Goal: Task Accomplishment & Management: Complete application form

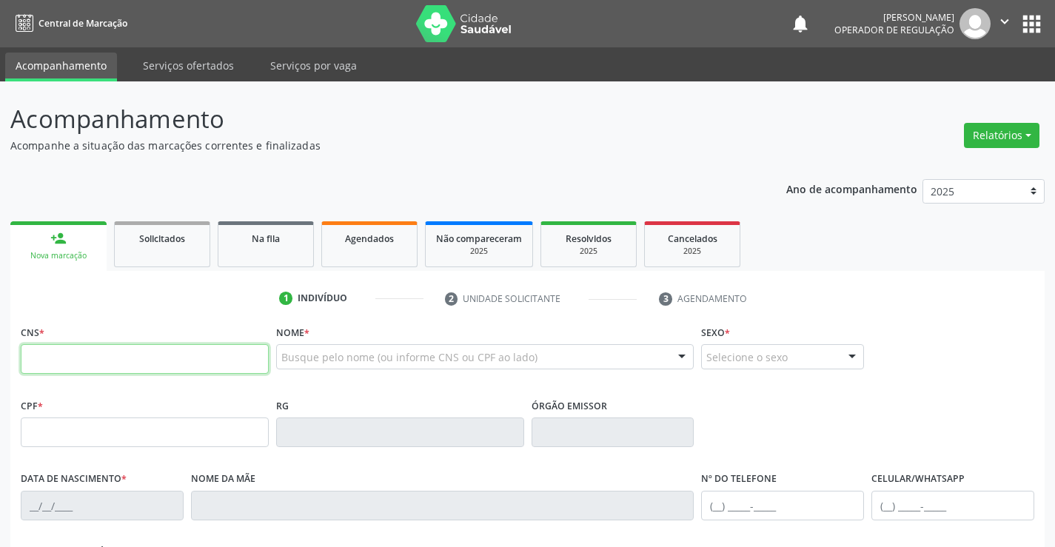
click at [59, 354] on input "text" at bounding box center [145, 359] width 248 height 30
type input "706 4061 4524 9986"
type input "05/07/2021"
type input "(74) 99943-4360"
type input "327"
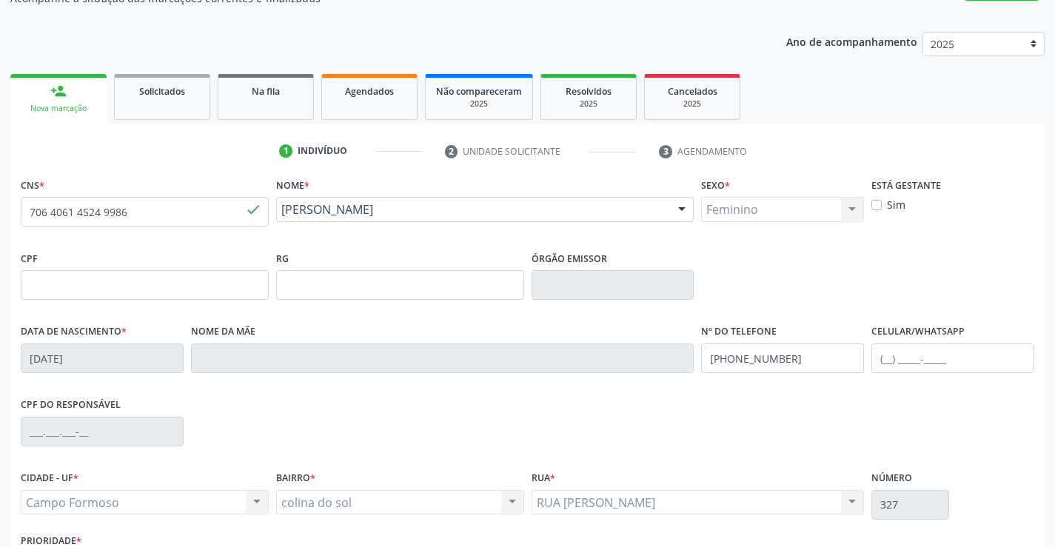
scroll to position [255, 0]
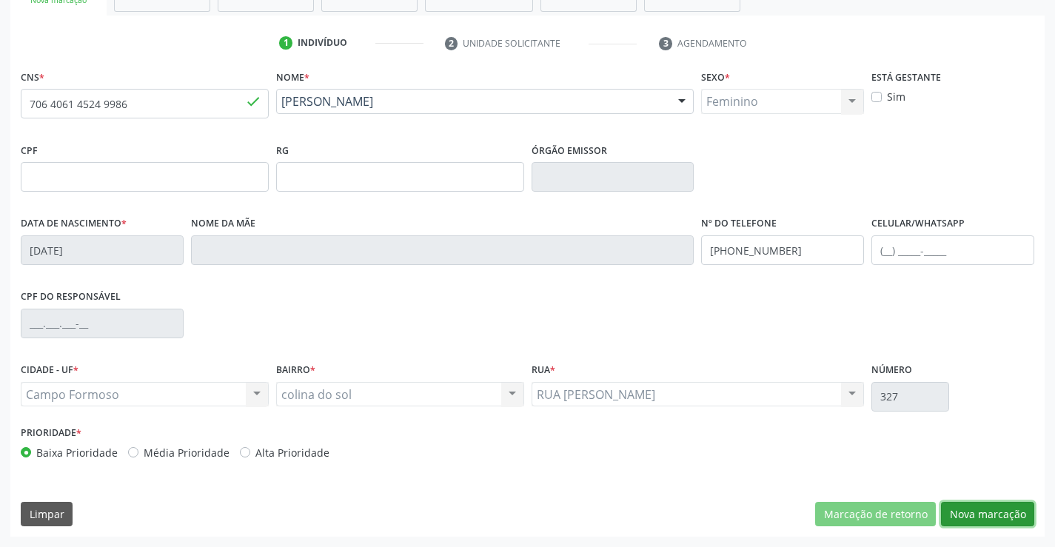
click at [972, 515] on button "Nova marcação" at bounding box center [987, 514] width 93 height 25
click at [0, 0] on button "Próximo" at bounding box center [0, 0] width 0 height 0
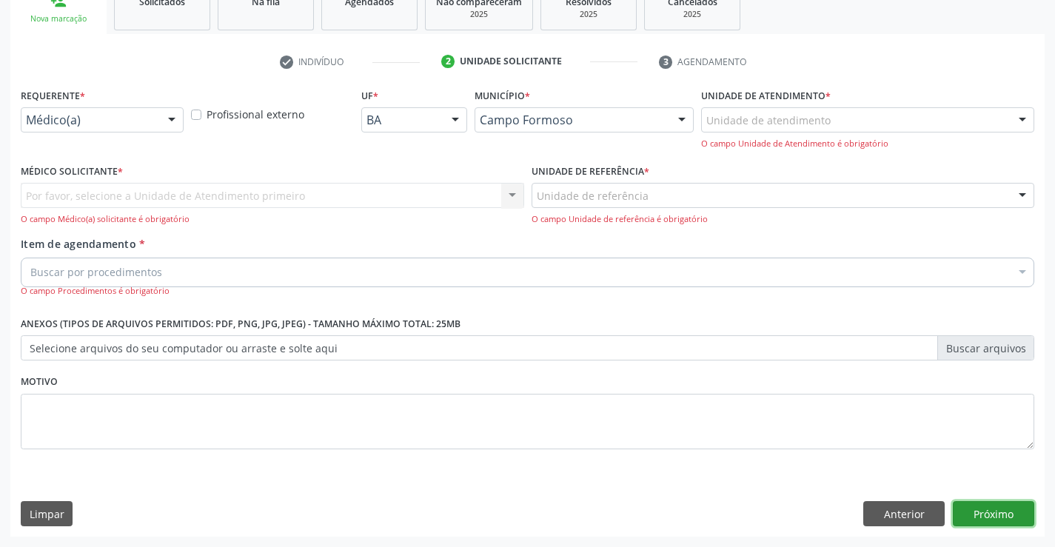
scroll to position [187, 0]
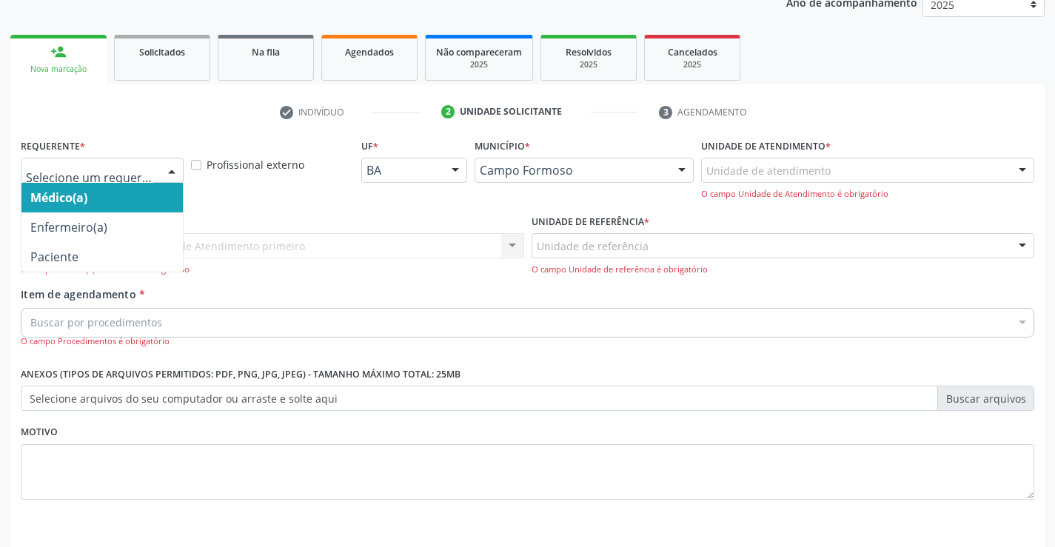
click at [155, 164] on div at bounding box center [102, 170] width 163 height 25
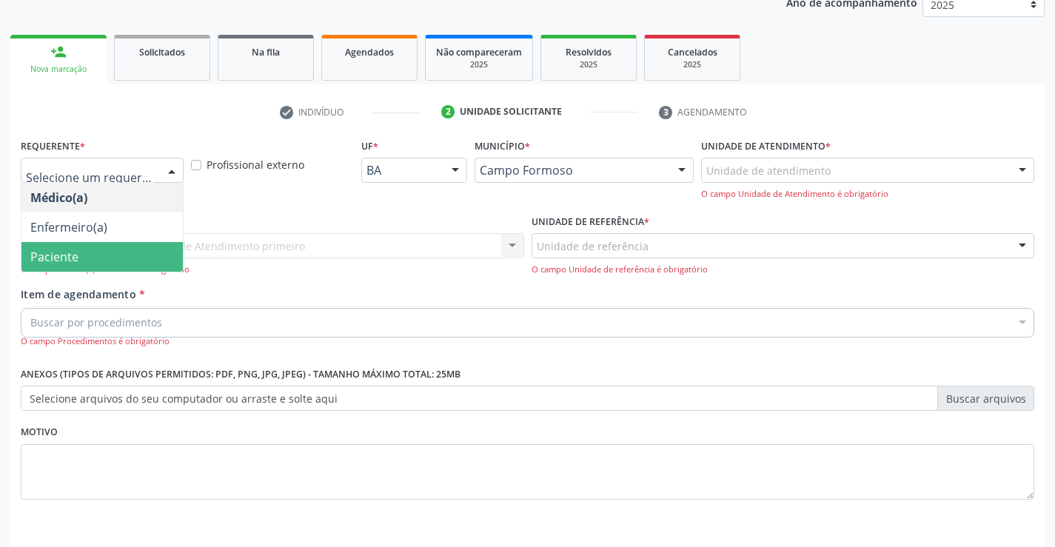
click at [88, 256] on span "Paciente" at bounding box center [101, 257] width 161 height 30
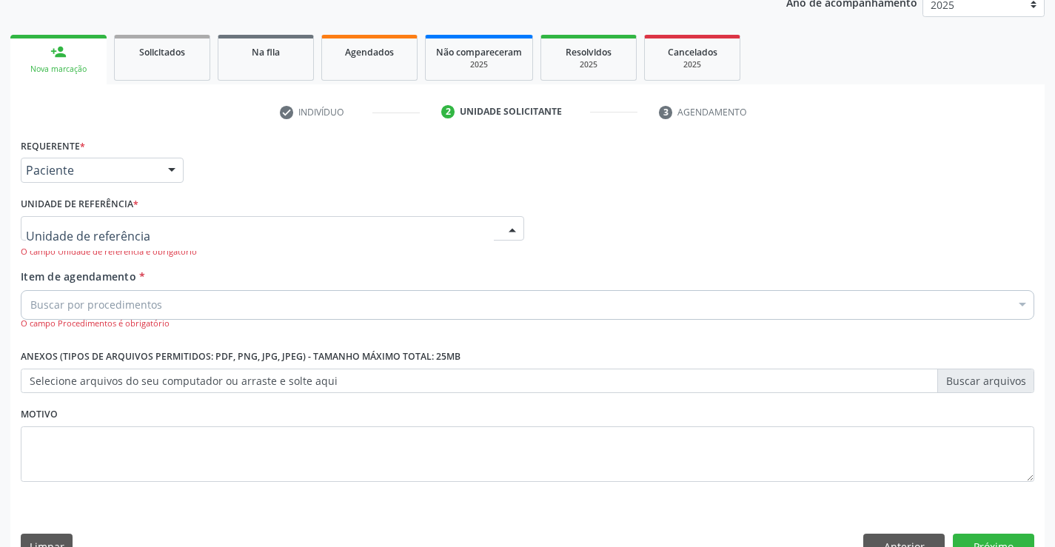
click at [105, 231] on input "text" at bounding box center [260, 236] width 468 height 30
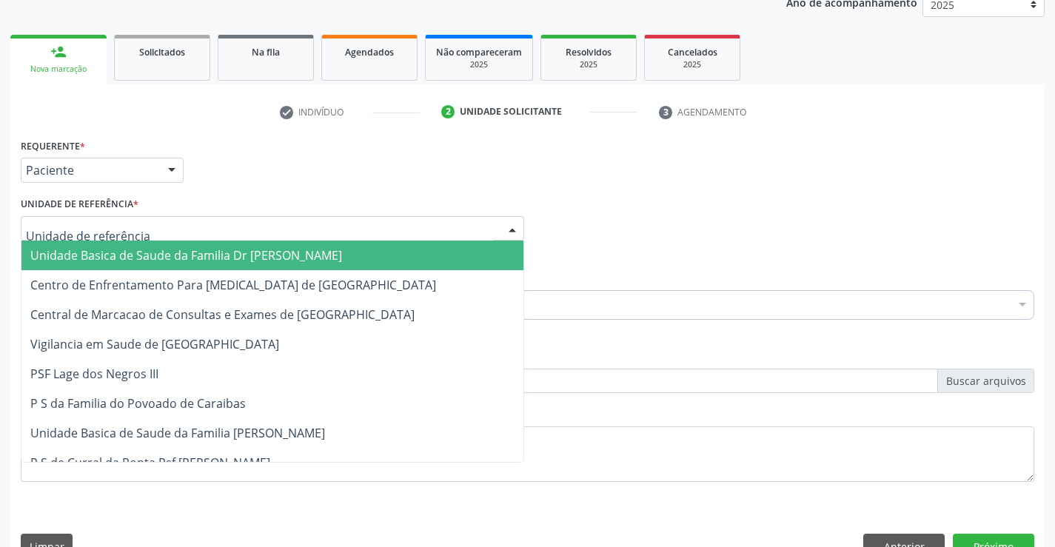
click at [105, 260] on span "Unidade Basica de Saude da Familia Dr [PERSON_NAME]" at bounding box center [186, 255] width 312 height 16
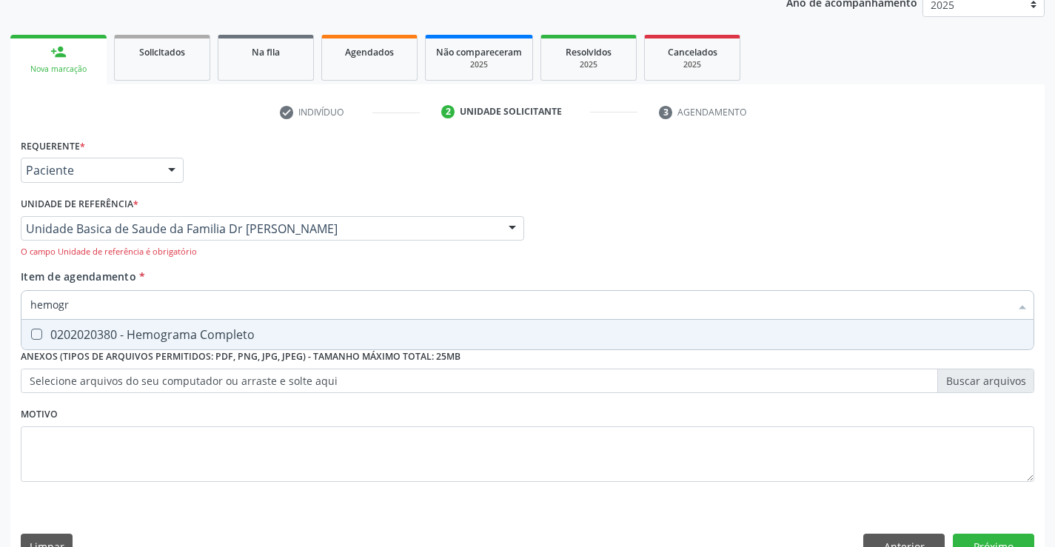
type input "hemogra"
click at [131, 332] on div "0202020380 - Hemograma Completo" at bounding box center [527, 335] width 994 height 12
checkbox Completo "true"
type input "hemogra"
click at [122, 483] on div "Requerente * Paciente Médico(a) Enfermeiro(a) Paciente Nenhum resultado encontr…" at bounding box center [528, 319] width 1014 height 368
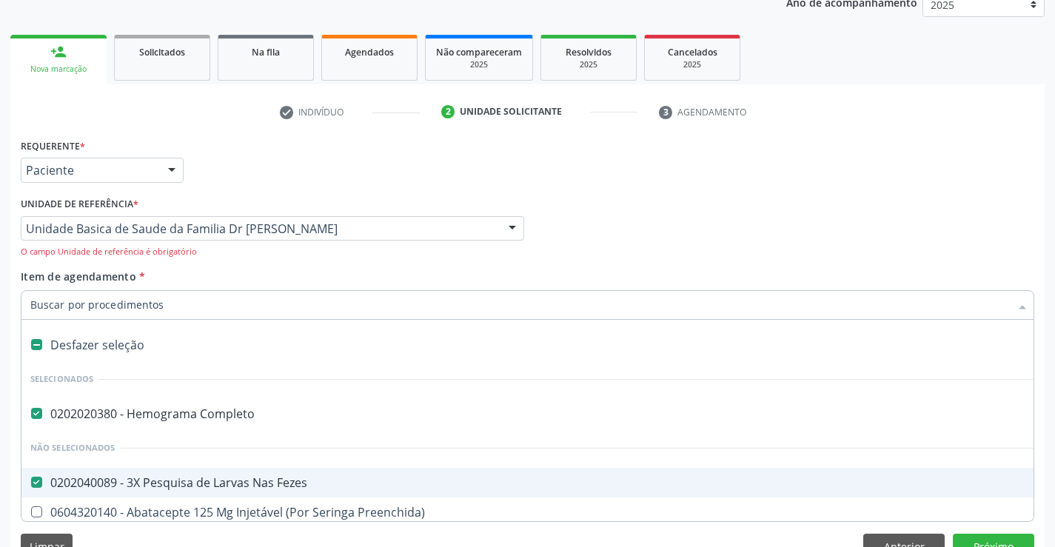
click at [85, 484] on div "0202040089 - 3X Pesquisa de Larvas Nas Fezes" at bounding box center [606, 483] width 1153 height 12
checkbox Fezes "false"
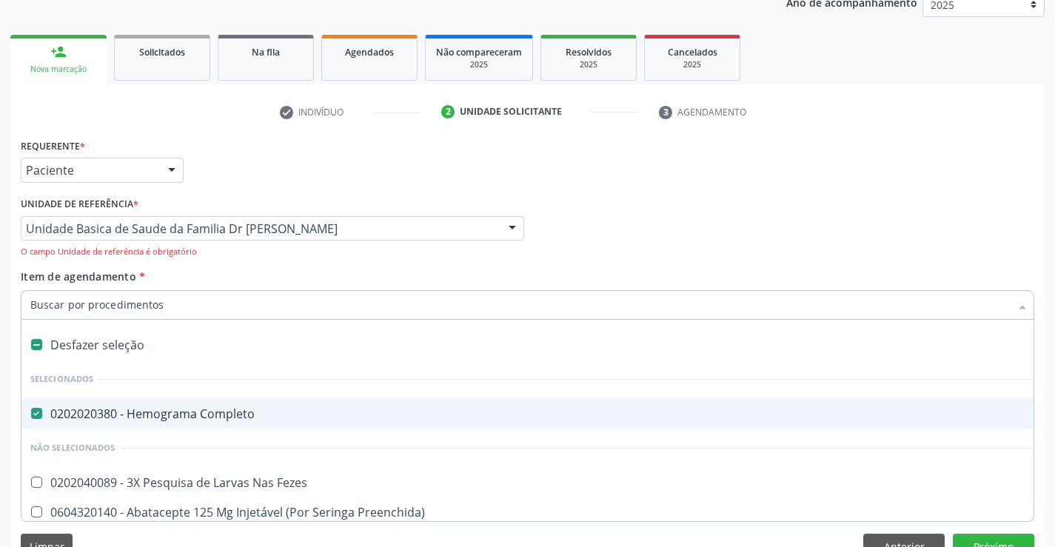
click at [161, 304] on input "Item de agendamento *" at bounding box center [520, 305] width 980 height 30
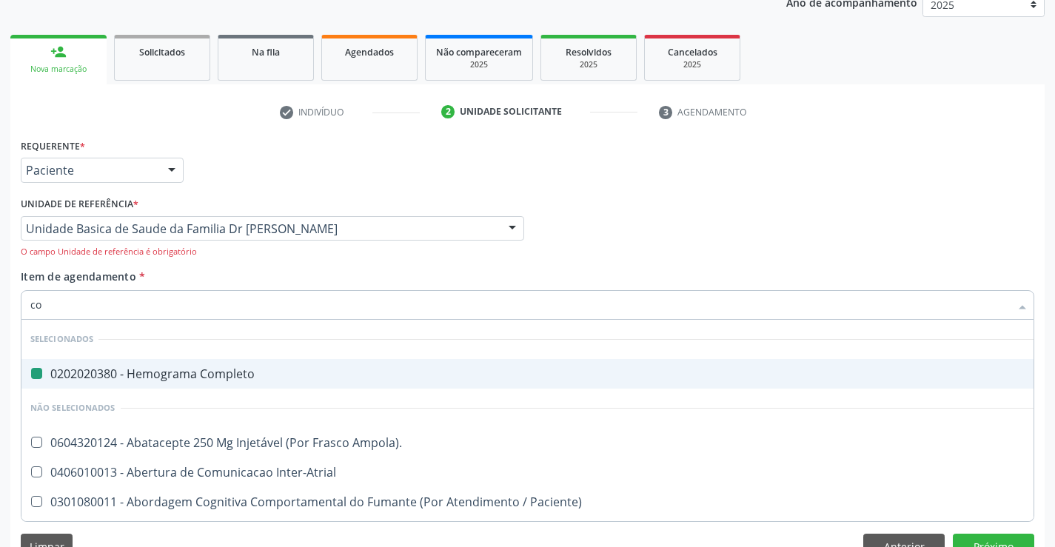
type input "col"
checkbox Completo "false"
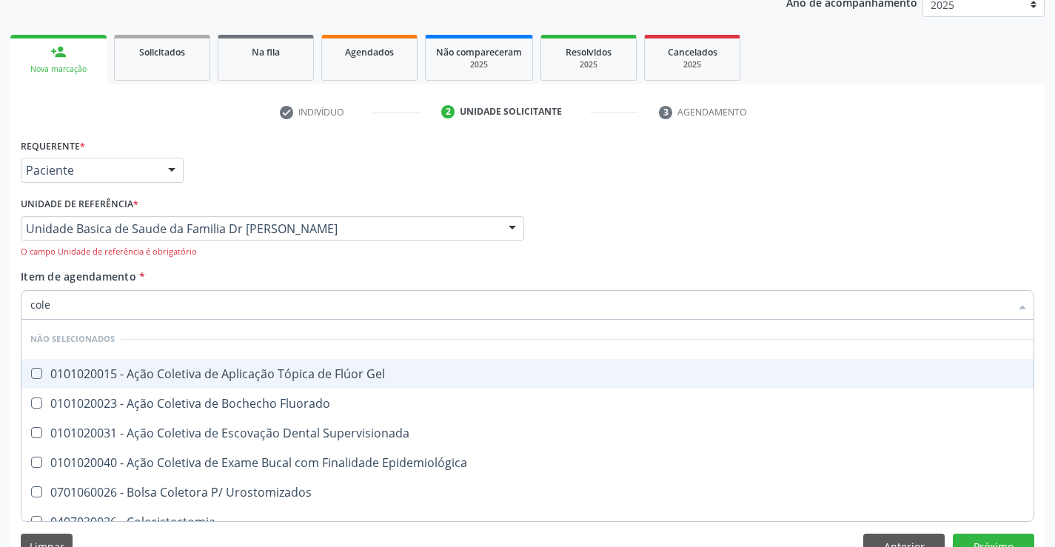
type input "coles"
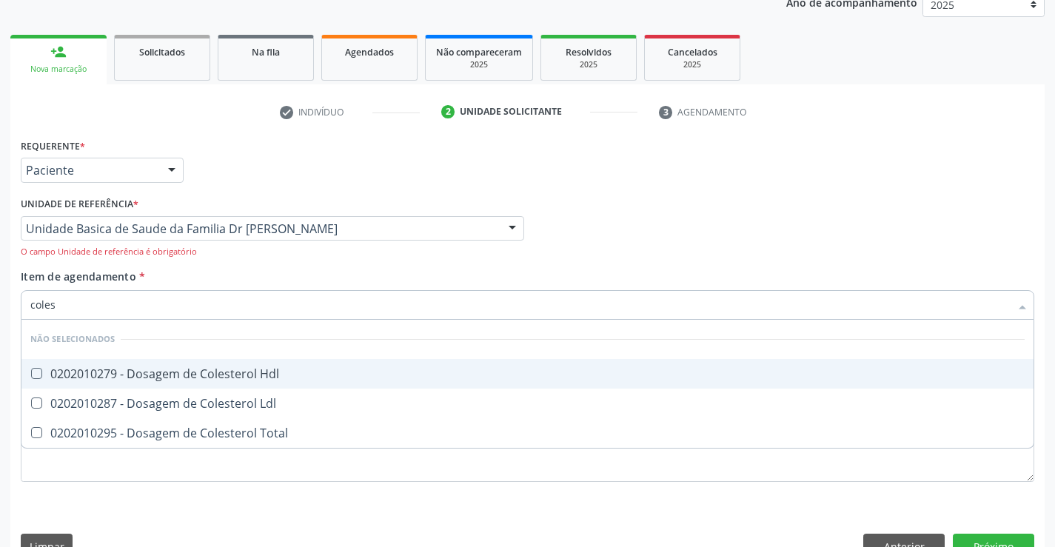
click at [161, 368] on div "0202010279 - Dosagem de Colesterol Hdl" at bounding box center [527, 374] width 994 height 12
checkbox Hdl "true"
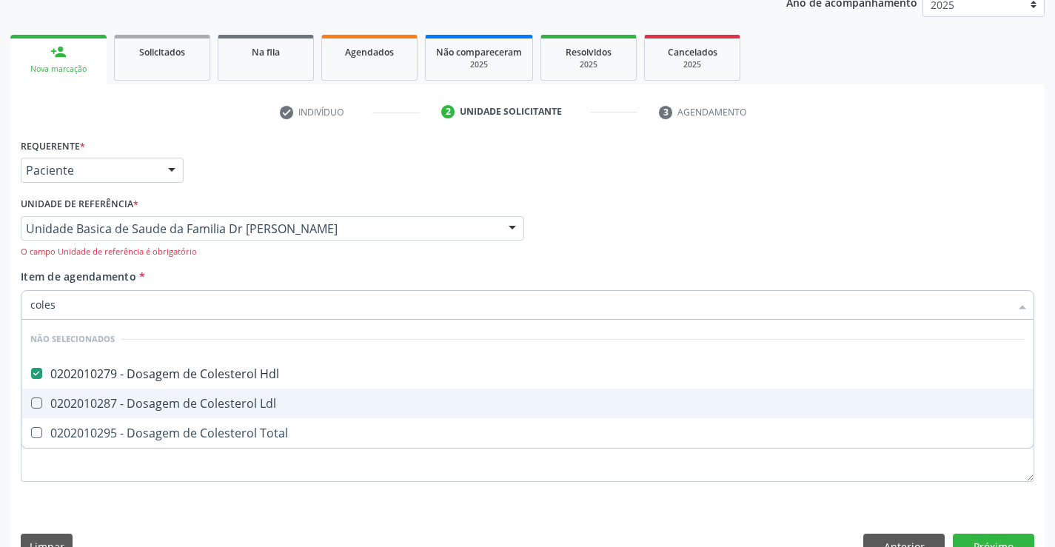
click at [148, 405] on div "0202010287 - Dosagem de Colesterol Ldl" at bounding box center [527, 404] width 994 height 12
checkbox Ldl "true"
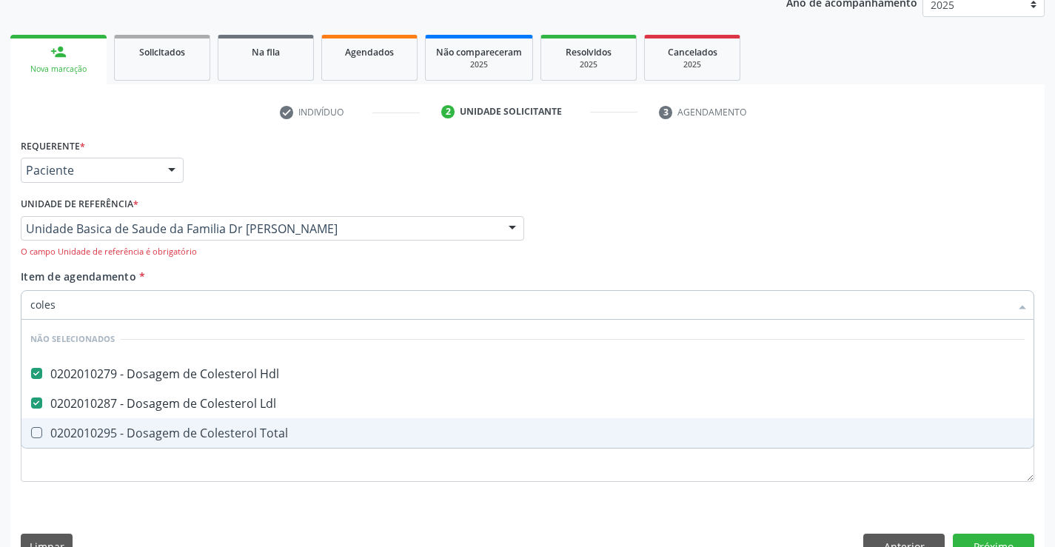
click at [127, 430] on div "0202010295 - Dosagem de Colesterol Total" at bounding box center [527, 433] width 994 height 12
checkbox Total "true"
click at [107, 502] on div "Requerente * Paciente Médico(a) Enfermeiro(a) Paciente Nenhum resultado encontr…" at bounding box center [528, 319] width 1014 height 368
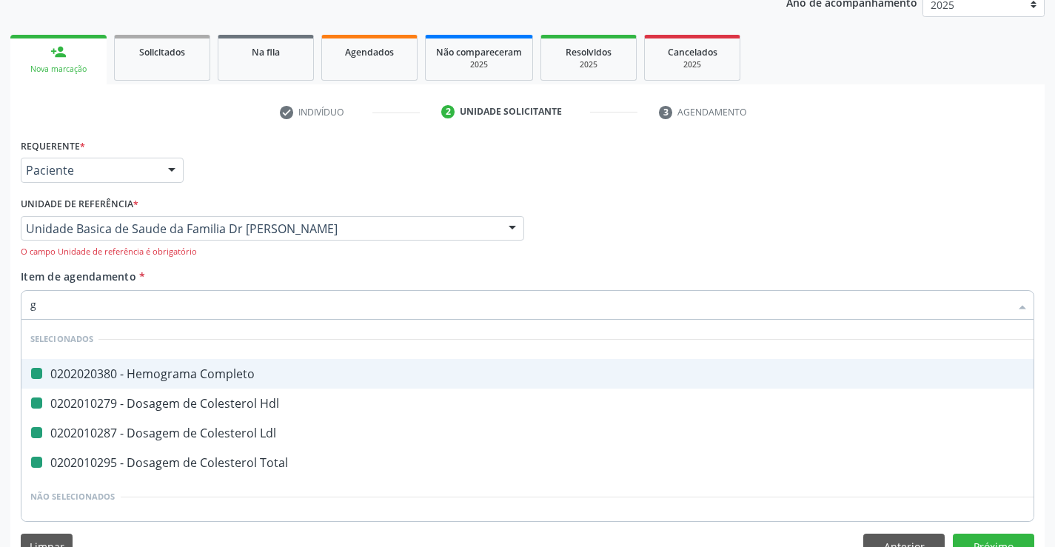
type input "gl"
checkbox Completo "false"
checkbox Ldl "false"
checkbox Hdl "false"
checkbox Total "false"
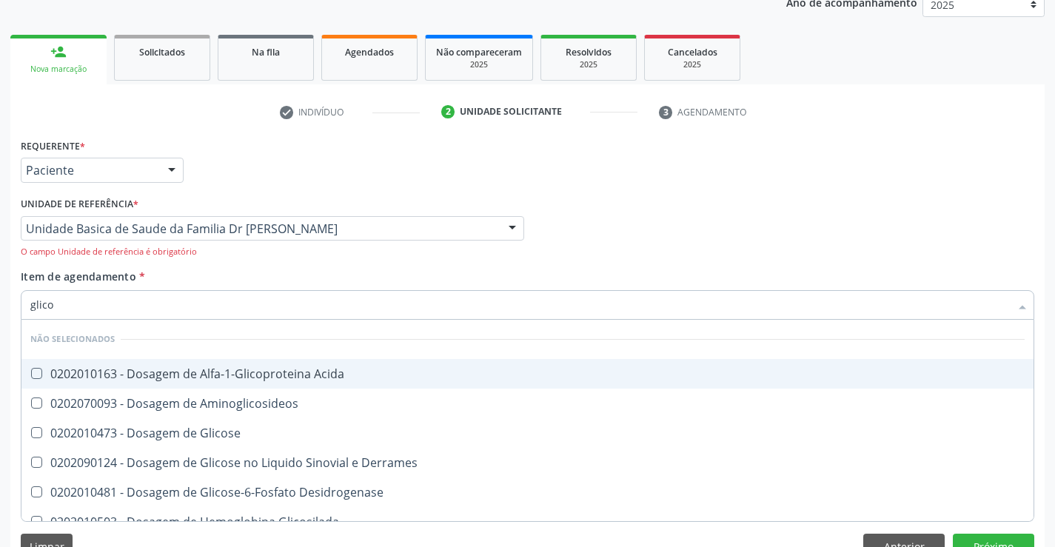
type input "glicos"
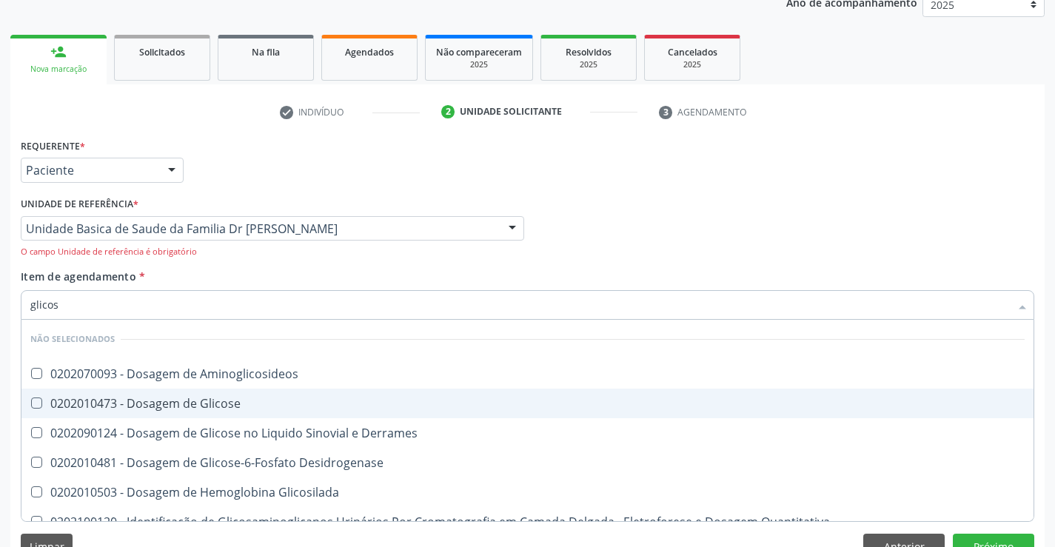
click at [160, 404] on div "0202010473 - Dosagem de Glicose" at bounding box center [527, 404] width 994 height 12
checkbox Glicose "true"
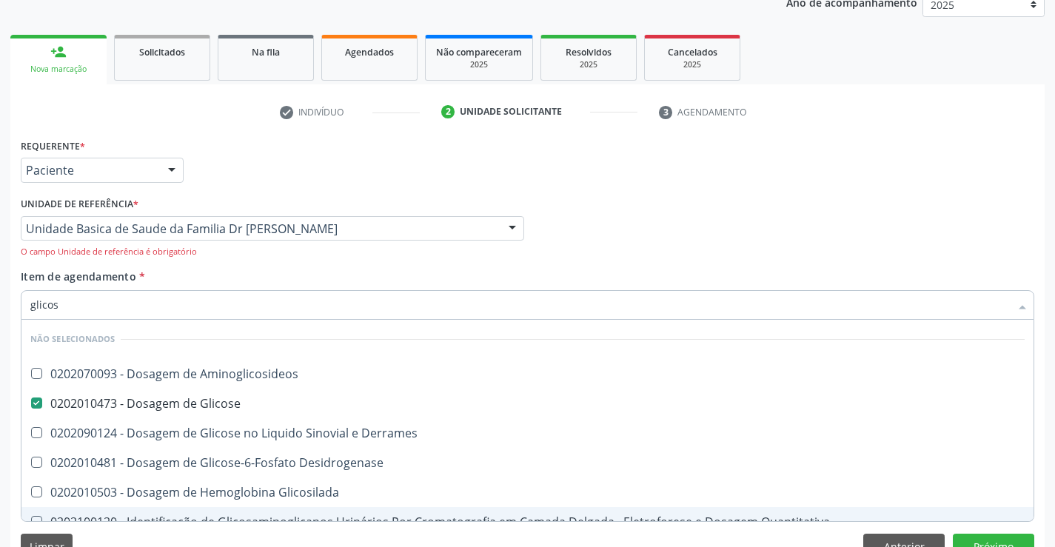
click at [158, 538] on div "Limpar Anterior Próximo" at bounding box center [528, 546] width 1014 height 25
checkbox Aminoglicosideos "true"
checkbox Derrames "true"
checkbox Desidrogenase "true"
checkbox Glicosilada "true"
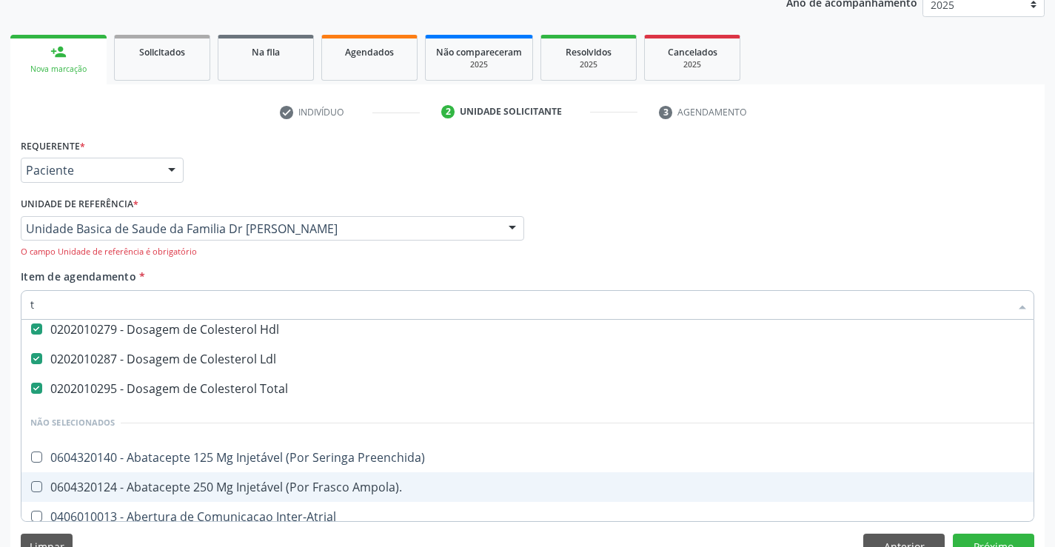
scroll to position [34, 0]
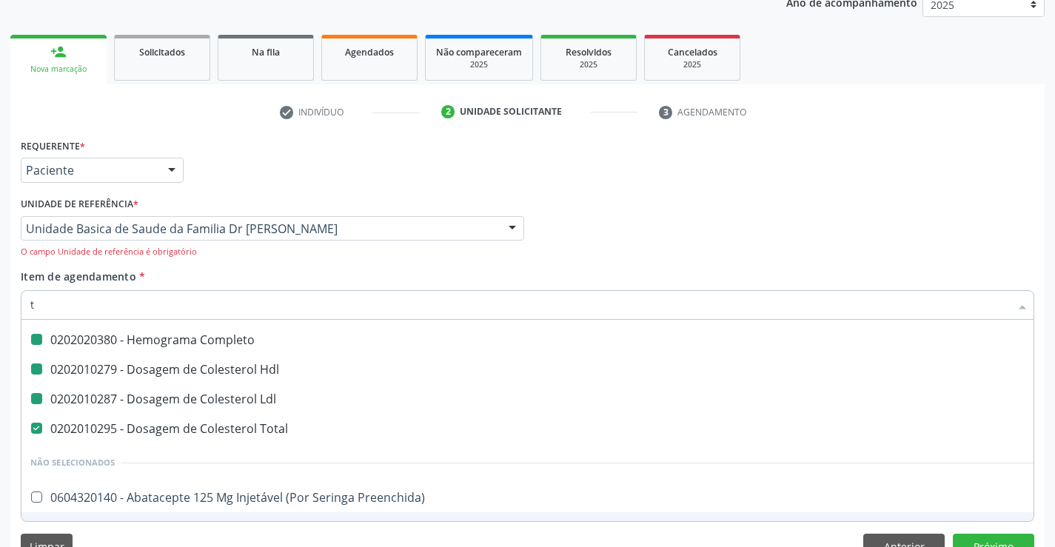
type input "tg"
checkbox Completo "false"
checkbox Ldl "false"
checkbox Hdl "false"
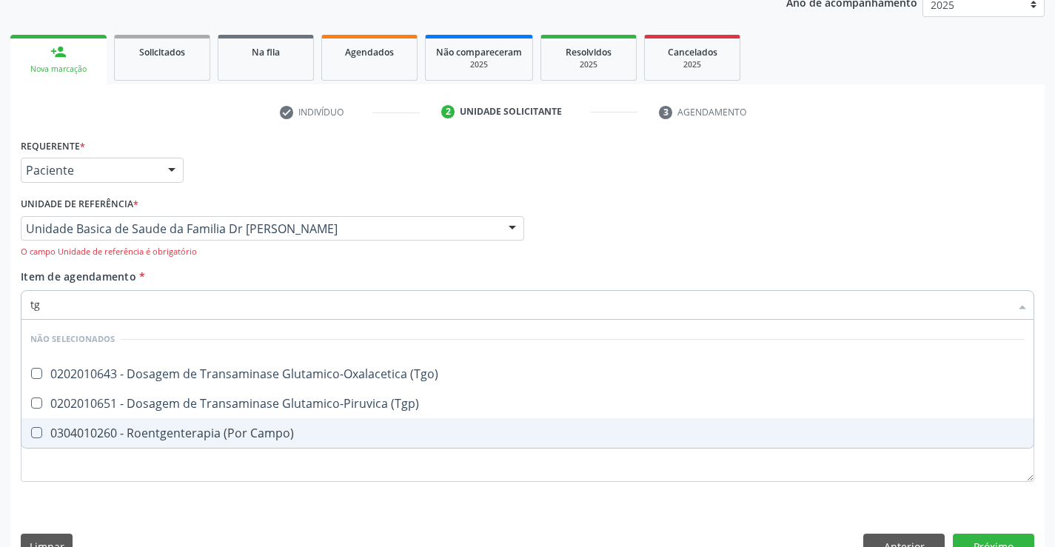
scroll to position [0, 0]
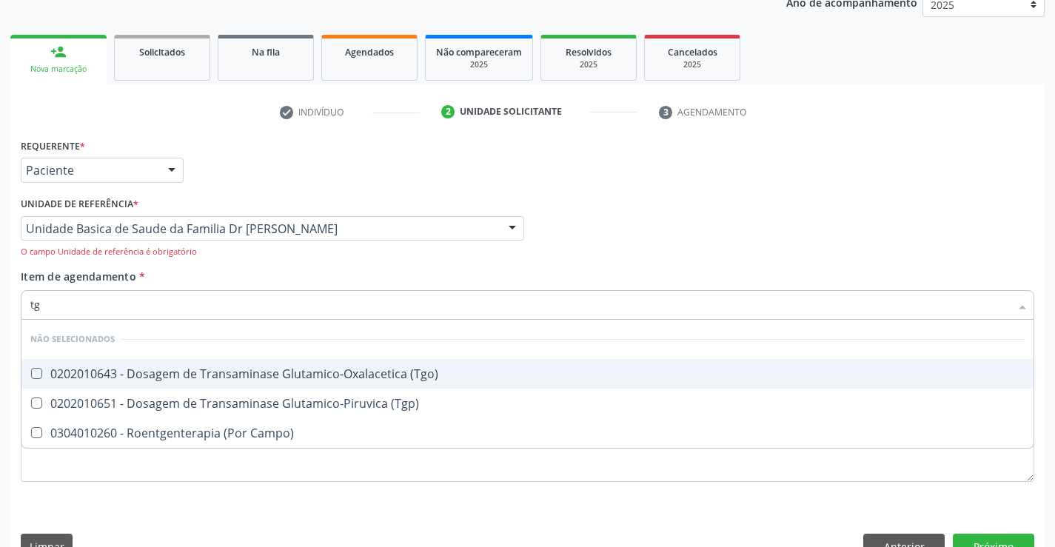
click at [131, 372] on div "0202010643 - Dosagem de Transaminase Glutamico-Oxalacetica (Tgo)" at bounding box center [527, 374] width 994 height 12
checkbox \(Tgo\) "true"
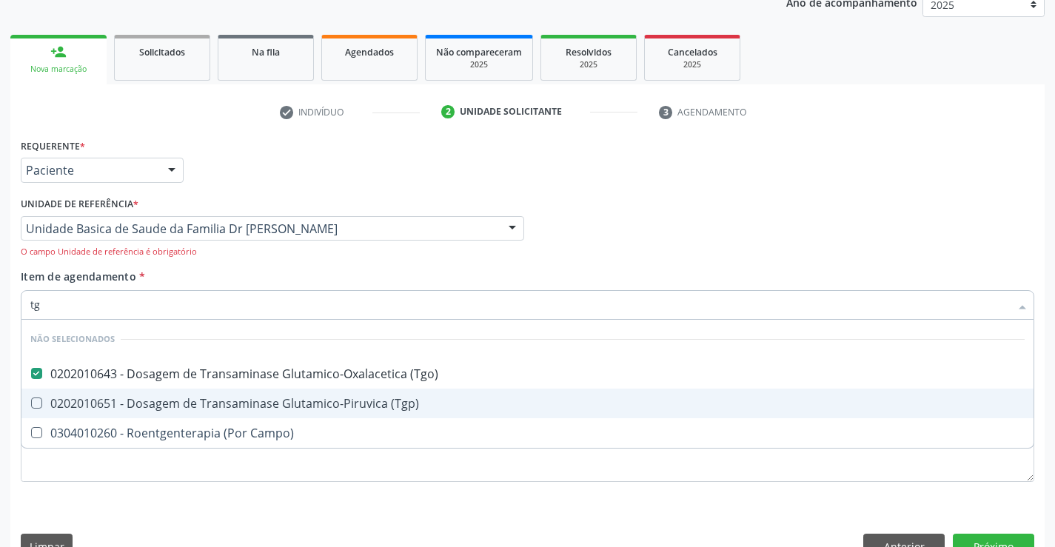
click at [125, 398] on div "0202010651 - Dosagem de Transaminase Glutamico-Piruvica (Tgp)" at bounding box center [527, 404] width 994 height 12
checkbox \(Tgp\) "true"
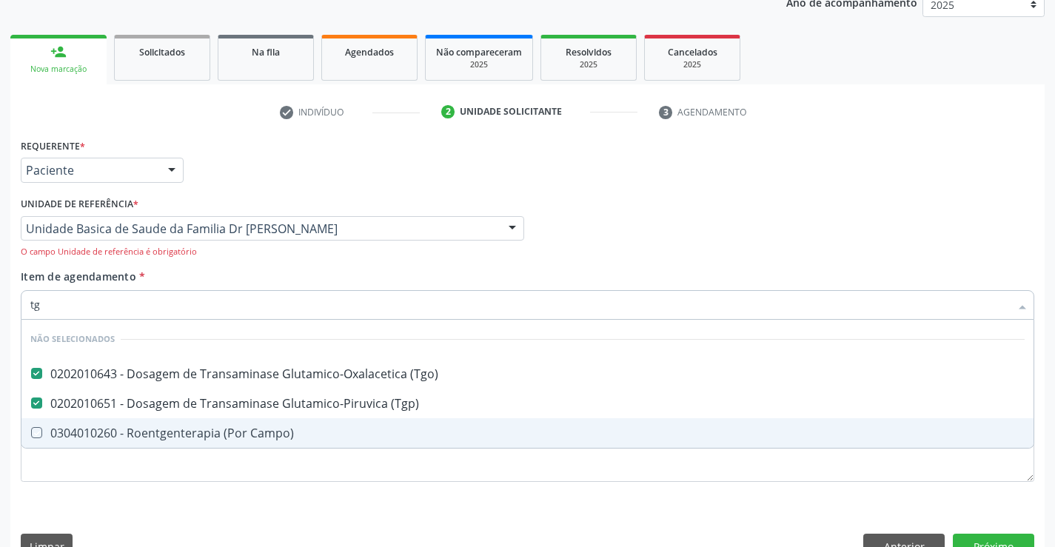
click at [94, 502] on div "Requerente * Paciente Médico(a) Enfermeiro(a) Paciente Nenhum resultado encontr…" at bounding box center [528, 319] width 1014 height 368
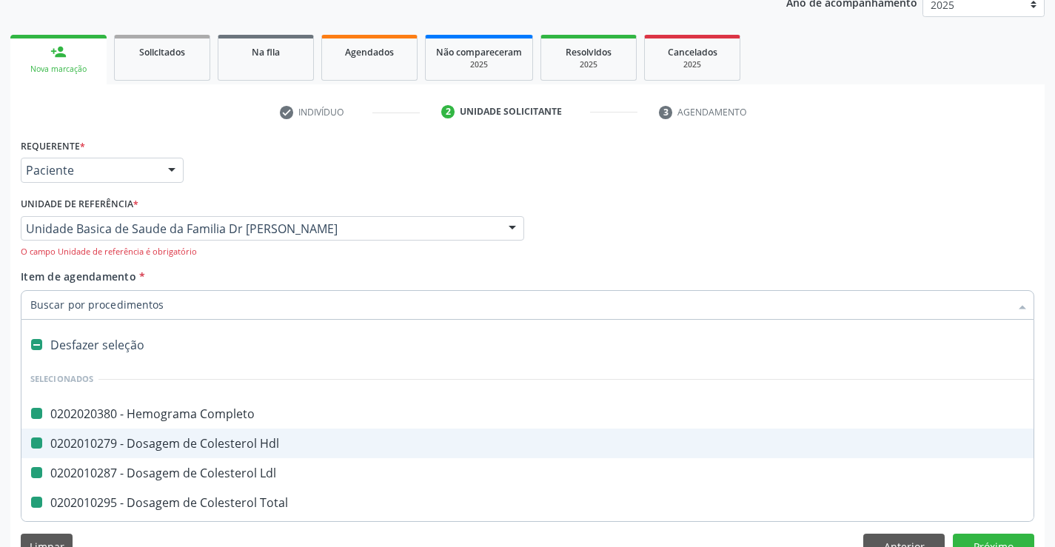
type input "f"
checkbox Completo "false"
checkbox Ldl "false"
checkbox Hdl "false"
checkbox Total "false"
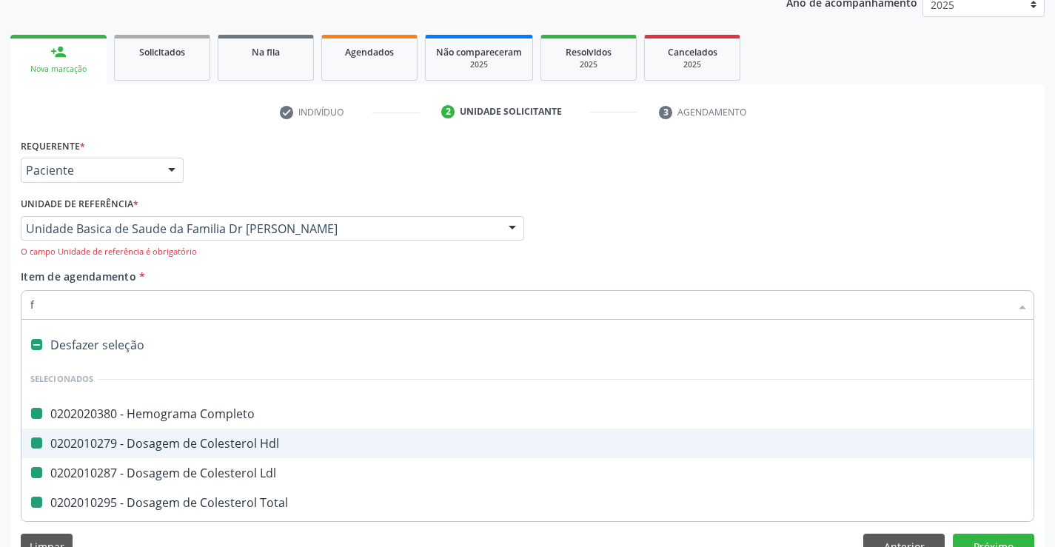
checkbox Glicose "false"
checkbox \(Tgo\) "false"
checkbox \(Tgp\) "false"
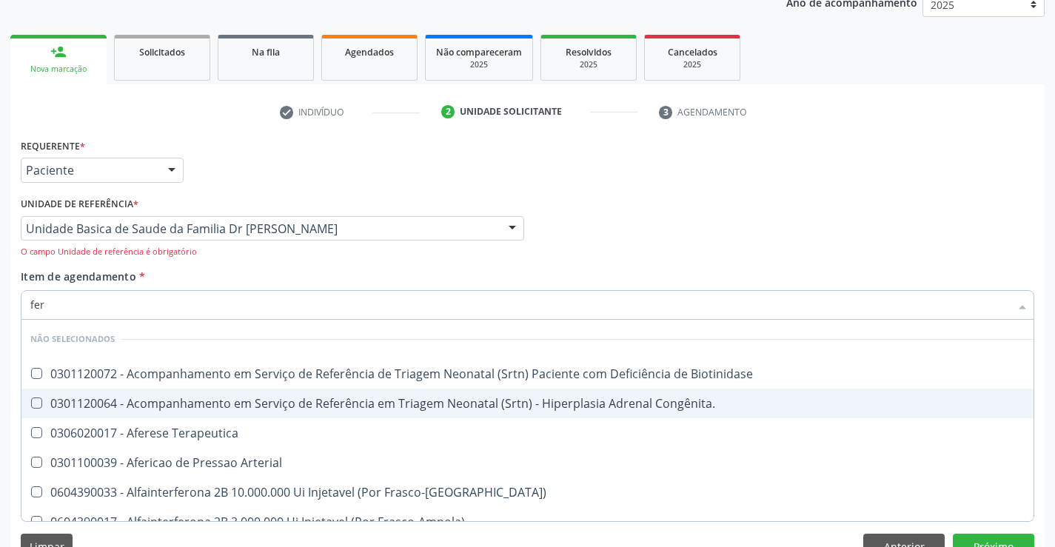
type input "ferr"
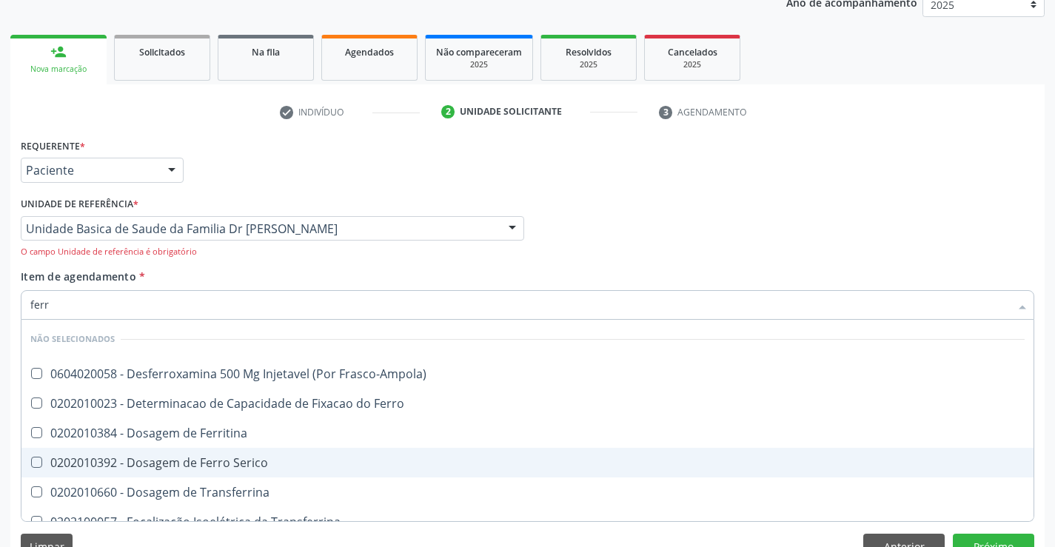
click at [120, 457] on div "0202010392 - Dosagem de Ferro Serico" at bounding box center [527, 463] width 994 height 12
checkbox Serico "true"
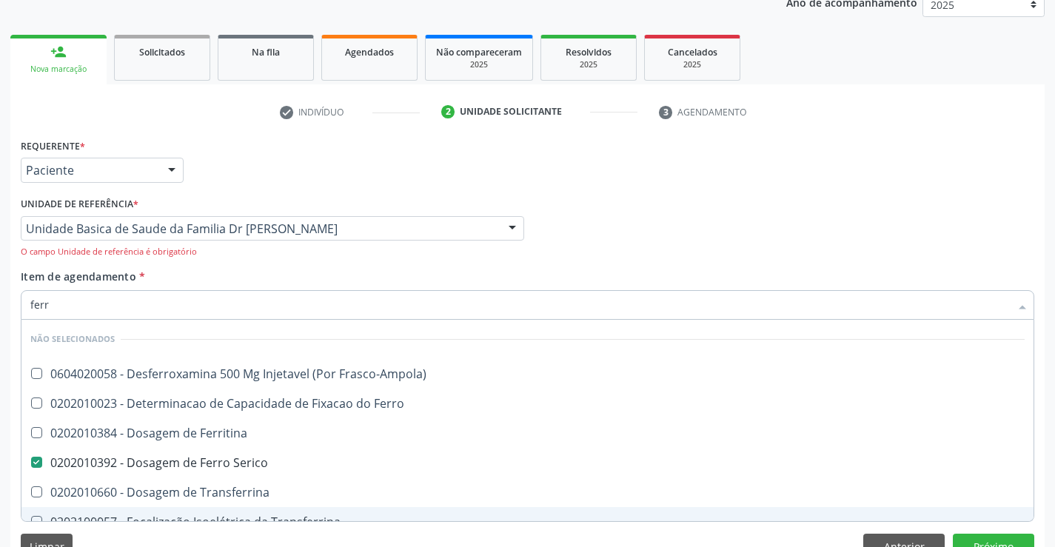
click at [117, 534] on div "Limpar Anterior Próximo" at bounding box center [528, 546] width 1014 height 25
checkbox Frasco-Ampola\) "true"
checkbox Ferritina "true"
checkbox Ferro "true"
checkbox Transferrina "true"
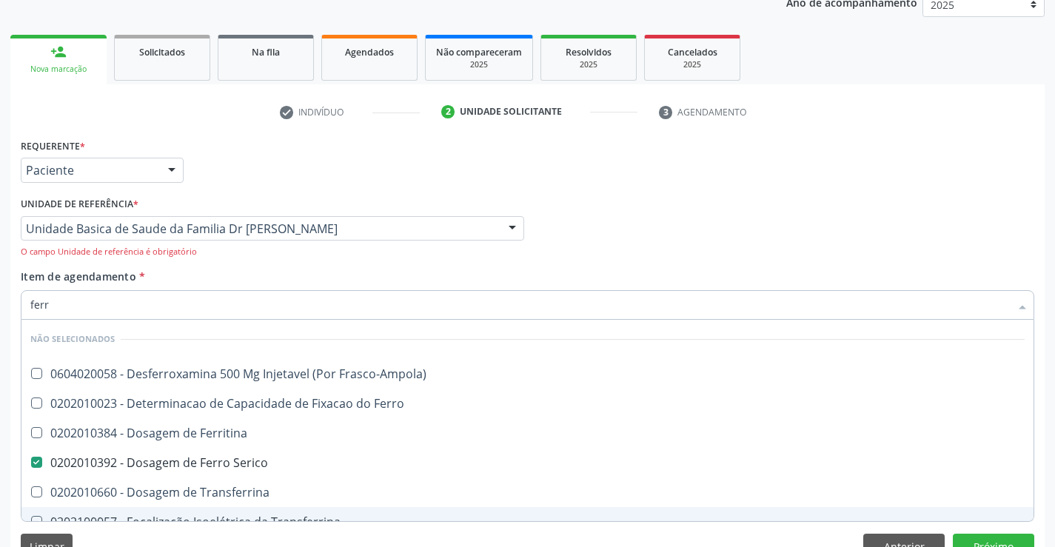
checkbox Transferrina "true"
checkbox Ml\) "true"
checkbox \(Nefroplastia\) "true"
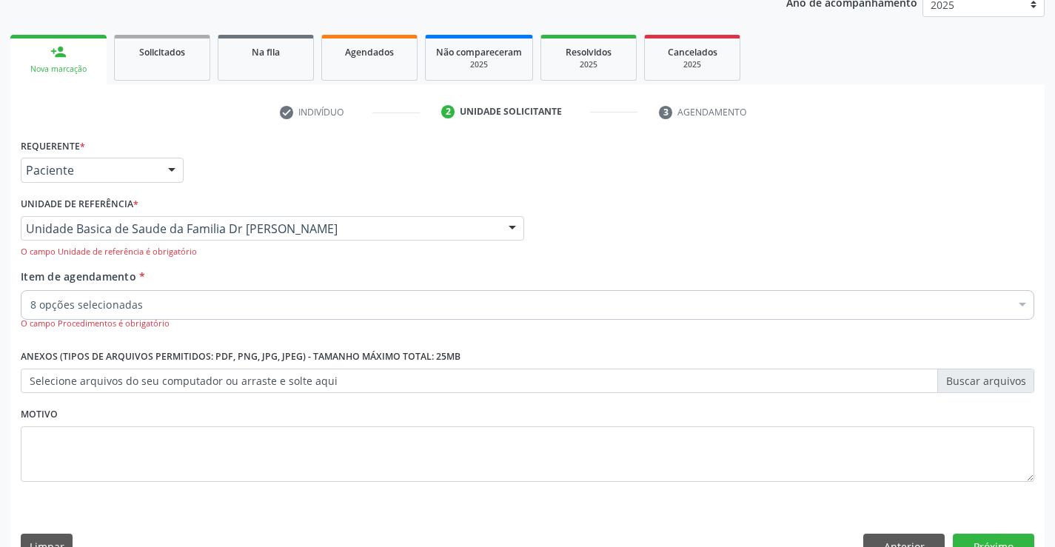
click at [30, 304] on input "Item de agendamento *" at bounding box center [30, 305] width 0 height 30
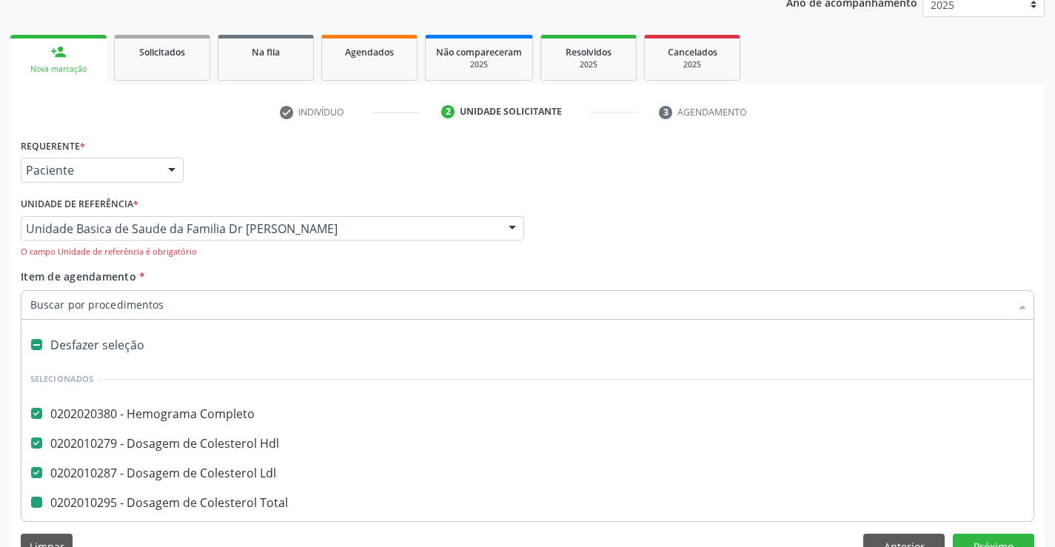
type input "u"
checkbox Total "false"
checkbox Glicose "false"
checkbox \(Tgo\) "false"
checkbox \(Tgp\) "false"
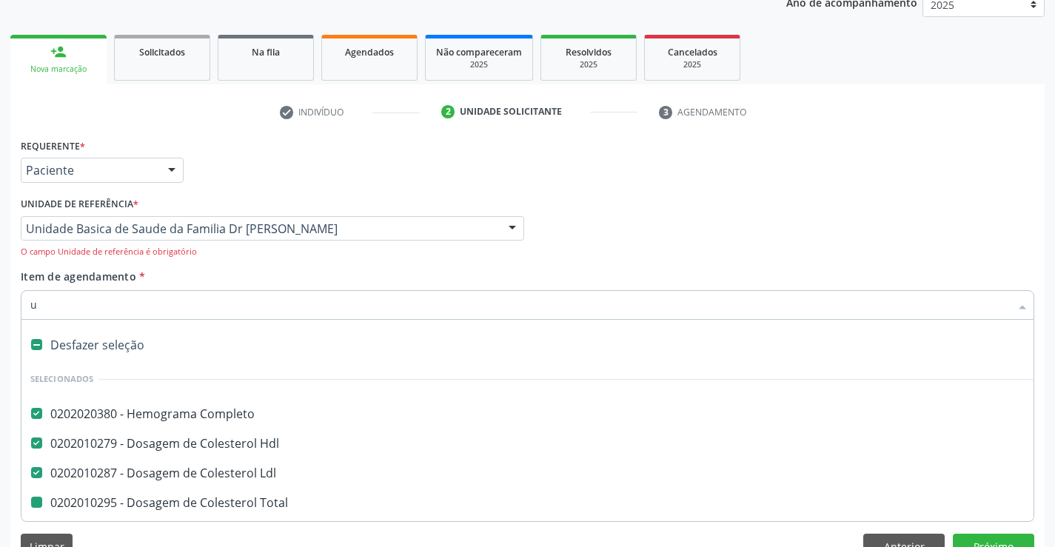
checkbox Serico "false"
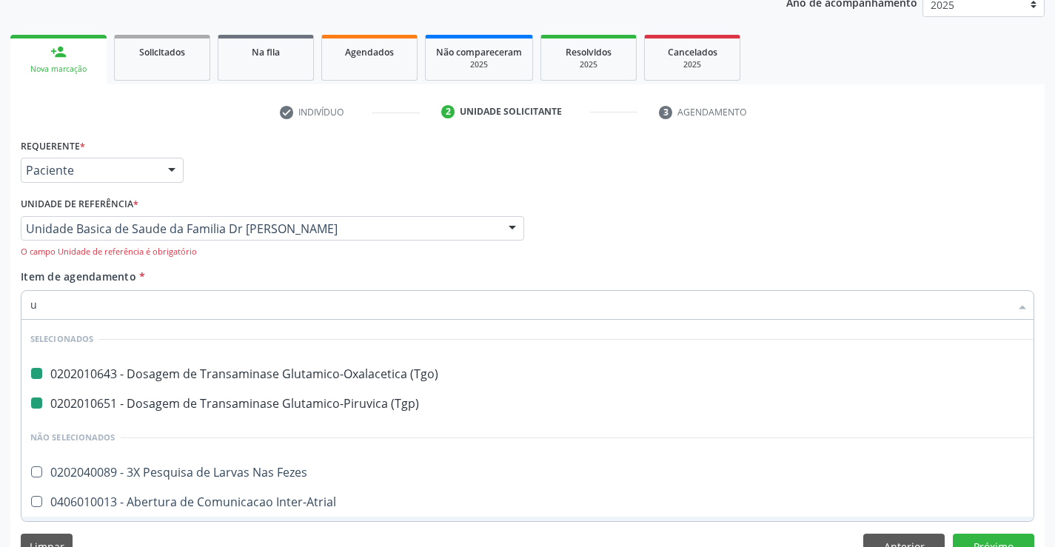
type input "ur"
checkbox \(Tgo\) "false"
checkbox \(Tgp\) "false"
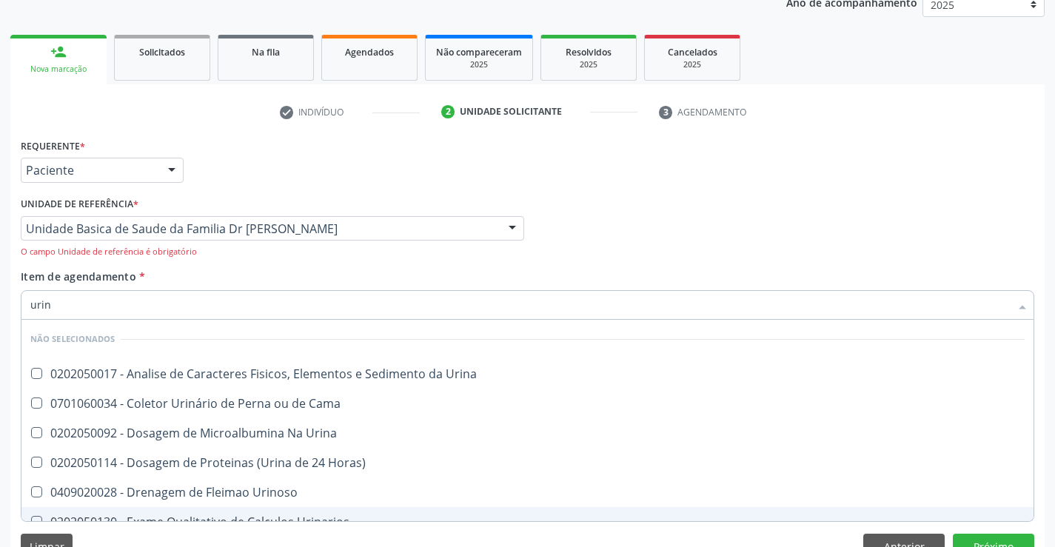
type input "urina"
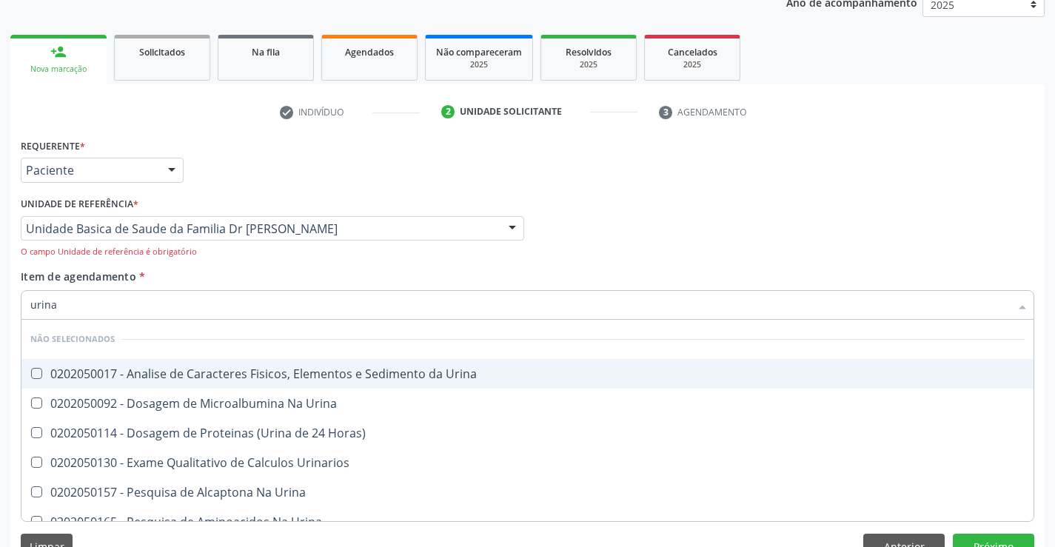
click at [171, 368] on div "0202050017 - Analise de Caracteres Fisicos, Elementos e Sedimento da Urina" at bounding box center [527, 374] width 994 height 12
checkbox Urina "true"
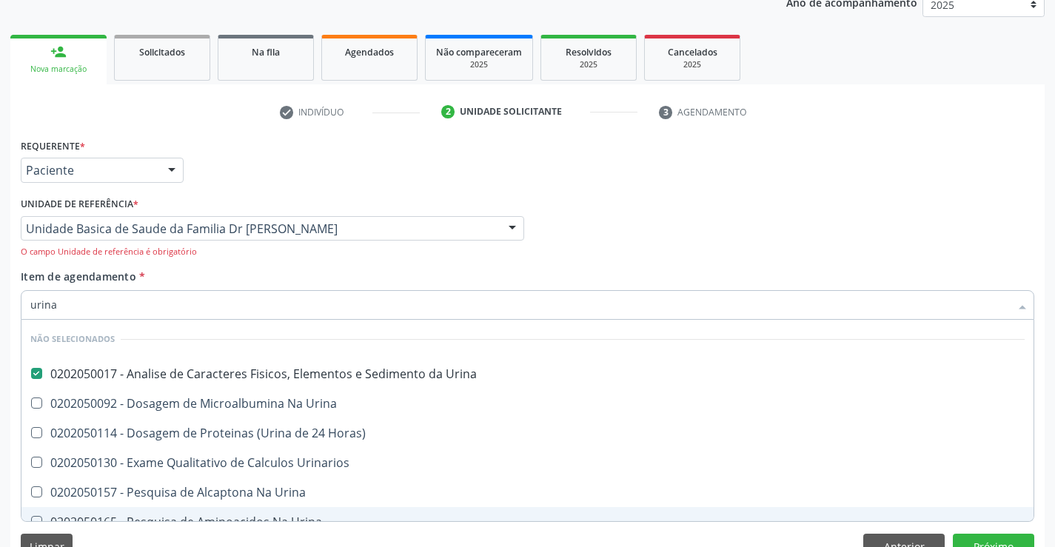
click at [138, 532] on div "Requerente * Paciente Médico(a) Enfermeiro(a) Paciente Nenhum resultado encontr…" at bounding box center [527, 352] width 1034 height 435
checkbox Urina "true"
checkbox Urinarios "true"
checkbox Urina "true"
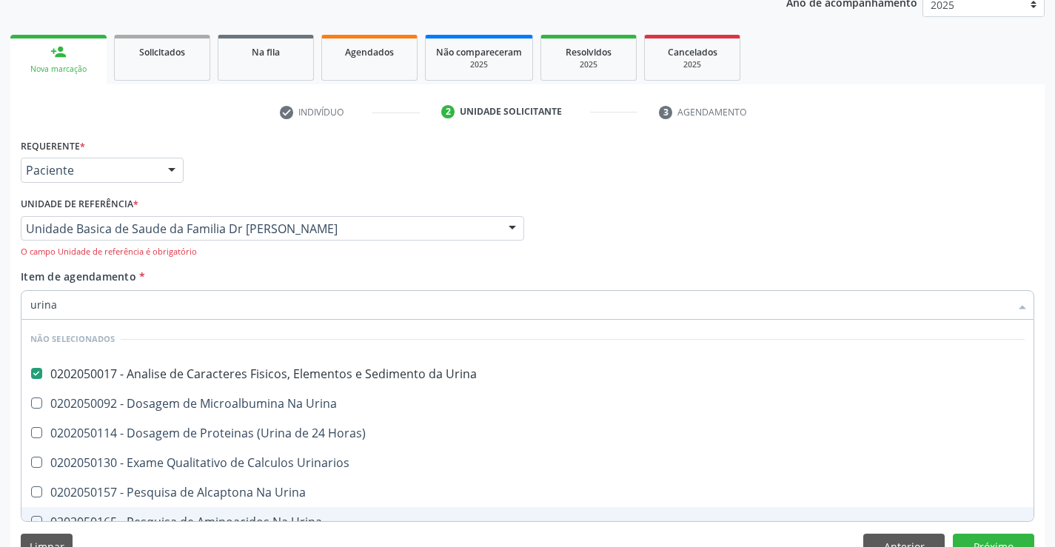
checkbox Urina "true"
checkbox Horas\) "true"
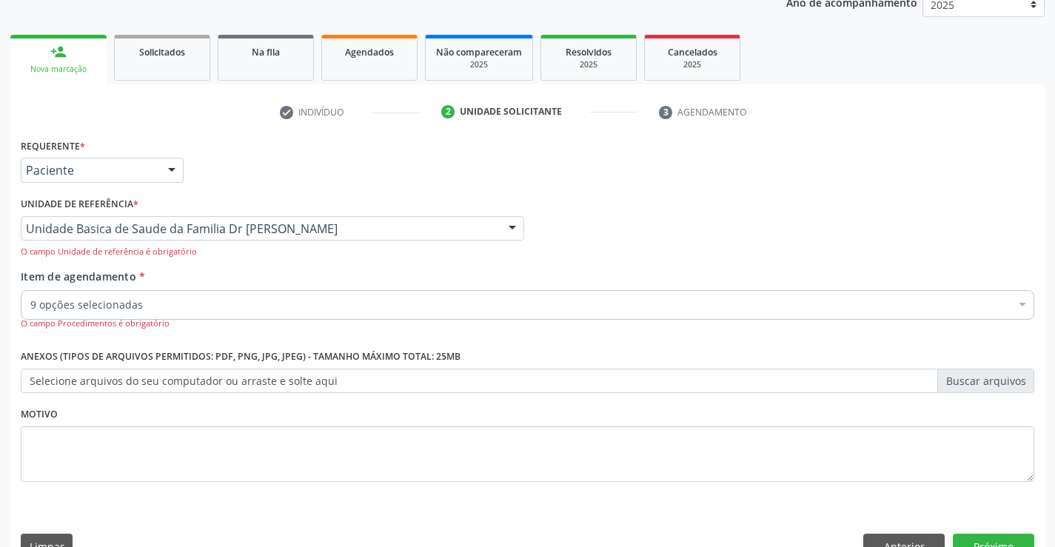
click at [153, 292] on div "9 opções selecionadas" at bounding box center [528, 305] width 1014 height 30
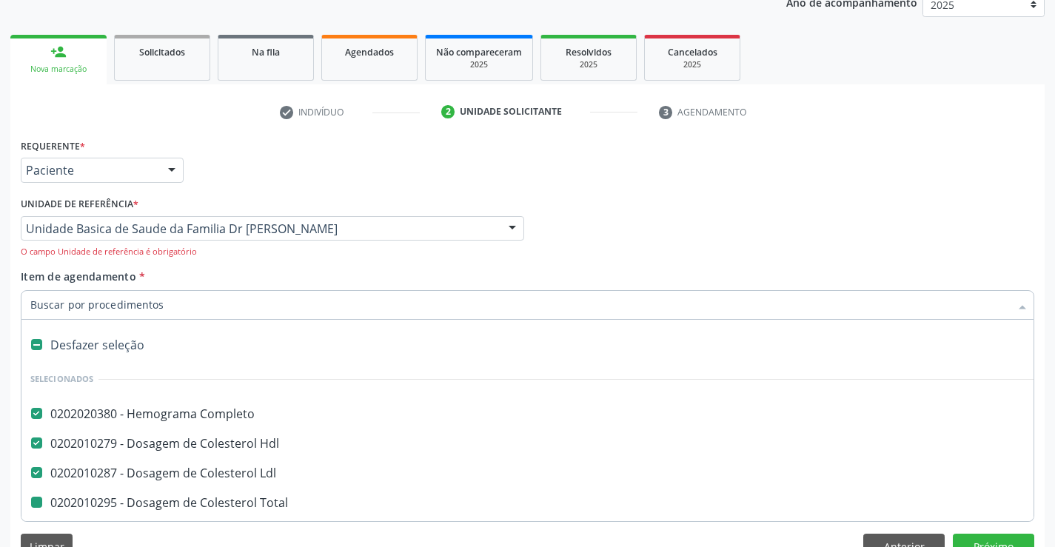
type input "f"
checkbox Total "false"
checkbox Glicose "false"
checkbox \(Tgo\) "false"
checkbox \(Tgp\) "false"
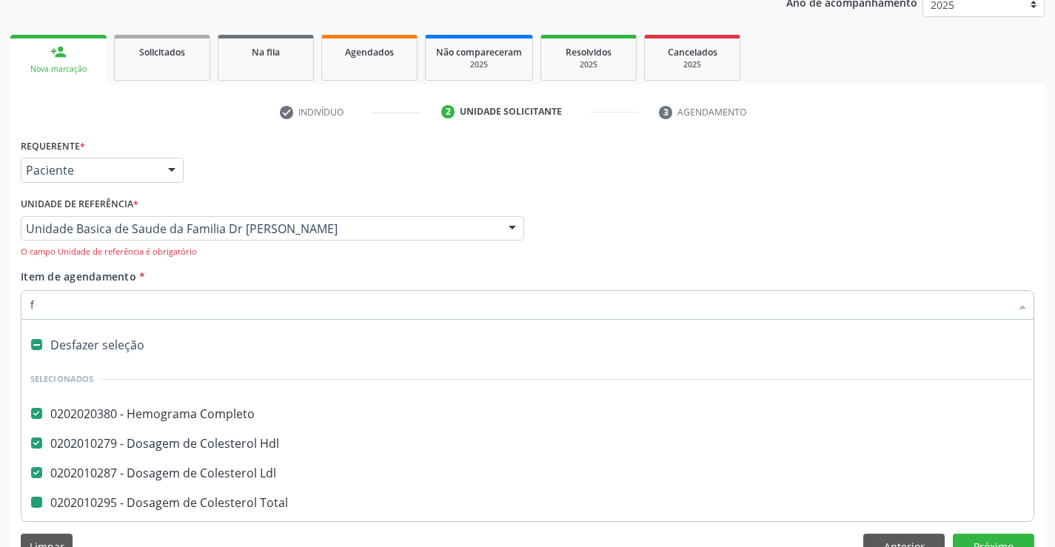
checkbox Serico "false"
checkbox Urina "false"
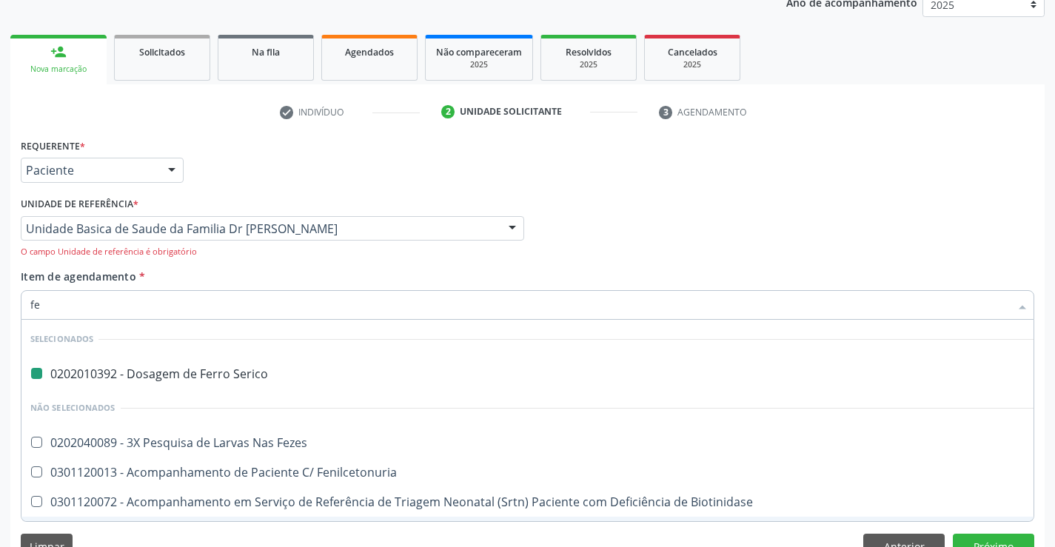
type input "fez"
checkbox Serico "false"
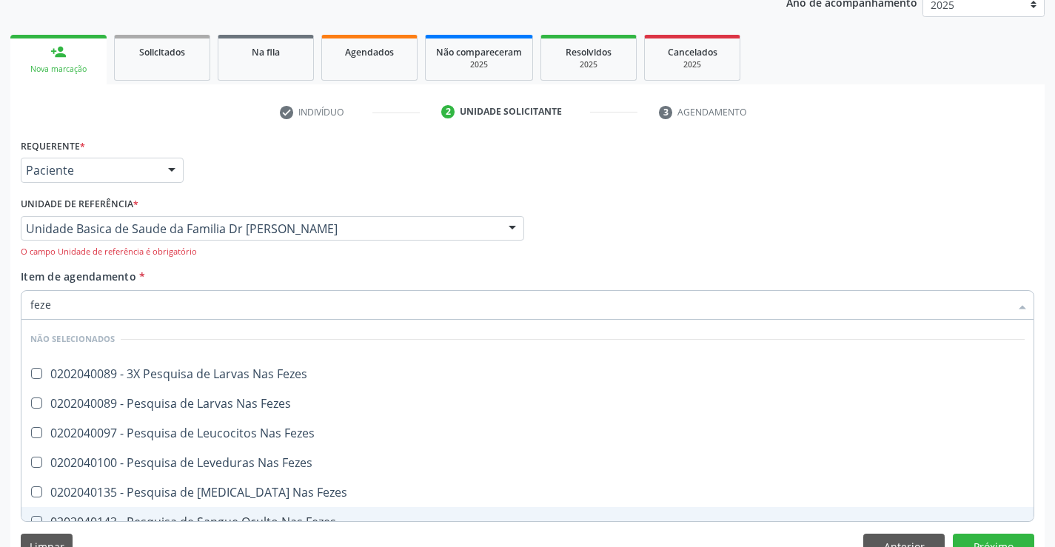
type input "fezes"
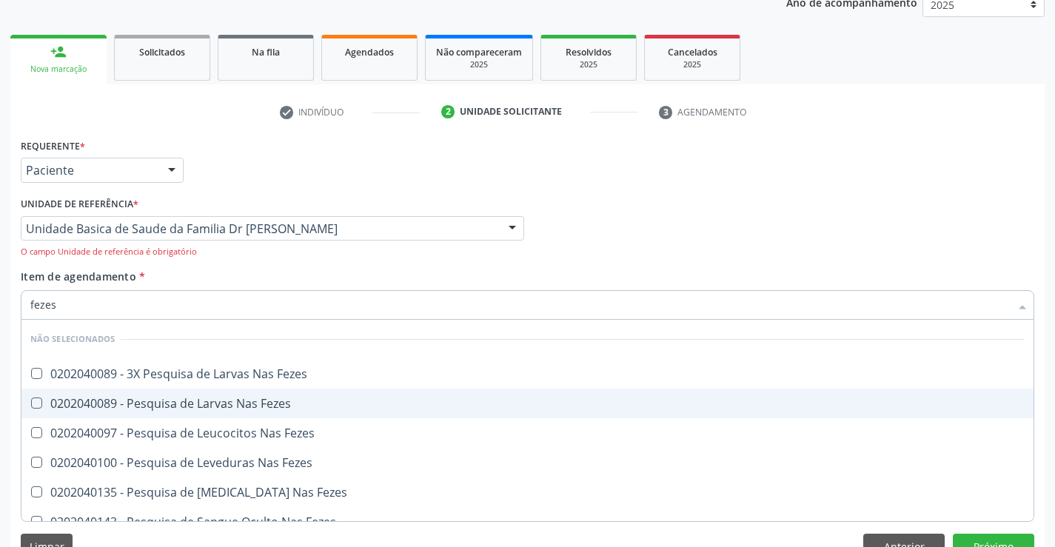
click at [184, 404] on div "0202040089 - Pesquisa de Larvas Nas Fezes" at bounding box center [527, 404] width 994 height 12
checkbox Fezes "true"
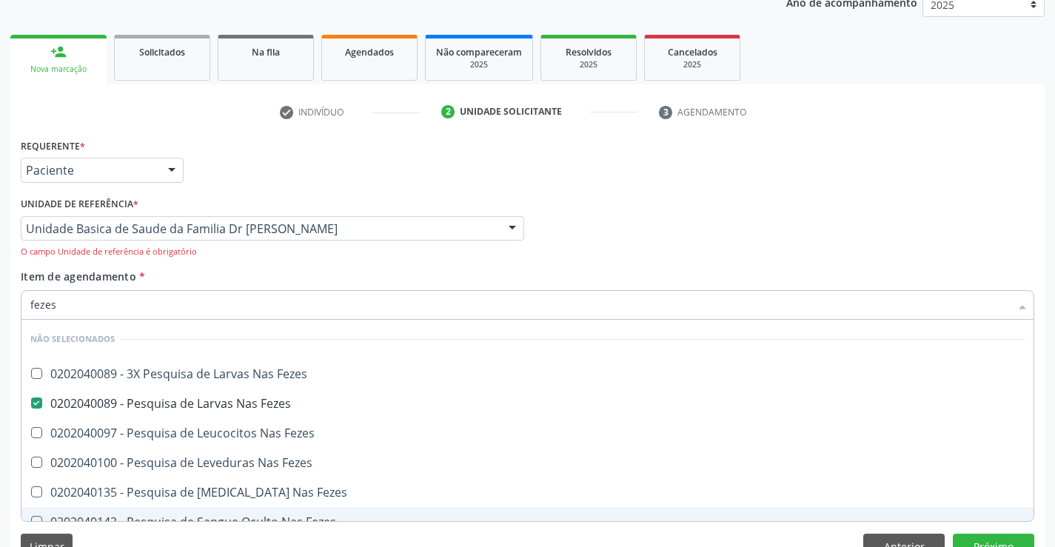
click at [123, 529] on div "Requerente * Paciente Médico(a) Enfermeiro(a) Paciente Nenhum resultado encontr…" at bounding box center [527, 352] width 1034 height 435
checkbox Fezes "true"
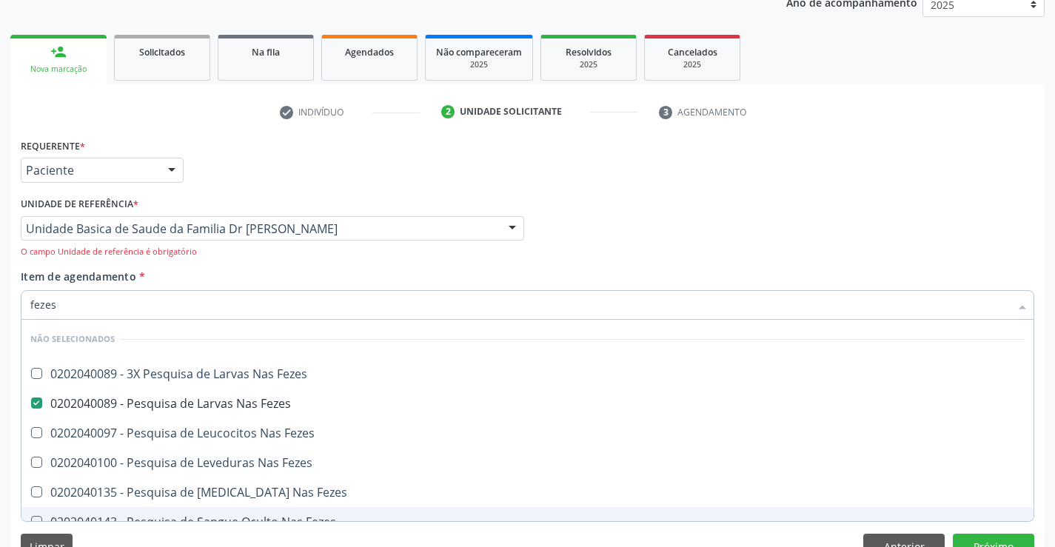
checkbox Fezes "true"
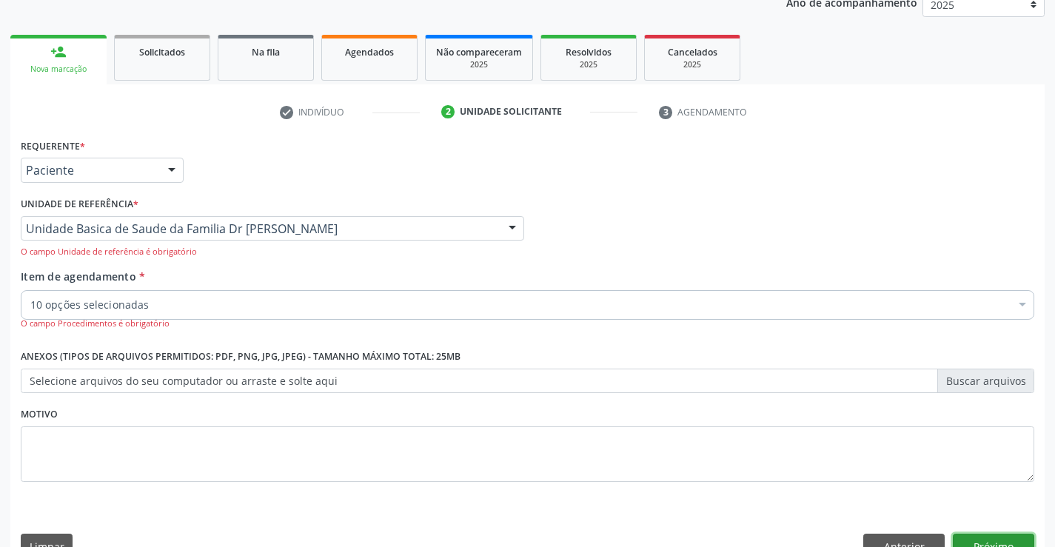
click at [1000, 545] on button "Próximo" at bounding box center [993, 546] width 81 height 25
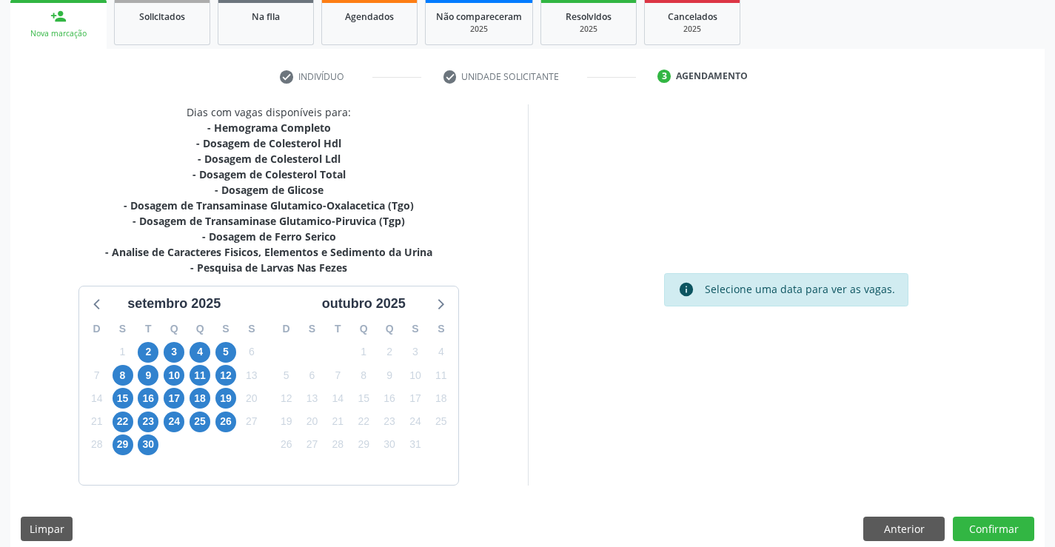
scroll to position [237, 0]
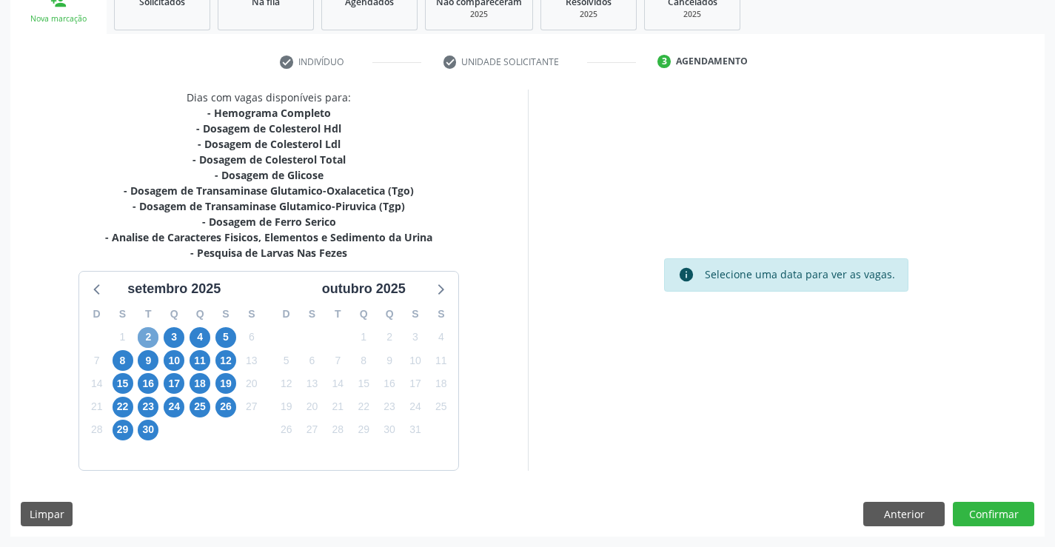
click at [150, 340] on span "2" at bounding box center [148, 337] width 21 height 21
click at [150, 334] on span "2" at bounding box center [148, 337] width 21 height 21
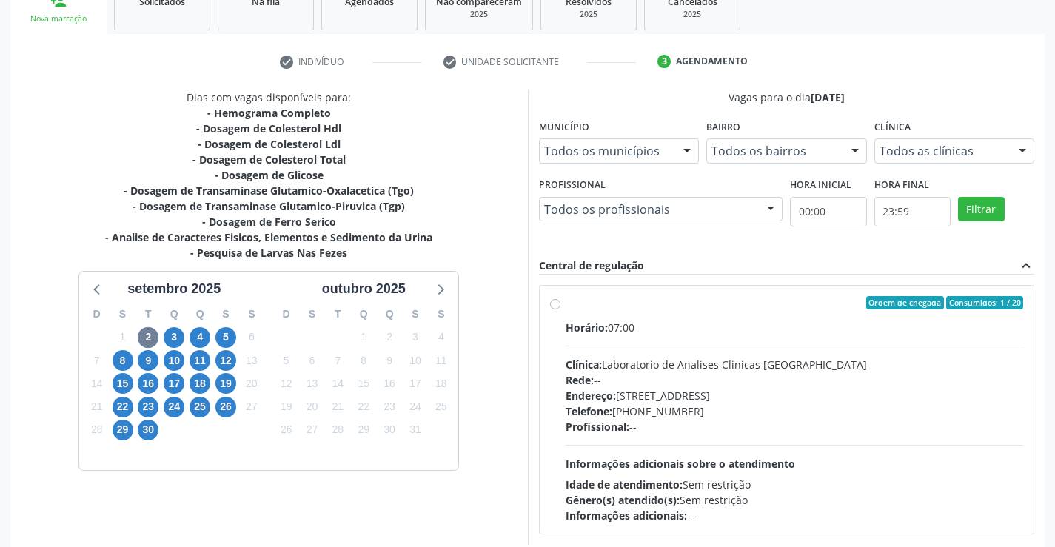
click at [566, 305] on label "Ordem de chegada Consumidos: 1 / 20 Horário: 07:00 Clínica: Laboratorio de Anal…" at bounding box center [795, 409] width 458 height 227
click at [560, 305] on input "Ordem de chegada Consumidos: 1 / 20 Horário: 07:00 Clínica: Laboratorio de Anal…" at bounding box center [555, 302] width 10 height 13
radio input "true"
click at [566, 305] on label "Ordem de chegada Consumidos: 1 / 20 Horário: 07:00 Clínica: Laboratorio de Anal…" at bounding box center [795, 409] width 458 height 227
click at [560, 305] on input "Ordem de chegada Consumidos: 1 / 20 Horário: 07:00 Clínica: Laboratorio de Anal…" at bounding box center [555, 302] width 10 height 13
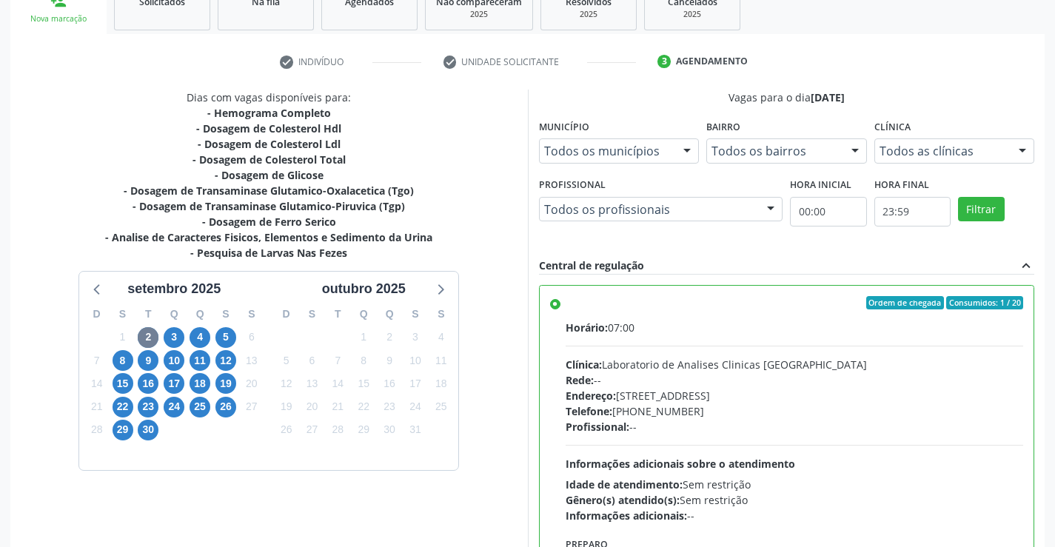
scroll to position [338, 0]
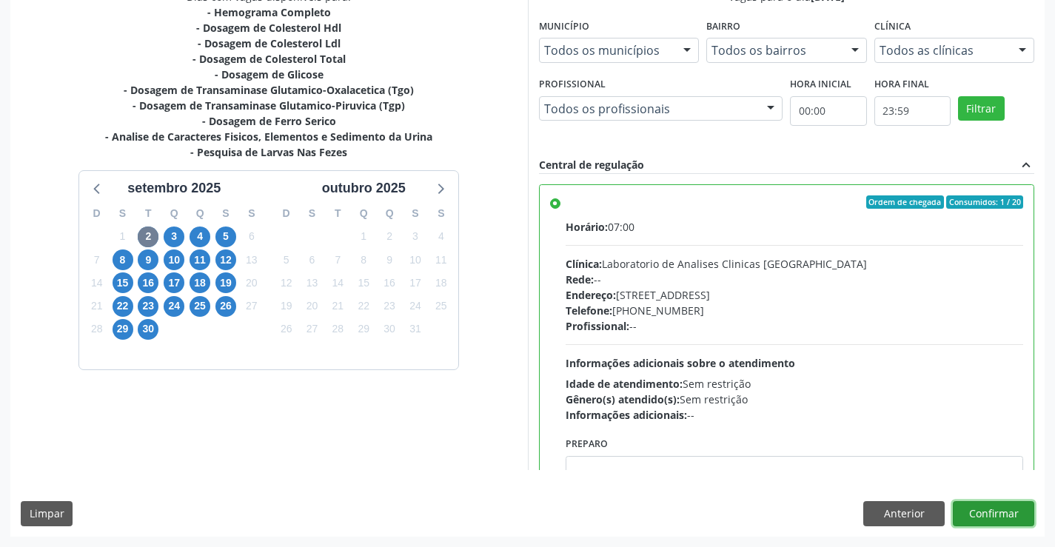
click at [991, 511] on button "Confirmar" at bounding box center [993, 513] width 81 height 25
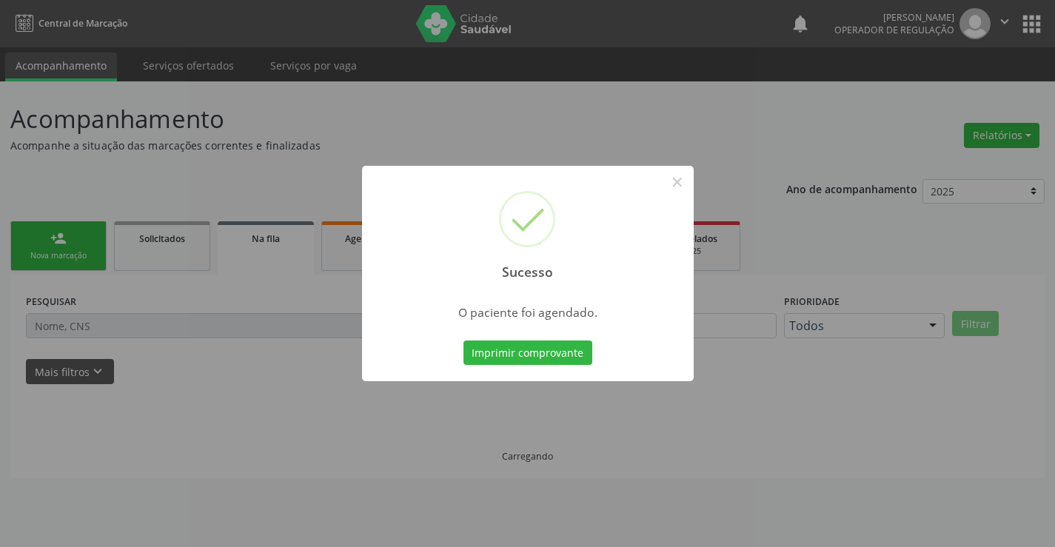
scroll to position [0, 0]
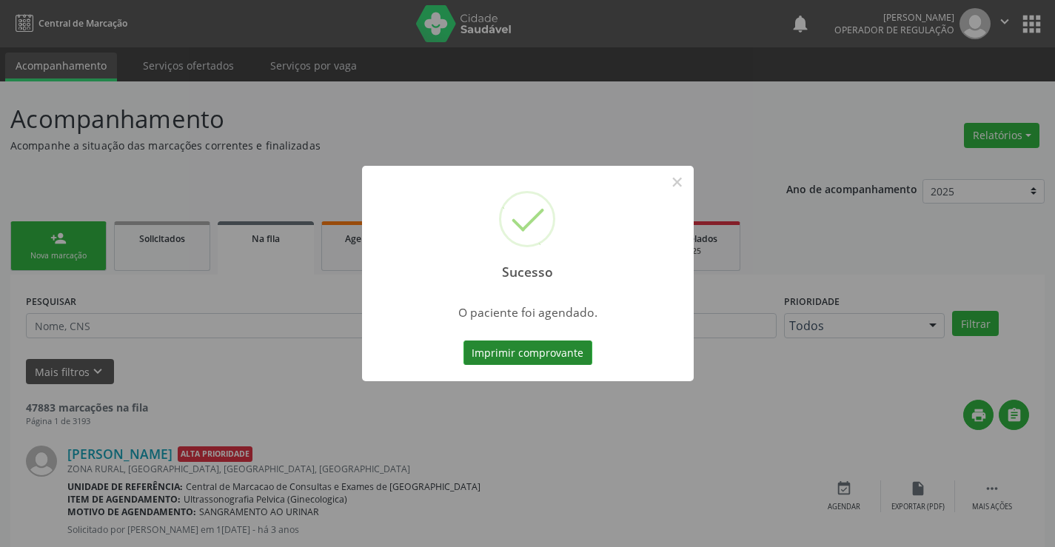
click at [563, 350] on button "Imprimir comprovante" at bounding box center [527, 353] width 129 height 25
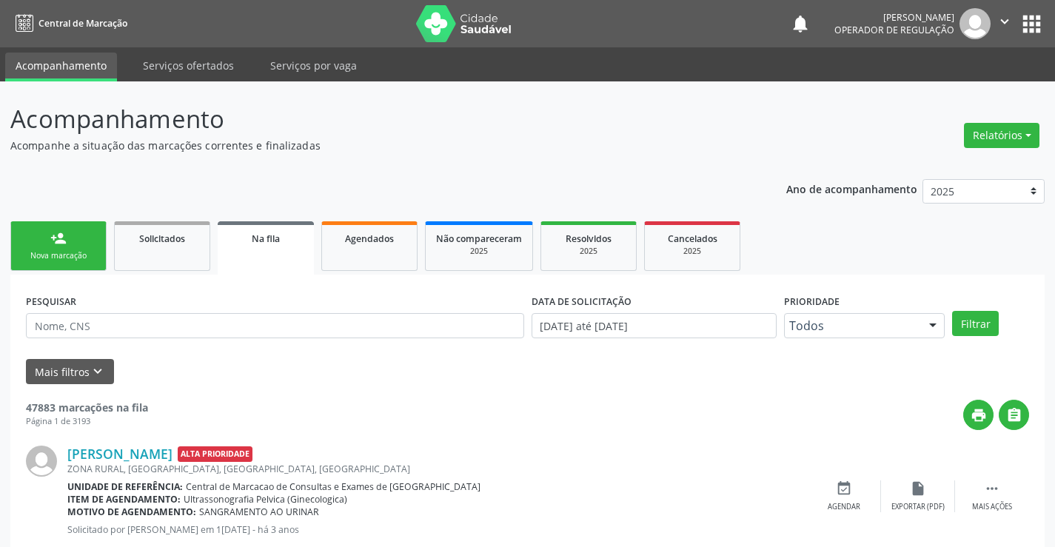
click at [77, 247] on link "person_add Nova marcação" at bounding box center [58, 246] width 96 height 50
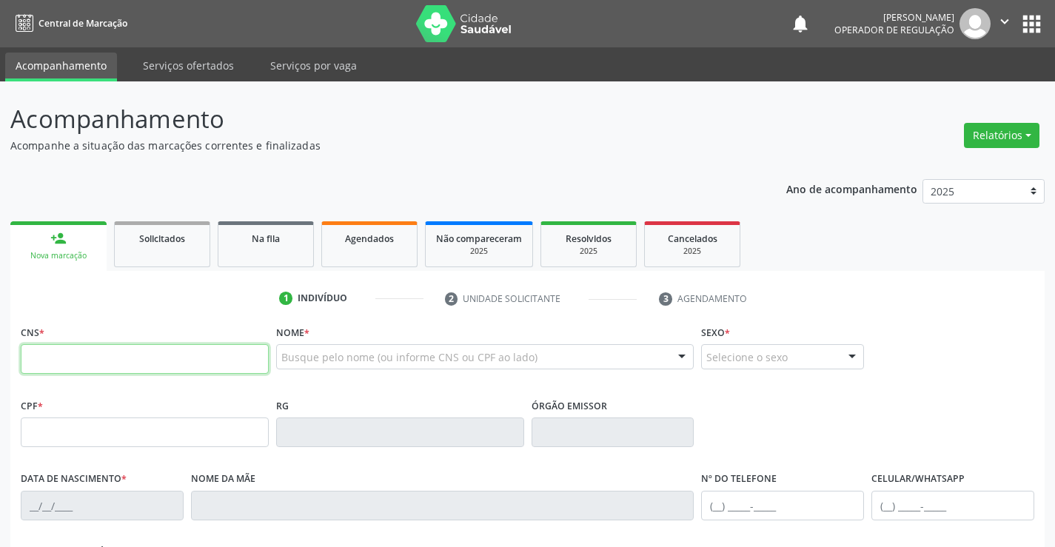
click at [75, 363] on input "text" at bounding box center [145, 359] width 248 height 30
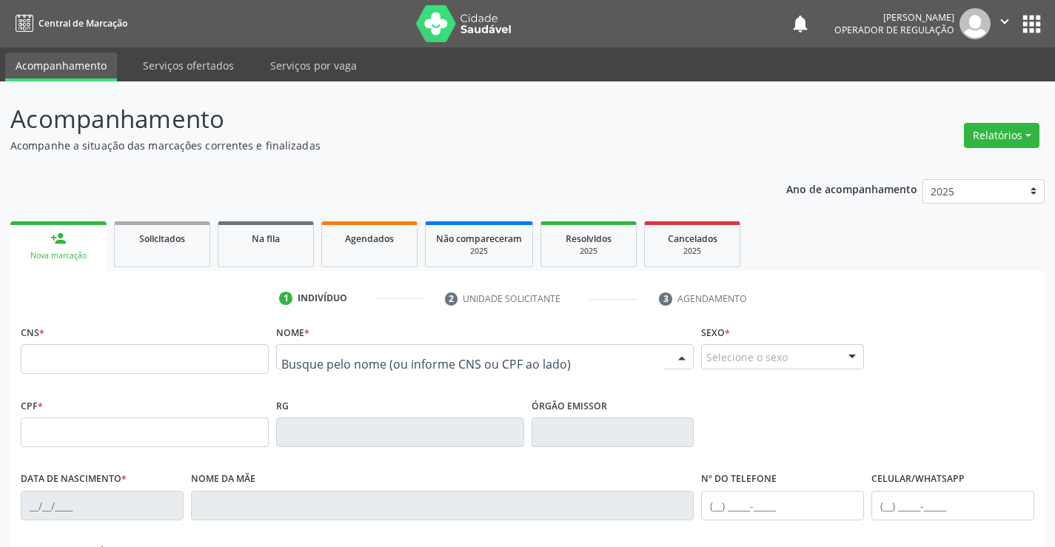
click at [366, 356] on input "text" at bounding box center [472, 364] width 383 height 30
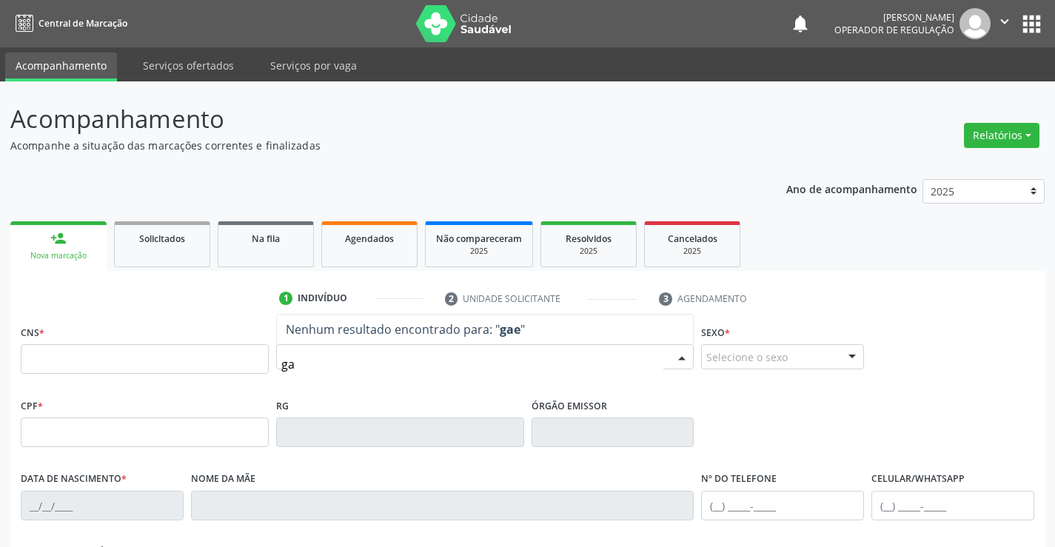
type input "g"
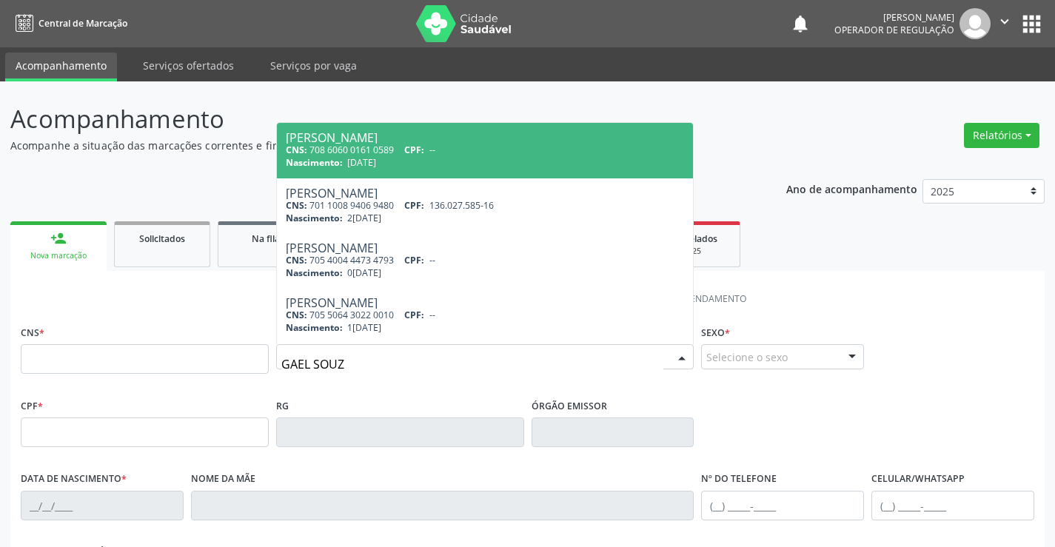
type input "GAEL SOUZA"
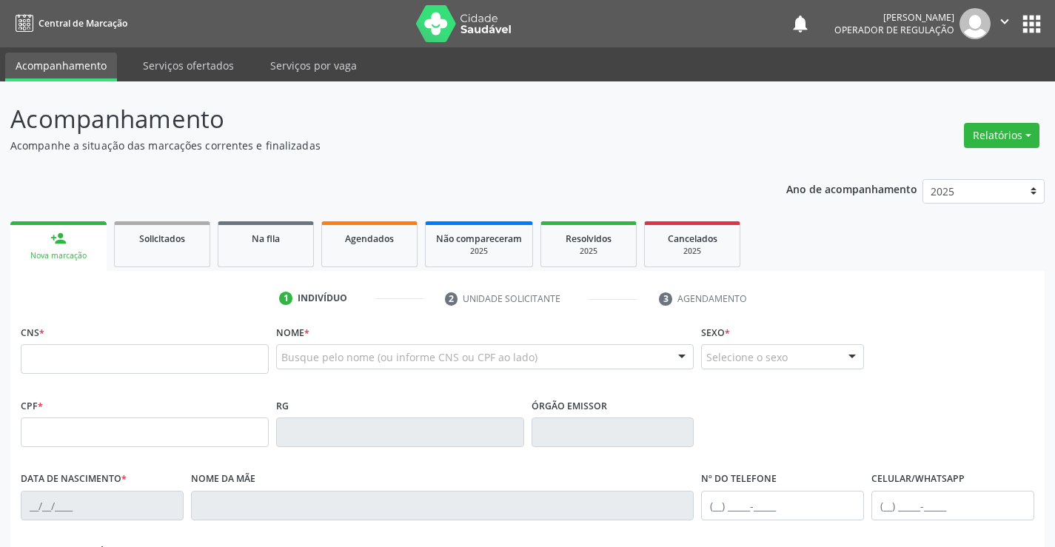
click at [417, 110] on p "Acompanhamento" at bounding box center [372, 119] width 724 height 37
click at [84, 360] on input "text" at bounding box center [145, 359] width 248 height 30
type input "701 2090 1865 6713"
type input "09/10/2021"
type input "(74) 98155-5998"
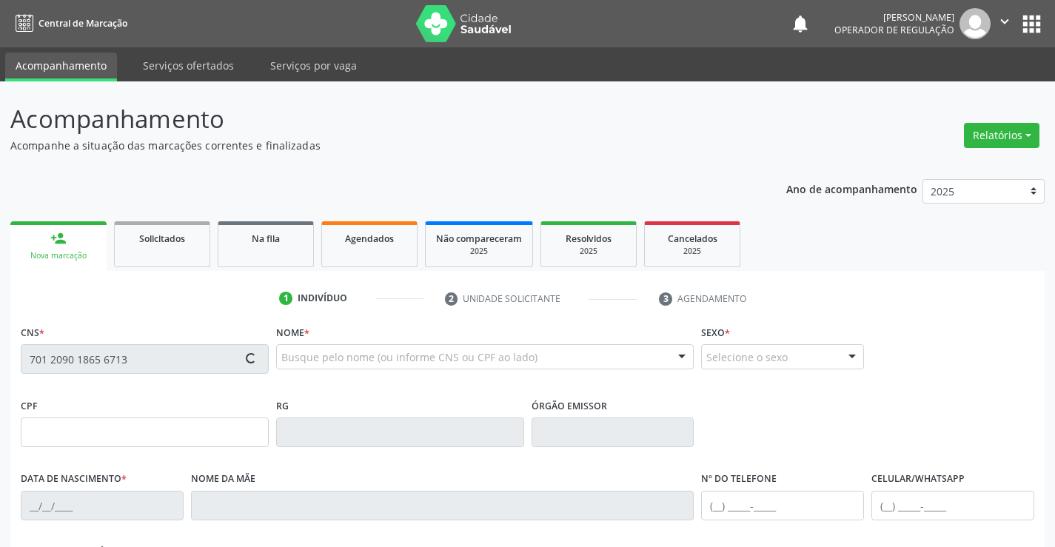
type input "(74) 98155-5998"
type input "126.210.505-65"
type input "26"
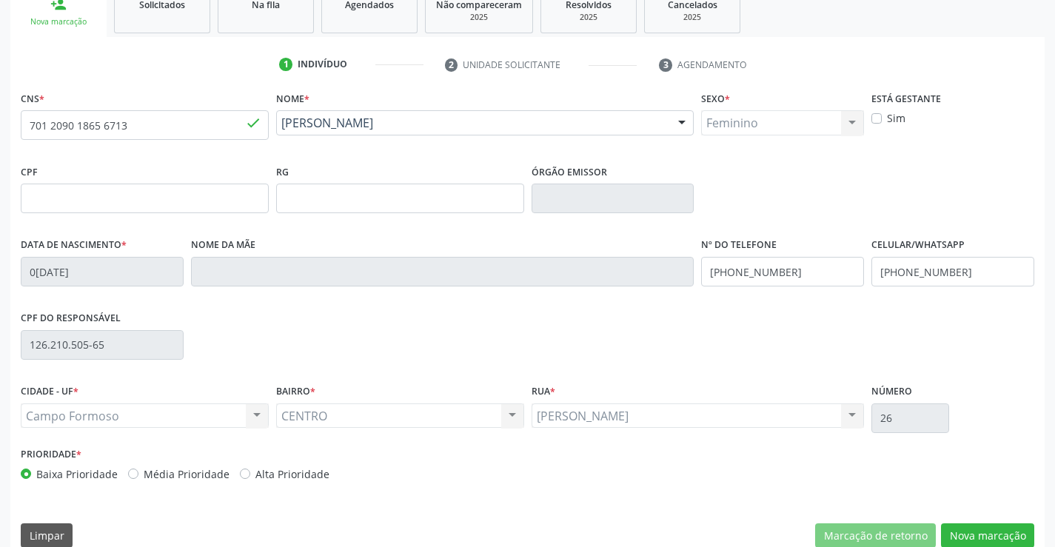
scroll to position [255, 0]
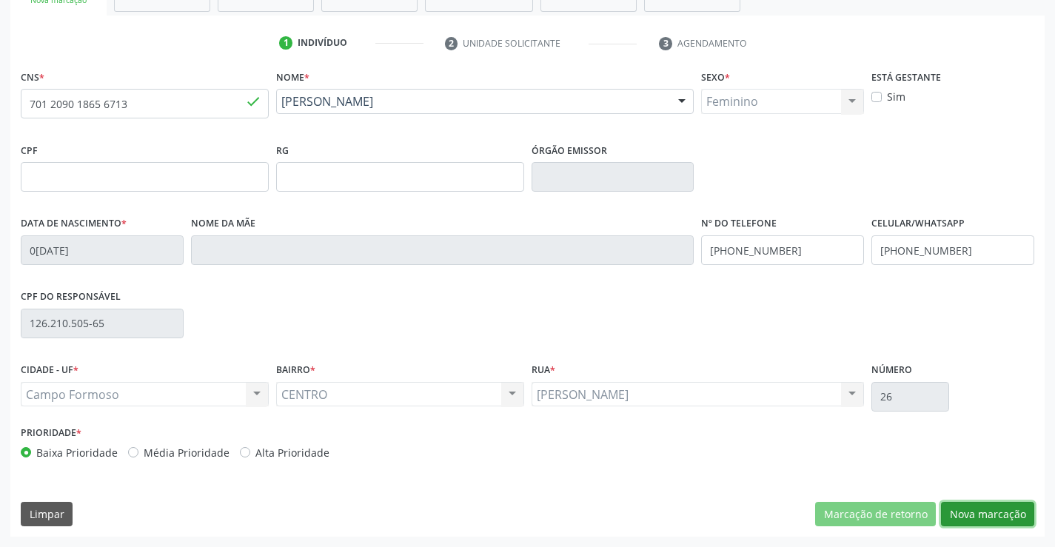
click at [984, 513] on button "Nova marcação" at bounding box center [987, 514] width 93 height 25
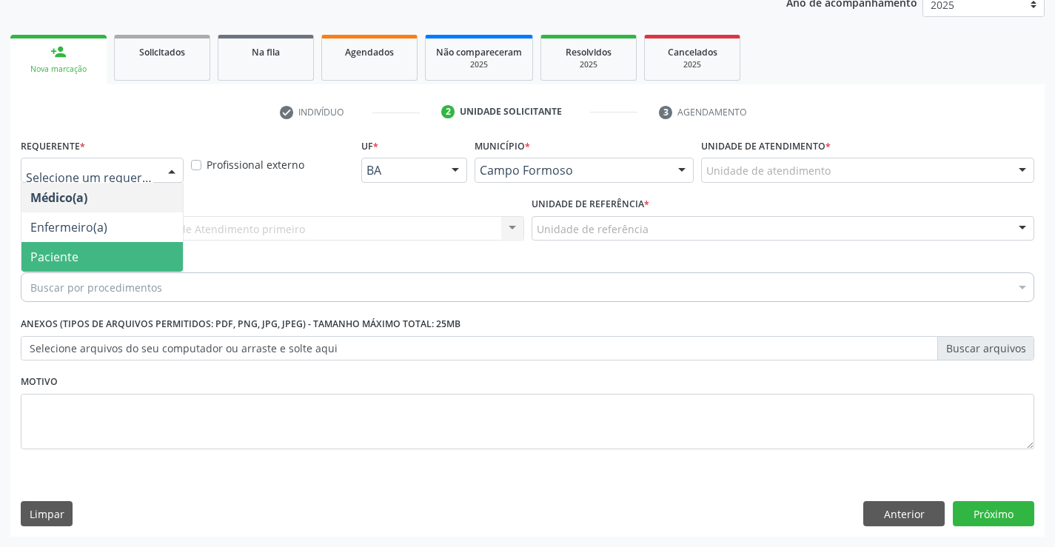
click at [116, 252] on span "Paciente" at bounding box center [101, 257] width 161 height 30
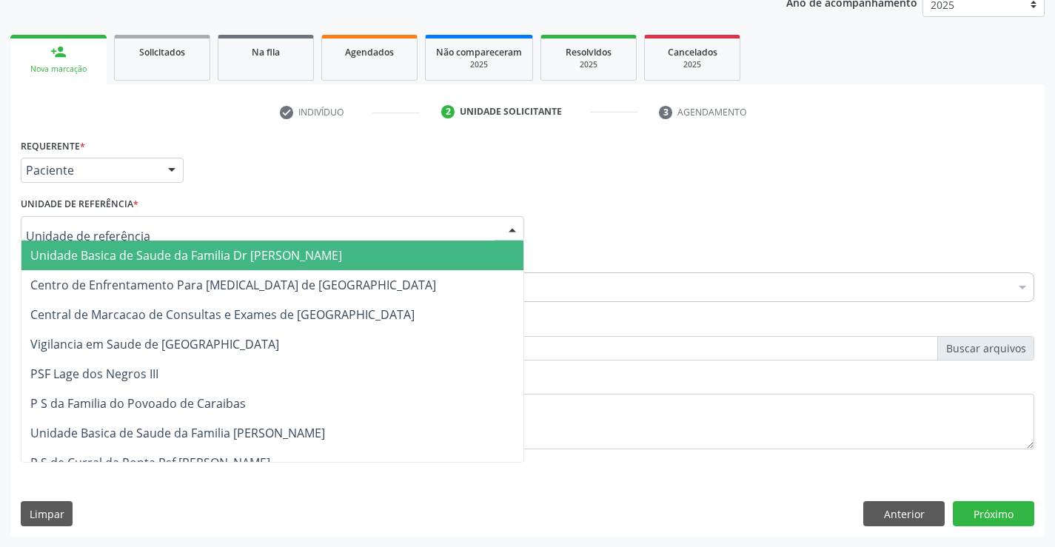
click at [141, 258] on span "Unidade Basica de Saude da Familia Dr [PERSON_NAME]" at bounding box center [186, 255] width 312 height 16
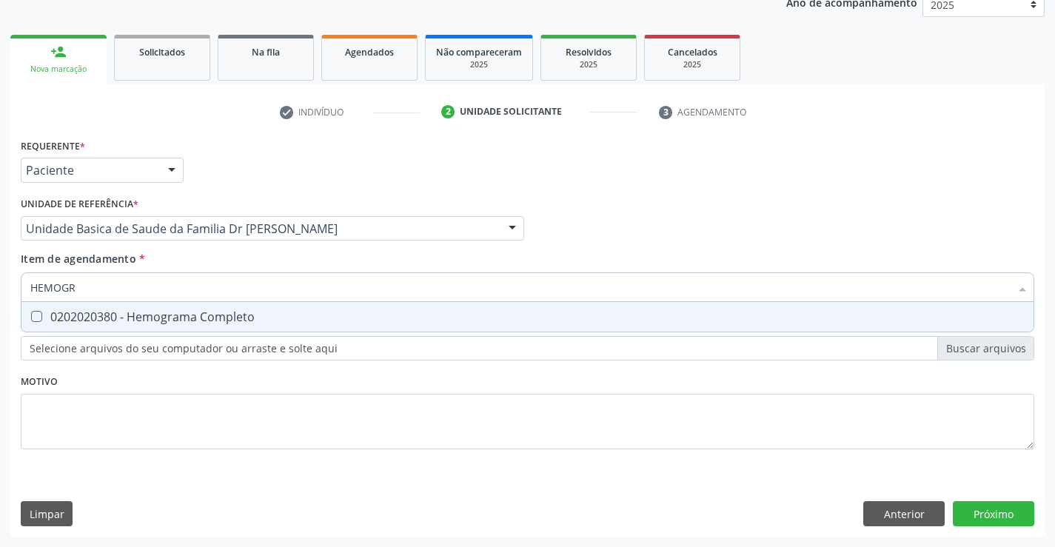
type input "HEMOGRA"
click at [201, 312] on div "0202020380 - Hemograma Completo" at bounding box center [527, 317] width 994 height 12
checkbox Completo "true"
type input "HEMOGRA"
click at [142, 438] on div "Requerente * Paciente Médico(a) Enfermeiro(a) Paciente Nenhum resultado encontr…" at bounding box center [528, 302] width 1014 height 335
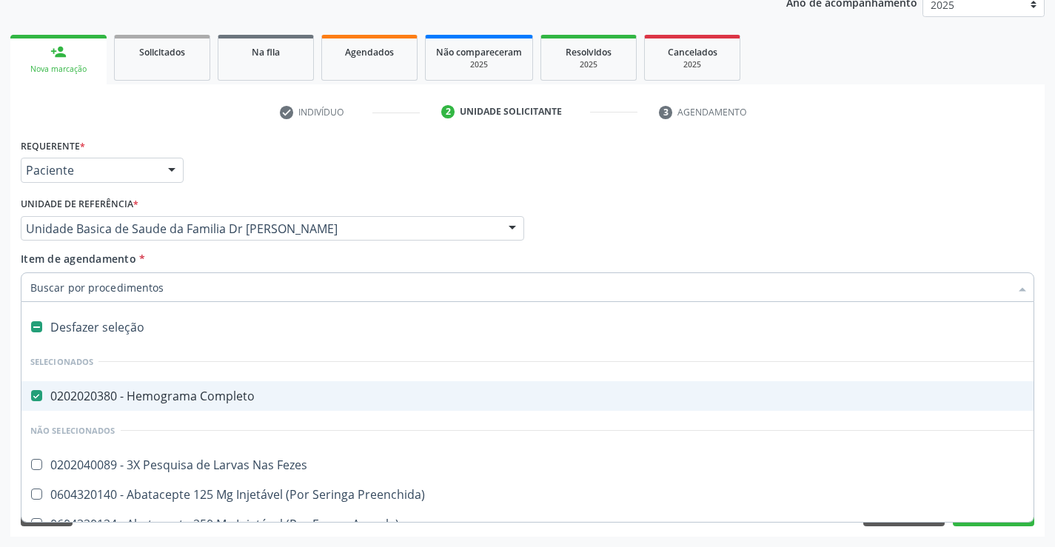
click at [201, 290] on input "Item de agendamento *" at bounding box center [520, 287] width 980 height 30
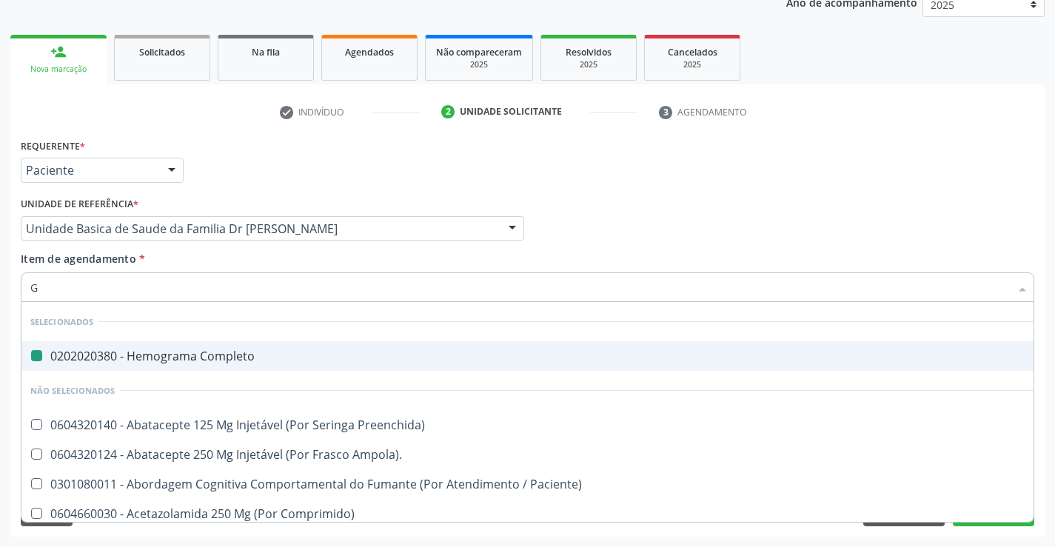
type input "GL"
checkbox Completo "false"
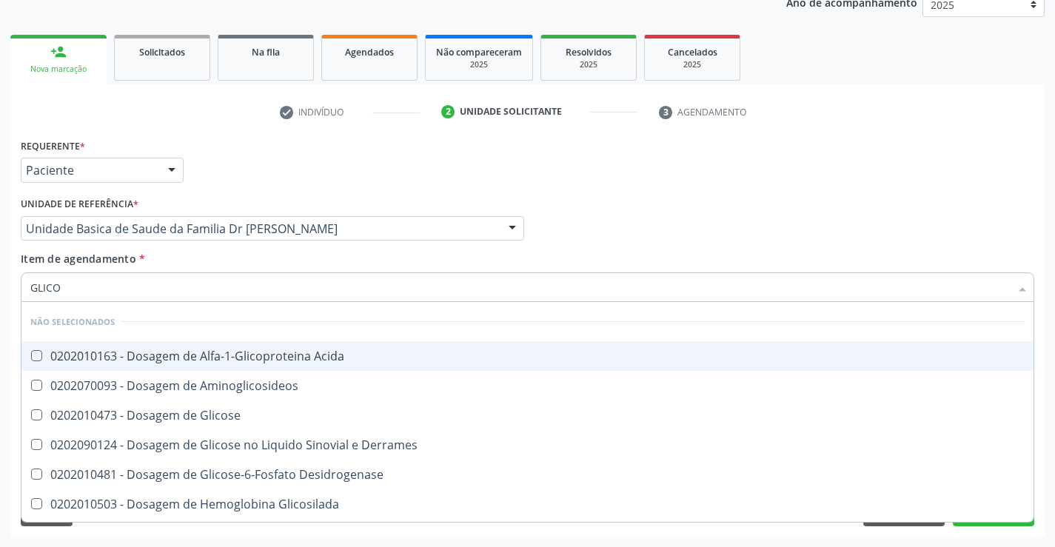
type input "GLICOS"
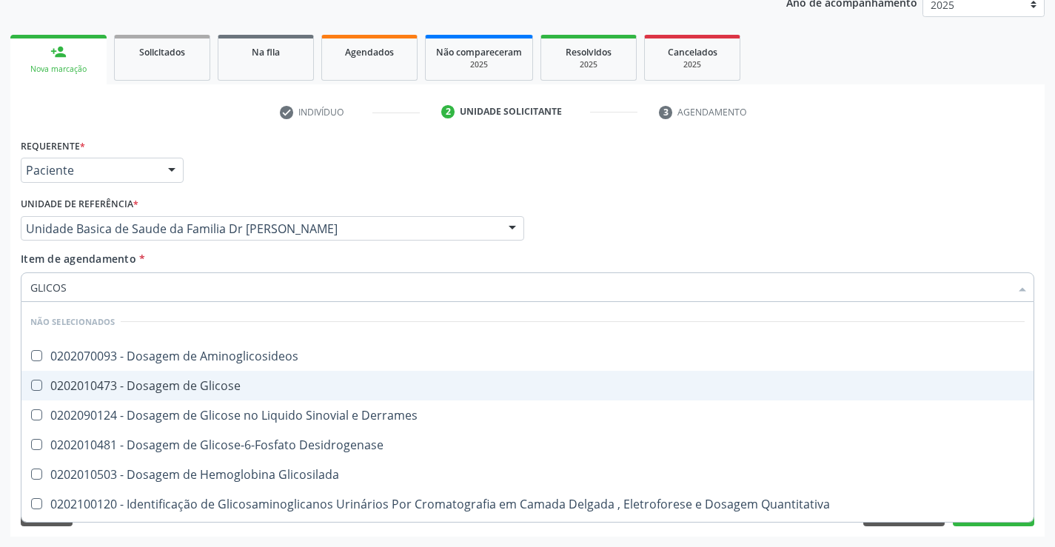
click at [224, 382] on div "0202010473 - Dosagem de Glicose" at bounding box center [527, 386] width 994 height 12
checkbox Glicose "true"
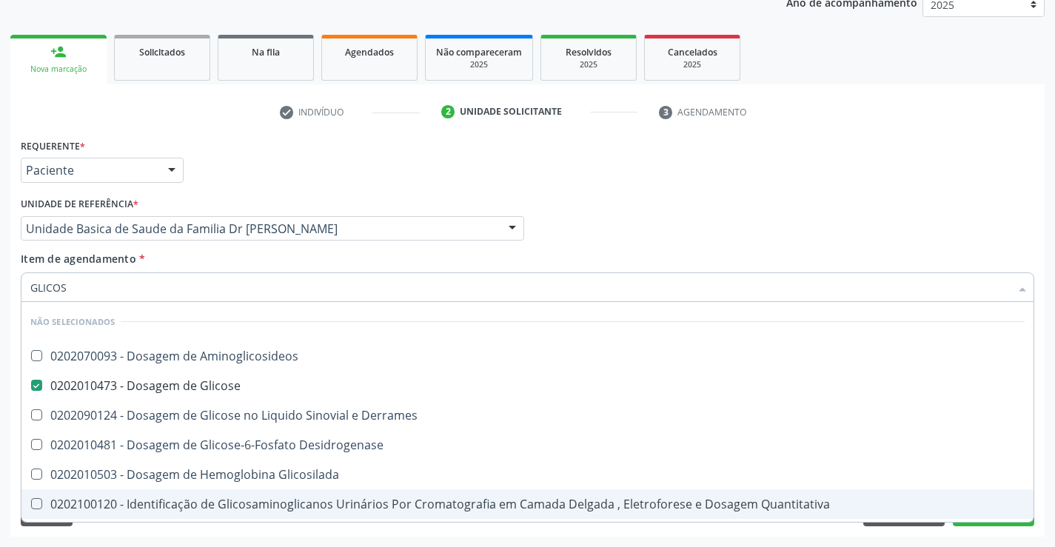
type input "GLICOS"
click at [168, 531] on div "Requerente * Paciente Médico(a) Enfermeiro(a) Paciente Nenhum resultado encontr…" at bounding box center [527, 336] width 1034 height 402
checkbox Aminoglicosideos "true"
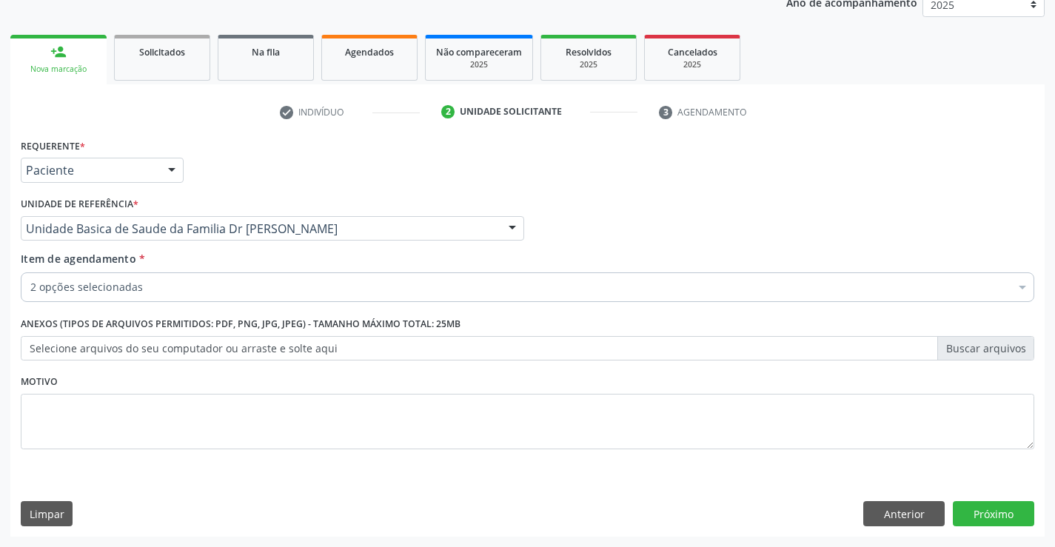
click at [30, 290] on input "Item de agendamento *" at bounding box center [30, 287] width 0 height 30
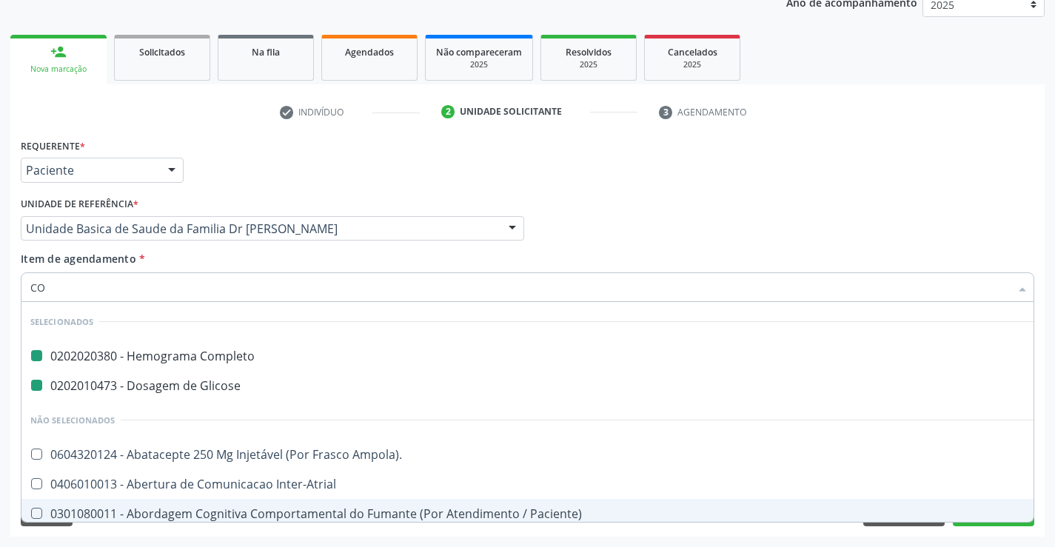
type input "COE"
checkbox Completo "false"
checkbox Glicose "false"
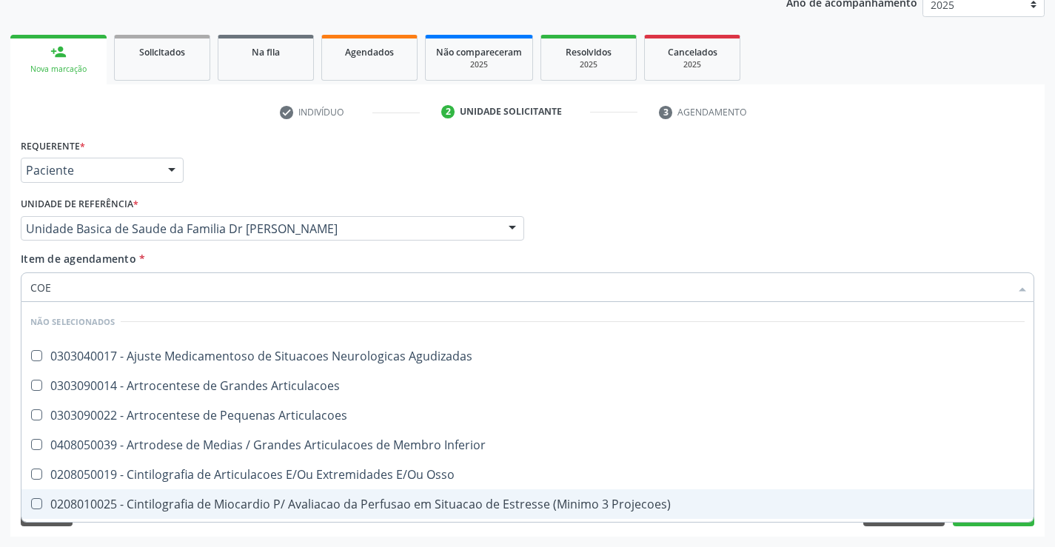
type input "CO"
checkbox Agudizadas "true"
checkbox Articulacoes "true"
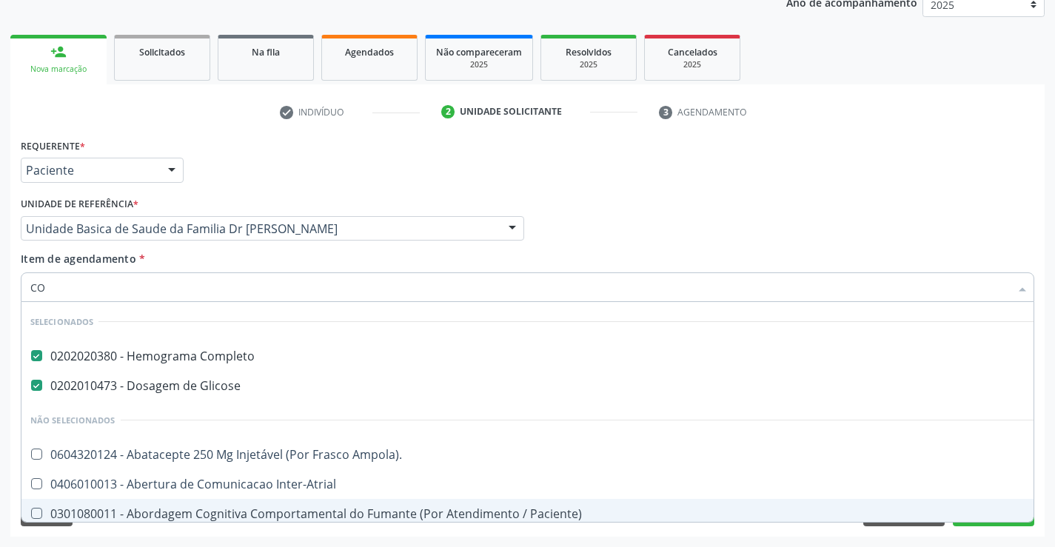
type input "COL"
checkbox Completo "false"
checkbox Glicose "false"
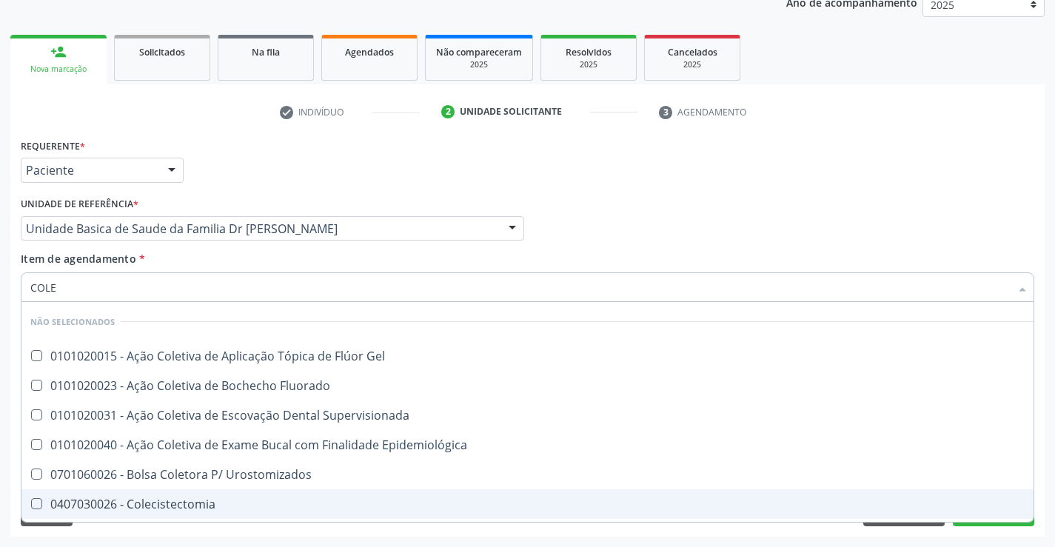
type input "COLES"
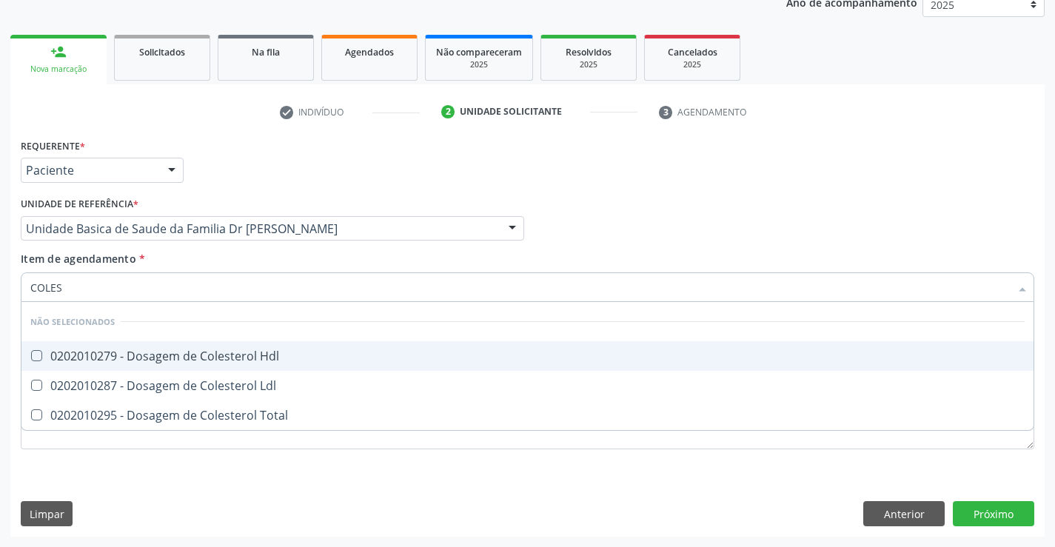
click at [188, 357] on div "0202010279 - Dosagem de Colesterol Hdl" at bounding box center [527, 356] width 994 height 12
checkbox Hdl "true"
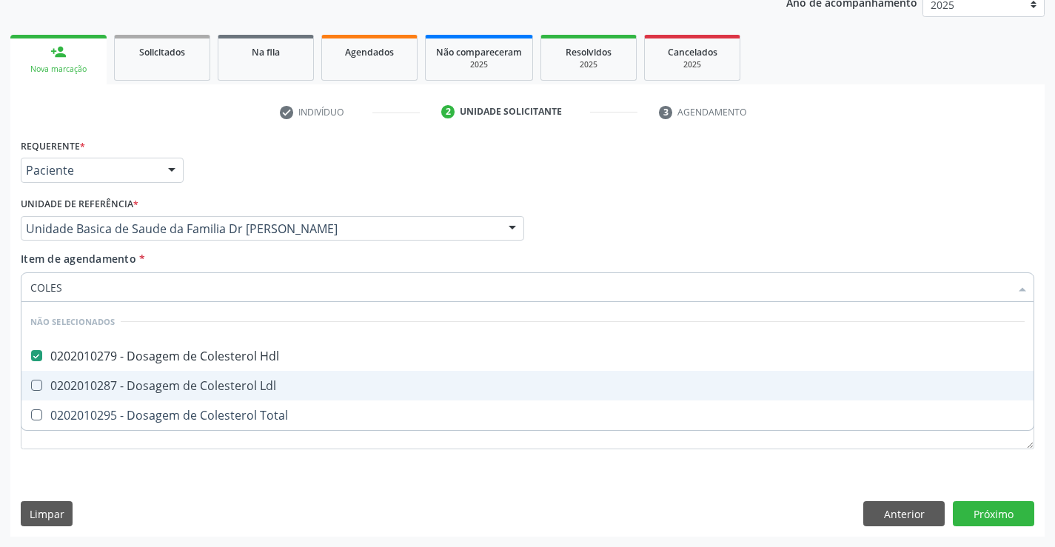
click at [184, 387] on div "0202010287 - Dosagem de Colesterol Ldl" at bounding box center [527, 386] width 994 height 12
checkbox Ldl "true"
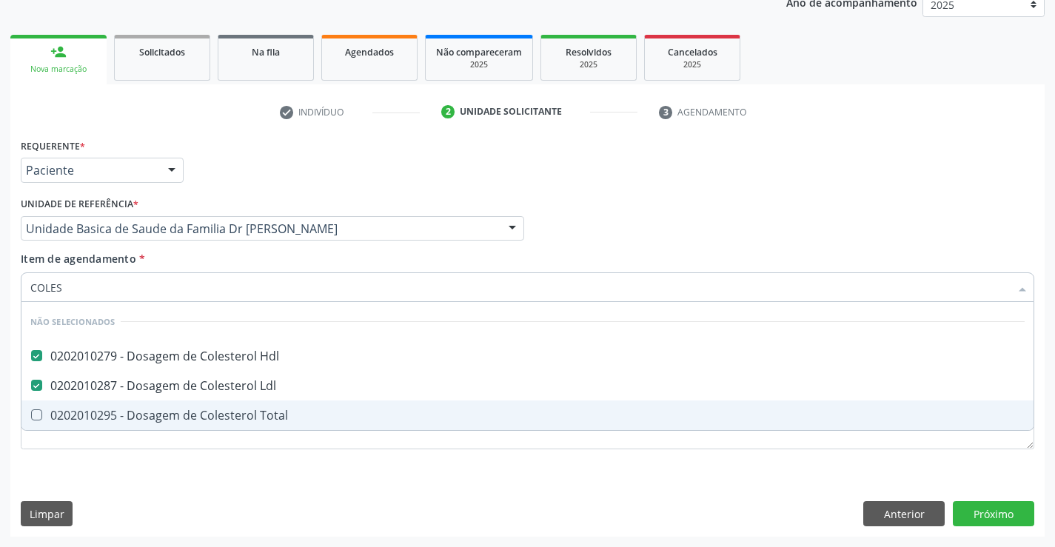
click at [196, 412] on div "0202010295 - Dosagem de Colesterol Total" at bounding box center [527, 415] width 994 height 12
checkbox Total "true"
type input "COLES"
click at [193, 457] on div "Requerente * Paciente Médico(a) Enfermeiro(a) Paciente Nenhum resultado encontr…" at bounding box center [528, 302] width 1014 height 335
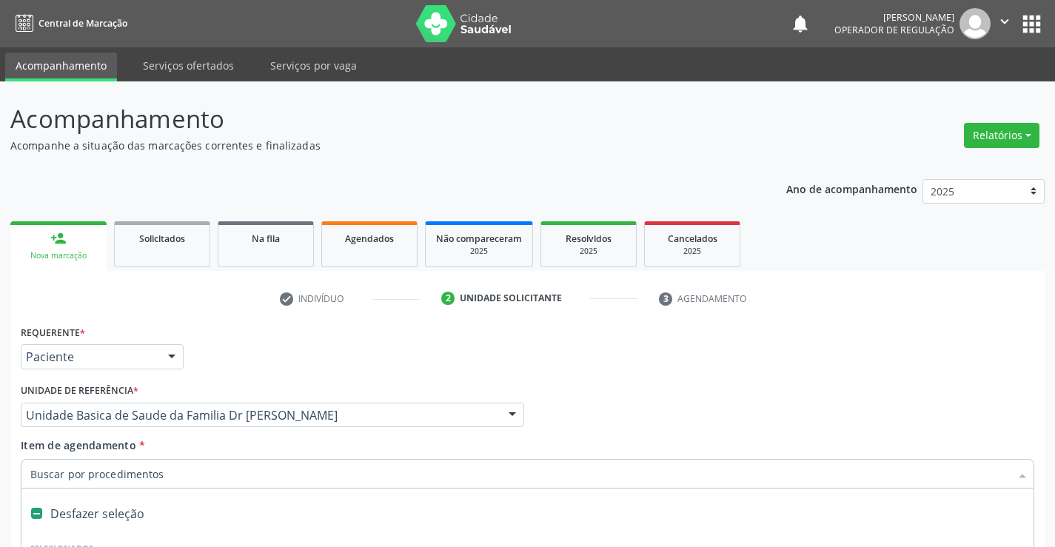
scroll to position [187, 0]
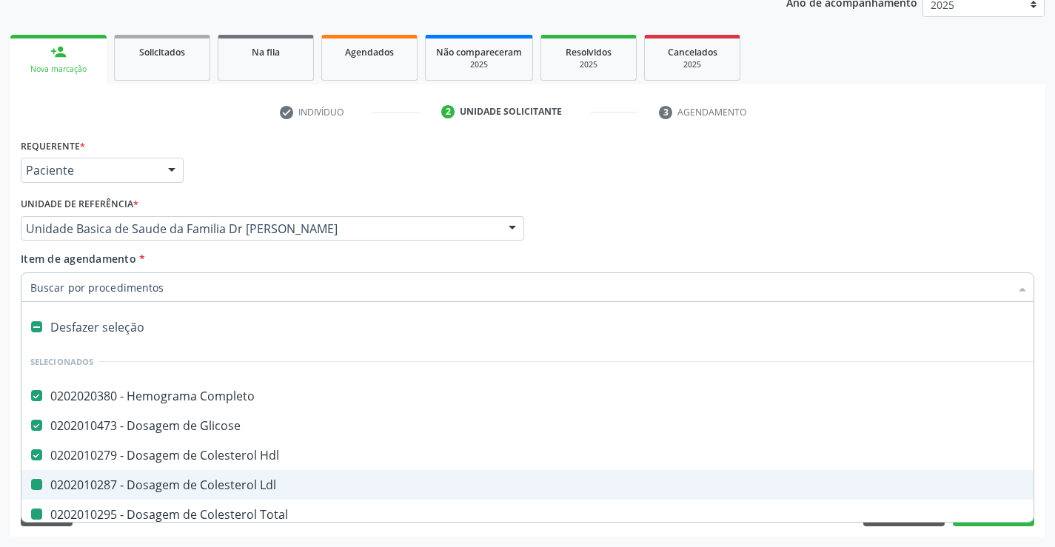
type input "U"
checkbox Ldl "false"
checkbox Total "false"
checkbox Triglicerideos "false"
checkbox \(Tgo\) "false"
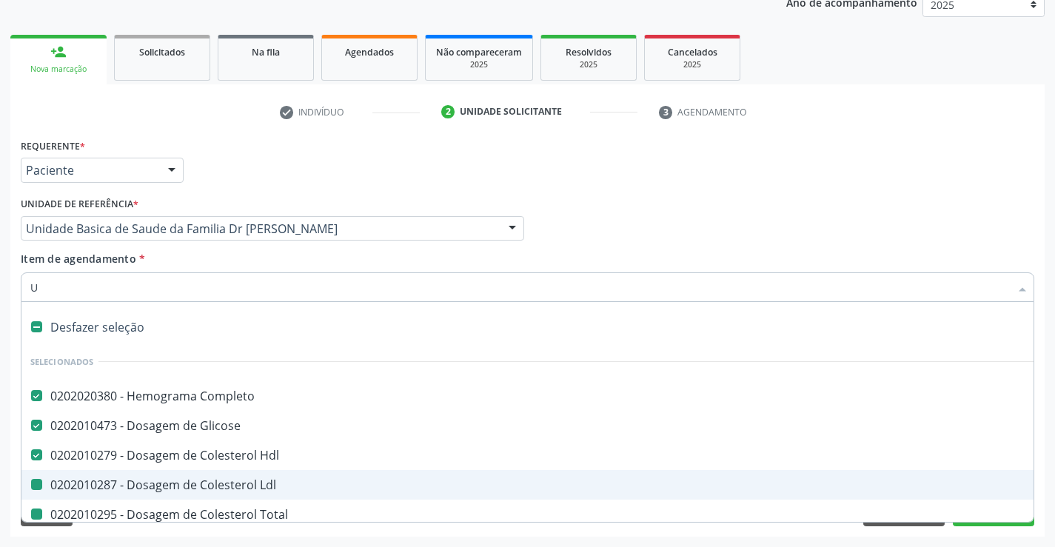
checkbox \(Tgp\) "false"
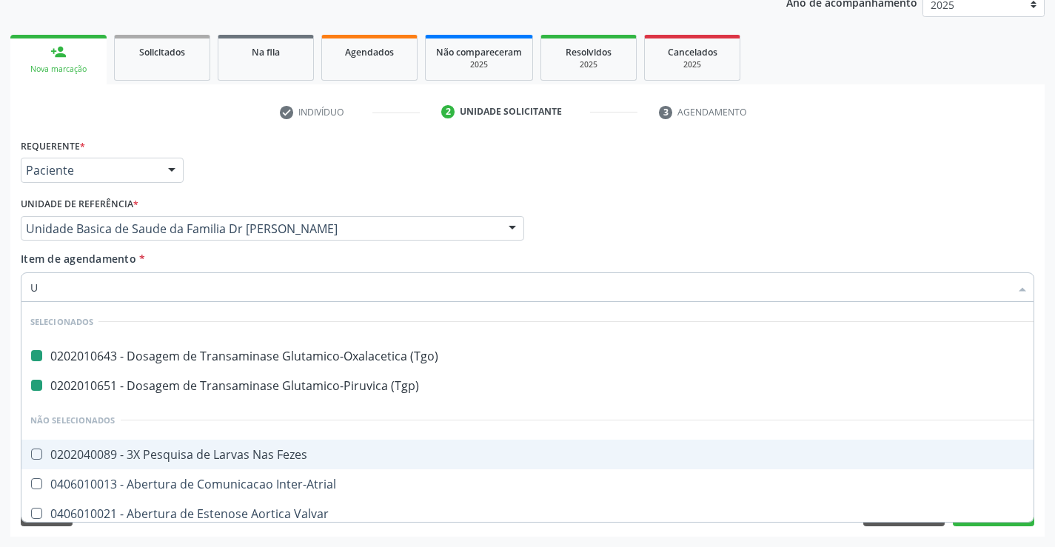
type input "UR"
checkbox \(Tgo\) "false"
checkbox \(Tgp\) "false"
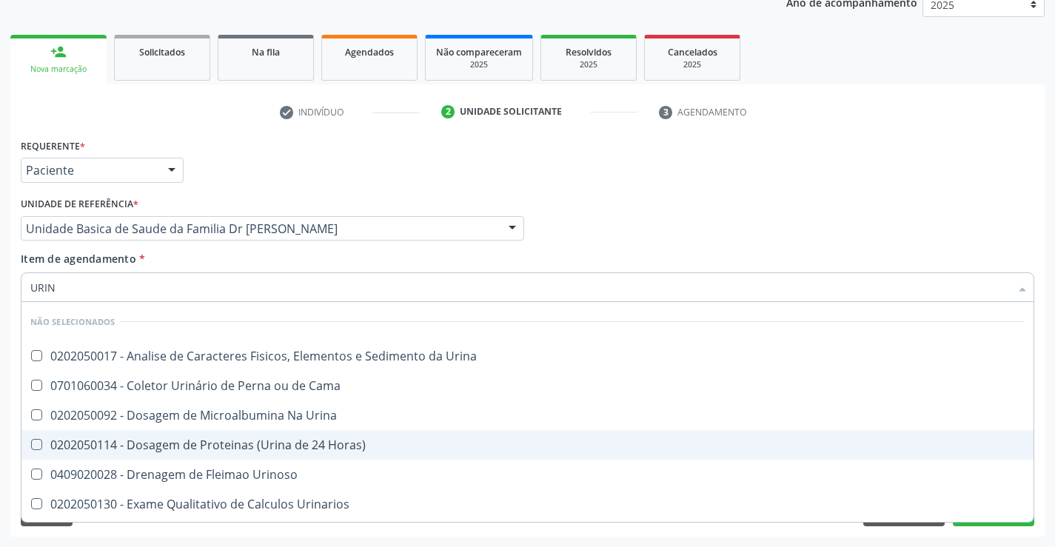
type input "URINA"
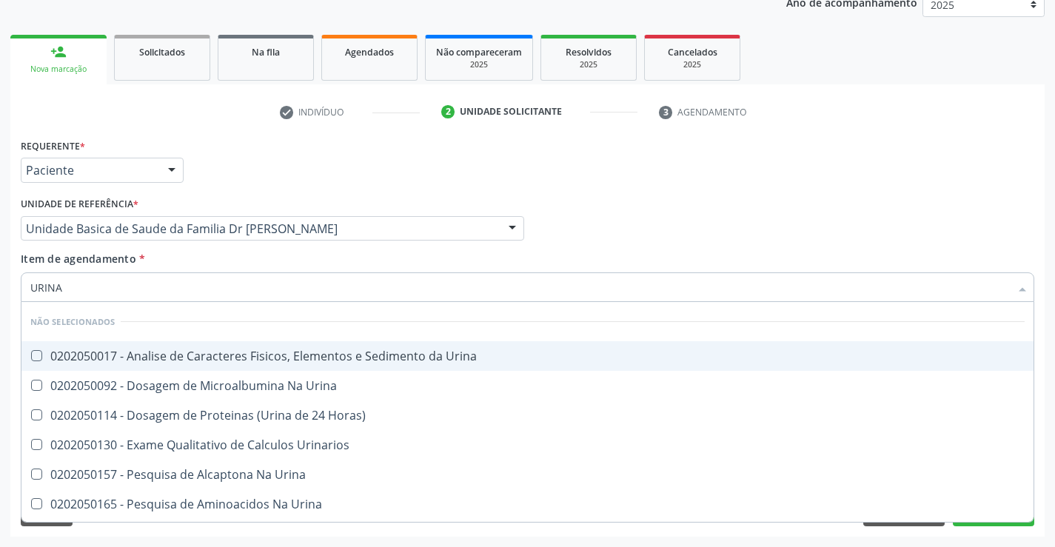
click at [177, 356] on div "0202050017 - Analise de Caracteres Fisicos, Elementos e Sedimento da Urina" at bounding box center [527, 356] width 994 height 12
checkbox Urina "true"
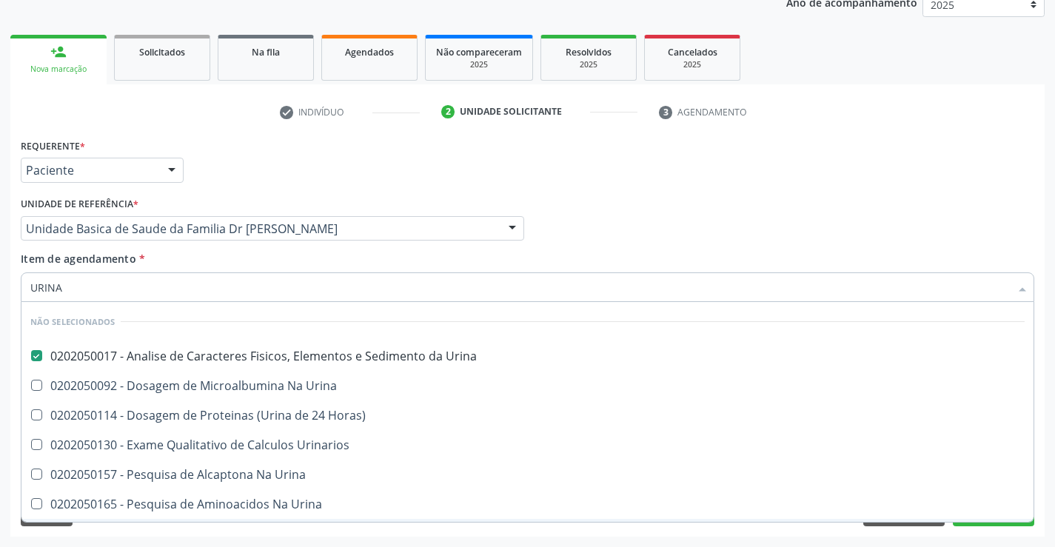
click at [190, 535] on div "Requerente * Paciente Médico(a) Enfermeiro(a) Paciente Nenhum resultado encontr…" at bounding box center [527, 336] width 1034 height 402
checkbox Urina "true"
checkbox Urinarios "true"
checkbox Urina "true"
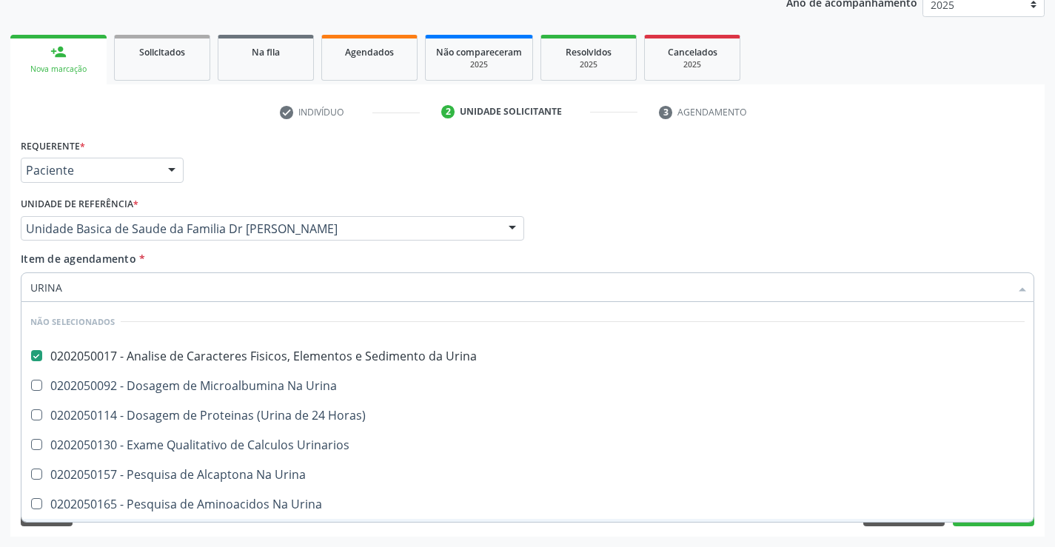
checkbox Urina "true"
checkbox Horas\) "true"
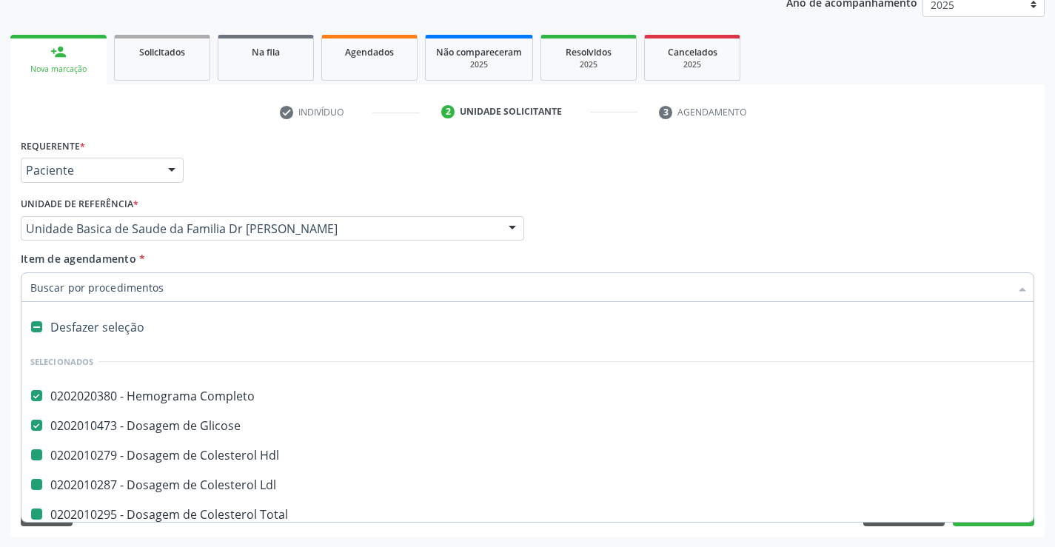
type input "F"
checkbox Ldl "false"
checkbox Total "false"
checkbox Triglicerideos "false"
checkbox \(Tgo\) "false"
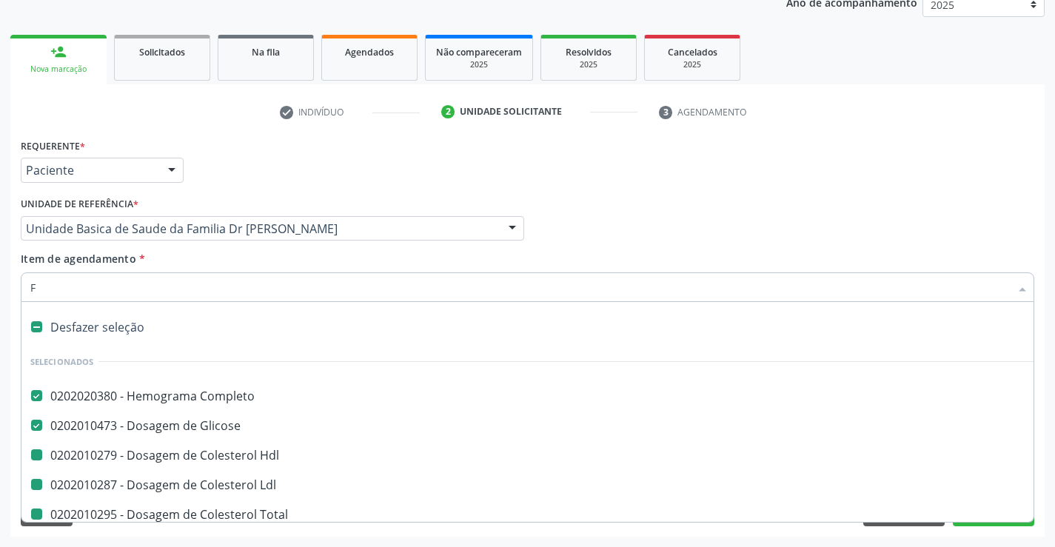
checkbox \(Tgp\) "false"
checkbox Urina "false"
checkbox Hdl "false"
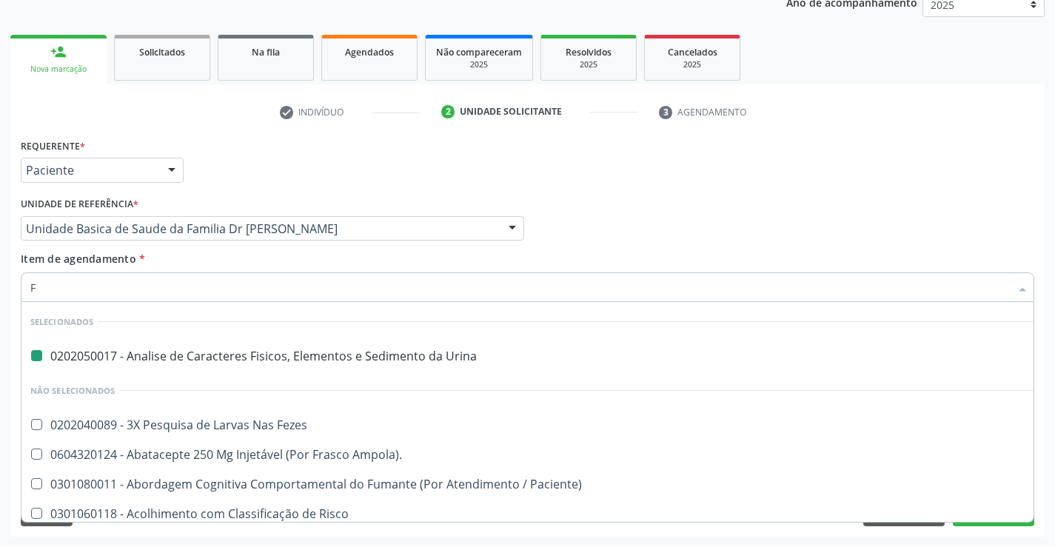
type input "FE"
checkbox Urina "false"
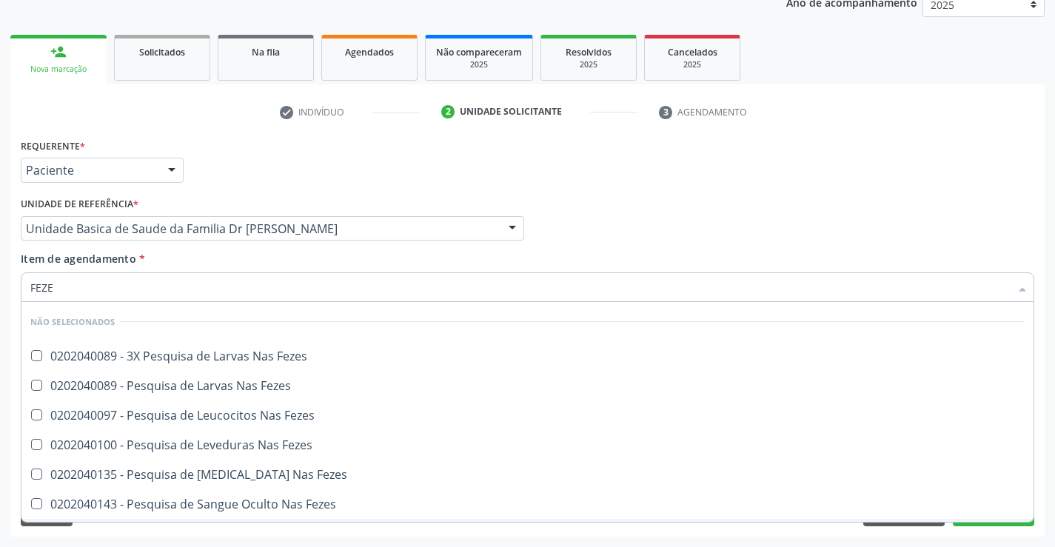
type input "FEZES"
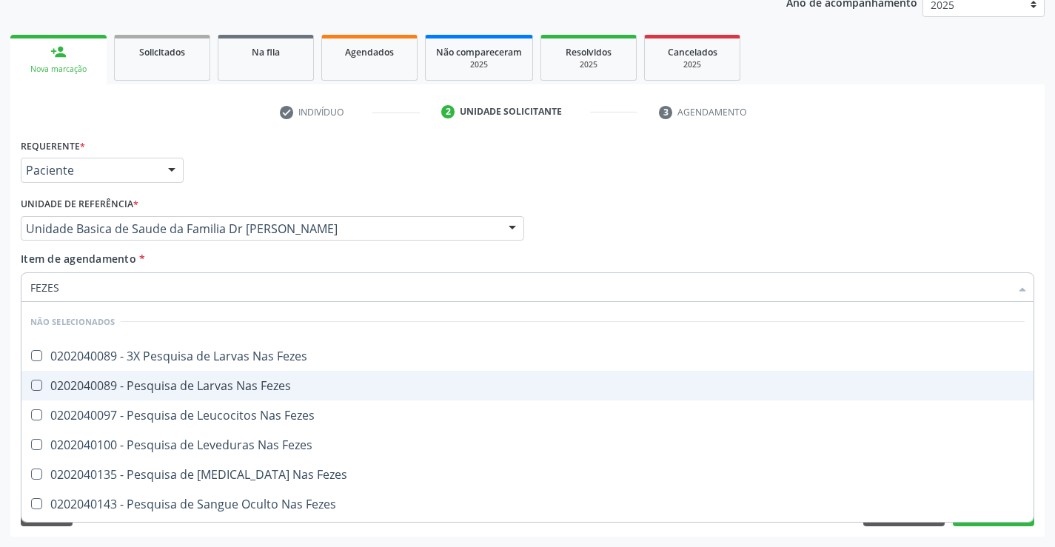
click at [226, 389] on div "0202040089 - Pesquisa de Larvas Nas Fezes" at bounding box center [527, 386] width 994 height 12
click at [216, 382] on div "0202040089 - Pesquisa de Larvas Nas Fezes" at bounding box center [527, 386] width 994 height 12
checkbox Fezes "true"
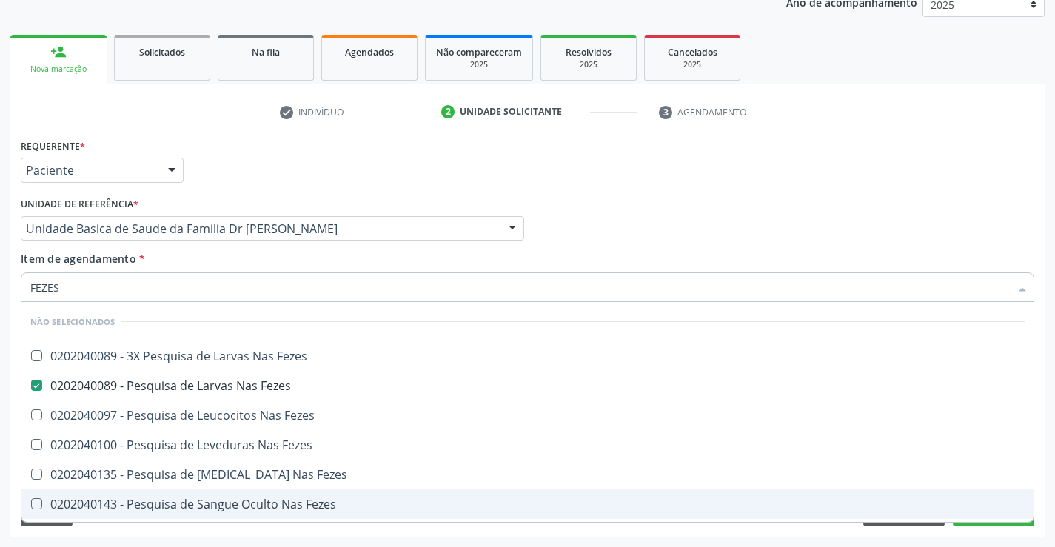
type input "FEZES"
click at [137, 529] on div "Requerente * Paciente Médico(a) Enfermeiro(a) Paciente Nenhum resultado encontr…" at bounding box center [527, 336] width 1034 height 402
checkbox Fezes "true"
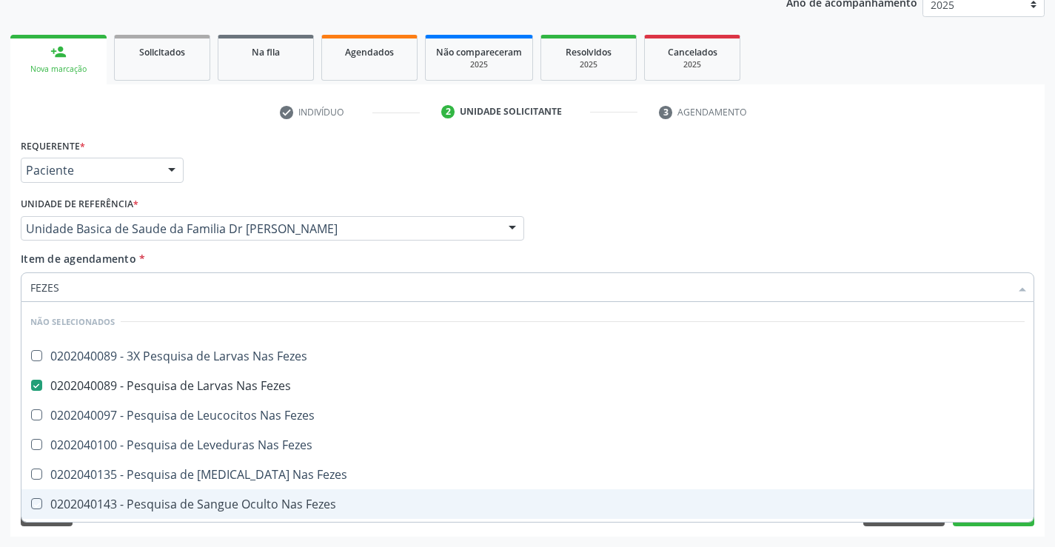
checkbox Fezes "true"
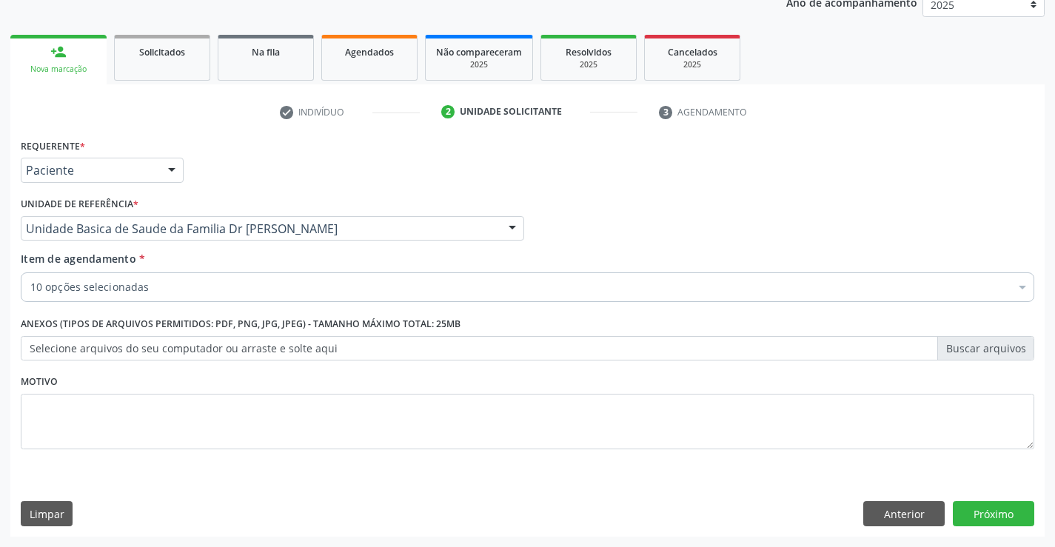
click at [30, 283] on input "Item de agendamento *" at bounding box center [30, 287] width 0 height 30
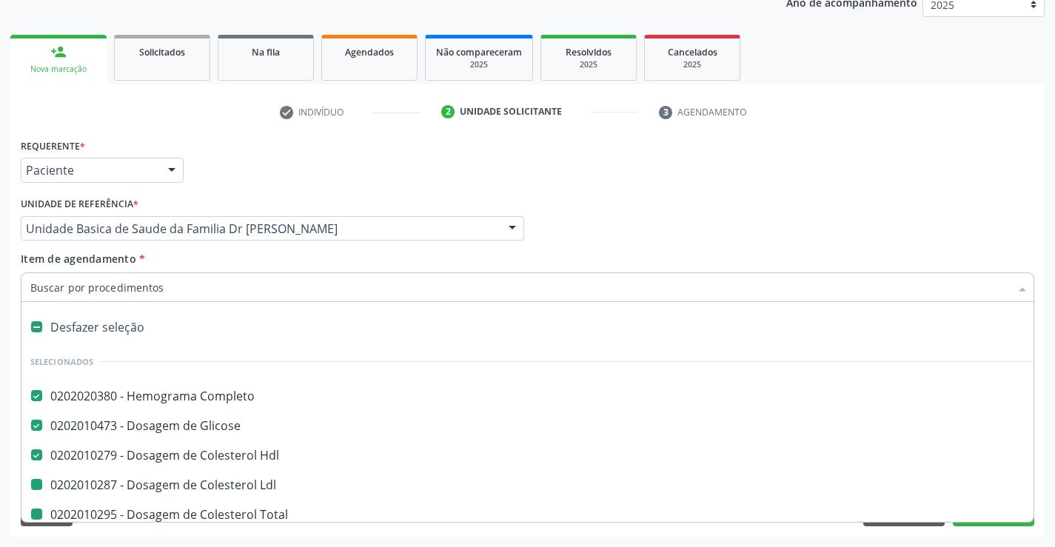
type input "F"
checkbox Ldl "false"
checkbox Total "false"
checkbox Triglicerideos "false"
checkbox \(Tgo\) "false"
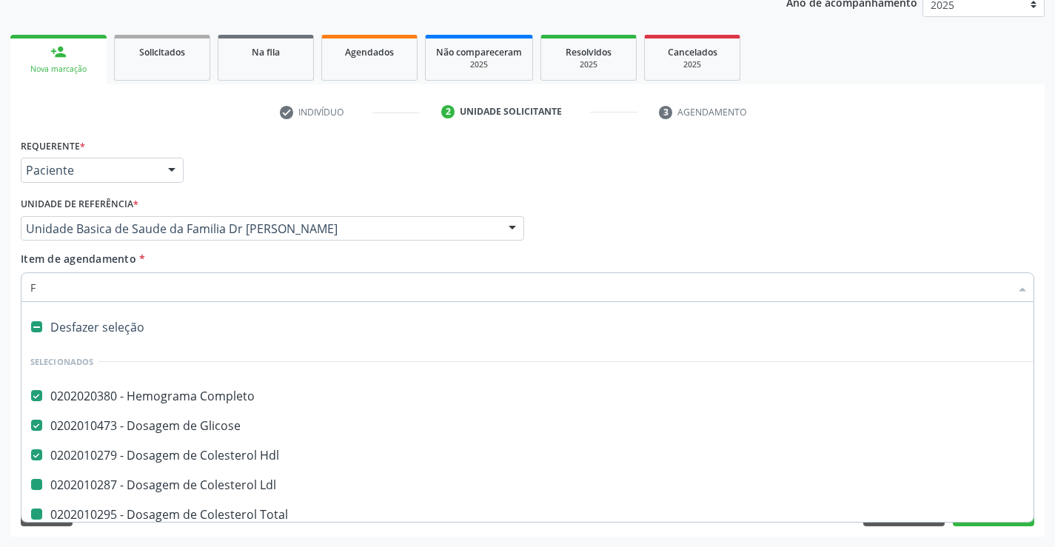
checkbox \(Tgp\) "false"
checkbox Urina "false"
checkbox Fezes "false"
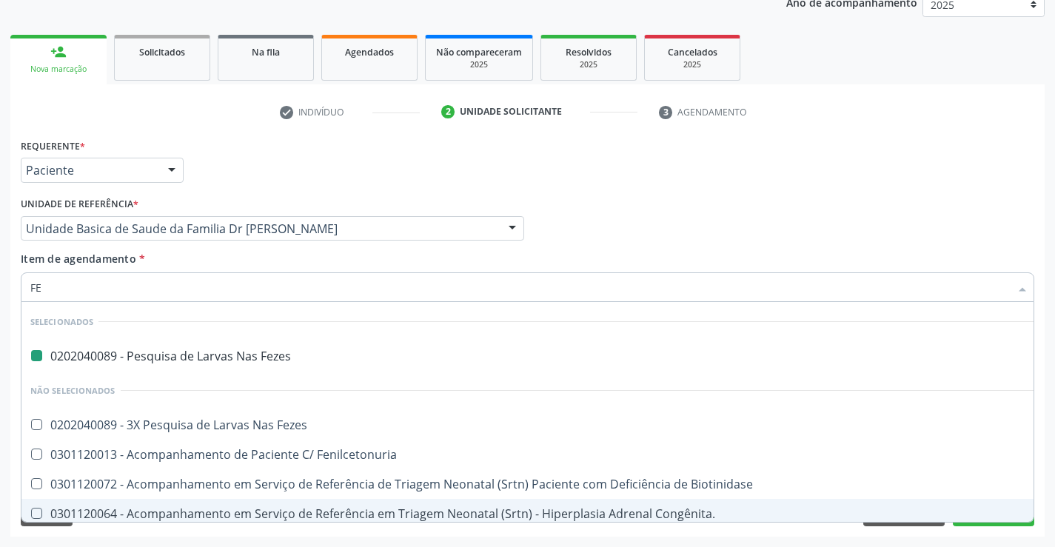
type input "FER"
checkbox Fezes "false"
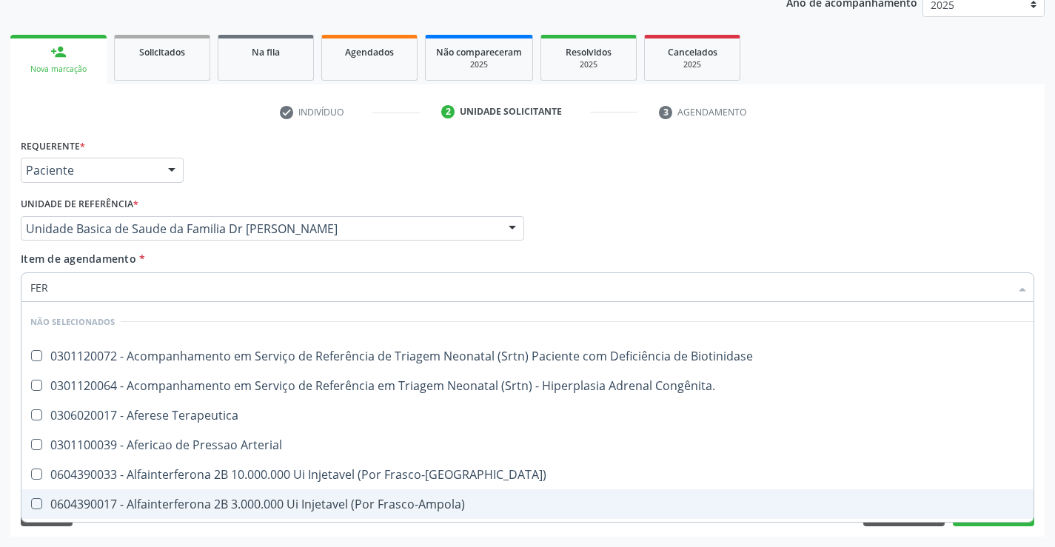
type input "FERR"
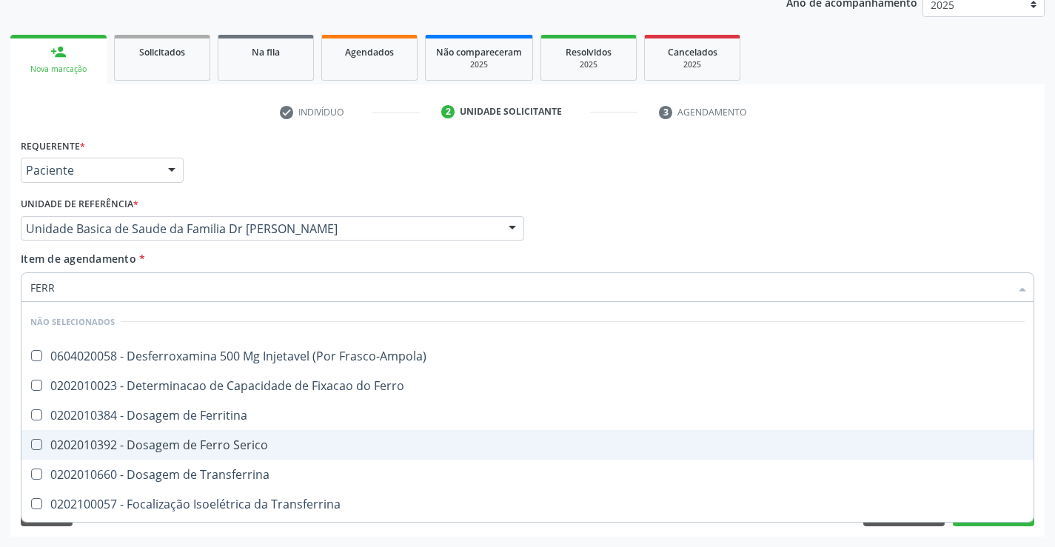
click at [243, 443] on div "0202010392 - Dosagem de Ferro Serico" at bounding box center [527, 445] width 994 height 12
click at [360, 450] on div "0202010392 - Dosagem de Ferro Serico" at bounding box center [527, 445] width 994 height 12
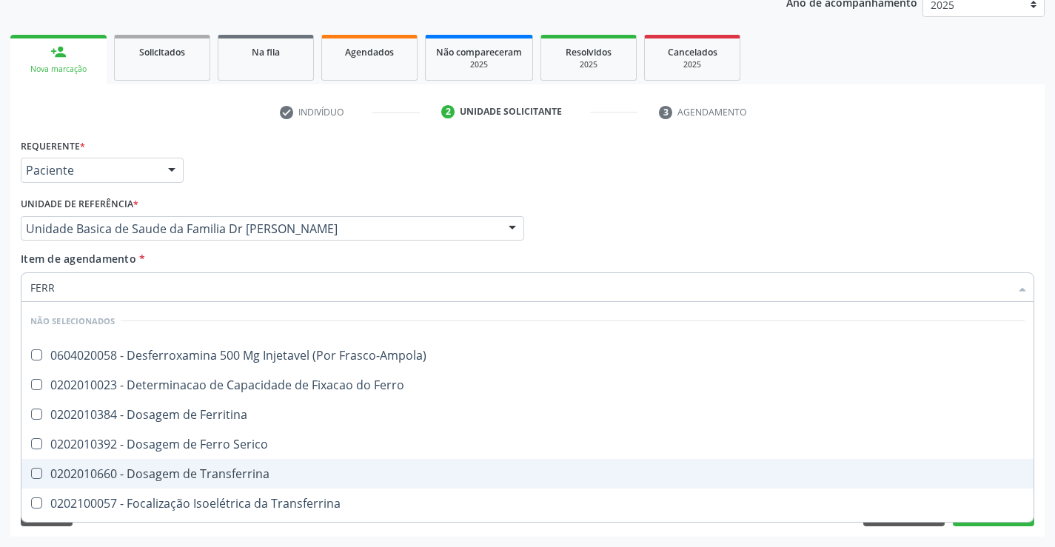
scroll to position [0, 0]
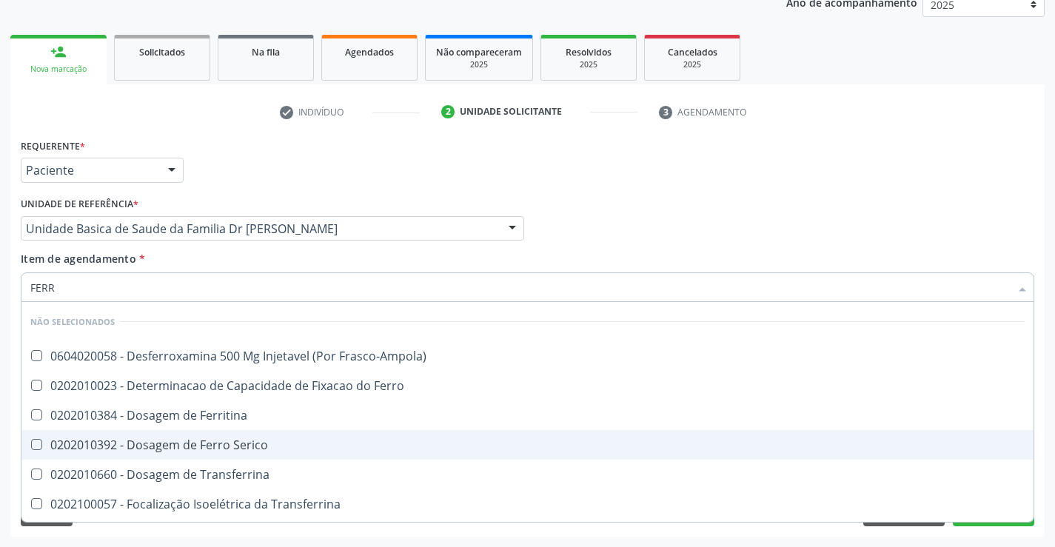
click at [127, 443] on div "0202010392 - Dosagem de Ferro Serico" at bounding box center [527, 445] width 994 height 12
click at [572, 435] on span "0202010392 - Dosagem de Ferro Serico" at bounding box center [527, 445] width 1012 height 30
click at [156, 445] on div "0202010392 - Dosagem de Ferro Serico" at bounding box center [527, 445] width 994 height 12
checkbox Serico "true"
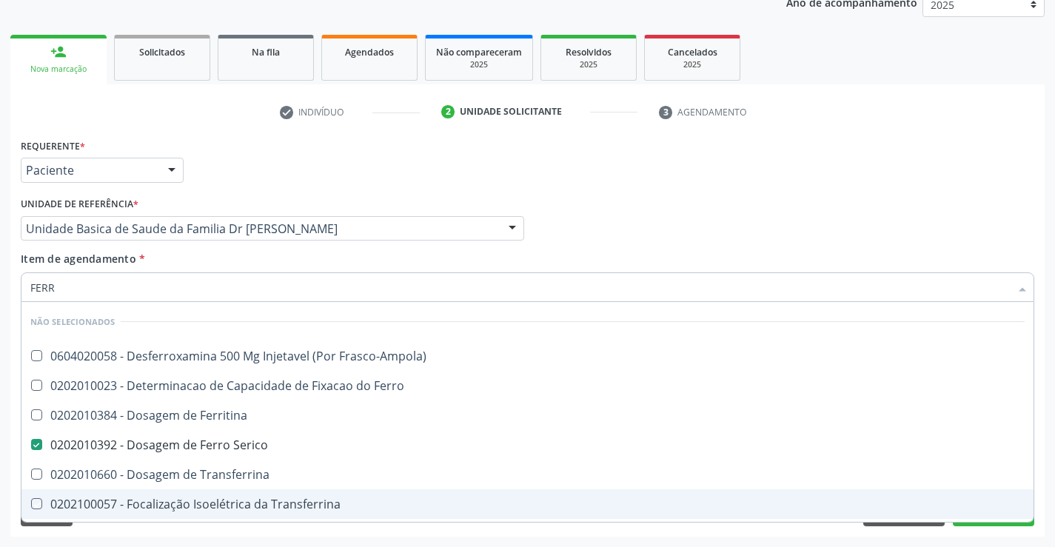
click at [139, 536] on div "Requerente * Paciente Médico(a) Enfermeiro(a) Paciente Nenhum resultado encontr…" at bounding box center [527, 336] width 1034 height 402
checkbox Frasco-Ampola\) "true"
checkbox Transferrina "true"
checkbox Ml\) "true"
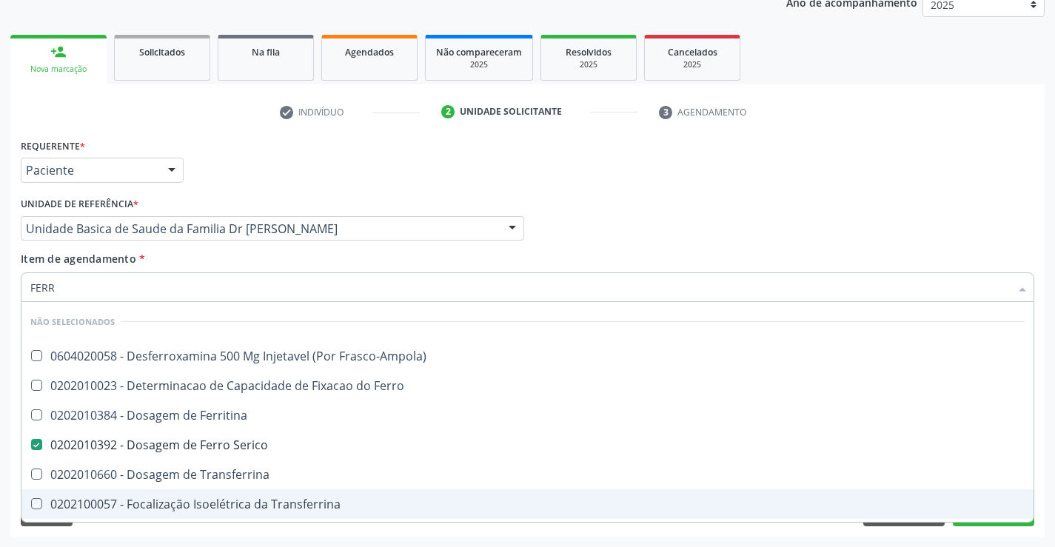
checkbox \(Nefroplastia\) "true"
checkbox Ferritina "true"
checkbox Ferro "true"
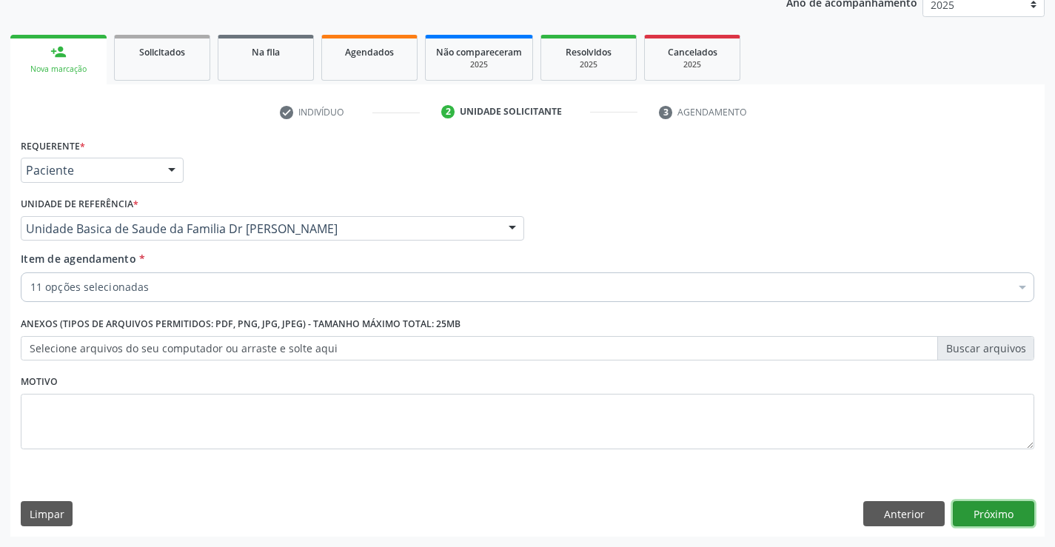
click at [1000, 513] on button "Próximo" at bounding box center [993, 513] width 81 height 25
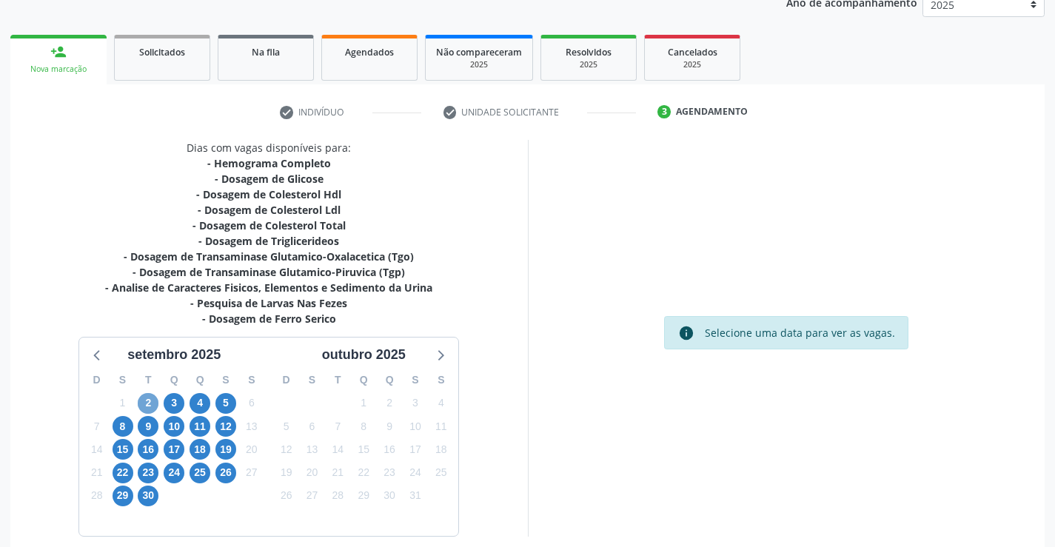
click at [145, 407] on span "2" at bounding box center [148, 403] width 21 height 21
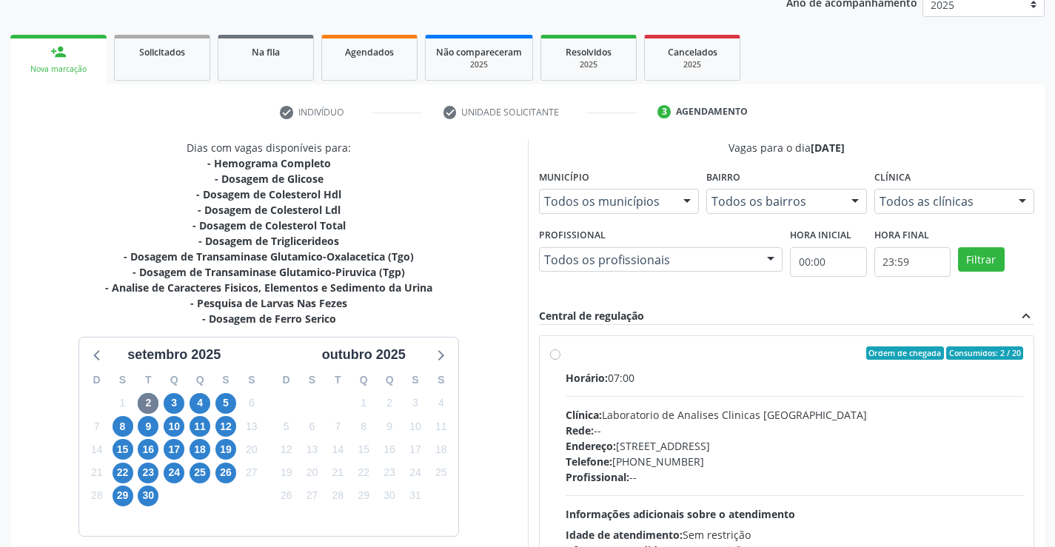
click at [566, 352] on label "Ordem de chegada Consumidos: 2 / 20 Horário: 07:00 Clínica: Laboratorio de Anal…" at bounding box center [795, 460] width 458 height 227
click at [555, 352] on input "Ordem de chegada Consumidos: 2 / 20 Horário: 07:00 Clínica: Laboratorio de Anal…" at bounding box center [555, 353] width 10 height 13
radio input "true"
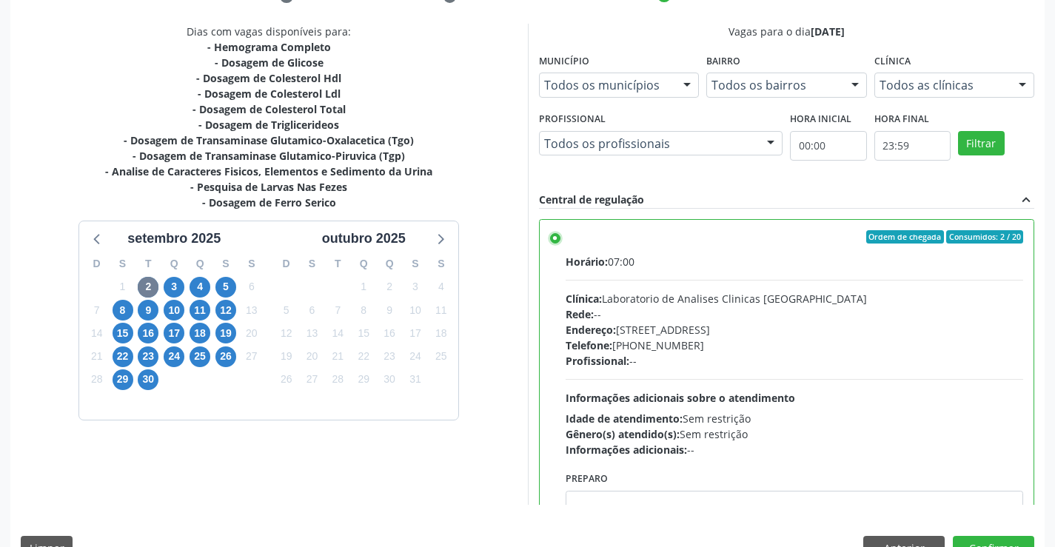
scroll to position [338, 0]
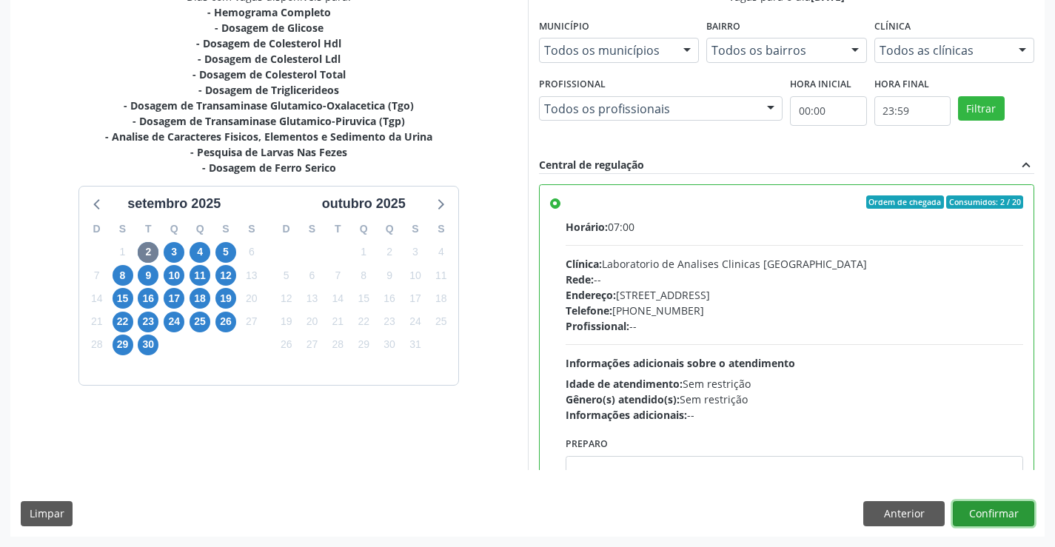
click at [987, 511] on button "Confirmar" at bounding box center [993, 513] width 81 height 25
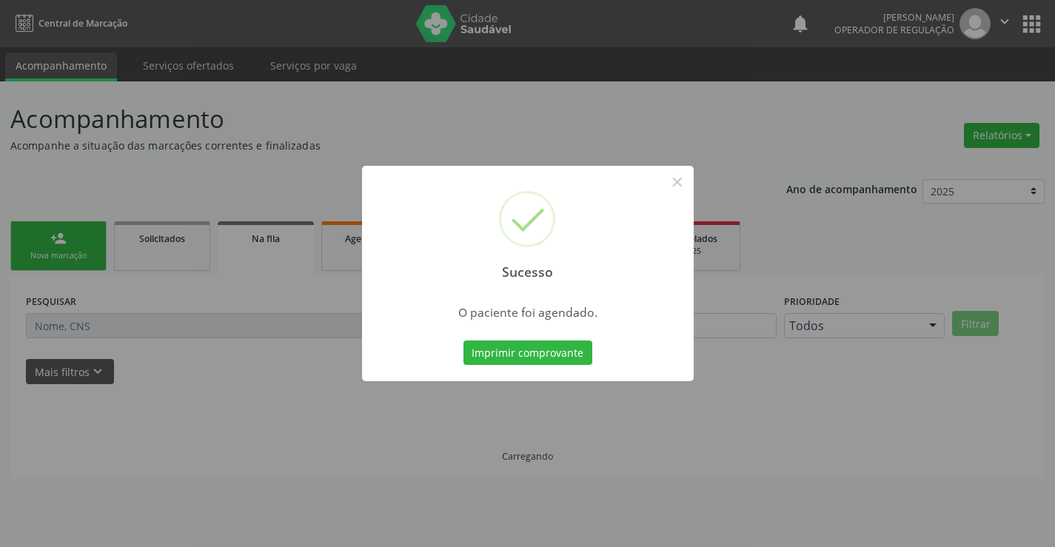
scroll to position [0, 0]
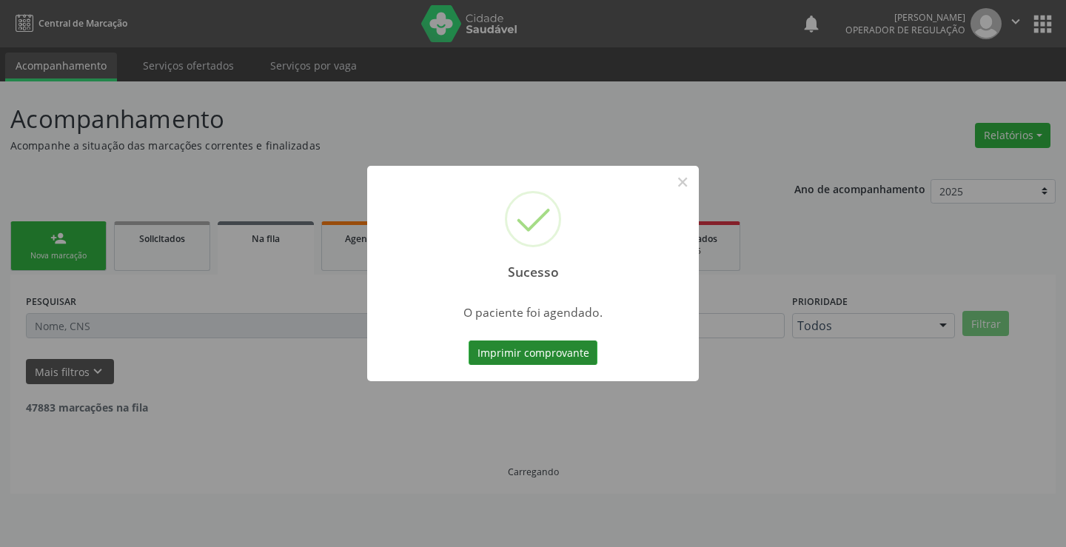
click at [555, 354] on button "Imprimir comprovante" at bounding box center [533, 353] width 129 height 25
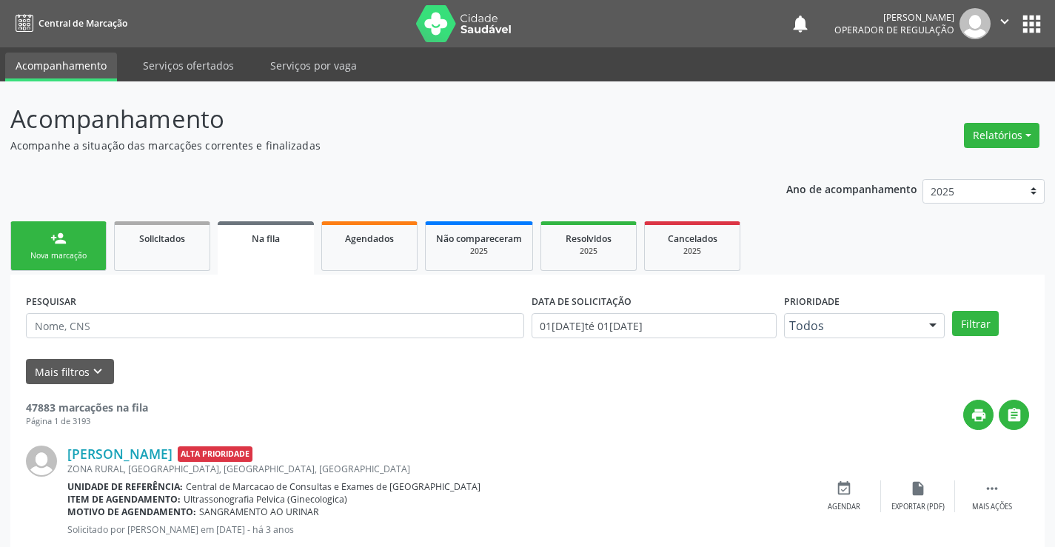
click at [78, 261] on div "Nova marcação" at bounding box center [58, 255] width 74 height 11
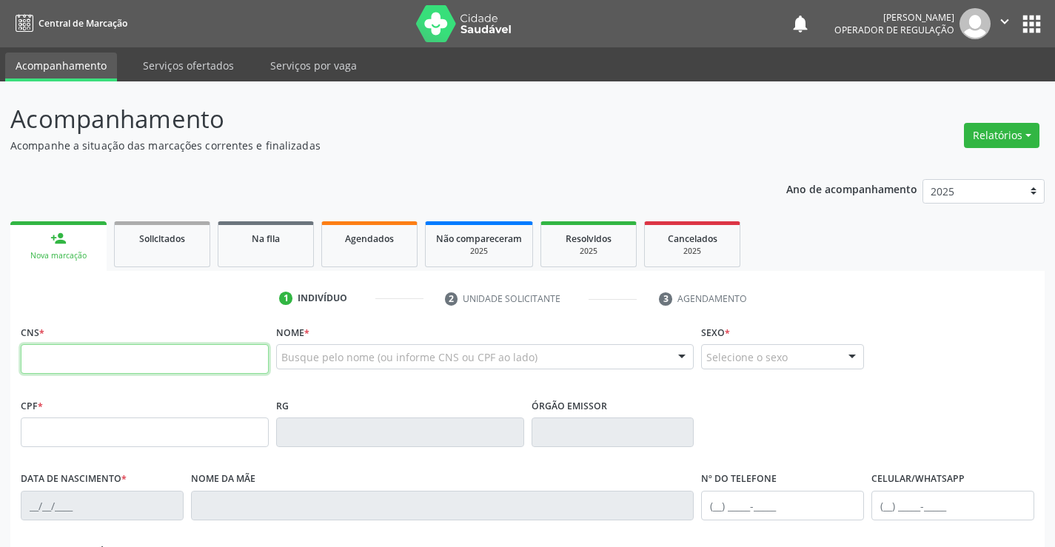
click at [62, 356] on input "text" at bounding box center [145, 359] width 248 height 30
type input "700 2034 2493 2623"
type input "0503401820"
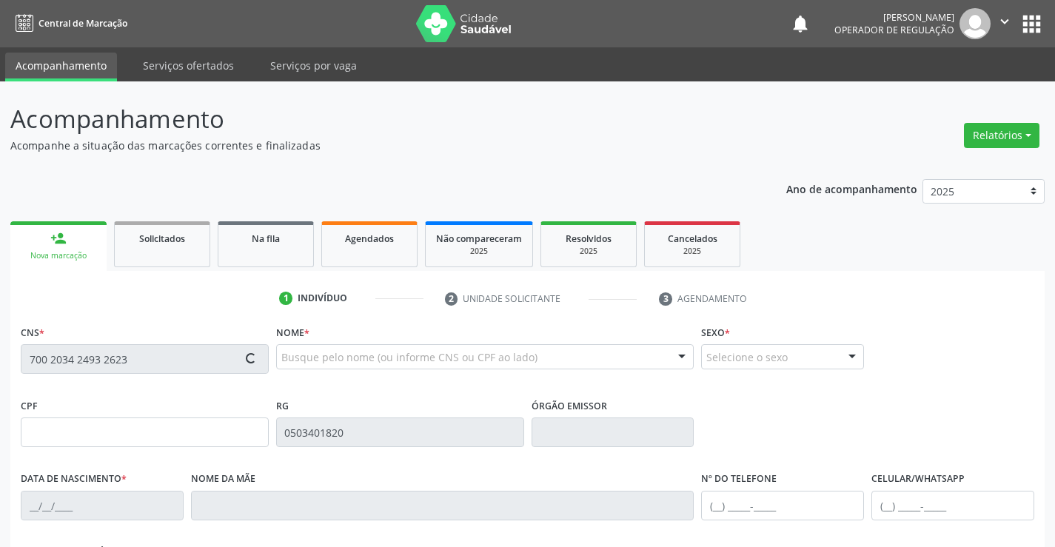
type input "10/01/1959"
type input "(74) 99194-9994"
type input "S/N"
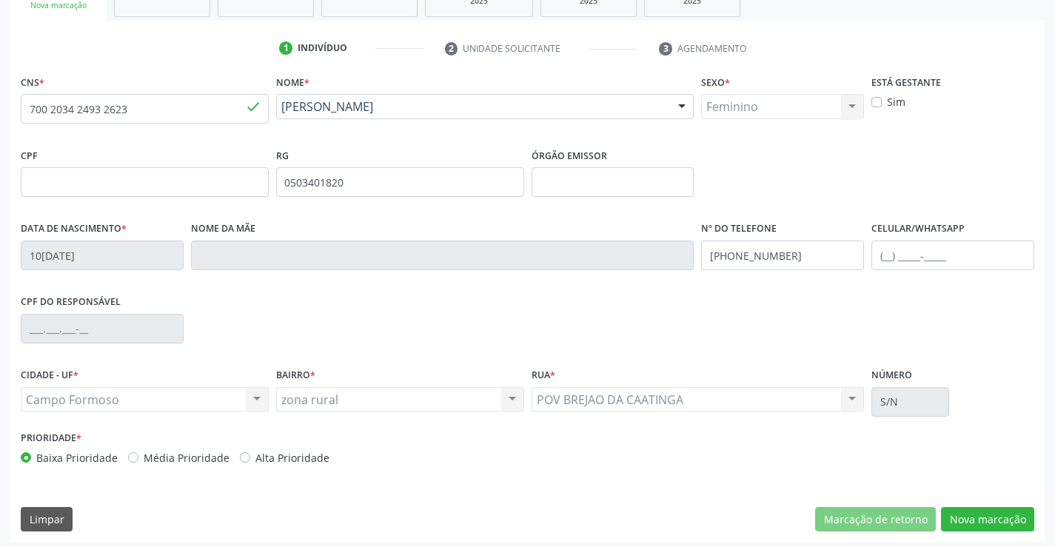
scroll to position [255, 0]
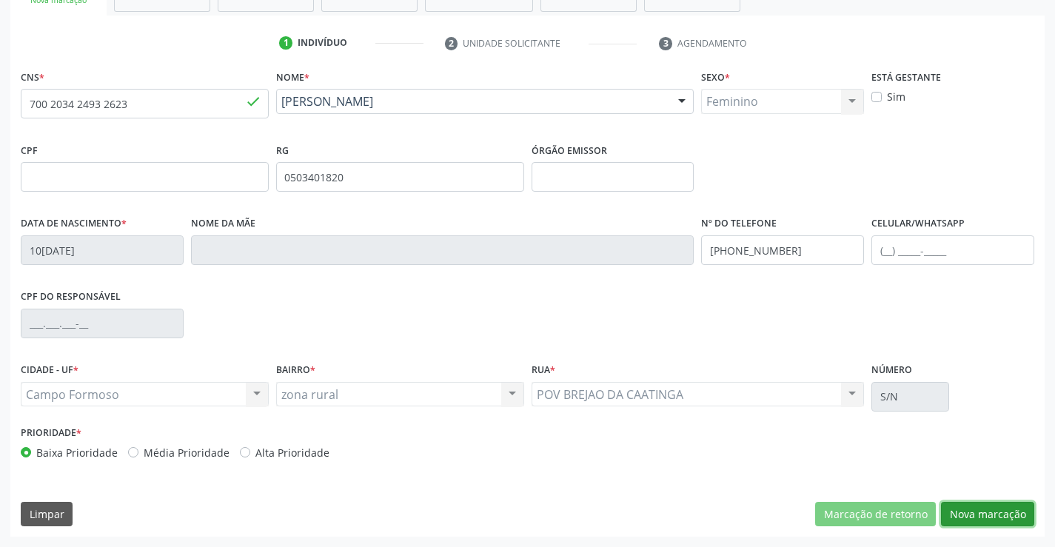
click at [976, 515] on button "Nova marcação" at bounding box center [987, 514] width 93 height 25
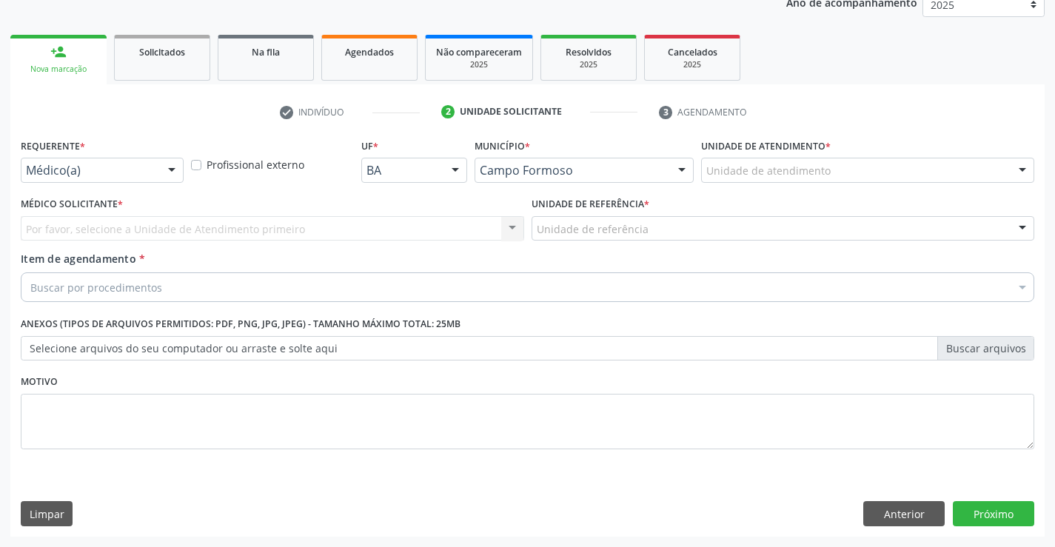
scroll to position [187, 0]
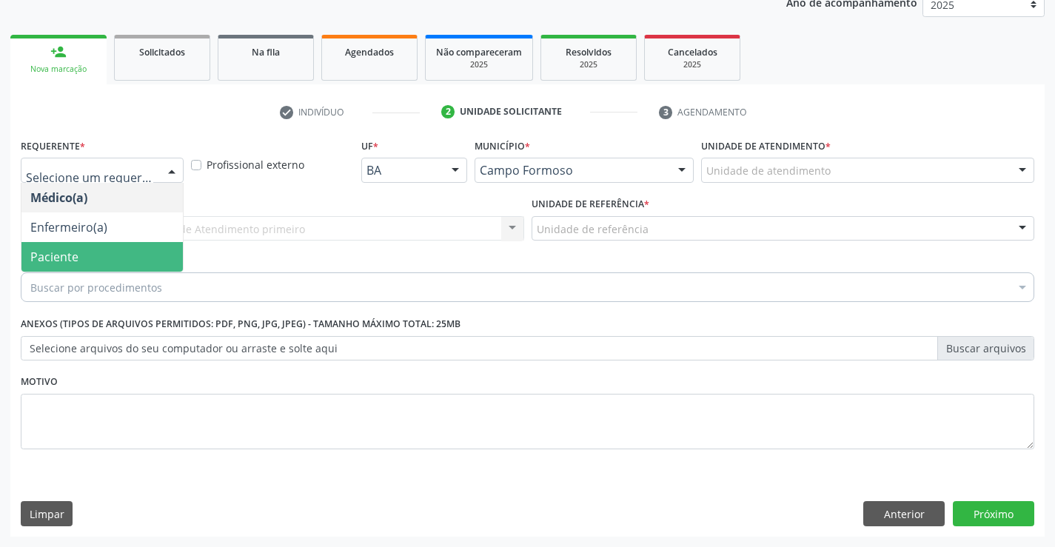
click at [95, 260] on span "Paciente" at bounding box center [101, 257] width 161 height 30
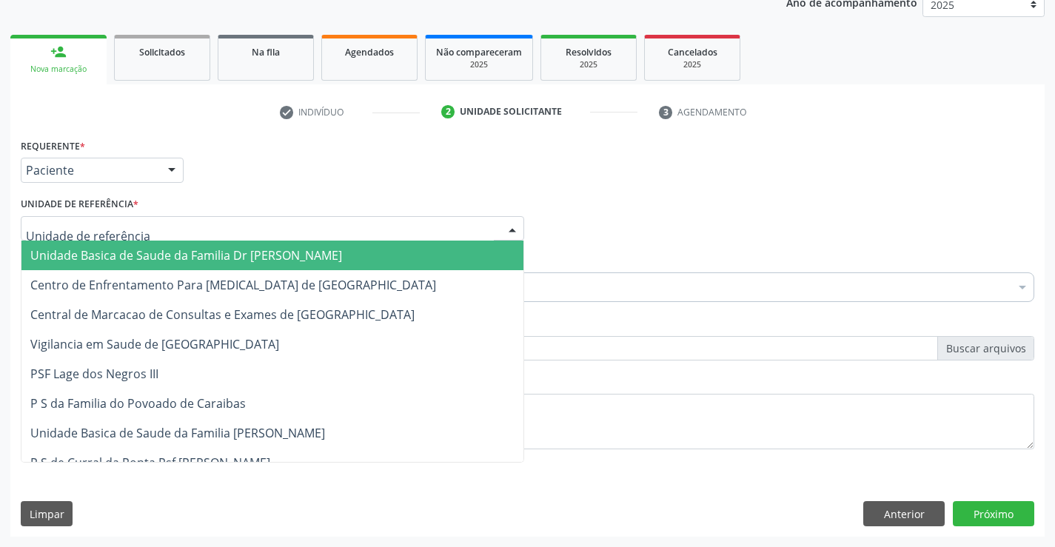
click at [111, 251] on span "Unidade Basica de Saude da Familia Dr [PERSON_NAME]" at bounding box center [186, 255] width 312 height 16
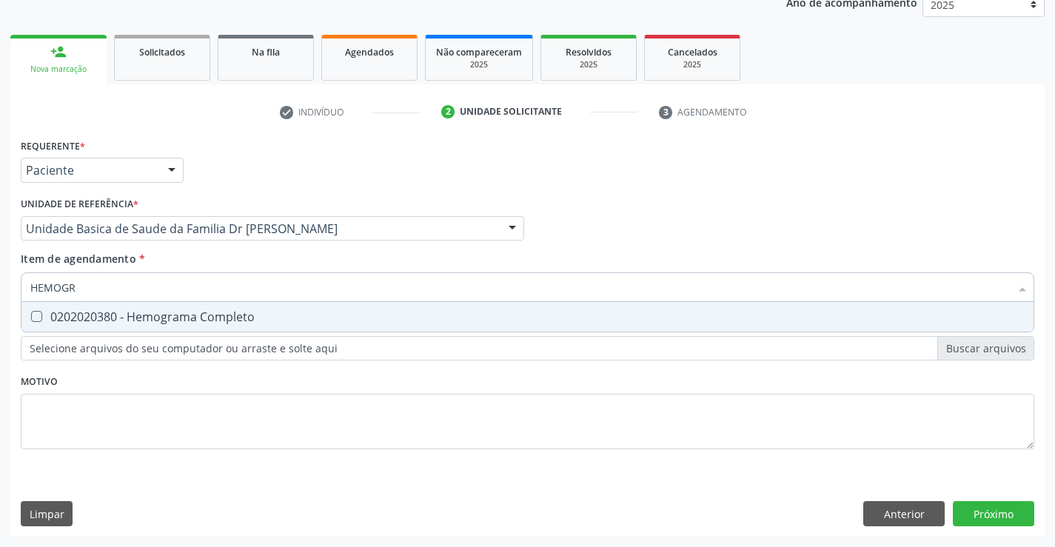
type input "HEMOGRA"
click at [127, 317] on div "0202020380 - Hemograma Completo" at bounding box center [527, 317] width 994 height 12
checkbox Completo "true"
type input "HEMOGRA"
click at [111, 415] on div "Requerente * Paciente Médico(a) Enfermeiro(a) Paciente Nenhum resultado encontr…" at bounding box center [528, 302] width 1014 height 335
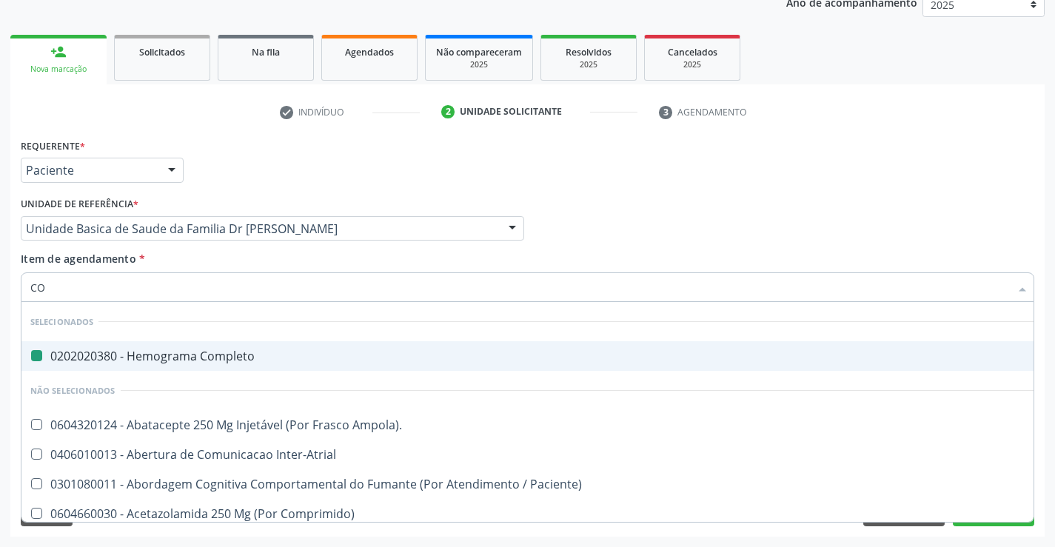
type input "COL"
checkbox Completo "false"
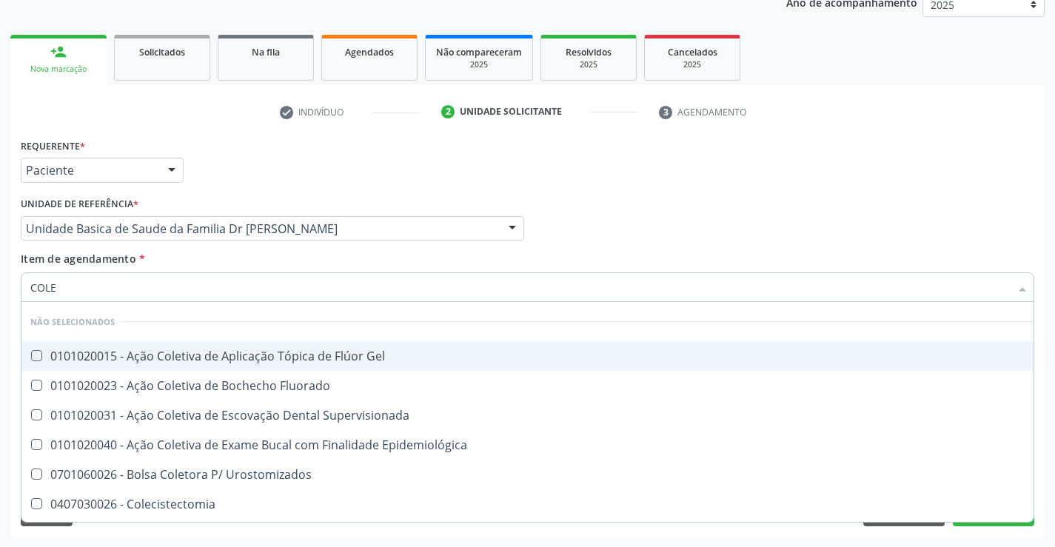
type input "COLES"
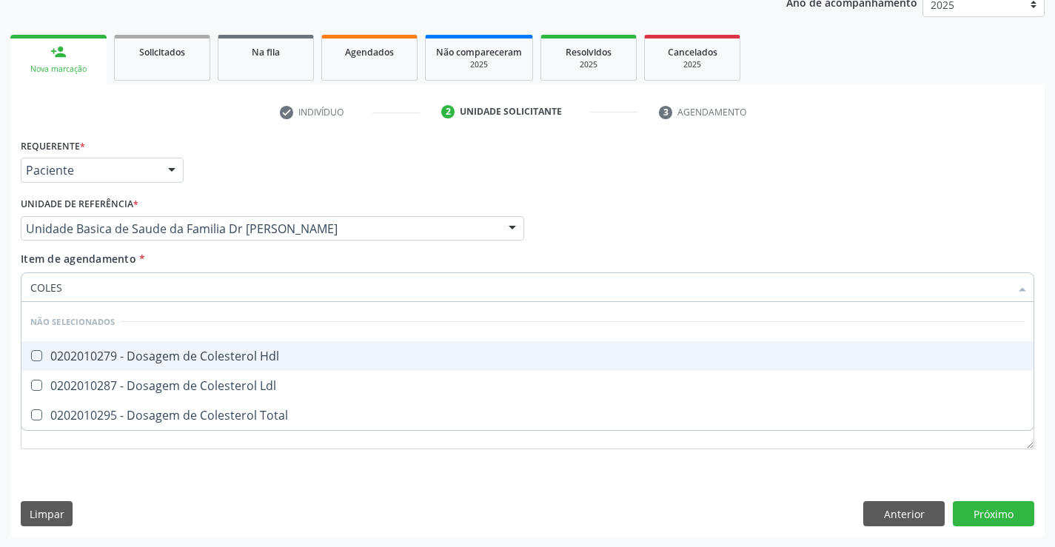
click at [152, 358] on div "0202010279 - Dosagem de Colesterol Hdl" at bounding box center [527, 356] width 994 height 12
checkbox Hdl "true"
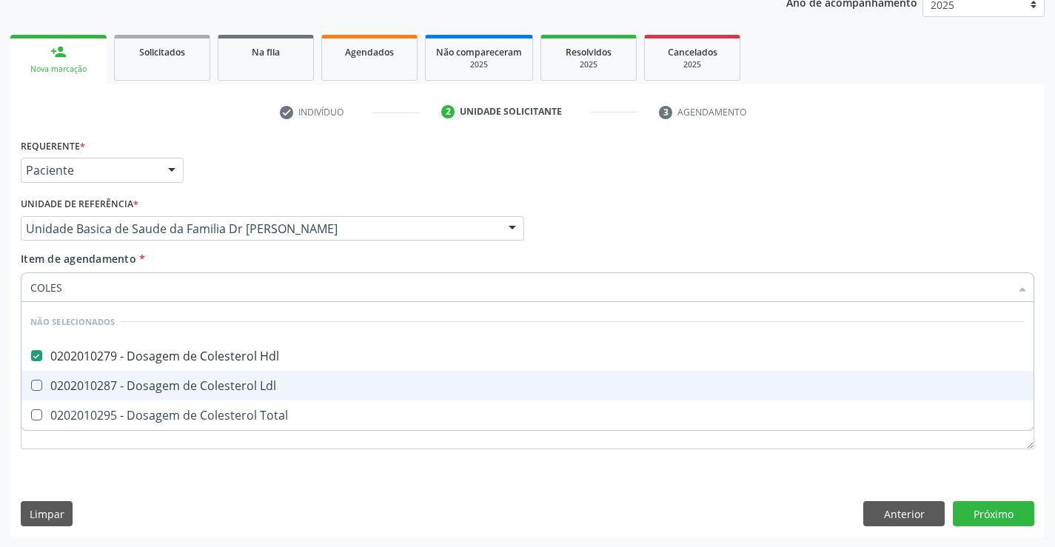
click at [151, 380] on div "0202010287 - Dosagem de Colesterol Ldl" at bounding box center [527, 386] width 994 height 12
checkbox Ldl "true"
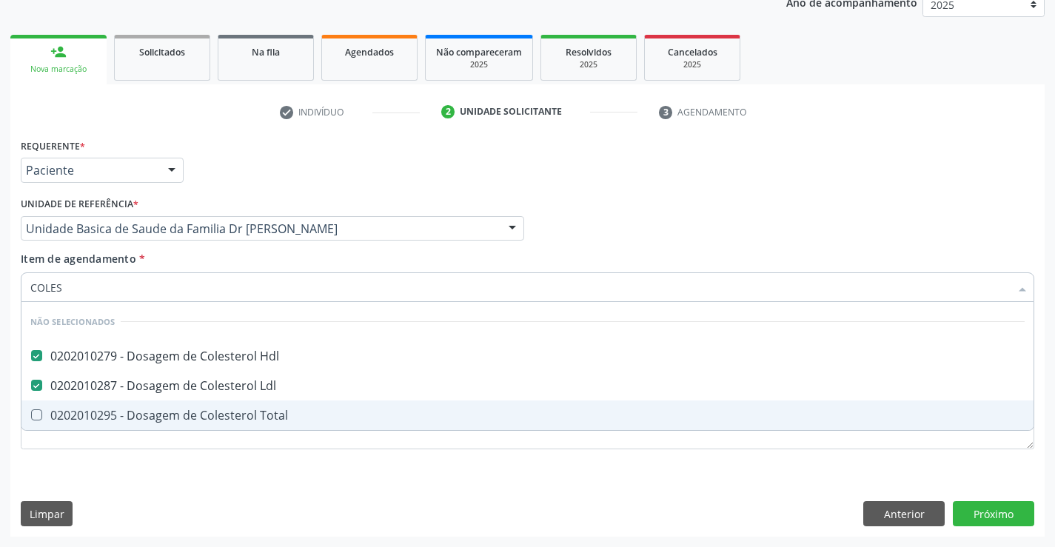
click at [150, 421] on div "0202010295 - Dosagem de Colesterol Total" at bounding box center [527, 415] width 994 height 12
checkbox Total "true"
type input "COLES"
click at [143, 477] on div "Requerente * Paciente Médico(a) Enfermeiro(a) Paciente Nenhum resultado encontr…" at bounding box center [527, 336] width 1034 height 402
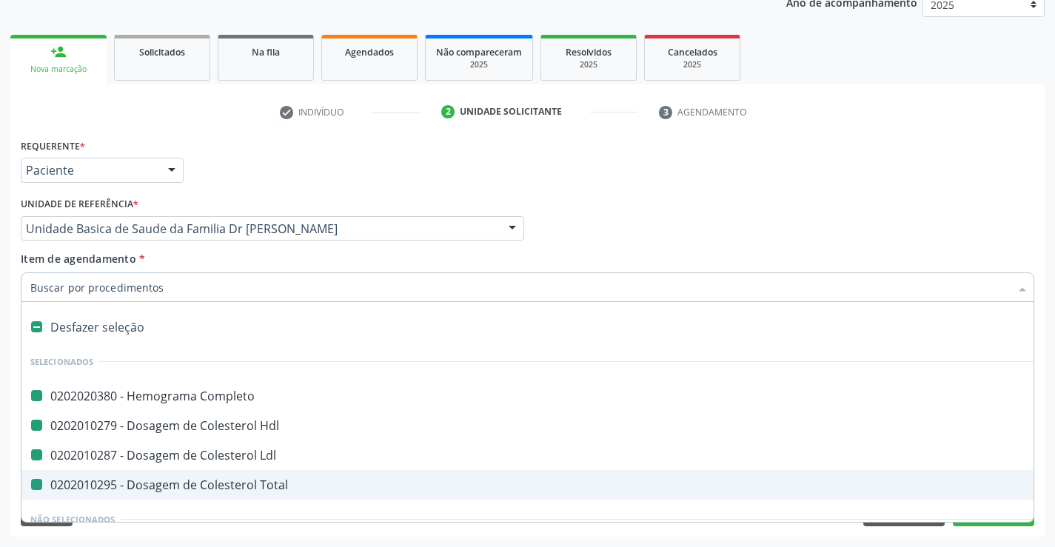
type input "U"
checkbox Completo "false"
checkbox Ldl "false"
checkbox Hdl "false"
checkbox Total "false"
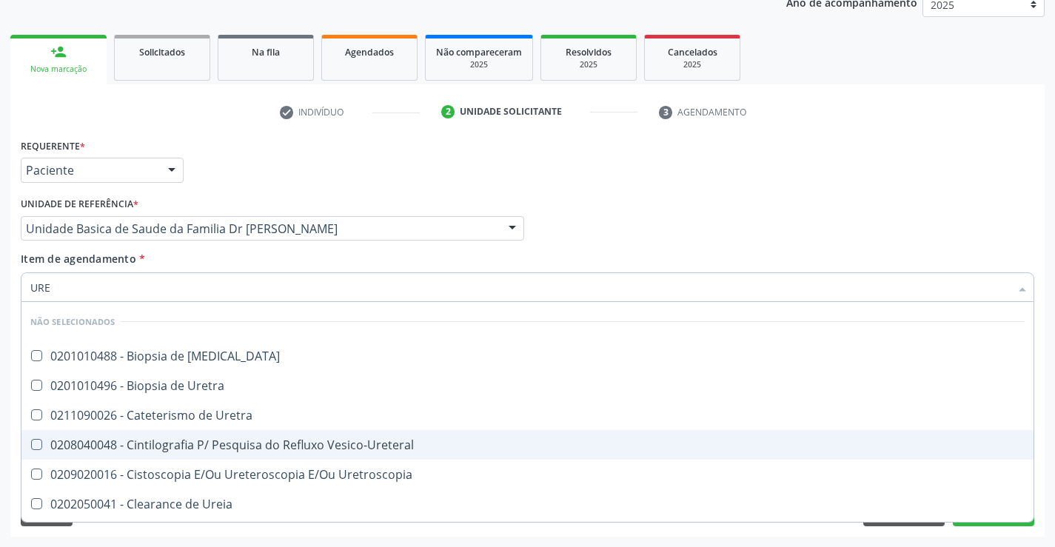
type input "UREI"
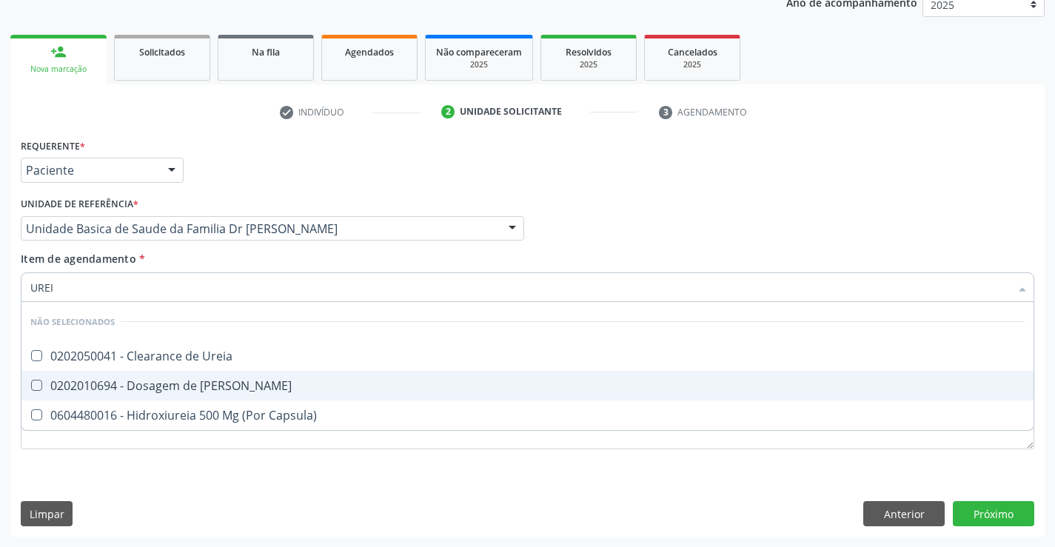
click at [173, 390] on div "0202010694 - Dosagem de [PERSON_NAME]" at bounding box center [527, 386] width 994 height 12
checkbox Ureia "true"
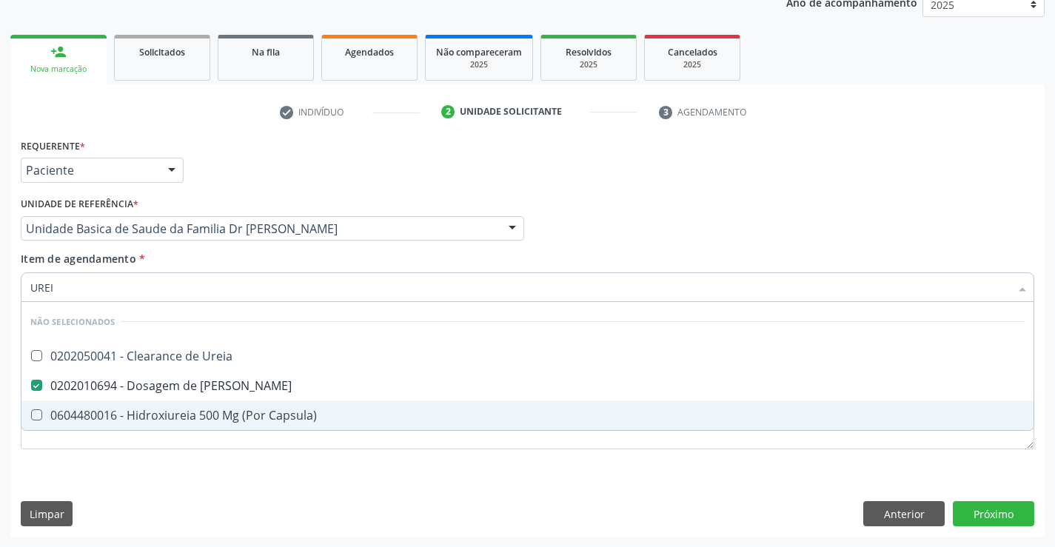
type input "UREI"
click at [161, 469] on div "Requerente * Paciente Médico(a) Enfermeiro(a) Paciente Nenhum resultado encontr…" at bounding box center [528, 302] width 1014 height 335
checkbox Ureia "true"
checkbox Capsula\) "true"
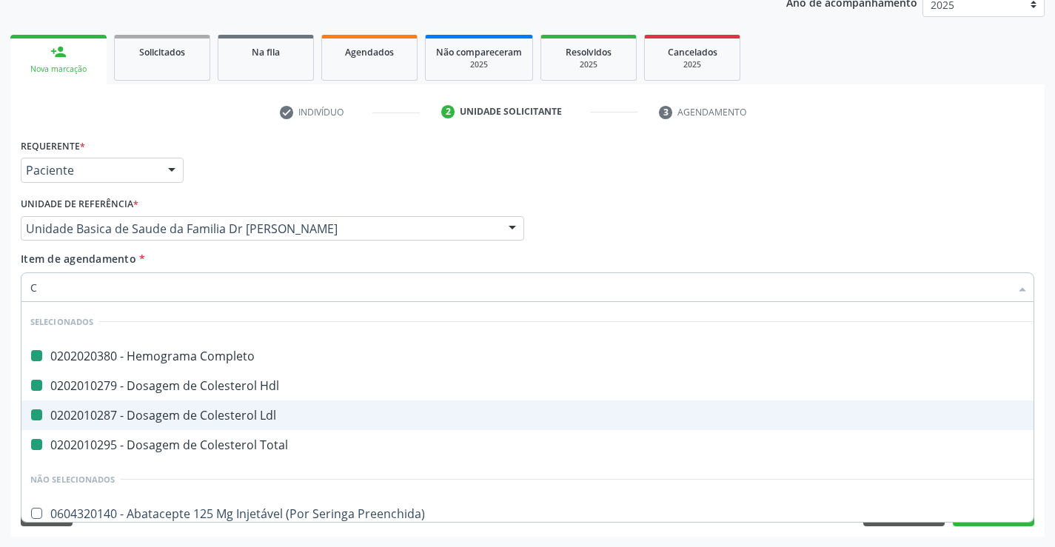
type input "CR"
checkbox Completo "false"
checkbox Ldl "false"
checkbox Hdl "false"
checkbox Total "false"
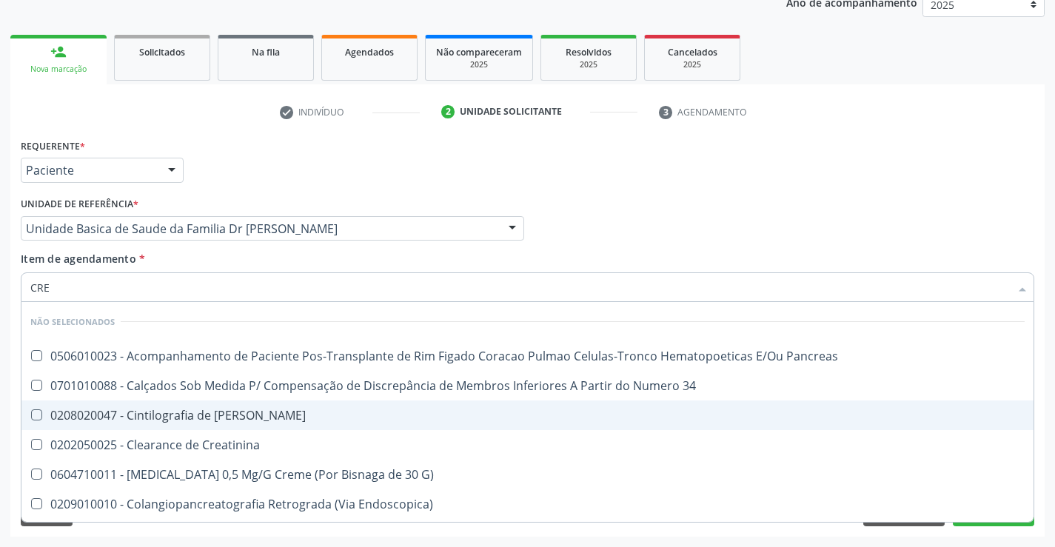
type input "CREA"
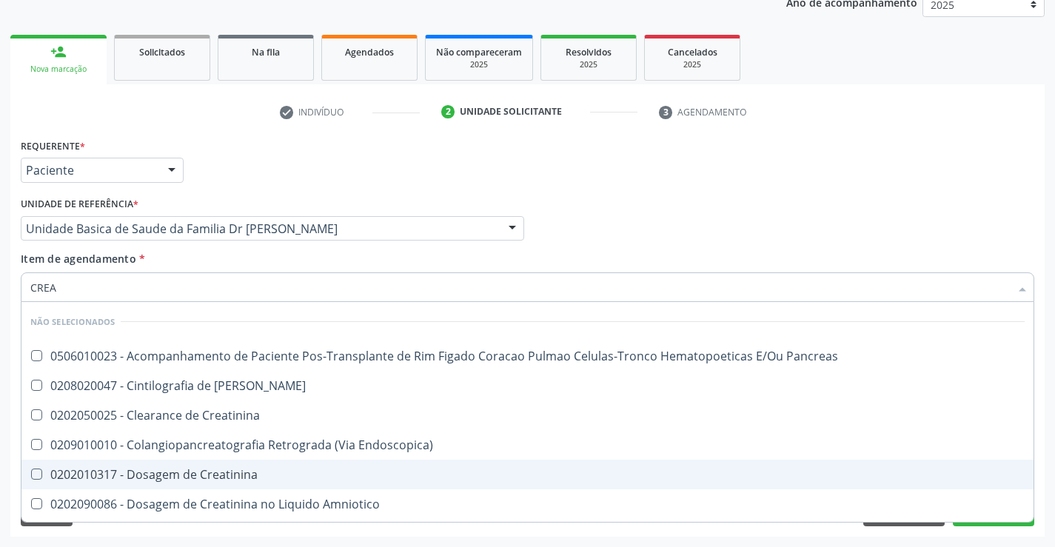
click at [230, 475] on div "0202010317 - Dosagem de Creatinina" at bounding box center [527, 475] width 994 height 12
checkbox Creatinina "true"
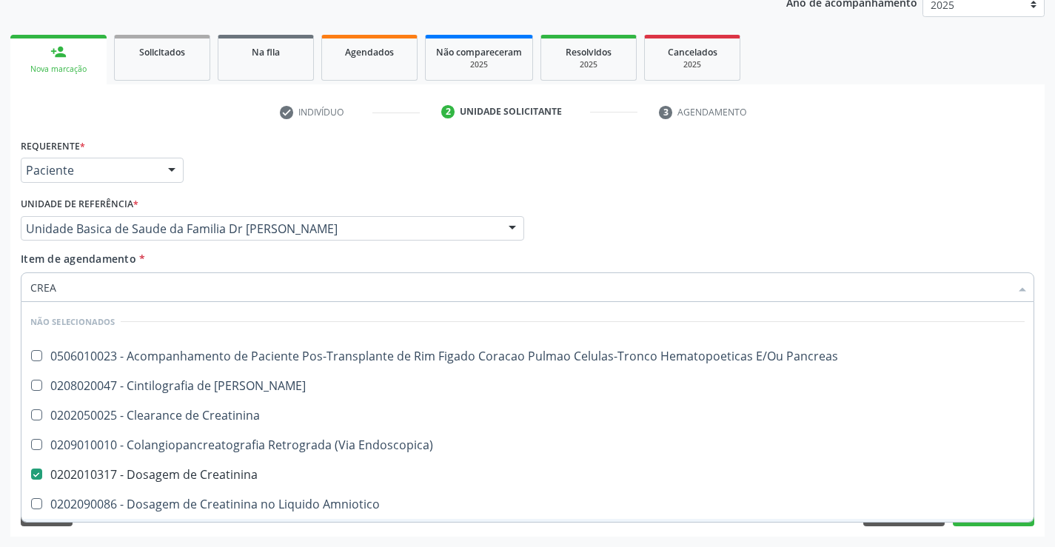
type input "CREA"
click at [203, 537] on div "Acompanhamento Acompanhe a situação das marcações correntes e finalizadas Relat…" at bounding box center [527, 221] width 1055 height 652
checkbox Pancreas "true"
checkbox Creatinina "true"
checkbox Pancreas "true"
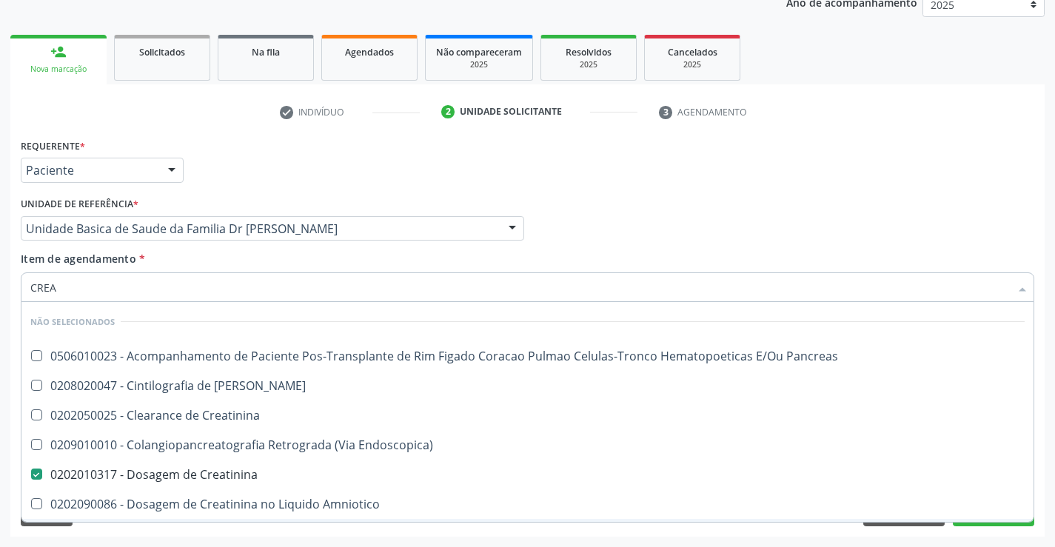
checkbox Endoscopica\) "true"
checkbox Amniotico "true"
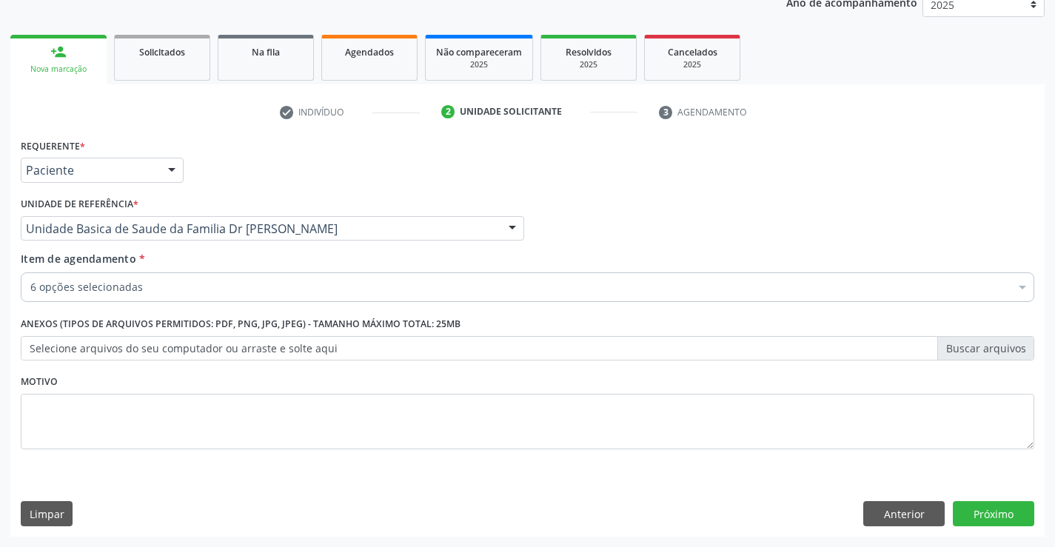
scroll to position [87, 0]
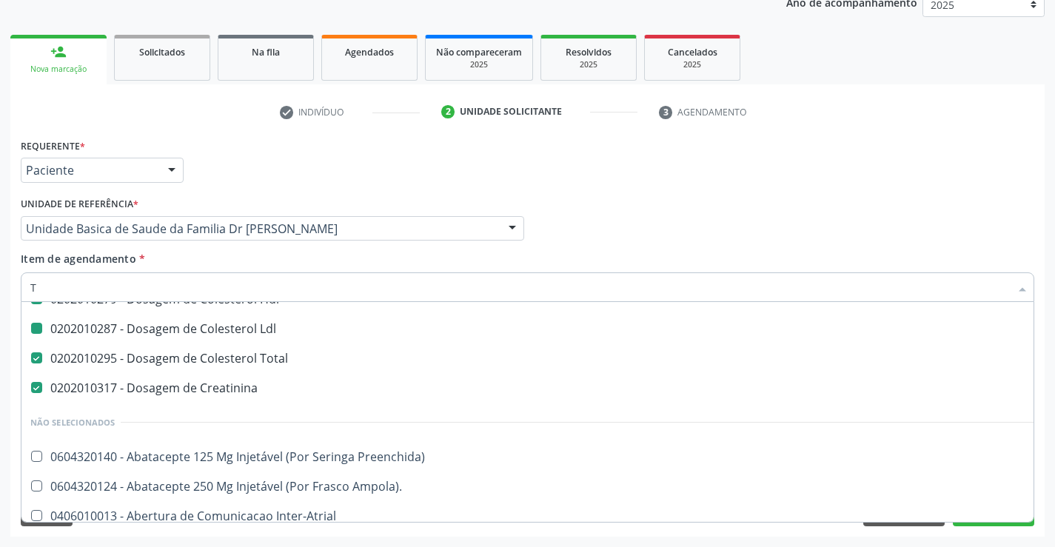
type input "TG"
checkbox Completo "false"
checkbox Ldl "false"
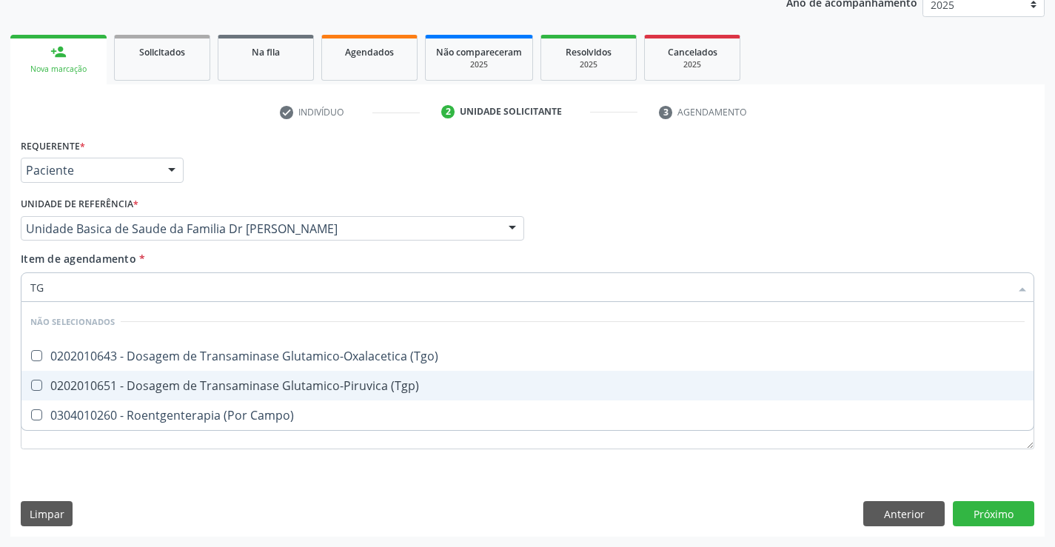
click at [183, 383] on div "0202010651 - Dosagem de Transaminase Glutamico-Piruvica (Tgp)" at bounding box center [527, 386] width 994 height 12
checkbox \(Tgp\) "true"
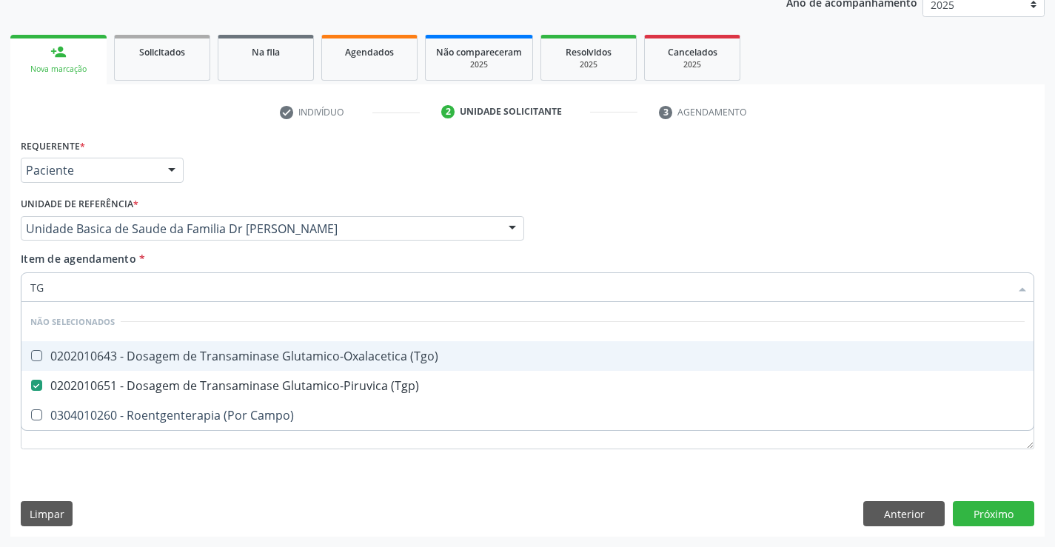
click at [195, 355] on div "0202010643 - Dosagem de Transaminase Glutamico-Oxalacetica (Tgo)" at bounding box center [527, 356] width 994 height 12
checkbox \(Tgo\) "true"
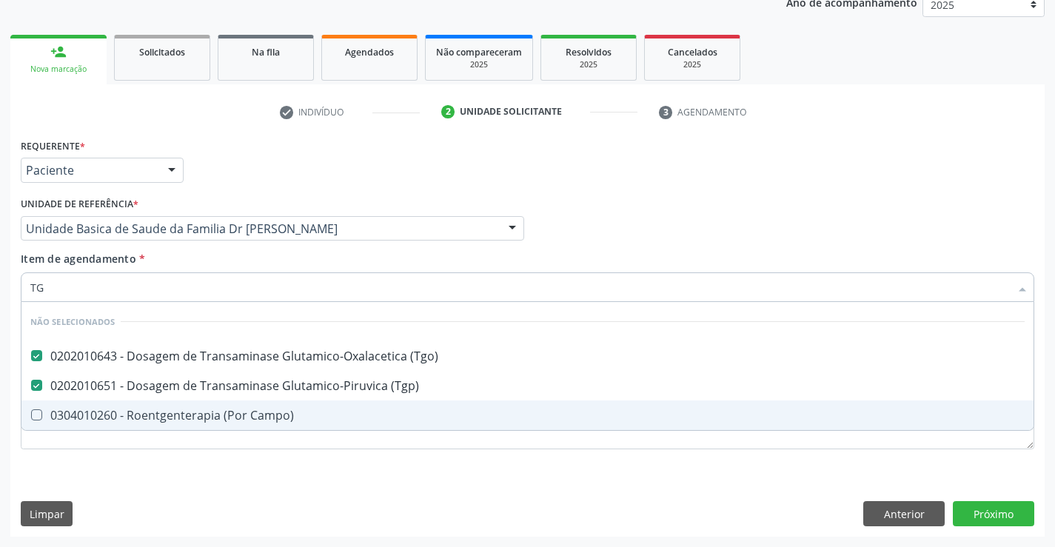
type input "TG"
click at [155, 470] on div "Requerente * Paciente Médico(a) Enfermeiro(a) Paciente Nenhum resultado encontr…" at bounding box center [528, 302] width 1014 height 335
checkbox Campo\) "true"
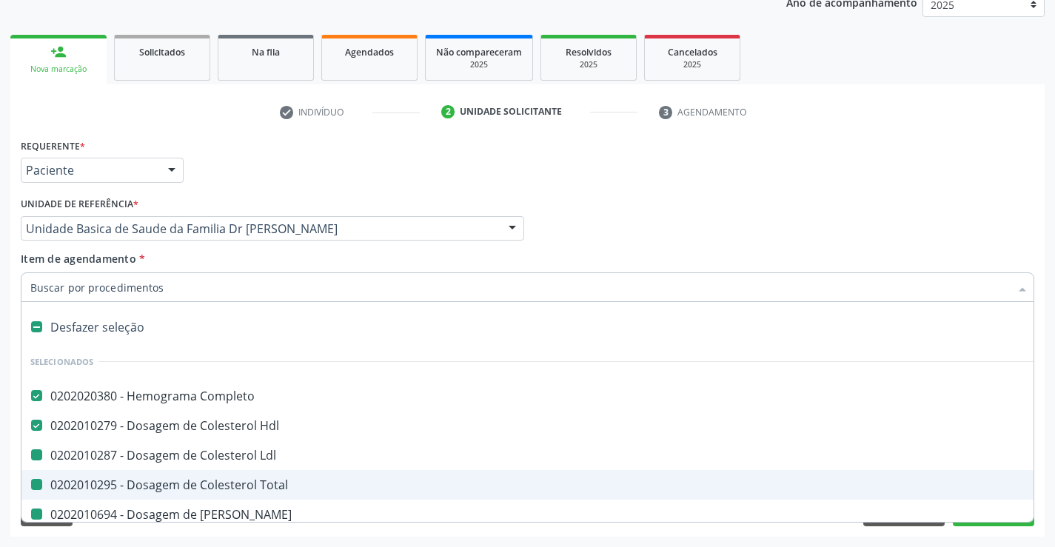
type input "V"
checkbox Ldl "false"
checkbox Total "false"
checkbox Ureia "false"
checkbox Creatinina "false"
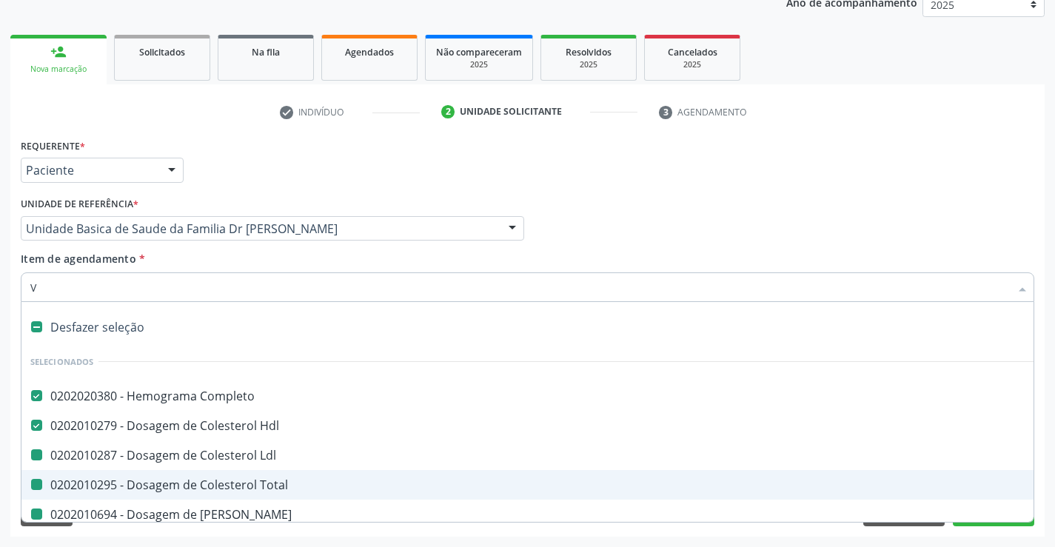
checkbox \(Tgp\) "false"
checkbox \(Tgo\) "false"
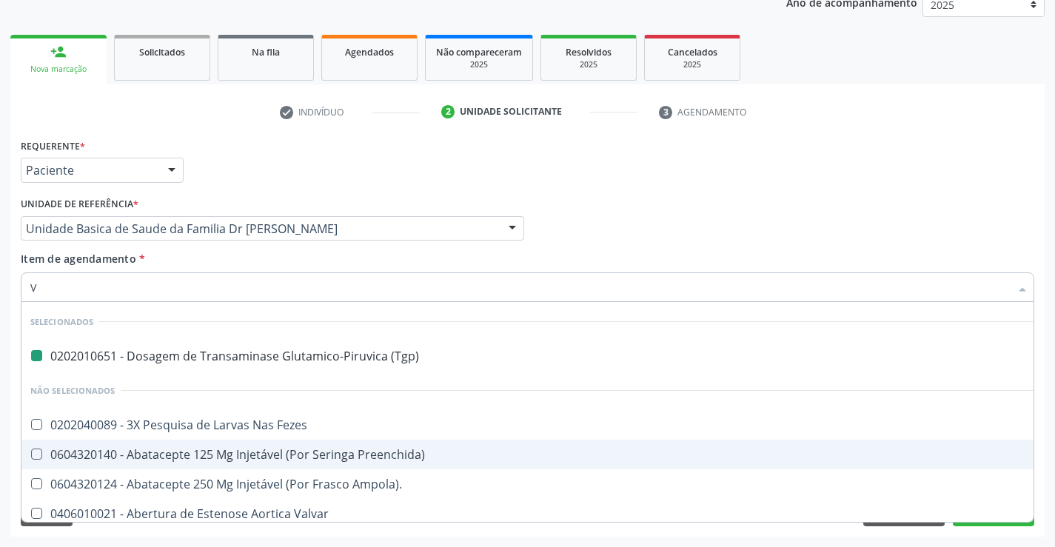
type input "VH"
checkbox \(Tgp\) "false"
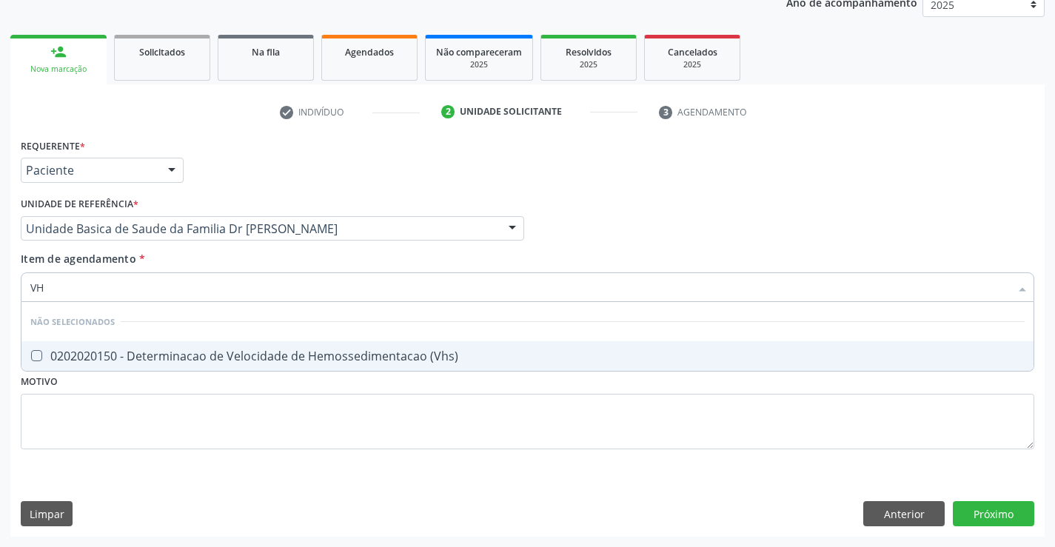
type input "VHS"
click at [148, 362] on div "0202020150 - Determinacao de Velocidade de Hemossedimentacao (Vhs)" at bounding box center [527, 356] width 994 height 12
checkbox \(Vhs\) "true"
type input "VHS"
click at [152, 436] on div "Requerente * Paciente Médico(a) Enfermeiro(a) Paciente Nenhum resultado encontr…" at bounding box center [528, 302] width 1014 height 335
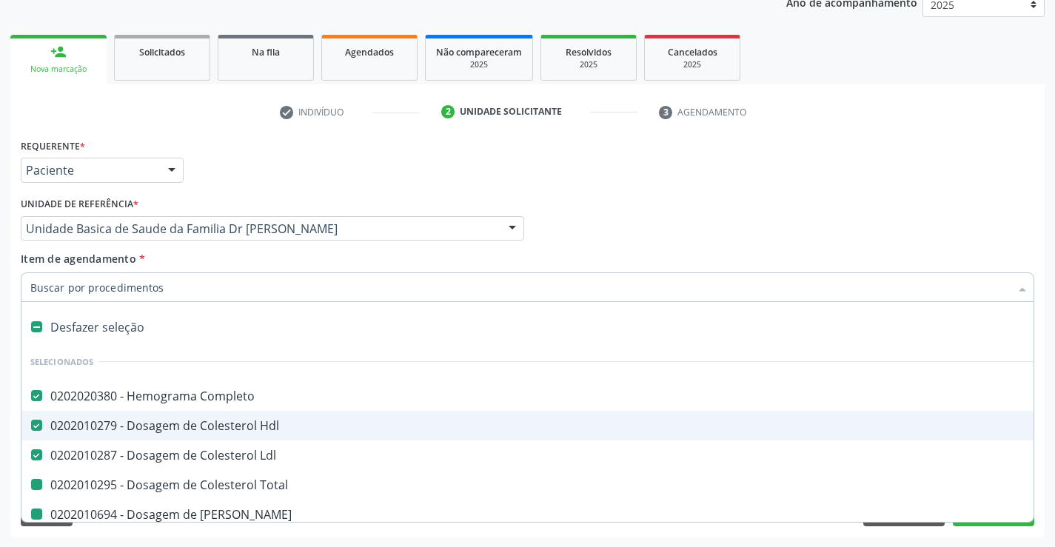
type input "P"
checkbox Total "false"
checkbox Ureia "false"
checkbox Creatinina "false"
checkbox \(Tgp\) "false"
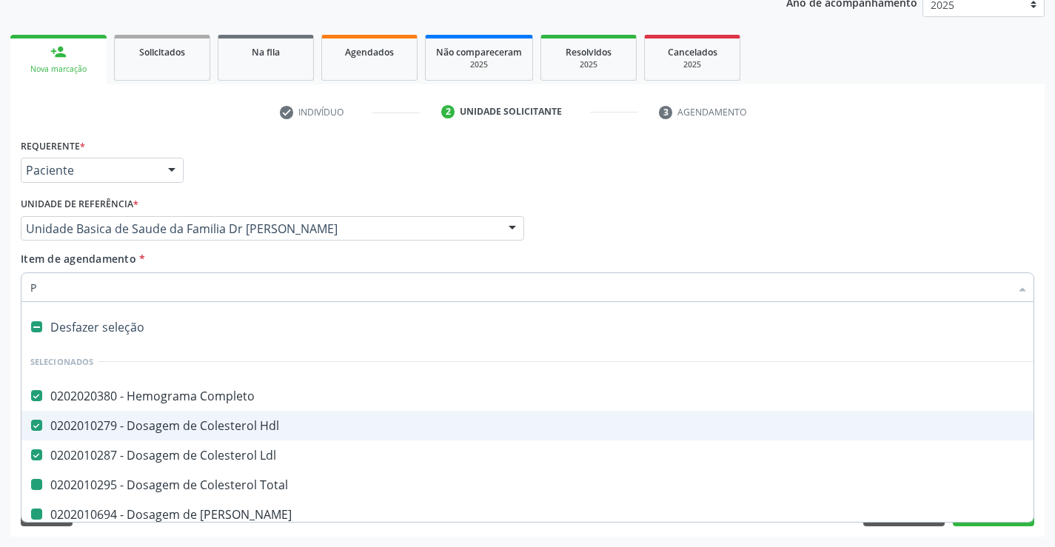
checkbox \(Tgo\) "false"
checkbox \(Vhs\) "false"
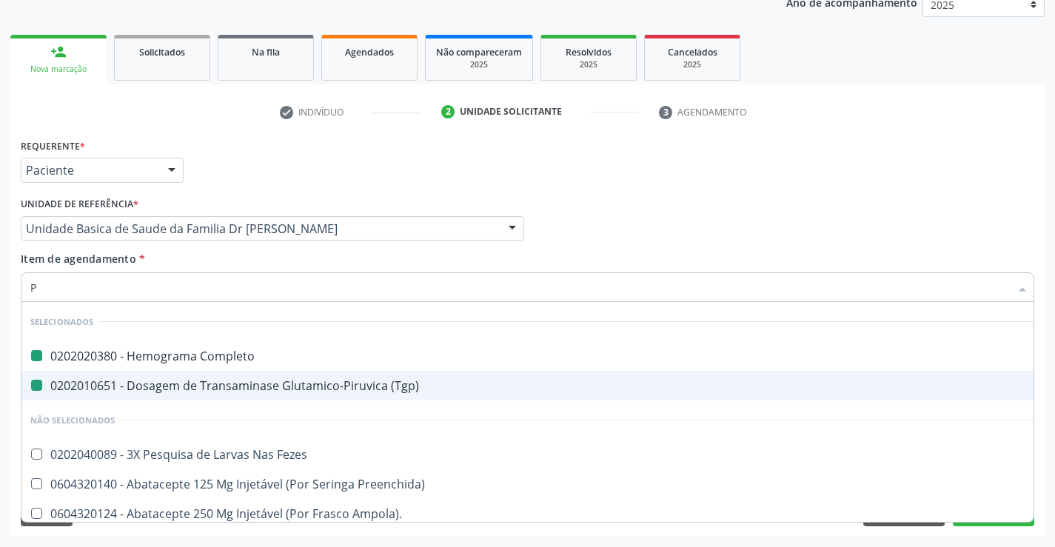
type input "PR"
checkbox Completo "false"
checkbox \(Tgp\) "false"
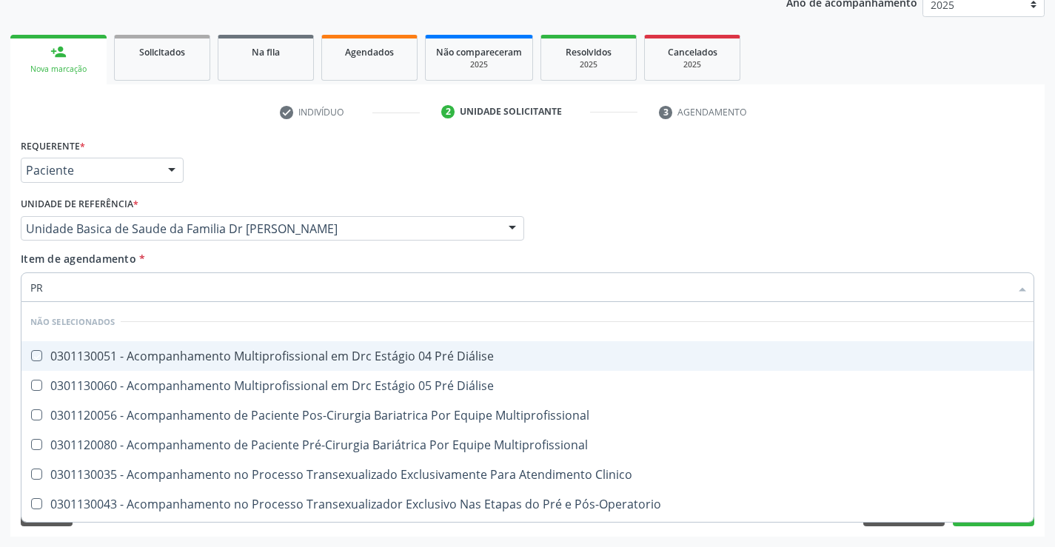
type input "P"
checkbox Diálise "true"
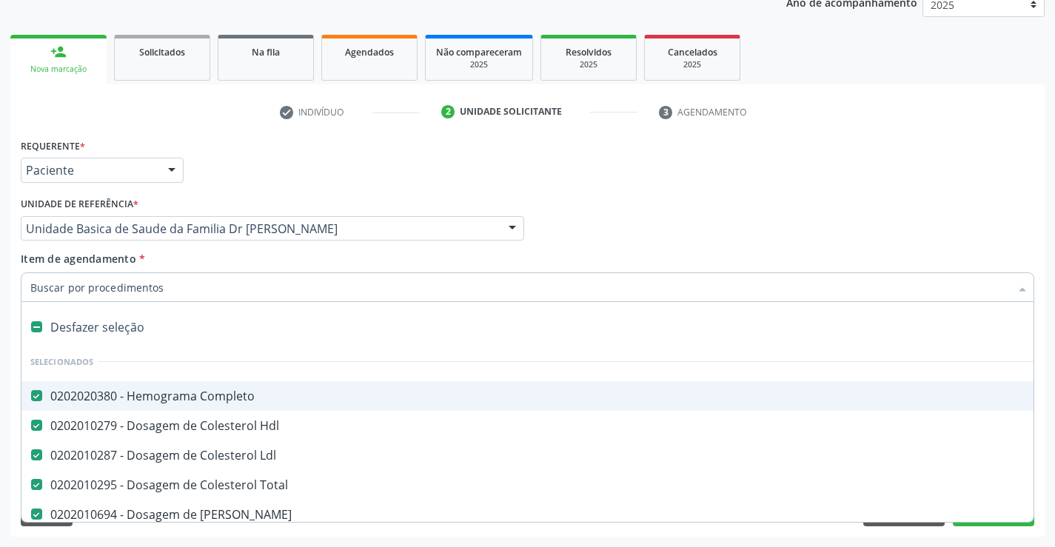
checkbox Total "true"
checkbox Ureia "true"
checkbox Creatinina "true"
checkbox \(Tgp\) "true"
checkbox \(Tgo\) "true"
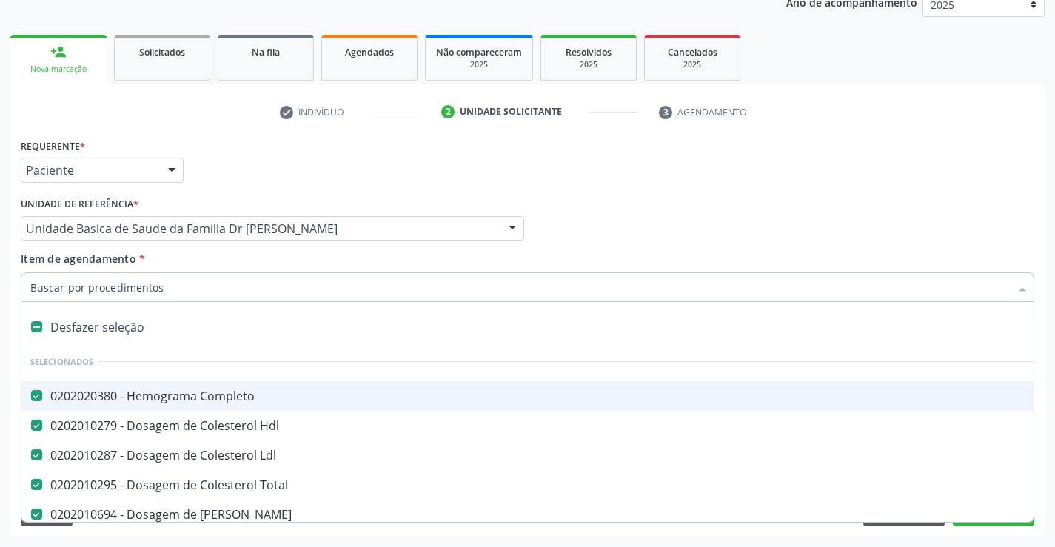
checkbox \(Vhs\) "true"
type input "R"
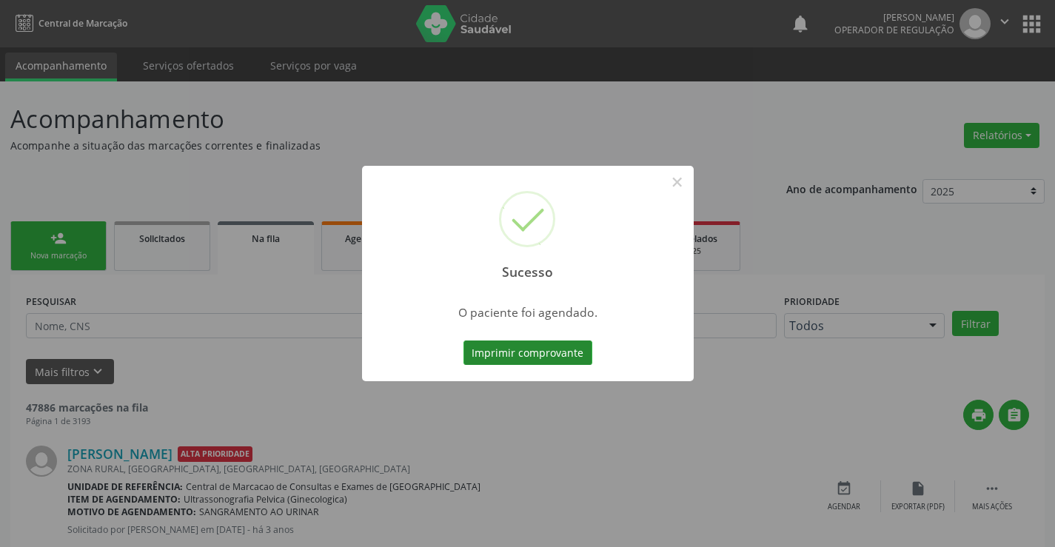
click at [537, 350] on button "Imprimir comprovante" at bounding box center [527, 353] width 129 height 25
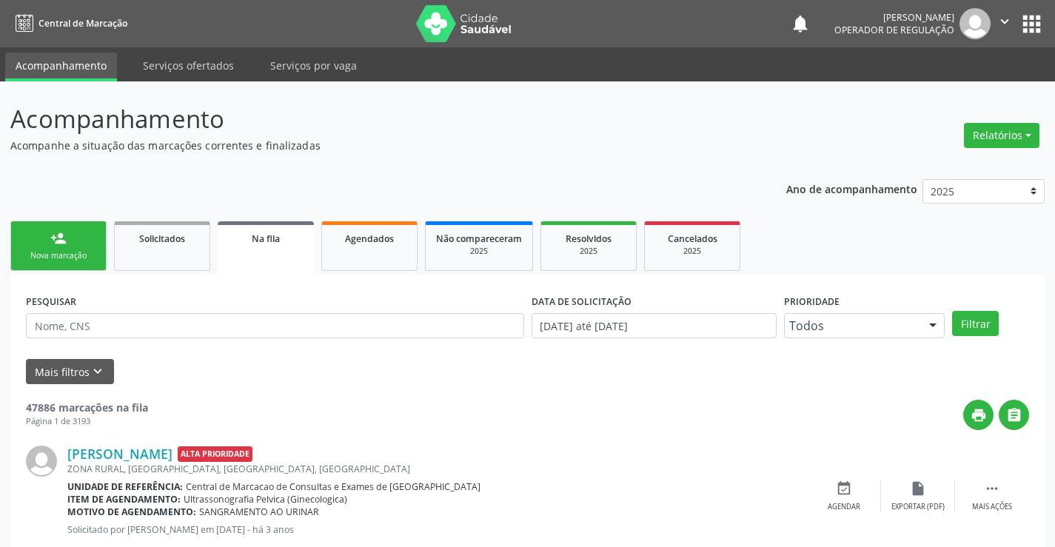
click at [83, 247] on link "person_add Nova marcação" at bounding box center [58, 246] width 96 height 50
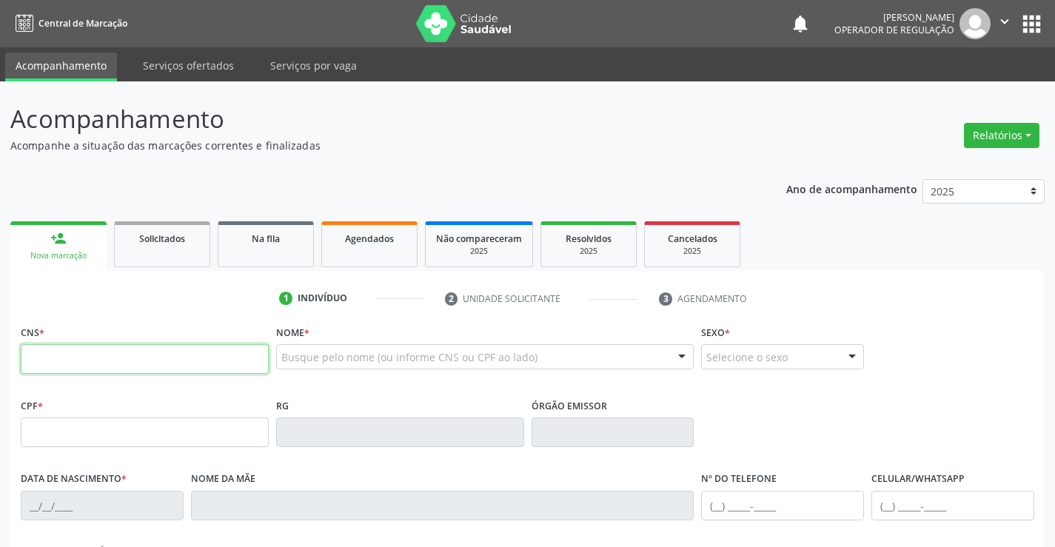
click at [87, 367] on input "text" at bounding box center [145, 359] width 248 height 30
type input "706 2010 0771 5067"
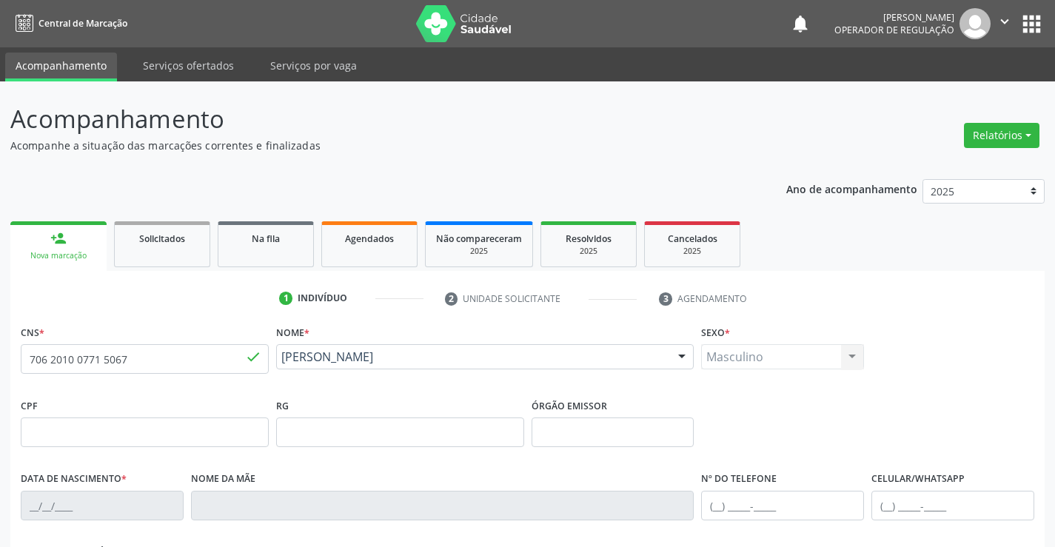
type input "0262773368"
type input "0[DATE]"
type input "[PHONE_NUMBER]"
type input "204.480.075-68"
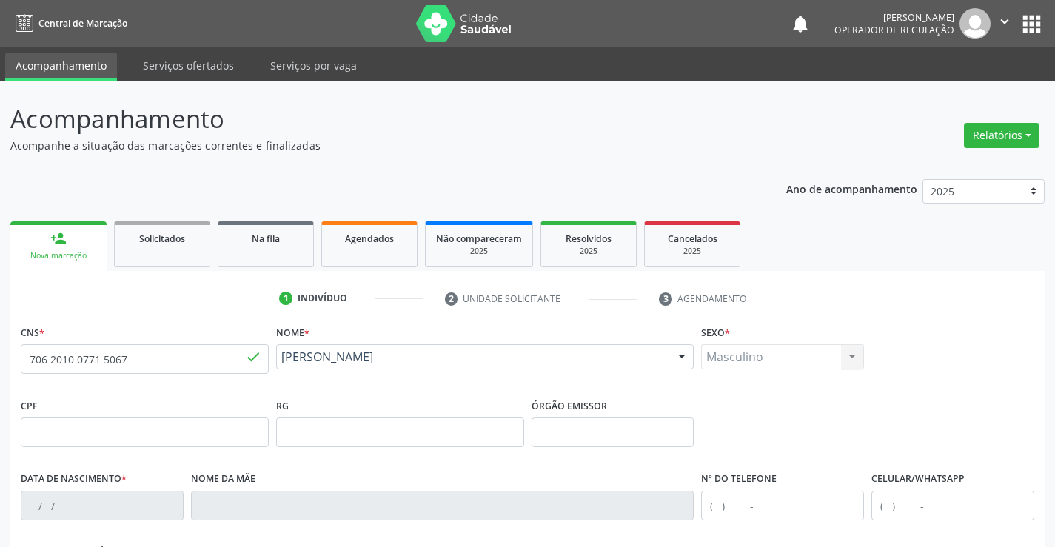
type input "S/N"
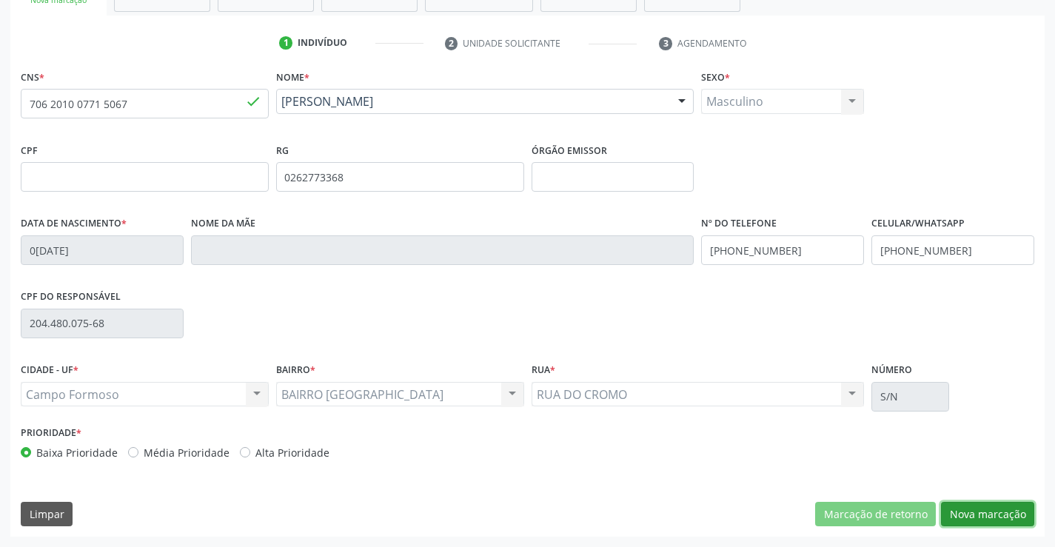
click at [991, 521] on button "Nova marcação" at bounding box center [987, 514] width 93 height 25
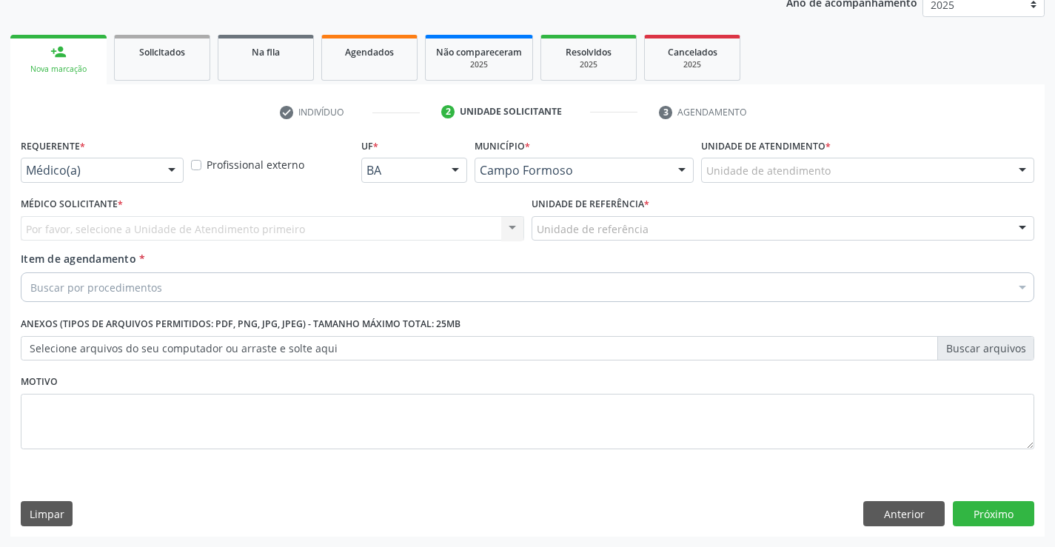
scroll to position [187, 0]
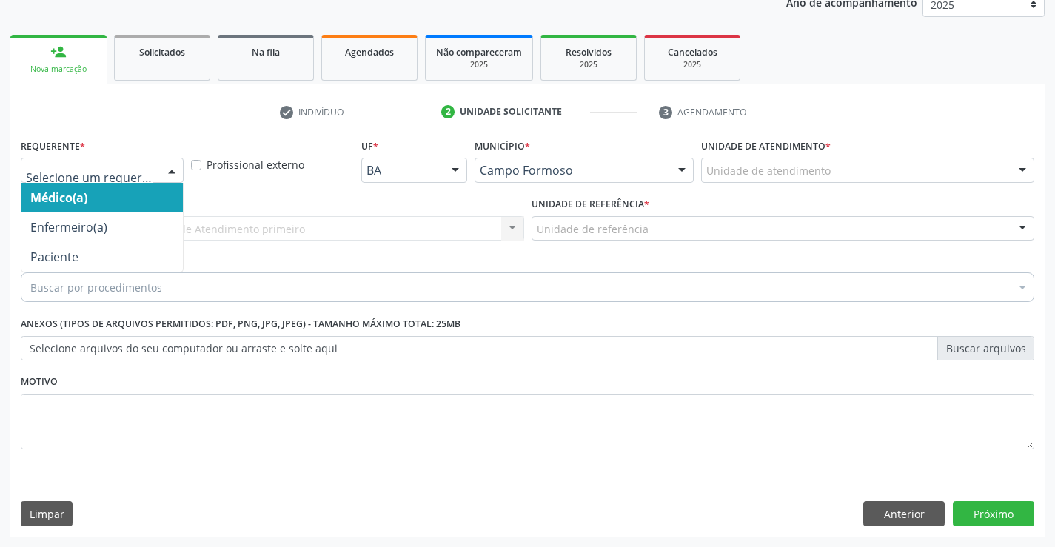
click at [128, 161] on div at bounding box center [102, 170] width 163 height 25
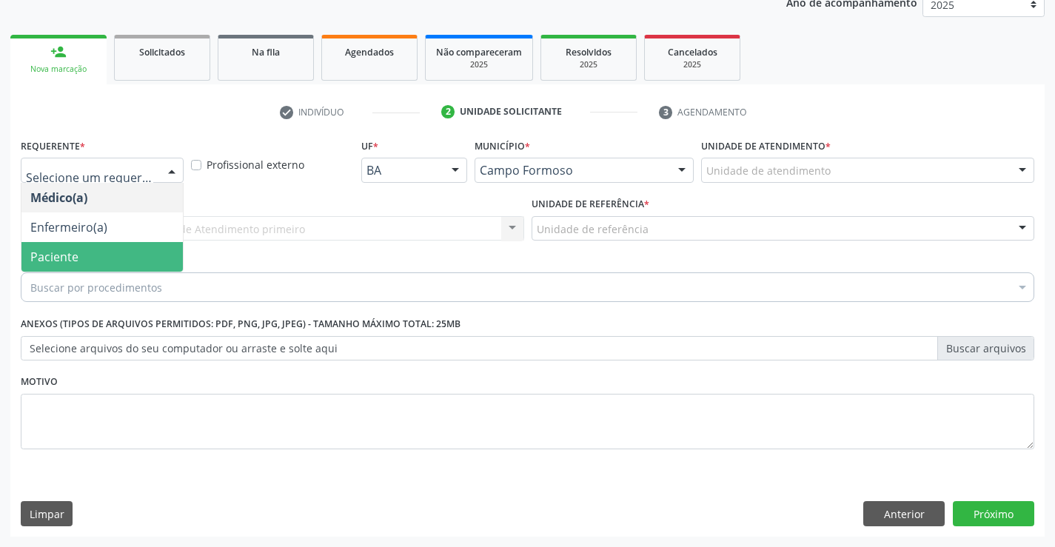
click at [123, 250] on span "Paciente" at bounding box center [101, 257] width 161 height 30
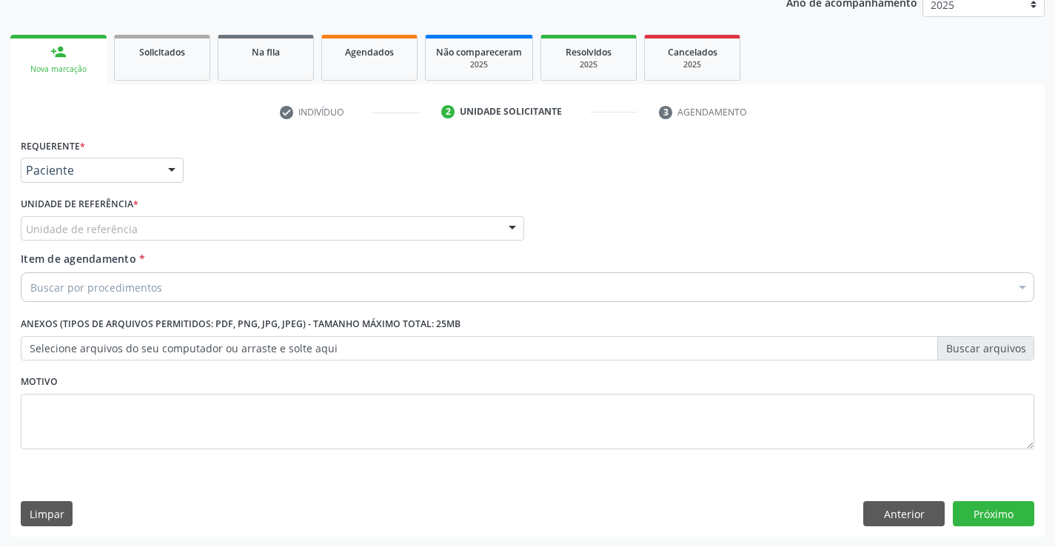
click at [143, 226] on div "Unidade de referência" at bounding box center [272, 228] width 503 height 25
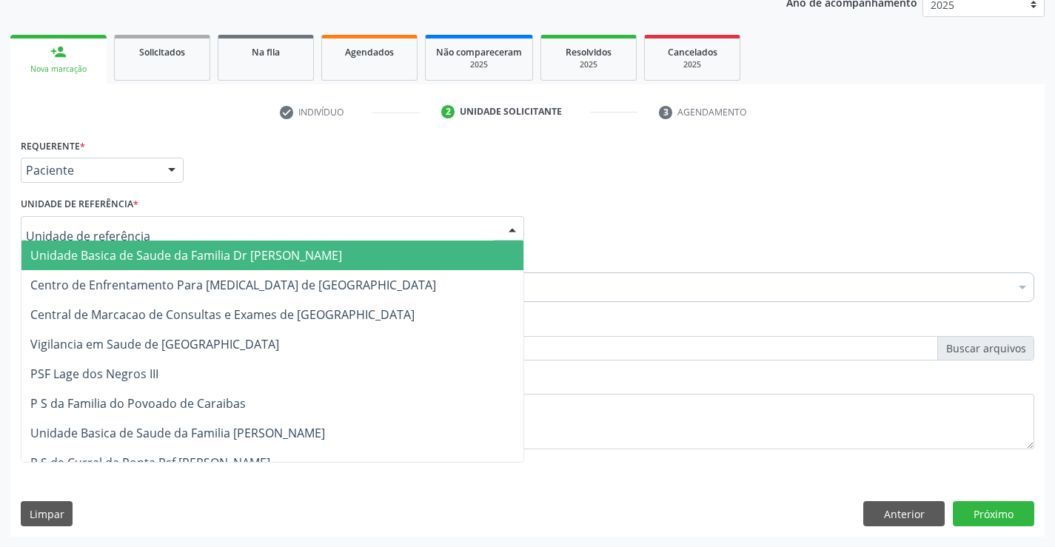
click at [152, 244] on span "Unidade Basica de Saude da Familia Dr [PERSON_NAME]" at bounding box center [272, 256] width 502 height 30
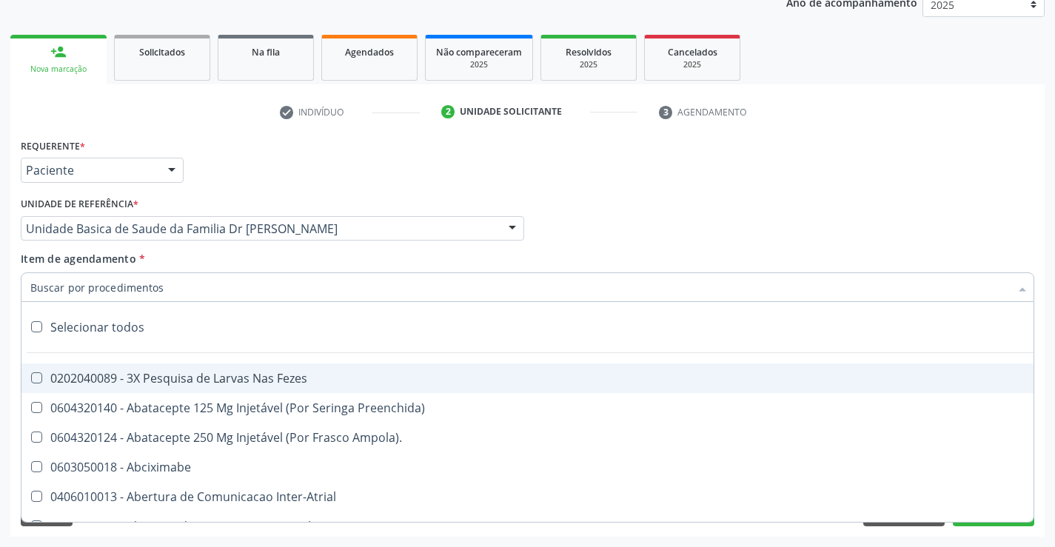
click at [131, 284] on input "Item de agendamento *" at bounding box center [520, 287] width 980 height 30
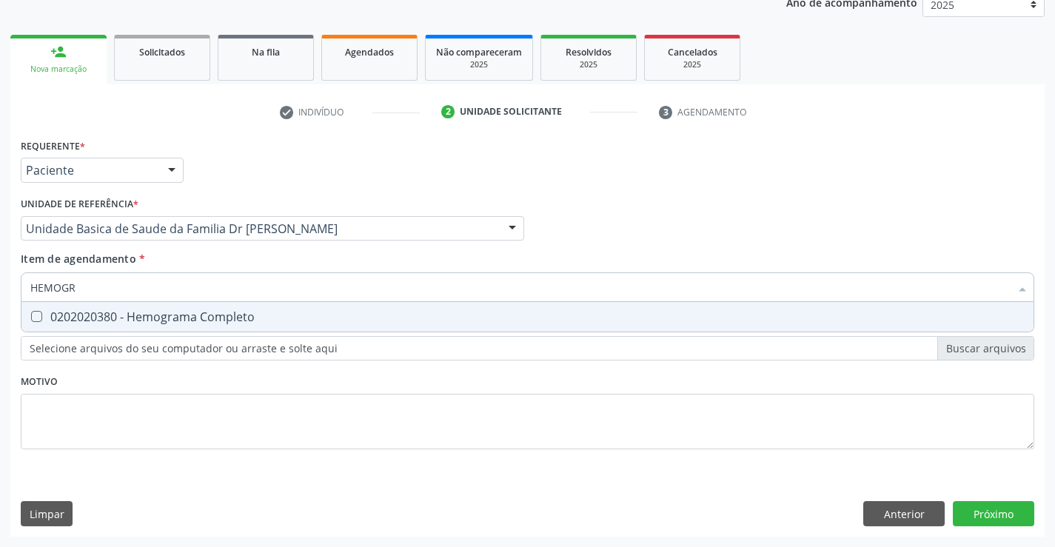
type input "HEMOGRA"
click at [157, 319] on div "0202020380 - Hemograma Completo" at bounding box center [527, 317] width 994 height 12
checkbox Completo "true"
type input "HEMOGRA"
click at [117, 398] on div "Requerente * Paciente Médico(a) Enfermeiro(a) Paciente Nenhum resultado encontr…" at bounding box center [528, 302] width 1014 height 335
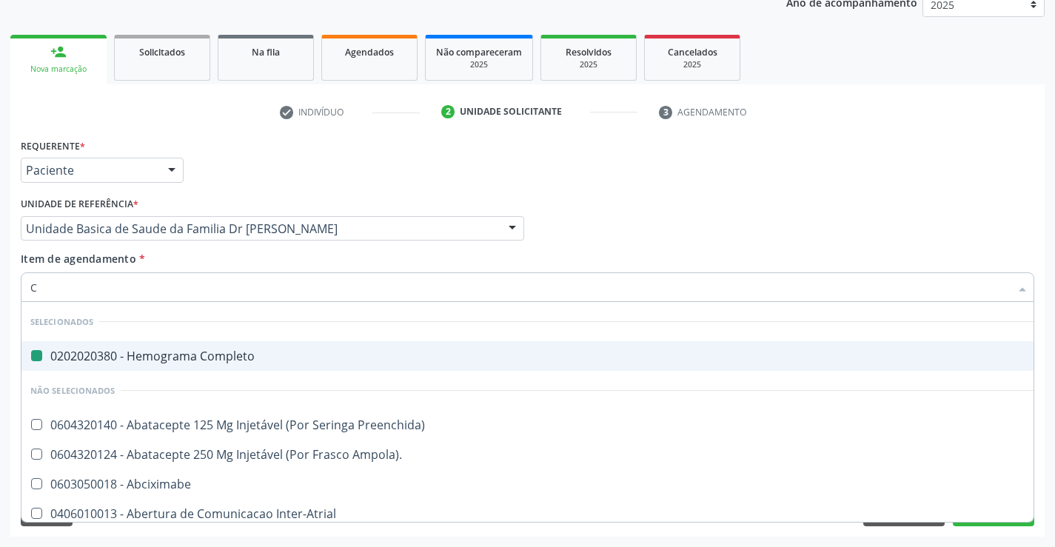
type input "CR"
checkbox Completo "false"
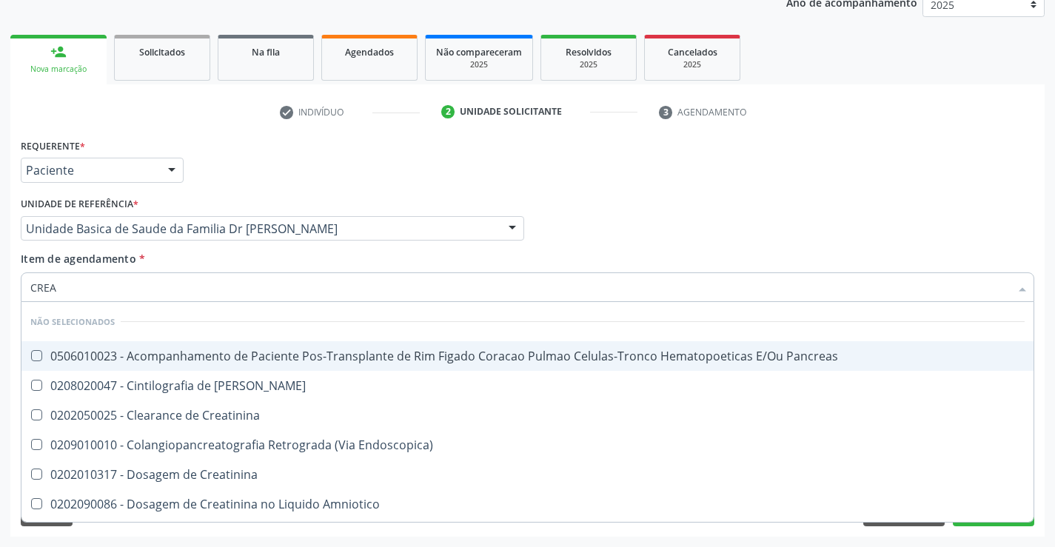
type input "CREAT"
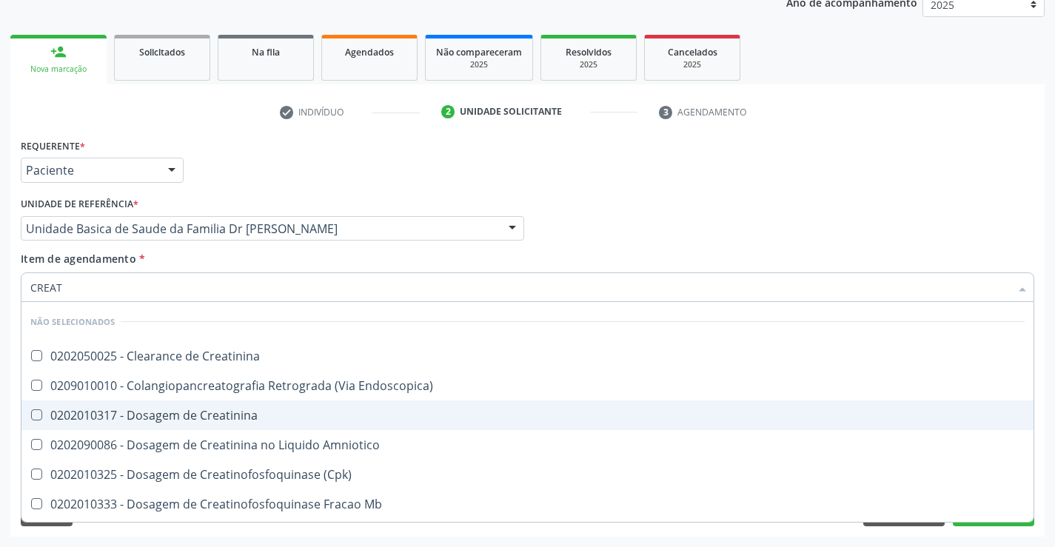
click at [165, 411] on div "0202010317 - Dosagem de Creatinina" at bounding box center [527, 415] width 994 height 12
checkbox Creatinina "true"
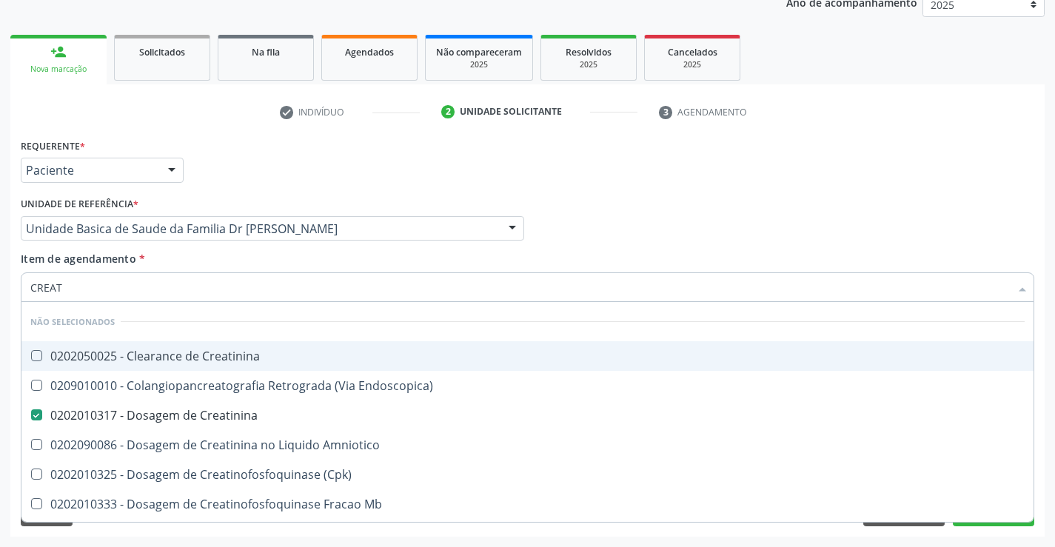
click at [164, 284] on input "CREAT" at bounding box center [520, 287] width 980 height 30
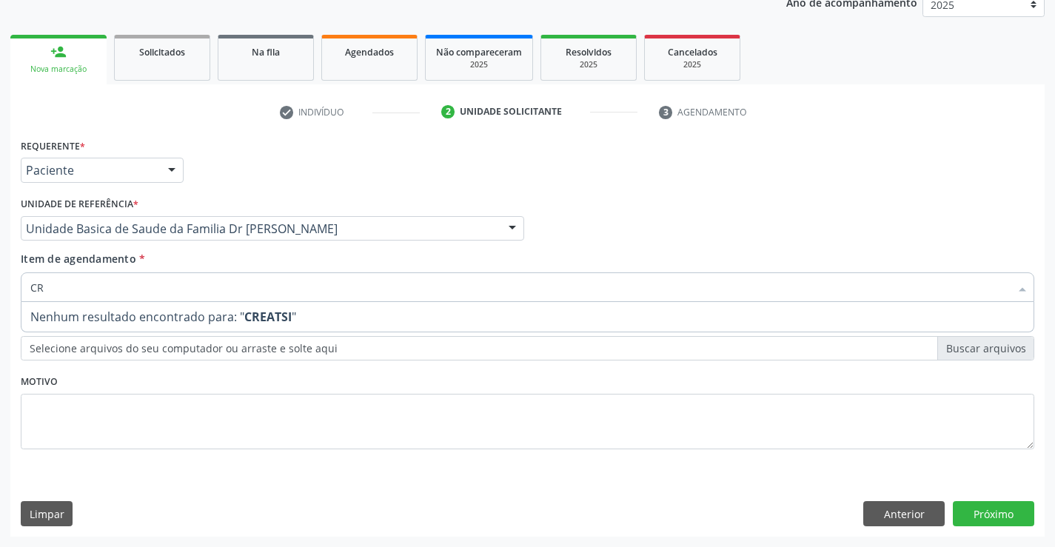
type input "C"
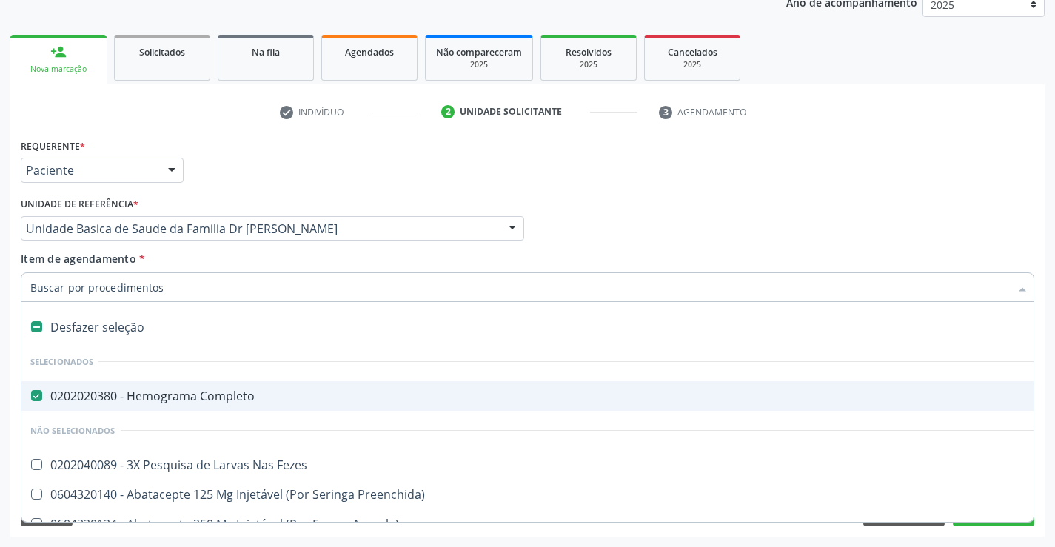
type input "S"
checkbox Completo "false"
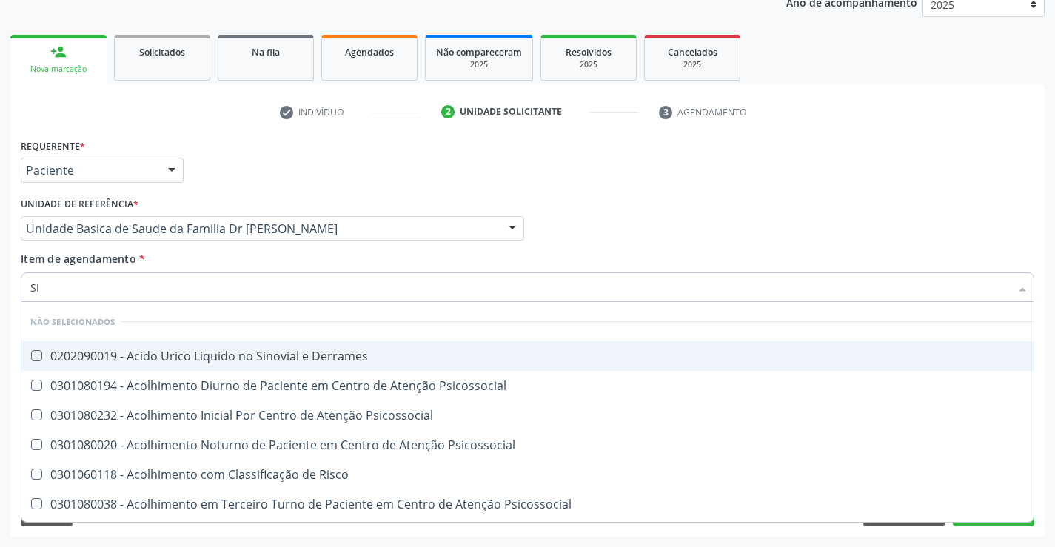
type input "SIF"
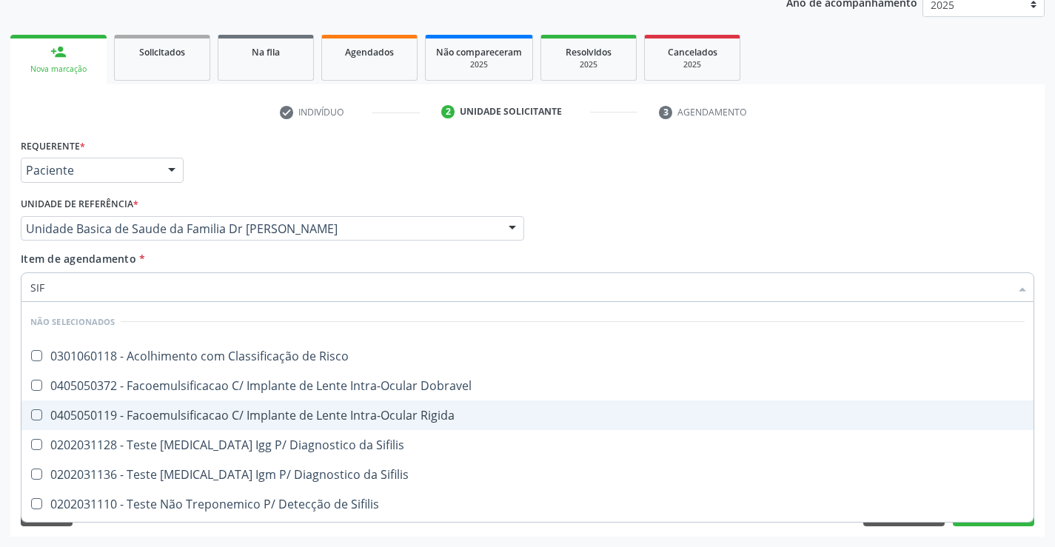
scroll to position [74, 0]
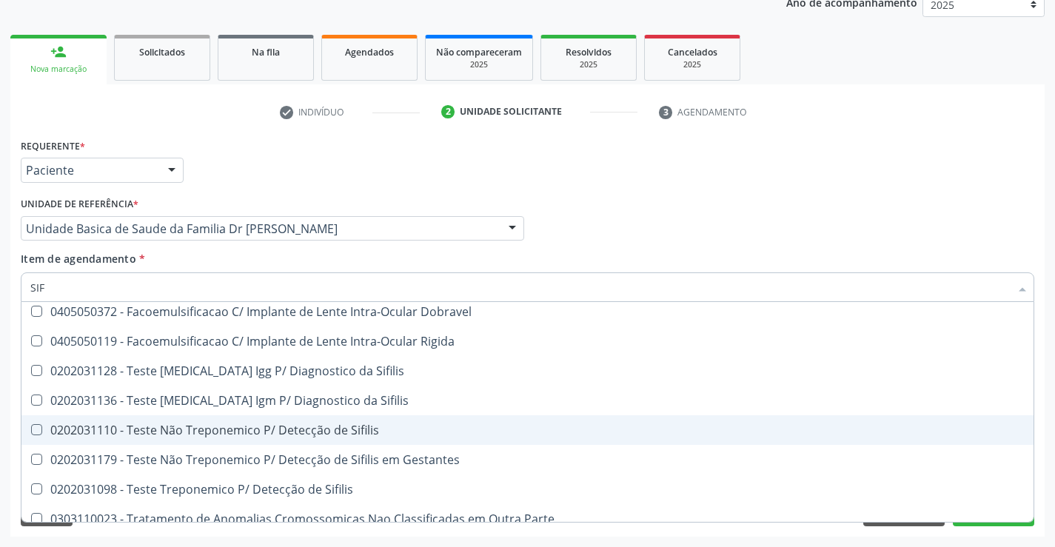
click at [375, 434] on div "0202031110 - Teste Não Treponemico P/ Detecção de Sifilis" at bounding box center [527, 430] width 994 height 12
checkbox Sifilis "true"
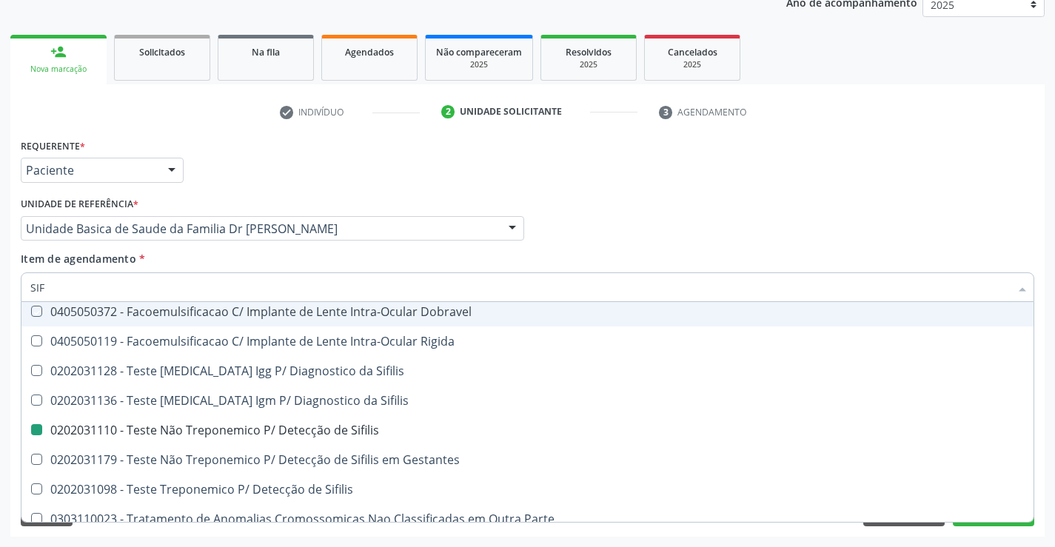
click at [349, 154] on div "Requerente * Paciente Médico(a) Enfermeiro(a) Paciente Nenhum resultado encontr…" at bounding box center [527, 164] width 1021 height 58
checkbox Risco "true"
checkbox Rigida "true"
checkbox Sifilis "false"
checkbox Dobravel "true"
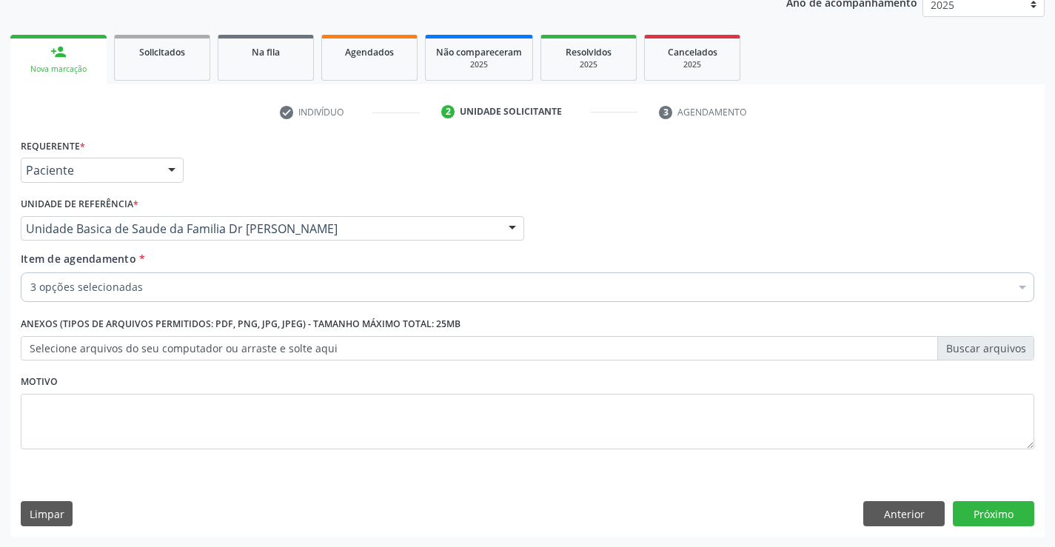
scroll to position [0, 0]
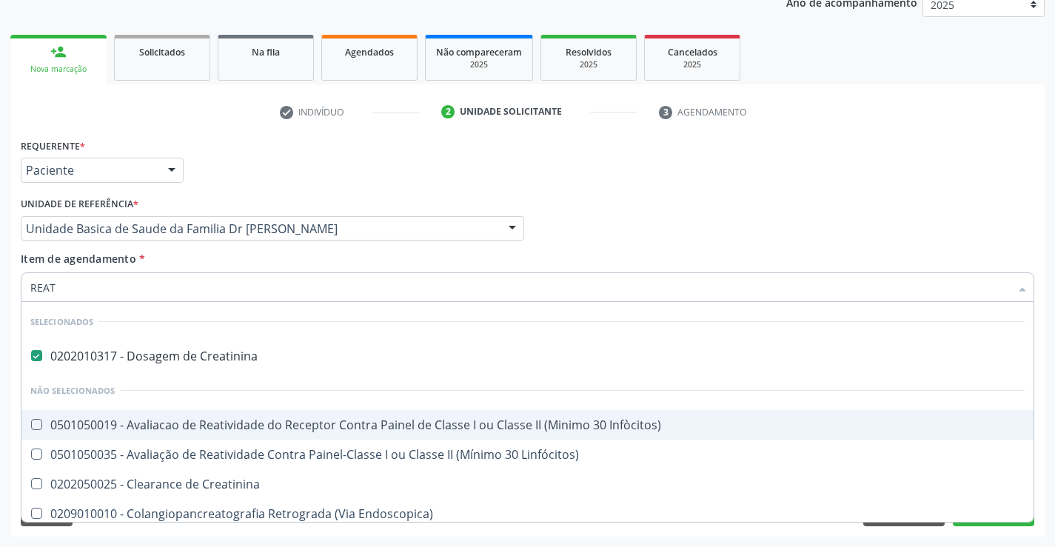
type input "REATI"
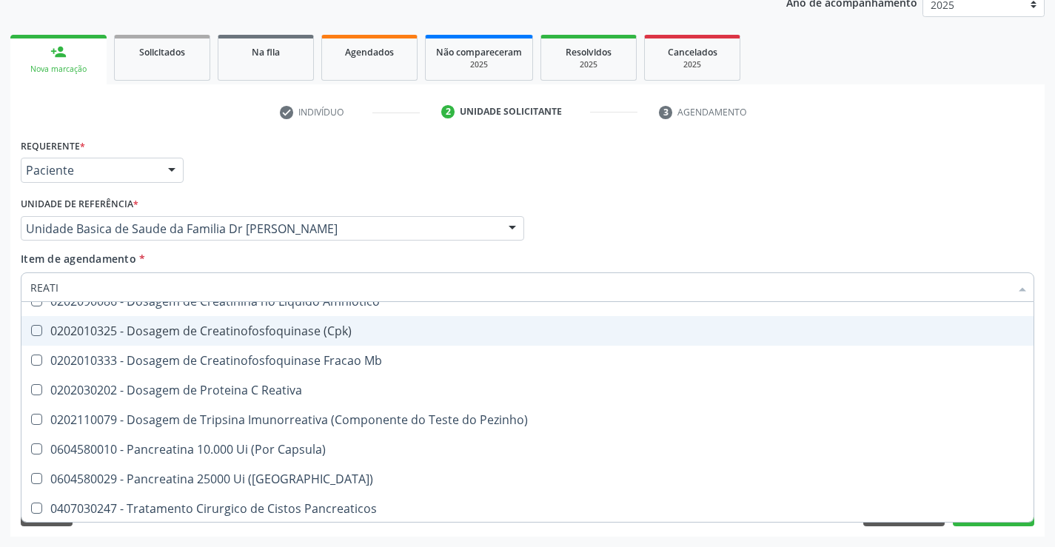
scroll to position [244, 0]
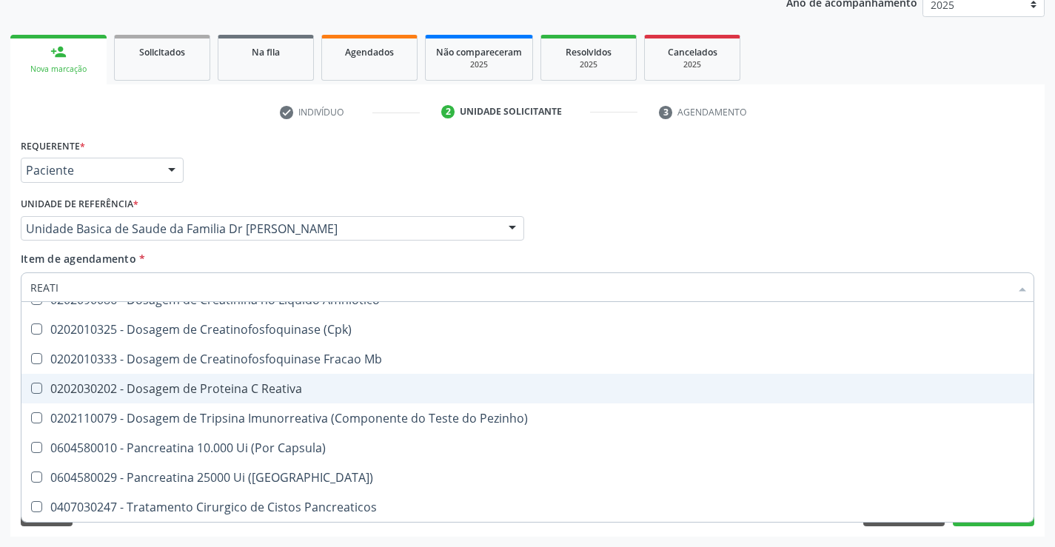
click at [261, 392] on div "0202030202 - Dosagem de Proteina C Reativa" at bounding box center [527, 389] width 994 height 12
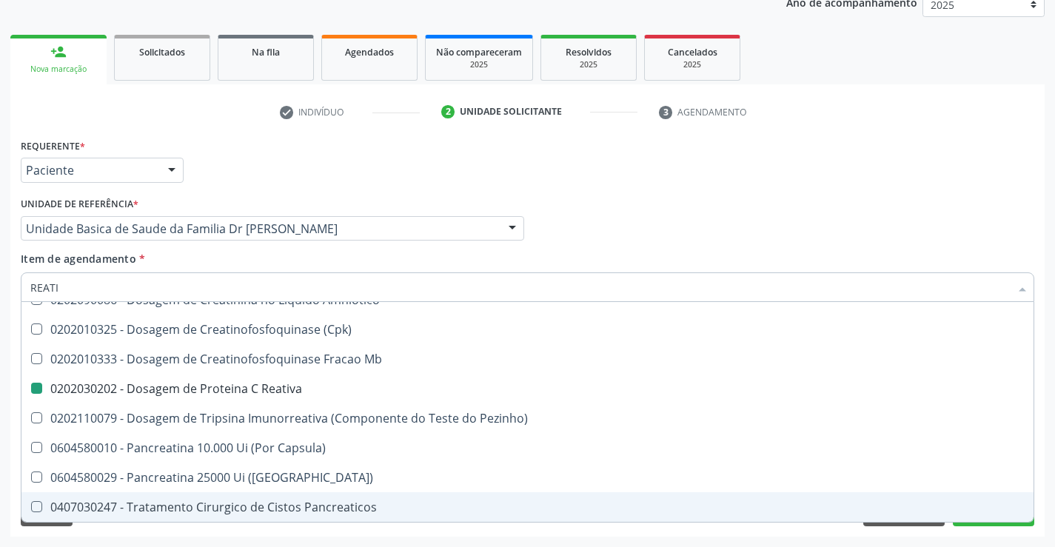
drag, startPoint x: 147, startPoint y: 538, endPoint x: 142, endPoint y: 311, distance: 227.3
click at [147, 538] on div "Acompanhamento Acompanhe a situação das marcações correntes e finalizadas Relat…" at bounding box center [527, 221] width 1055 height 652
checkbox Reativa "false"
checkbox Infòcitos\) "true"
checkbox Linfócitos\) "true"
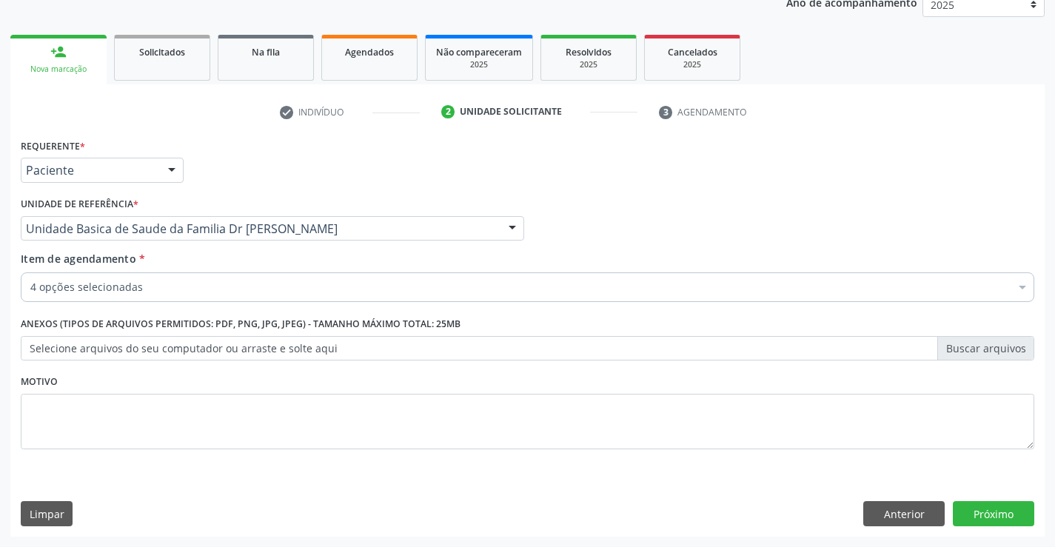
scroll to position [0, 0]
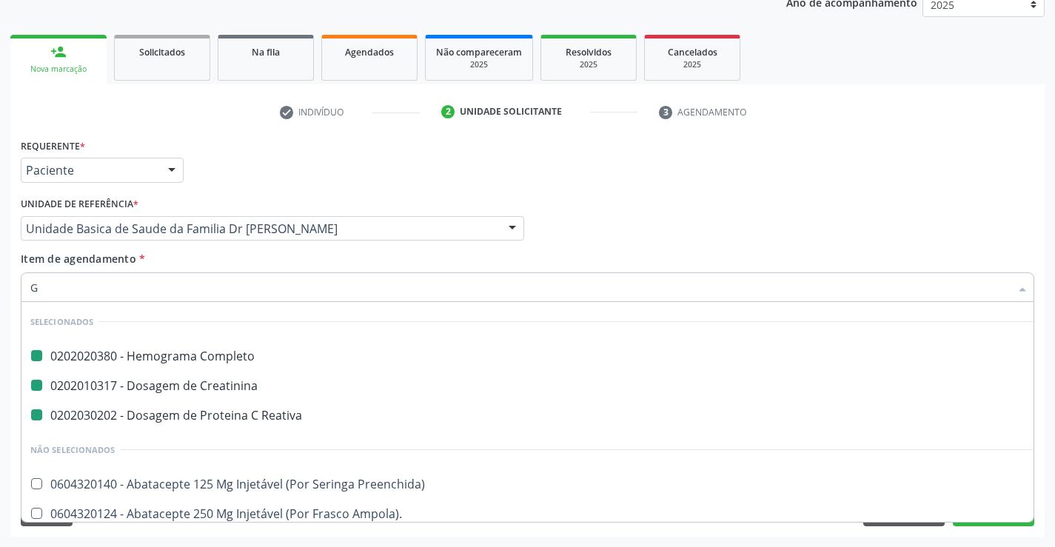
type input "GL"
checkbox Completo "false"
checkbox Reativa "false"
checkbox Creatinina "false"
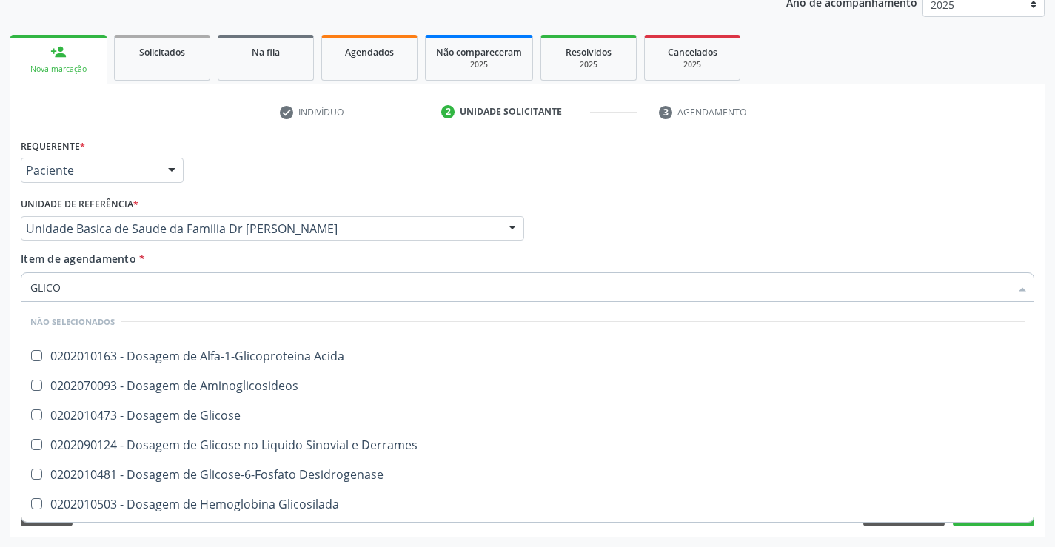
type input "GLICOS"
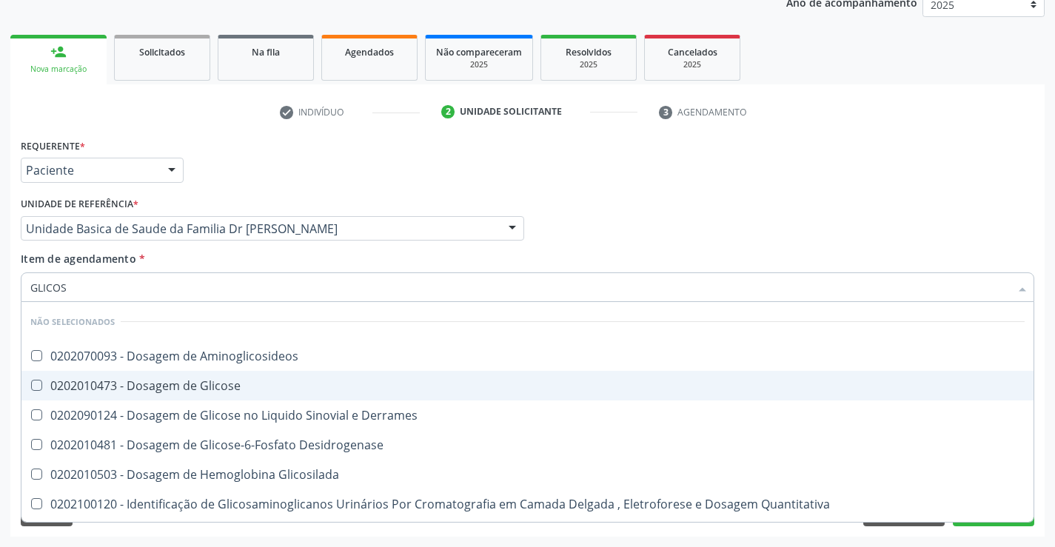
click at [190, 386] on div "0202010473 - Dosagem de Glicose" at bounding box center [527, 386] width 994 height 12
checkbox Glicose "true"
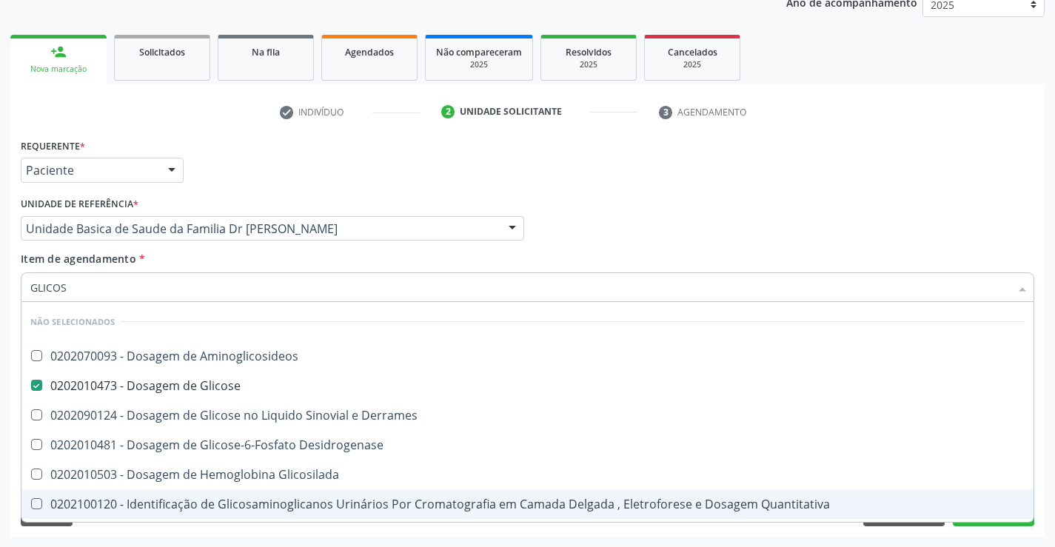
click at [143, 536] on div "Requerente * Paciente Médico(a) Enfermeiro(a) Paciente Nenhum resultado encontr…" at bounding box center [527, 336] width 1034 height 402
checkbox Aminoglicosideos "true"
checkbox Derrames "true"
checkbox Glicosilada "true"
checkbox Desidrogenase "true"
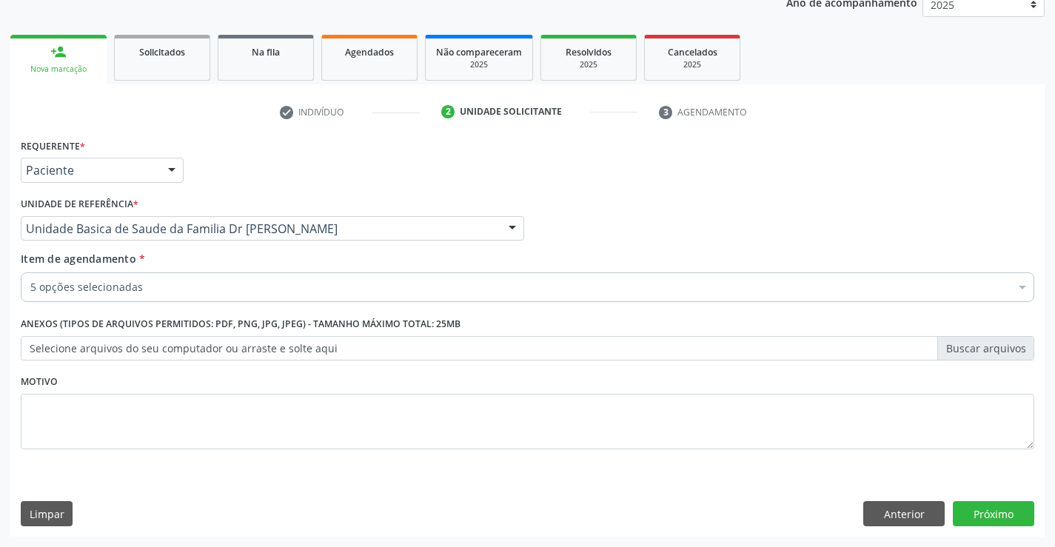
scroll to position [57, 0]
click at [30, 290] on input "Item de agendamento *" at bounding box center [30, 287] width 0 height 30
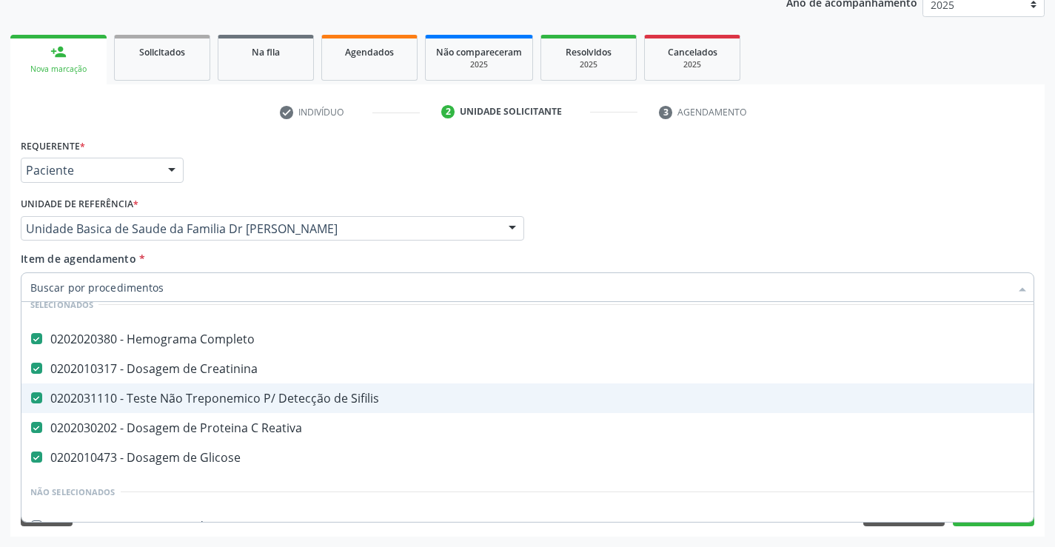
scroll to position [131, 0]
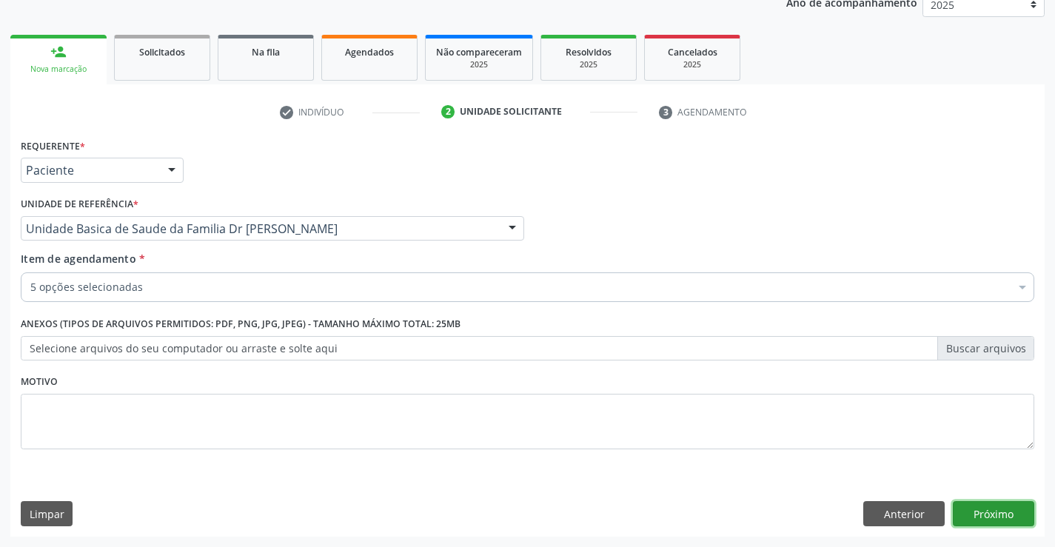
click at [978, 524] on button "Próximo" at bounding box center [993, 513] width 81 height 25
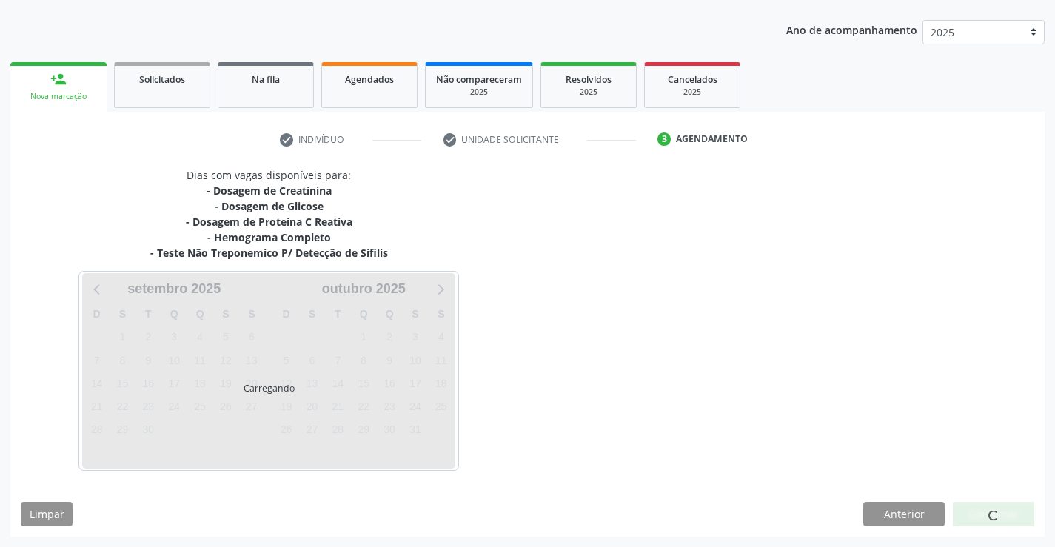
scroll to position [0, 0]
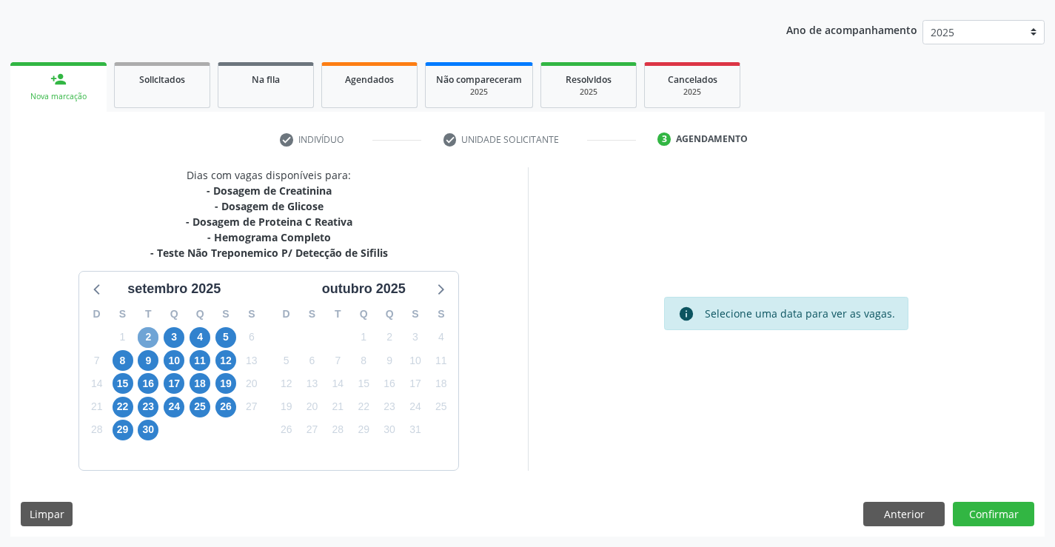
click at [154, 338] on span "2" at bounding box center [148, 337] width 21 height 21
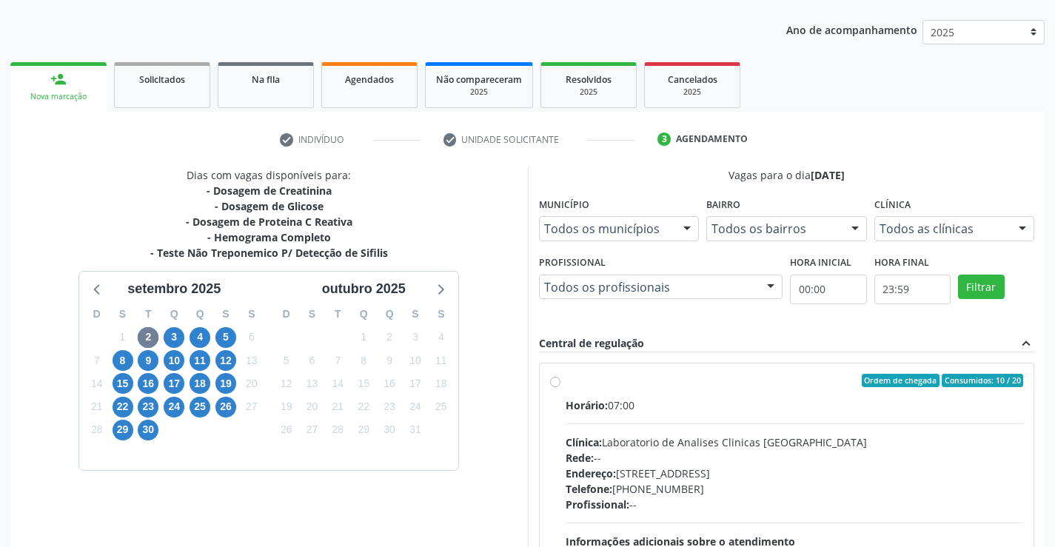
click at [566, 383] on label "Ordem de chegada Consumidos: 10 / 20 Horário: 07:00 Clínica: Laboratorio de Ana…" at bounding box center [795, 487] width 458 height 227
click at [552, 383] on input "Ordem de chegada Consumidos: 10 / 20 Horário: 07:00 Clínica: Laboratorio de Ana…" at bounding box center [555, 380] width 10 height 13
radio input "true"
click at [566, 383] on label "Ordem de chegada Consumidos: 10 / 20 Horário: 07:00 Clínica: Laboratorio de Ana…" at bounding box center [795, 487] width 458 height 227
click at [552, 383] on input "Ordem de chegada Consumidos: 10 / 20 Horário: 07:00 Clínica: Laboratorio de Ana…" at bounding box center [555, 380] width 10 height 13
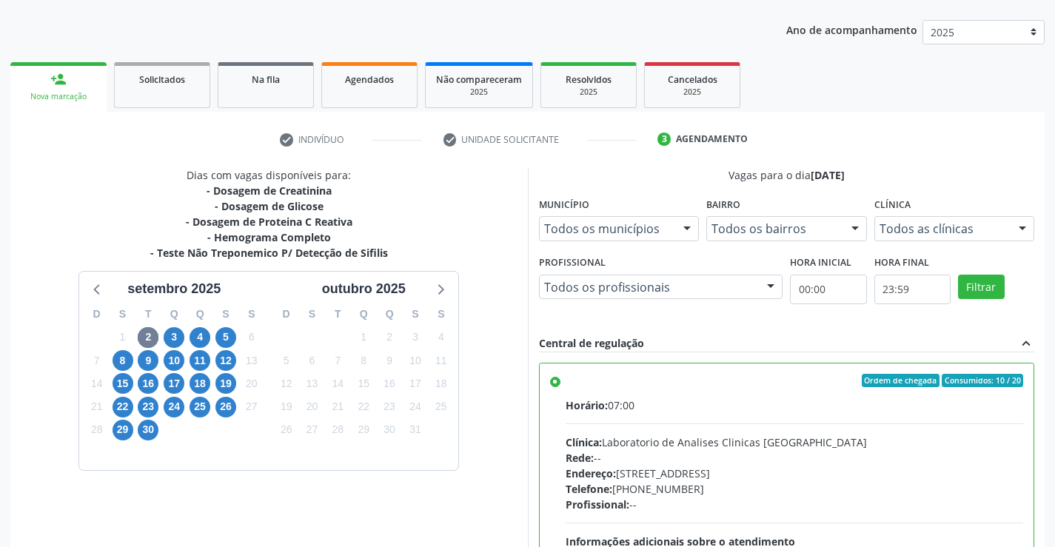
scroll to position [338, 0]
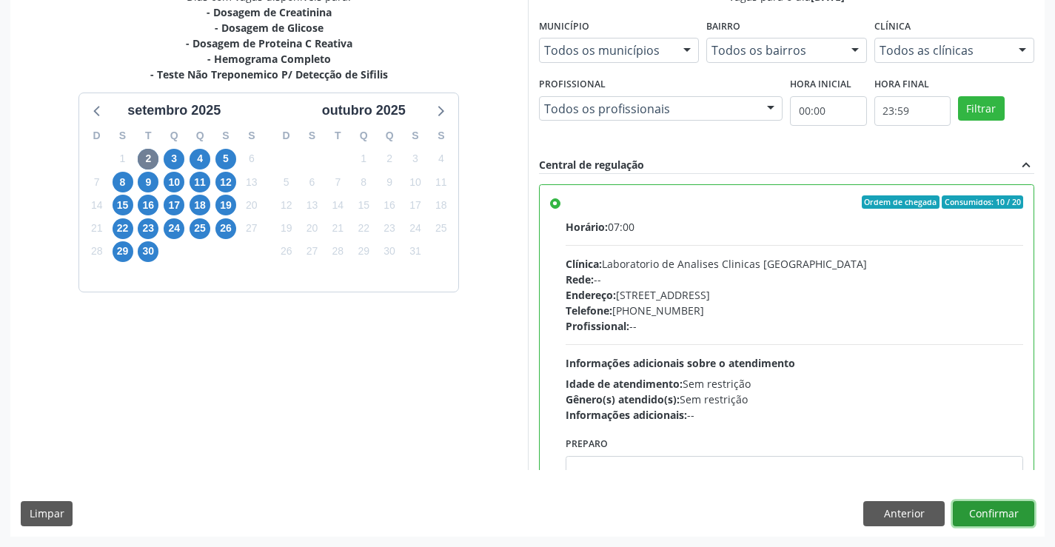
click at [1001, 512] on button "Confirmar" at bounding box center [993, 513] width 81 height 25
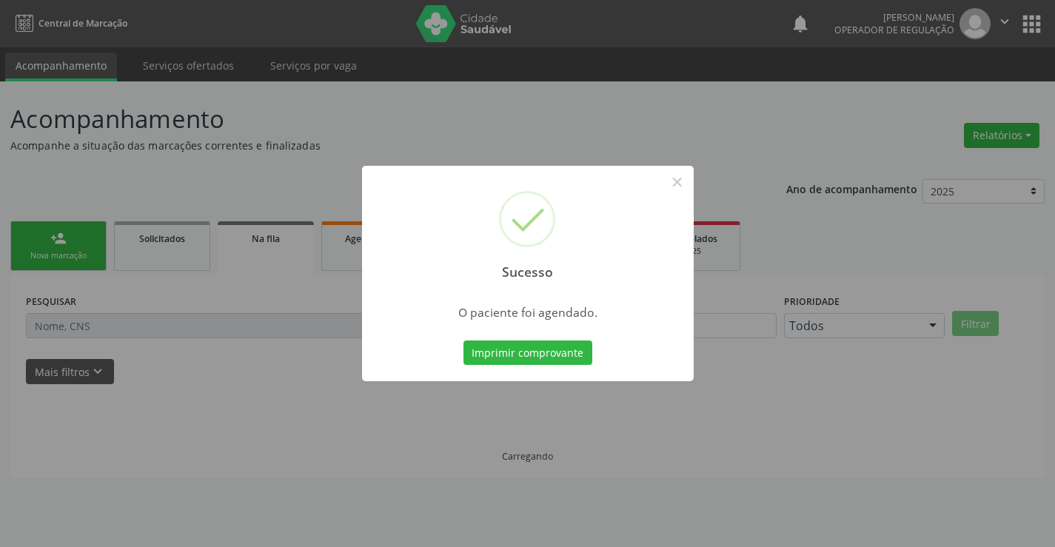
scroll to position [0, 0]
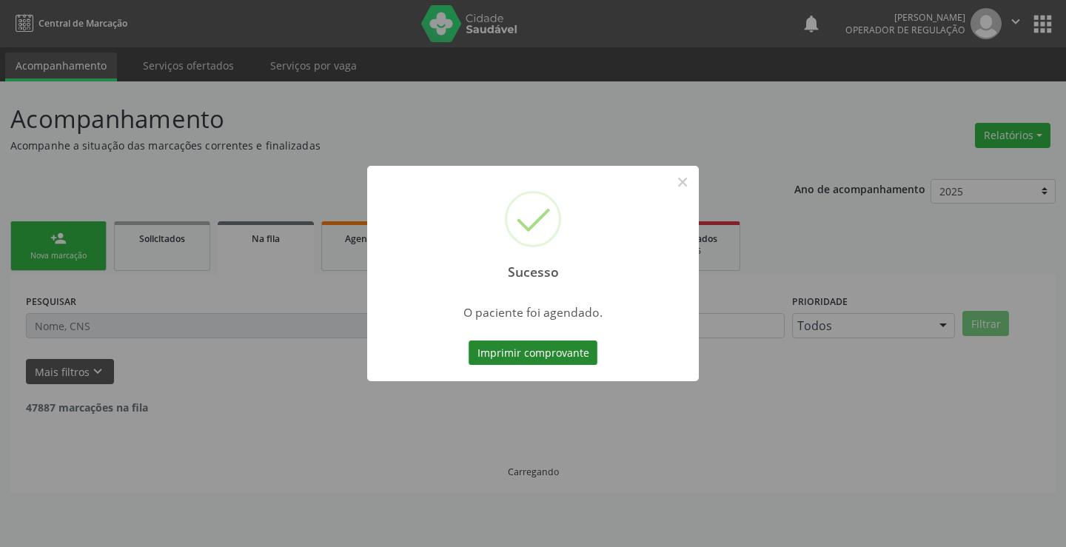
click at [539, 353] on button "Imprimir comprovante" at bounding box center [533, 353] width 129 height 25
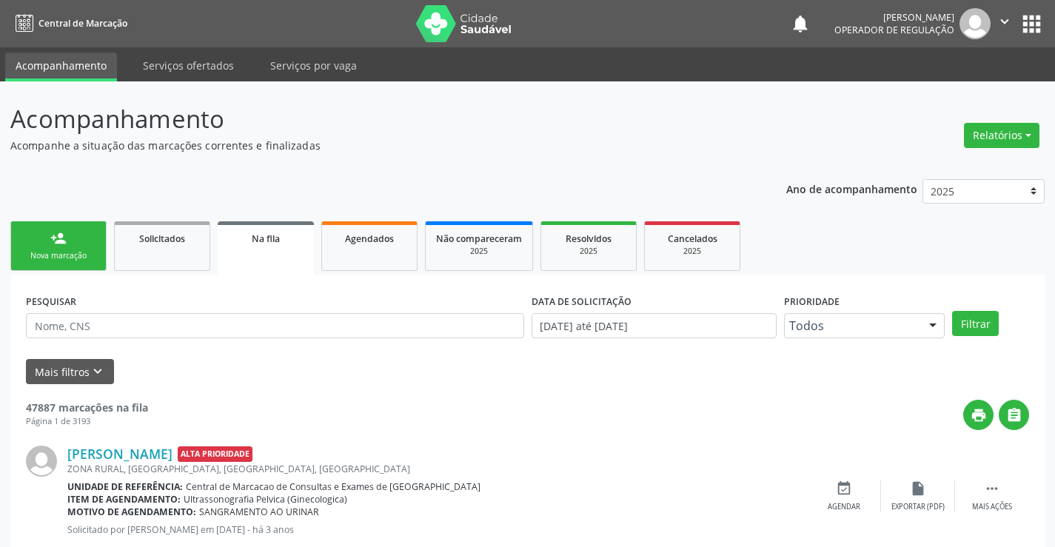
click at [82, 247] on link "person_add Nova marcação" at bounding box center [58, 246] width 96 height 50
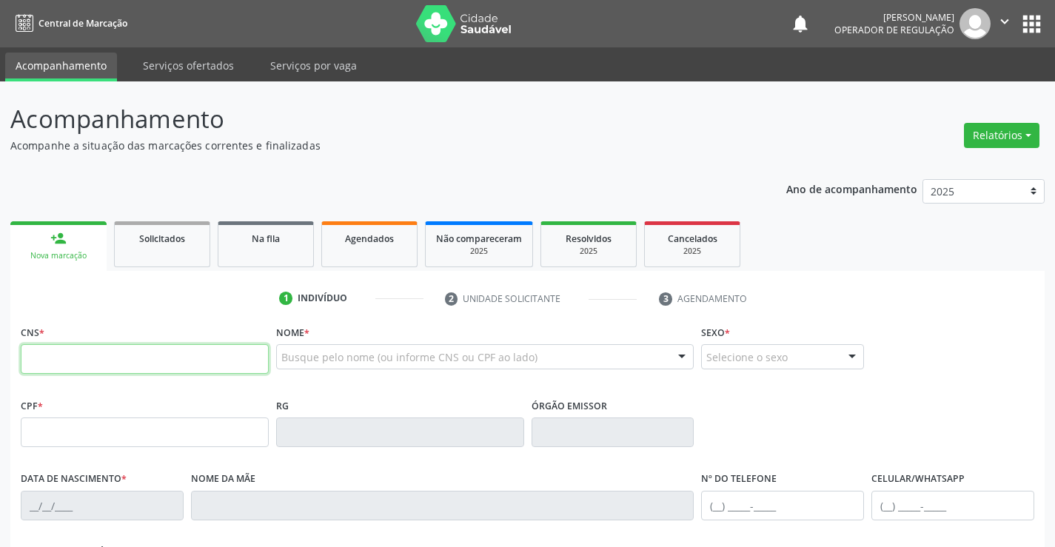
click at [95, 354] on input "text" at bounding box center [145, 359] width 248 height 30
type input "702 7001 3275 6360"
type input "22/12/2023"
type input "(74) 99928-0224"
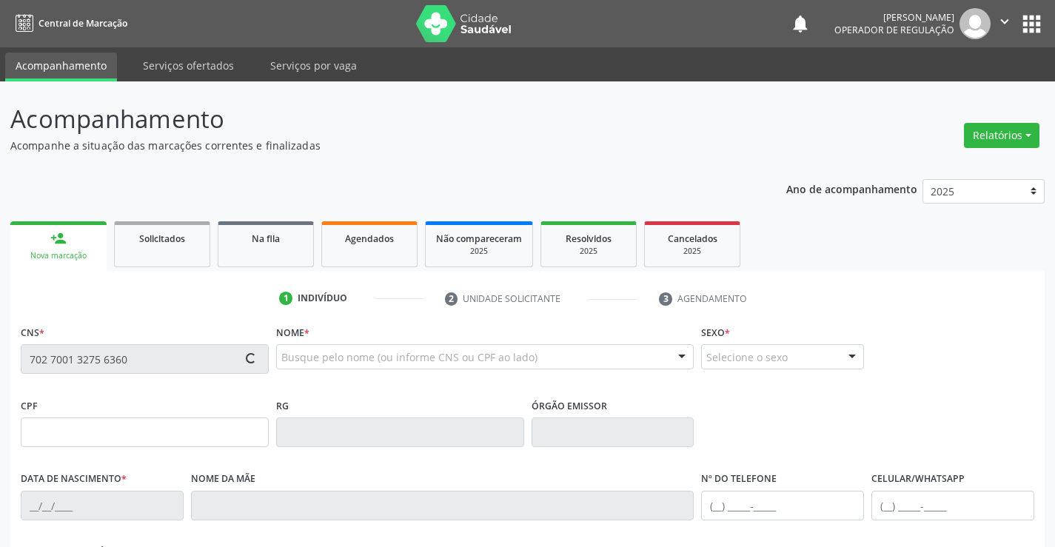
type input "S/N"
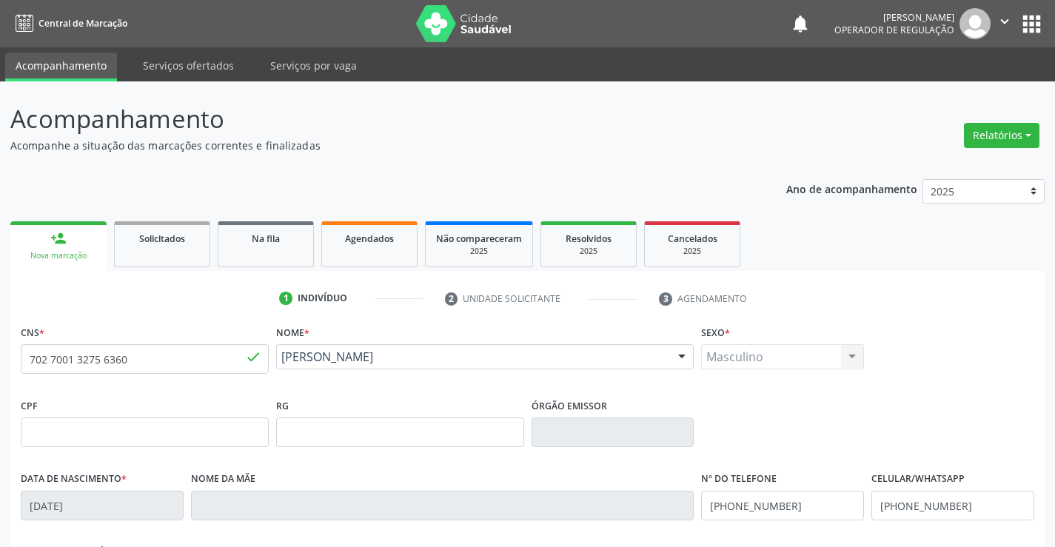
scroll to position [222, 0]
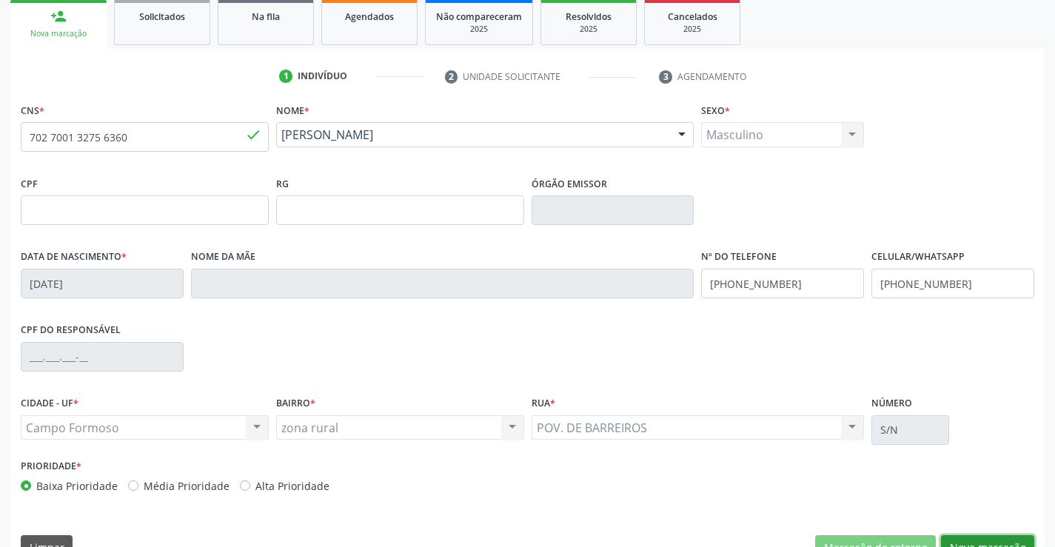
click at [985, 538] on button "Nova marcação" at bounding box center [987, 547] width 93 height 25
drag, startPoint x: 985, startPoint y: 538, endPoint x: 575, endPoint y: 287, distance: 480.9
click at [983, 530] on div "Acompanhamento Acompanhe a situação das marcações correntes e finalizadas Relat…" at bounding box center [527, 219] width 1055 height 721
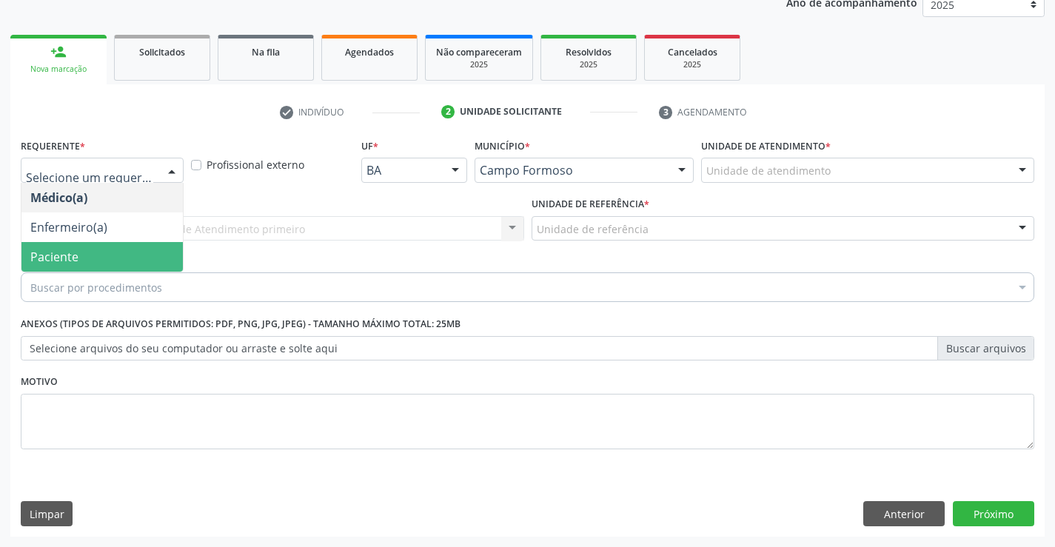
click at [104, 254] on span "Paciente" at bounding box center [101, 257] width 161 height 30
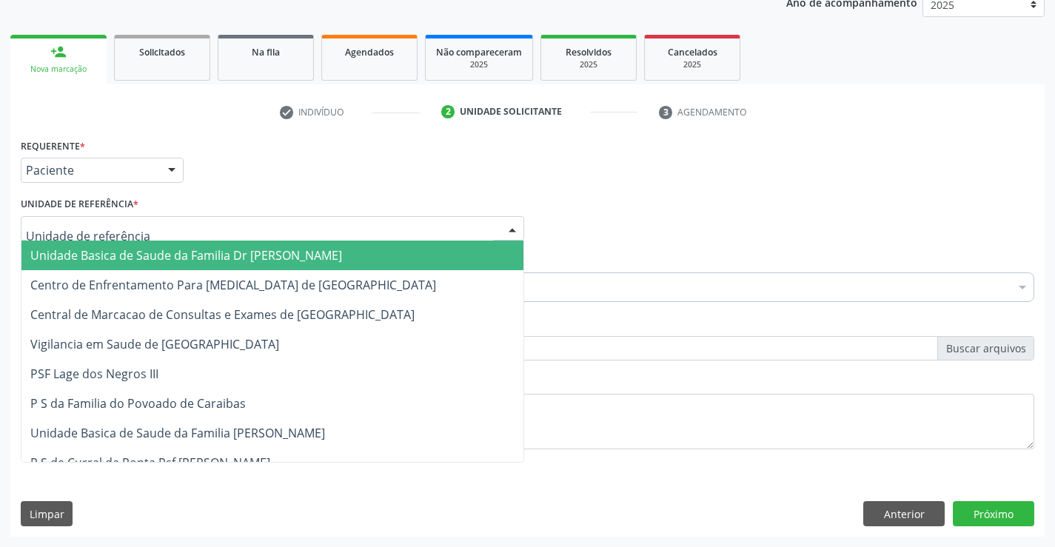
click at [121, 250] on span "Unidade Basica de Saude da Familia Dr [PERSON_NAME]" at bounding box center [186, 255] width 312 height 16
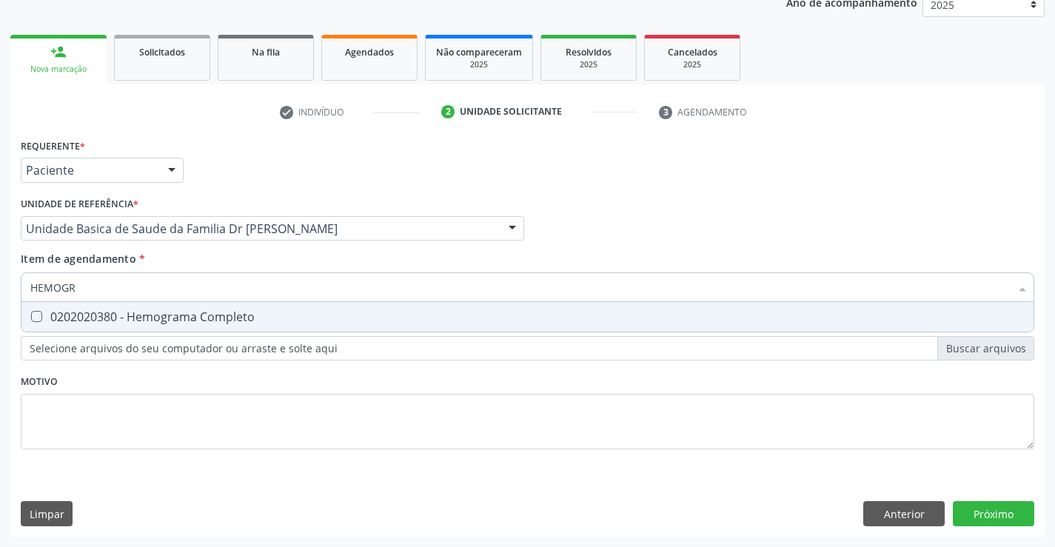
type input "HEMOGRA"
click at [159, 311] on div "0202020380 - Hemograma Completo" at bounding box center [527, 317] width 994 height 12
checkbox Completo "false"
type input "HEMOGRA"
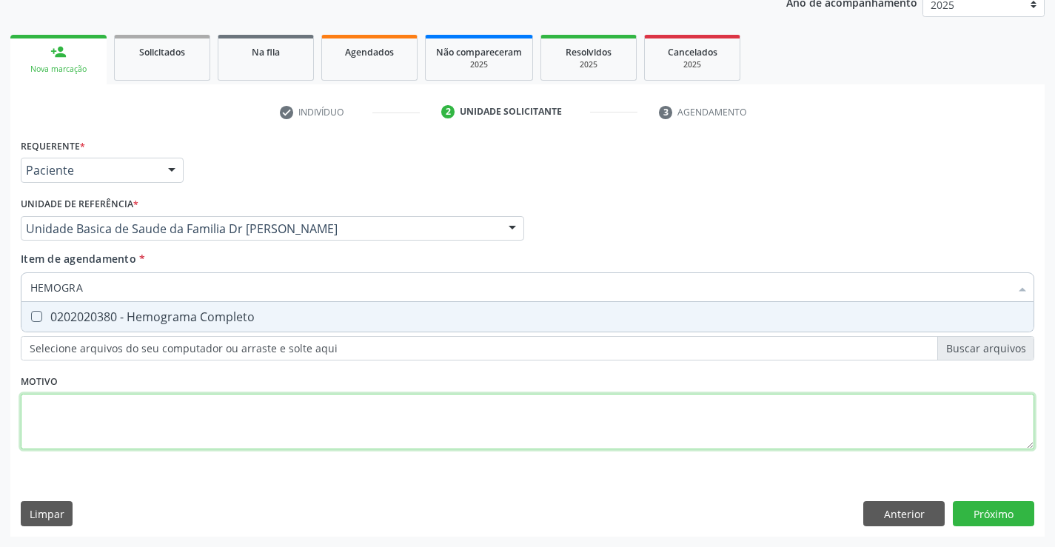
click at [93, 428] on div "Requerente * Paciente Médico(a) Enfermeiro(a) Paciente Nenhum resultado encontr…" at bounding box center [528, 302] width 1014 height 335
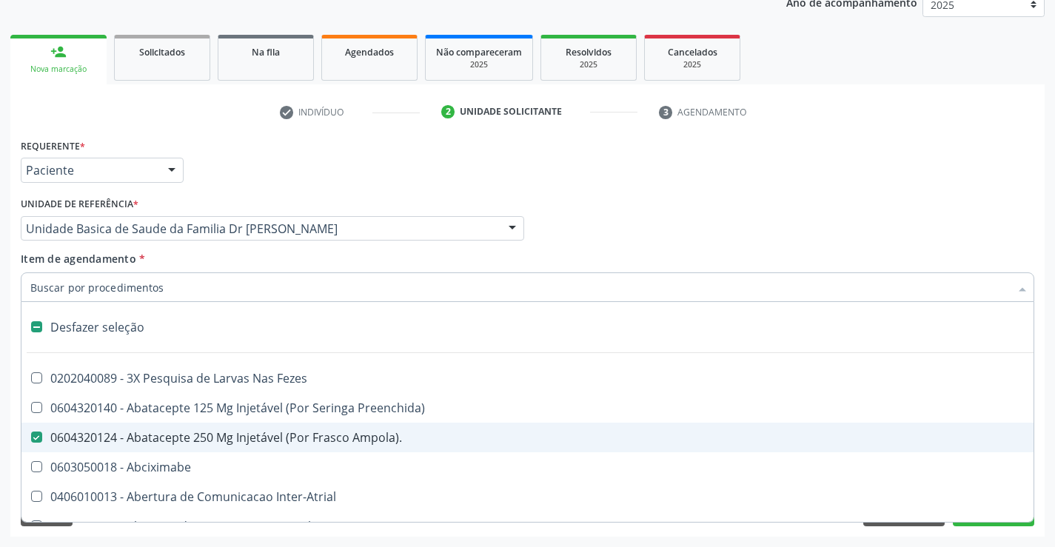
click at [72, 436] on div "0604320124 - Abatacepte 250 Mg Injetável (Por Frasco Ampola)." at bounding box center [606, 438] width 1153 height 12
checkbox Ampola\)\ "false"
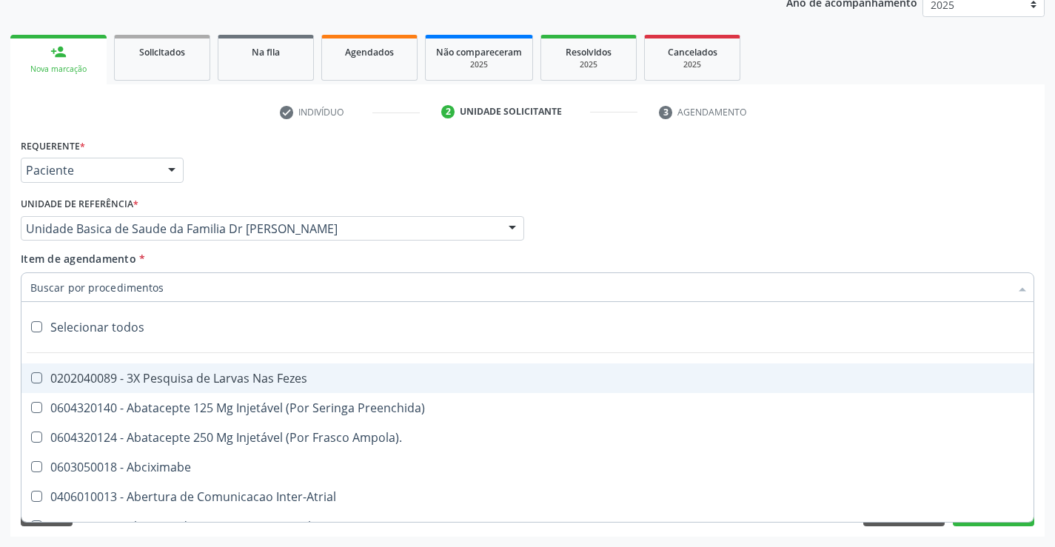
click at [129, 288] on input "Item de agendamento *" at bounding box center [520, 287] width 980 height 30
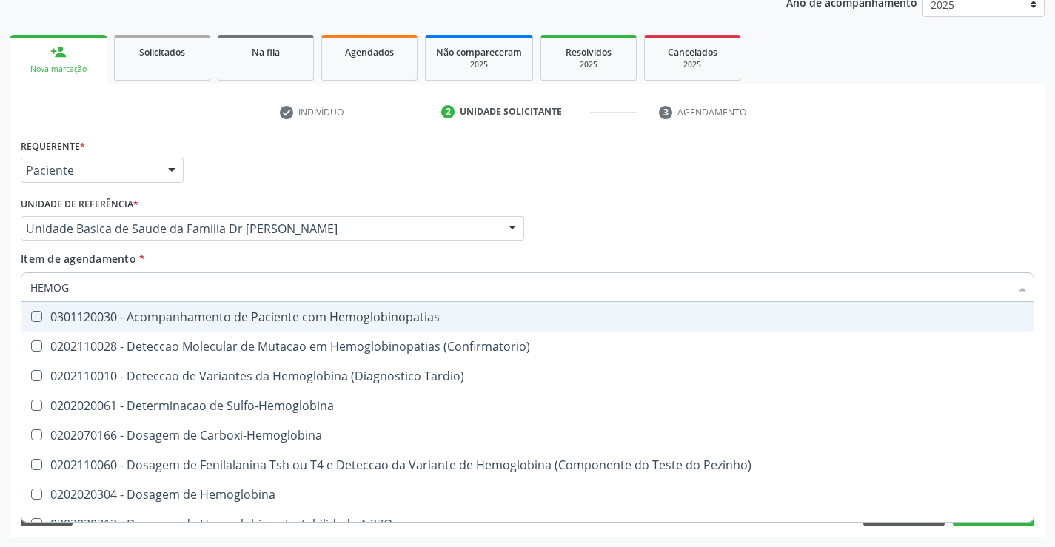
type input "HEMOGR"
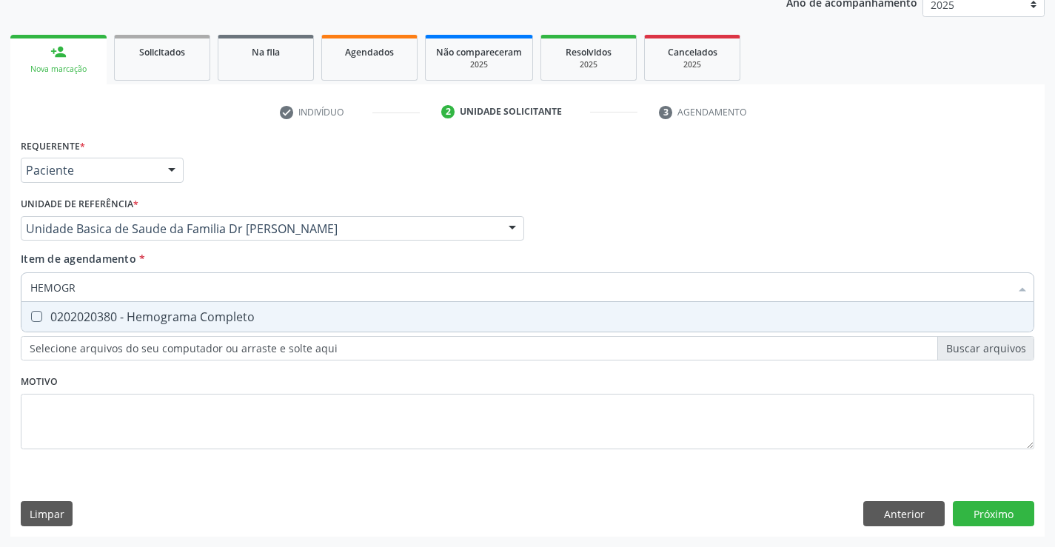
click at [179, 312] on div "0202020380 - Hemograma Completo" at bounding box center [527, 317] width 994 height 12
checkbox Completo "true"
click at [106, 437] on div "Requerente * Paciente Médico(a) Enfermeiro(a) Paciente Nenhum resultado encontr…" at bounding box center [528, 302] width 1014 height 335
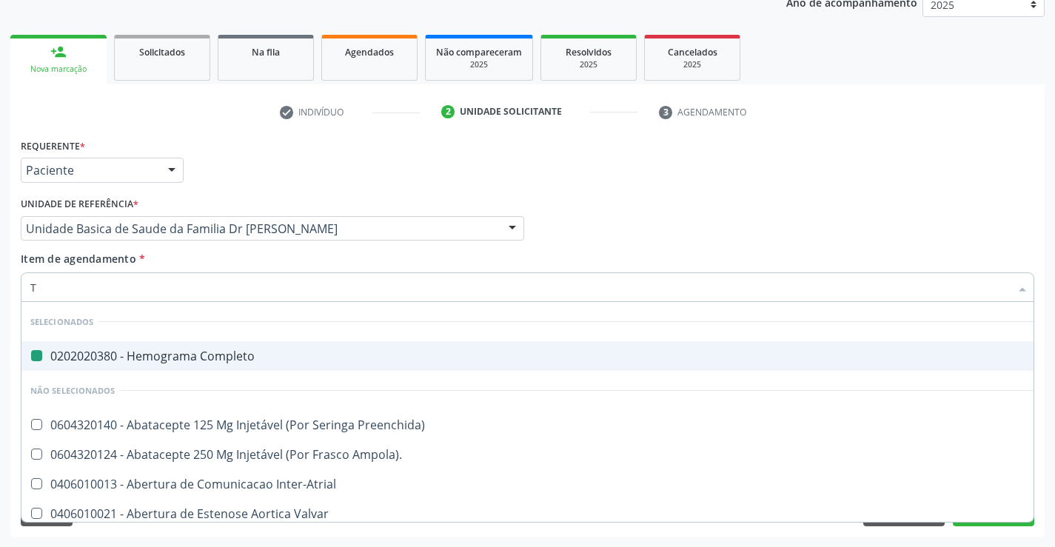
type input "TR"
checkbox Completo "false"
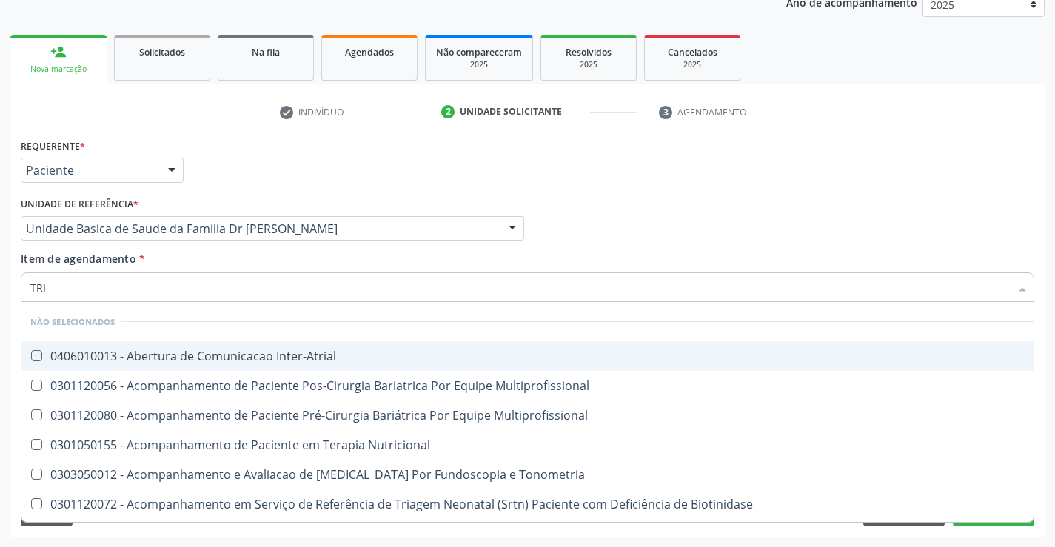
type input "TRIG"
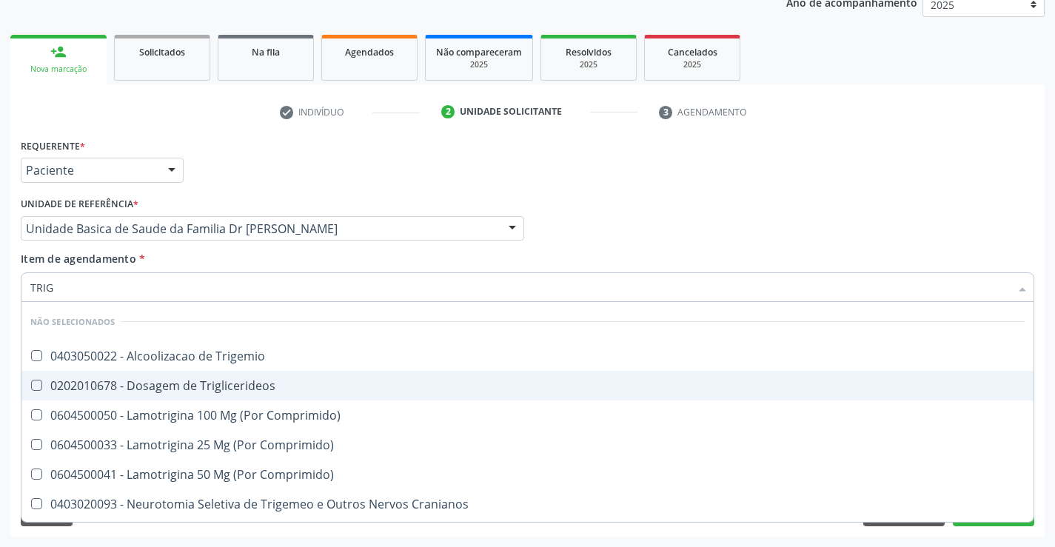
click at [175, 384] on div "0202010678 - Dosagem de Triglicerideos" at bounding box center [527, 386] width 994 height 12
checkbox Triglicerideos "true"
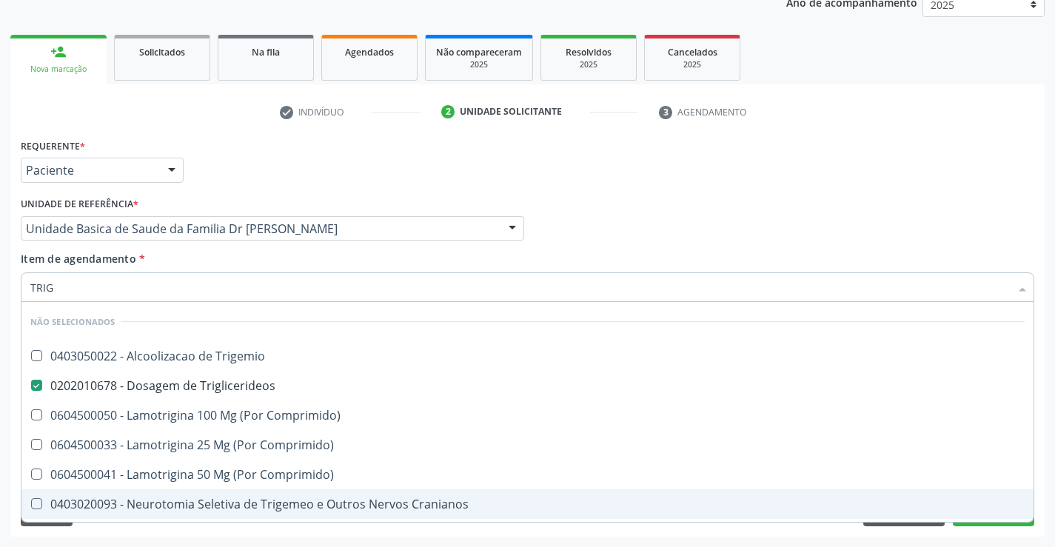
click at [118, 533] on div "Requerente * Paciente Médico(a) Enfermeiro(a) Paciente Nenhum resultado encontr…" at bounding box center [527, 336] width 1034 height 402
checkbox Trigemio "true"
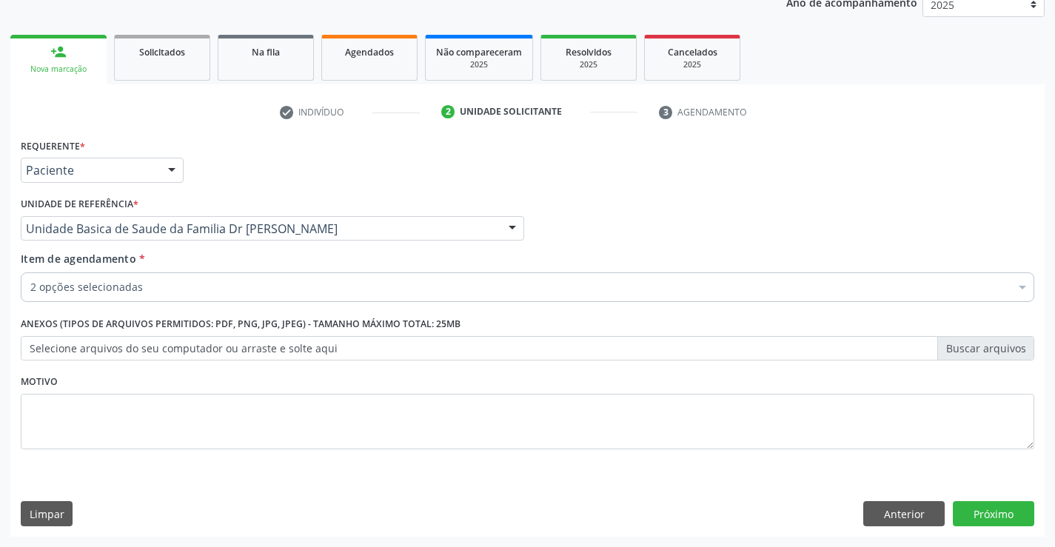
click at [30, 292] on input "Item de agendamento *" at bounding box center [30, 287] width 0 height 30
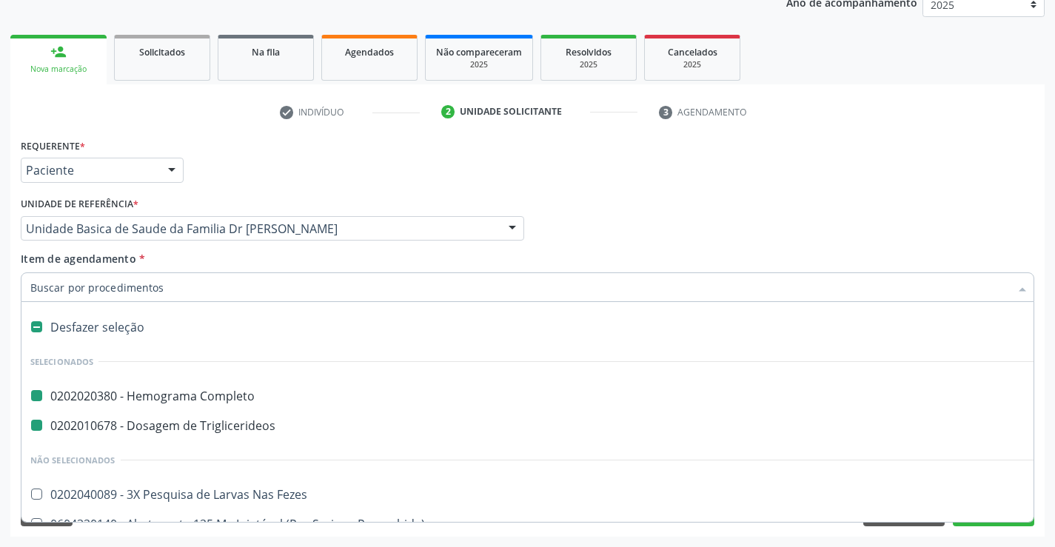
type input "F"
checkbox Completo "false"
checkbox Triglicerideos "false"
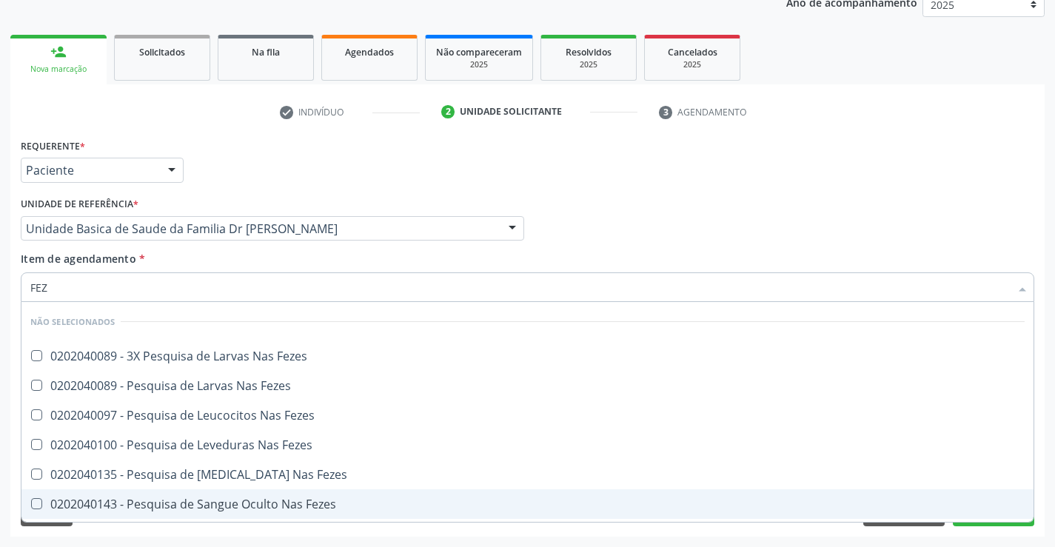
type input "FEZE"
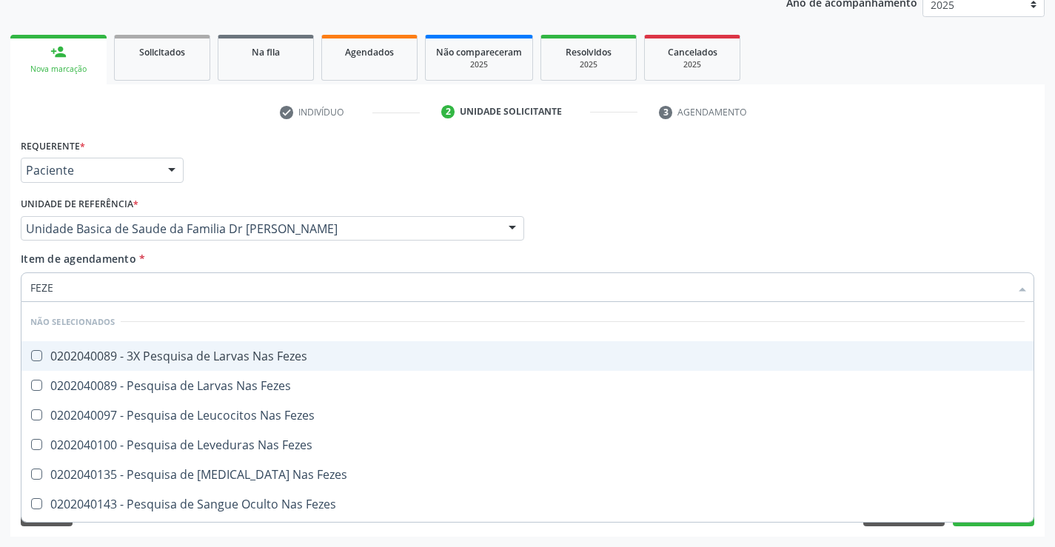
click at [156, 358] on div "0202040089 - 3X Pesquisa de Larvas Nas Fezes" at bounding box center [527, 356] width 994 height 12
checkbox Fezes "true"
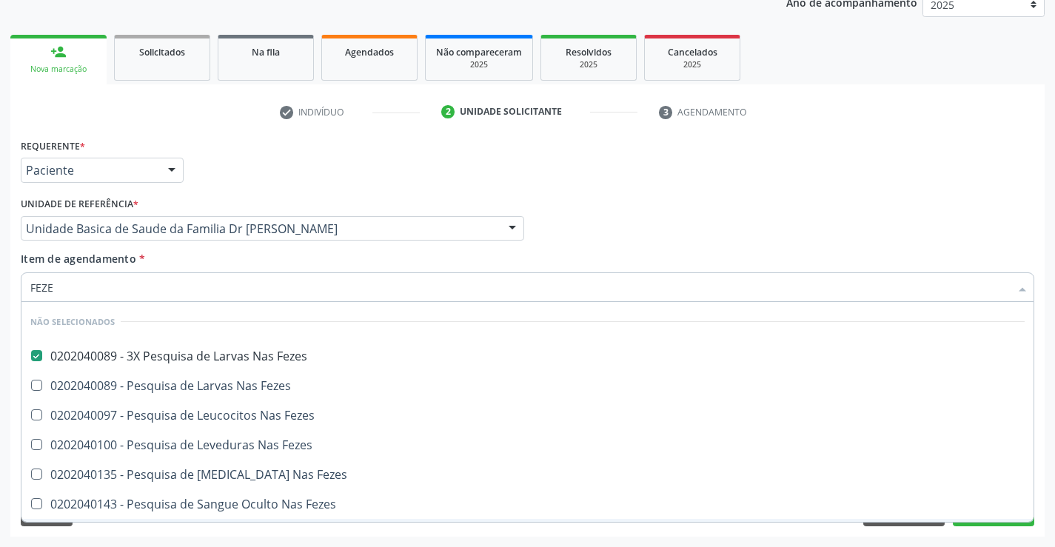
click at [129, 528] on div "Requerente * Paciente Médico(a) Enfermeiro(a) Paciente Nenhum resultado encontr…" at bounding box center [527, 336] width 1034 height 402
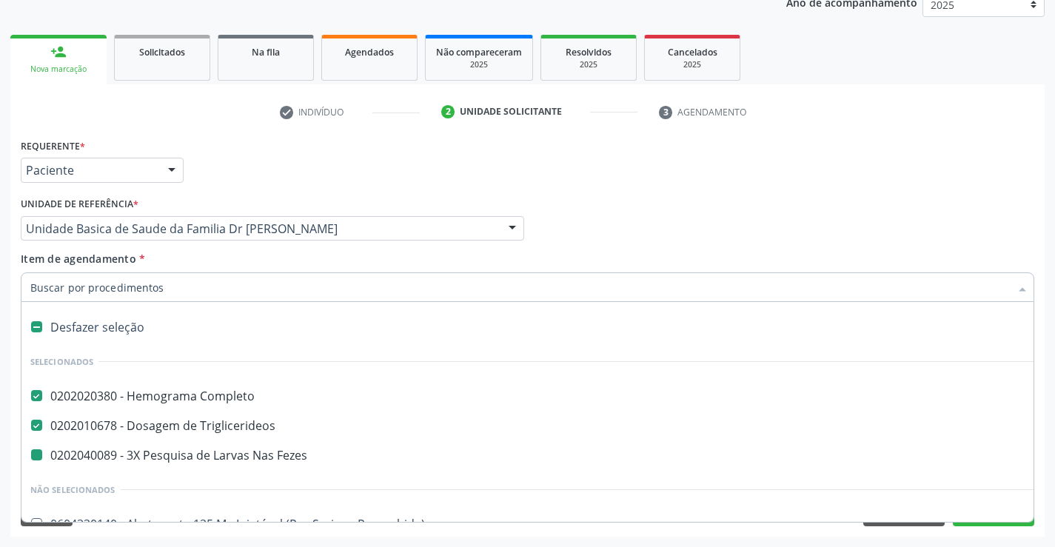
type input "F"
checkbox Fezes "false"
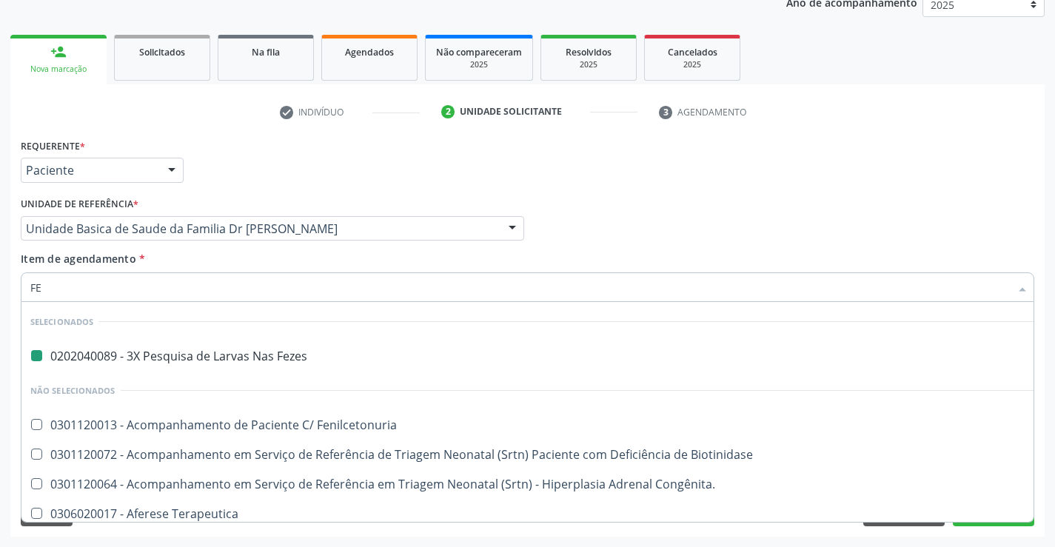
type input "FER"
checkbox Fezes "false"
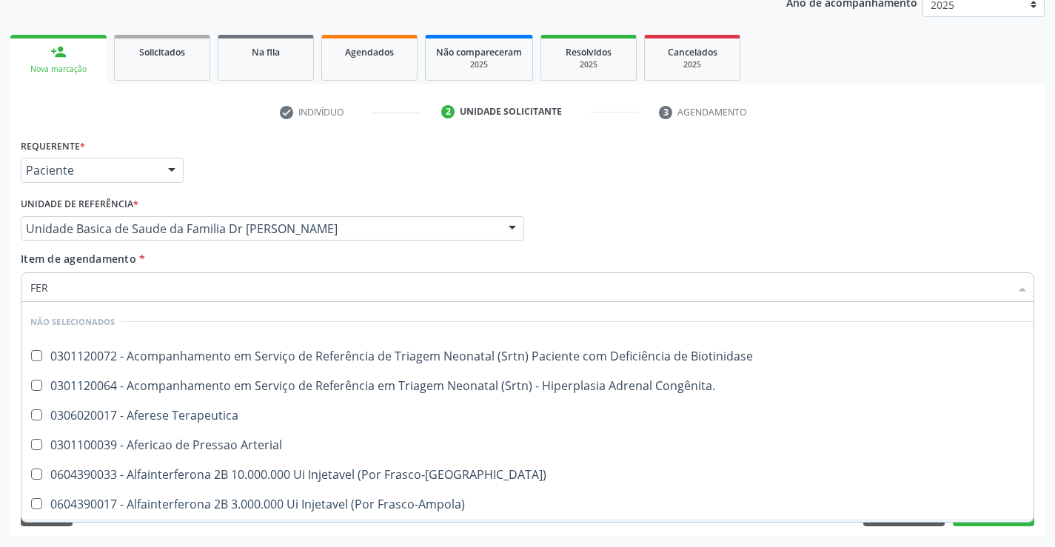
type input "FERR"
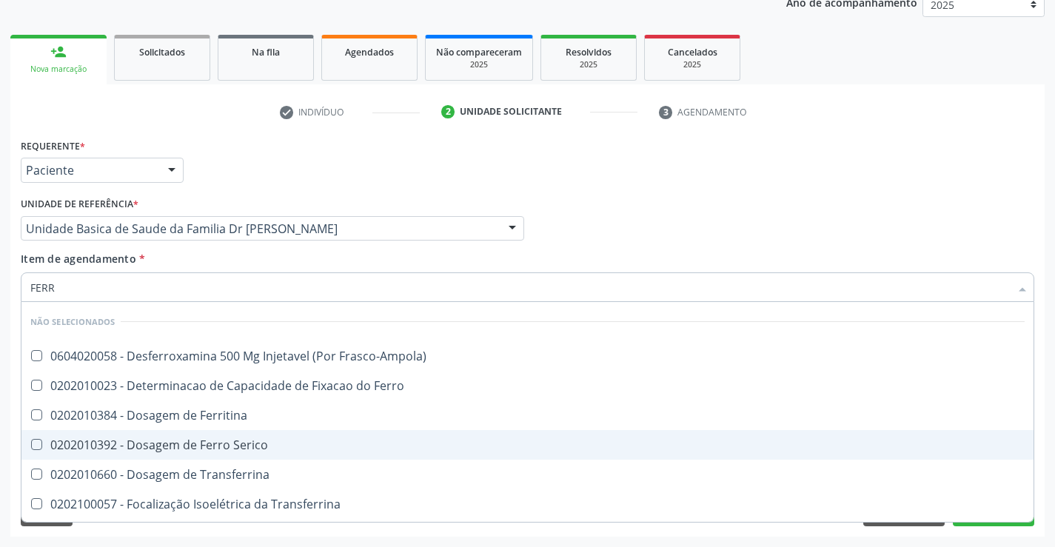
click at [202, 445] on div "0202010392 - Dosagem de Ferro Serico" at bounding box center [527, 445] width 994 height 12
checkbox Serico "true"
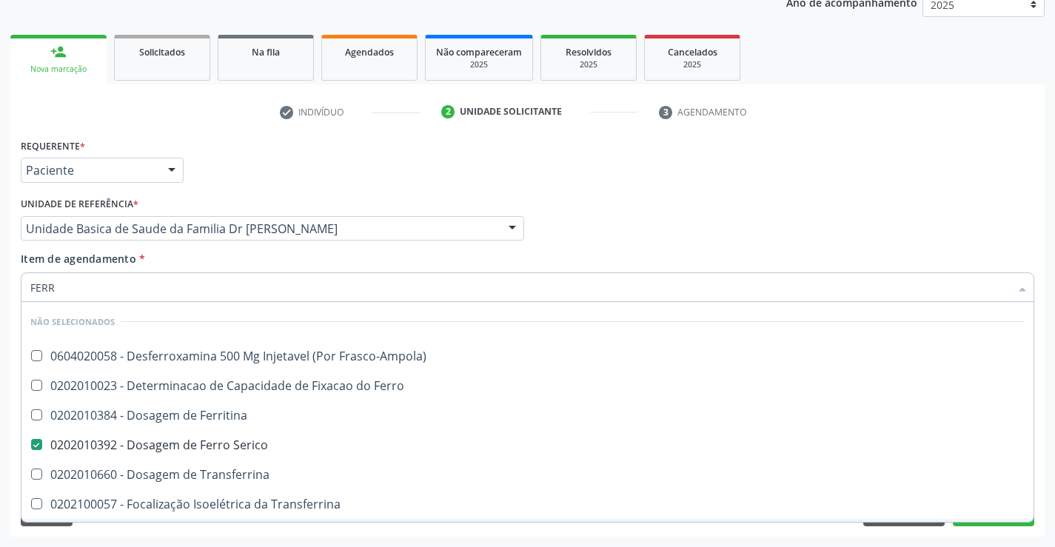
click at [140, 537] on div "Acompanhamento Acompanhe a situação das marcações correntes e finalizadas Relat…" at bounding box center [527, 221] width 1055 height 652
checkbox Frasco-Ampola\) "true"
checkbox Ferritina "true"
checkbox Ferro "true"
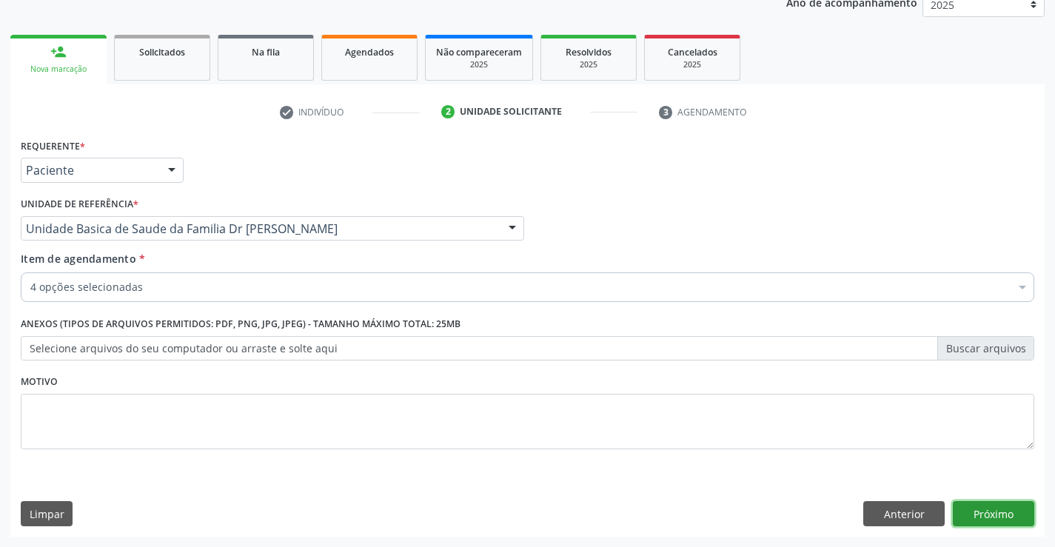
click at [994, 516] on button "Próximo" at bounding box center [993, 513] width 81 height 25
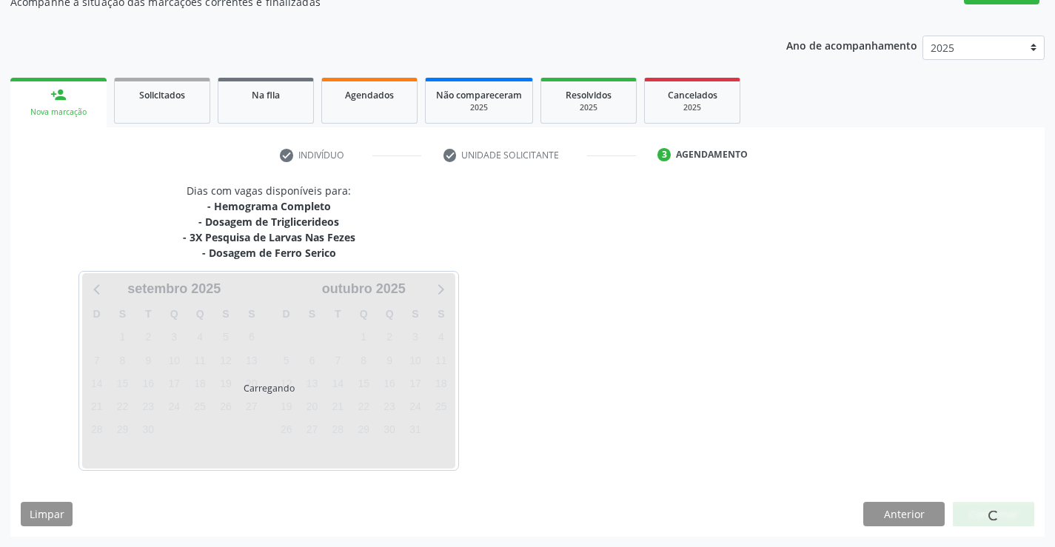
scroll to position [144, 0]
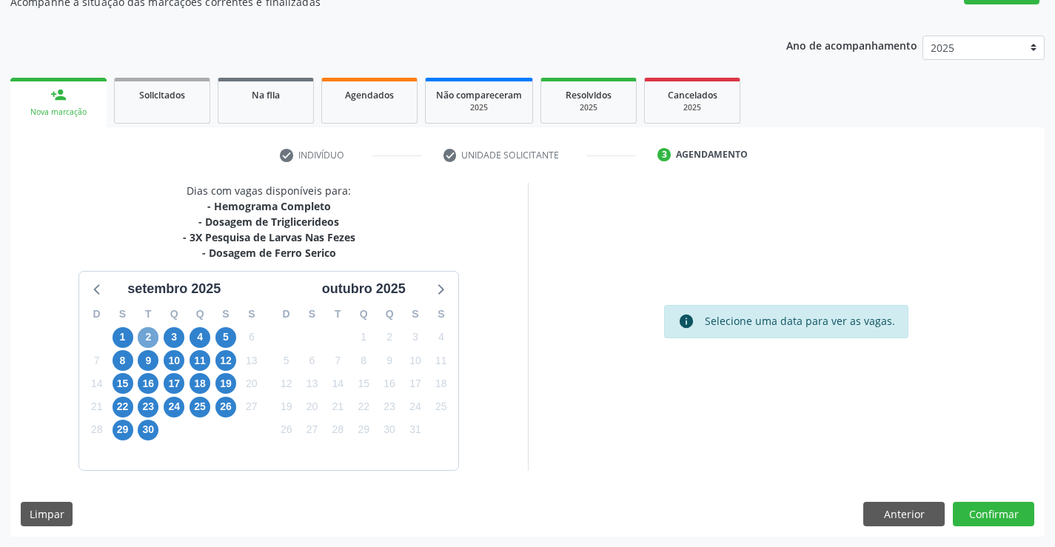
click at [149, 335] on span "2" at bounding box center [148, 337] width 21 height 21
click at [148, 336] on span "2" at bounding box center [148, 337] width 21 height 21
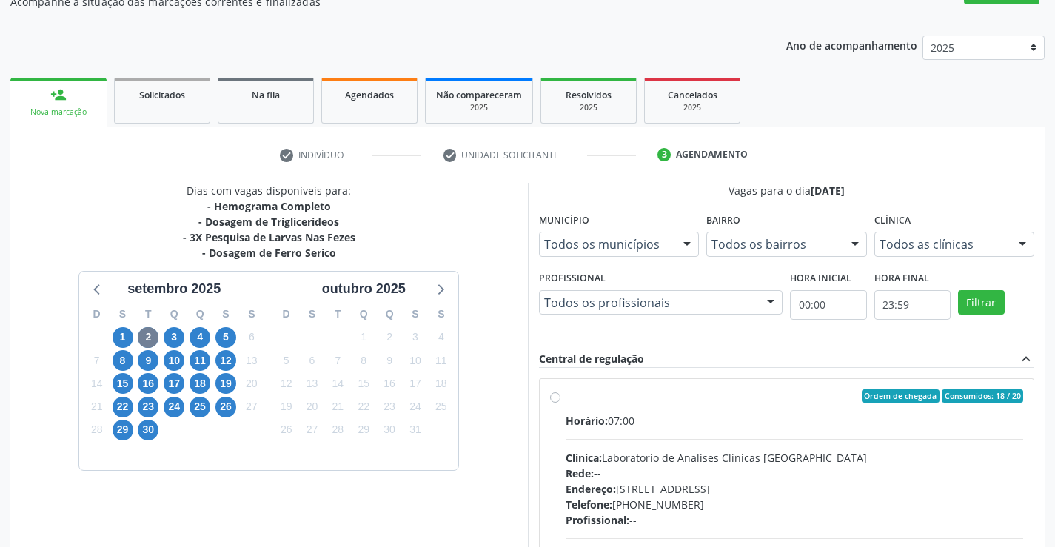
click at [566, 395] on label "Ordem de chegada Consumidos: 18 / 20 Horário: 07:00 Clínica: Laboratorio de Ana…" at bounding box center [795, 502] width 458 height 227
click at [556, 395] on input "Ordem de chegada Consumidos: 18 / 20 Horário: 07:00 Clínica: Laboratorio de Ana…" at bounding box center [555, 395] width 10 height 13
radio input "true"
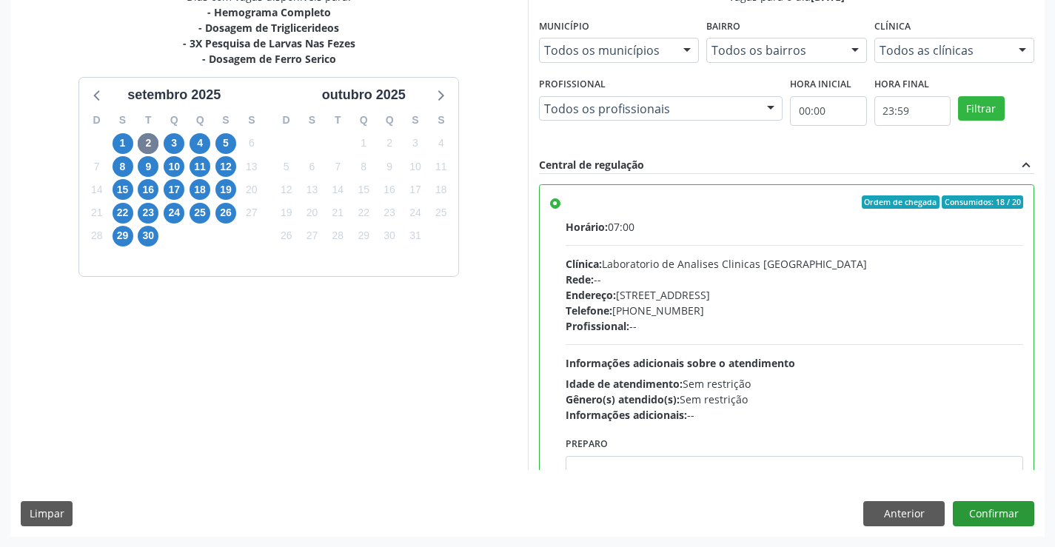
drag, startPoint x: 1054, startPoint y: 512, endPoint x: 1032, endPoint y: 521, distance: 24.2
click at [1050, 514] on div "Acompanhamento Acompanhe a situação das marcações correntes e finalizadas Relat…" at bounding box center [527, 145] width 1055 height 803
click at [995, 508] on button "Confirmar" at bounding box center [993, 513] width 81 height 25
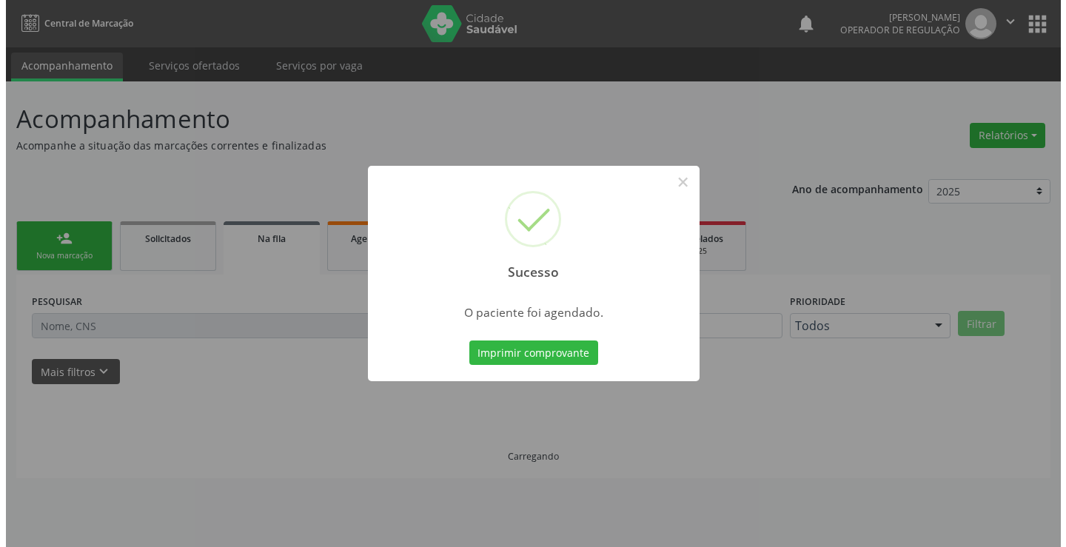
scroll to position [0, 0]
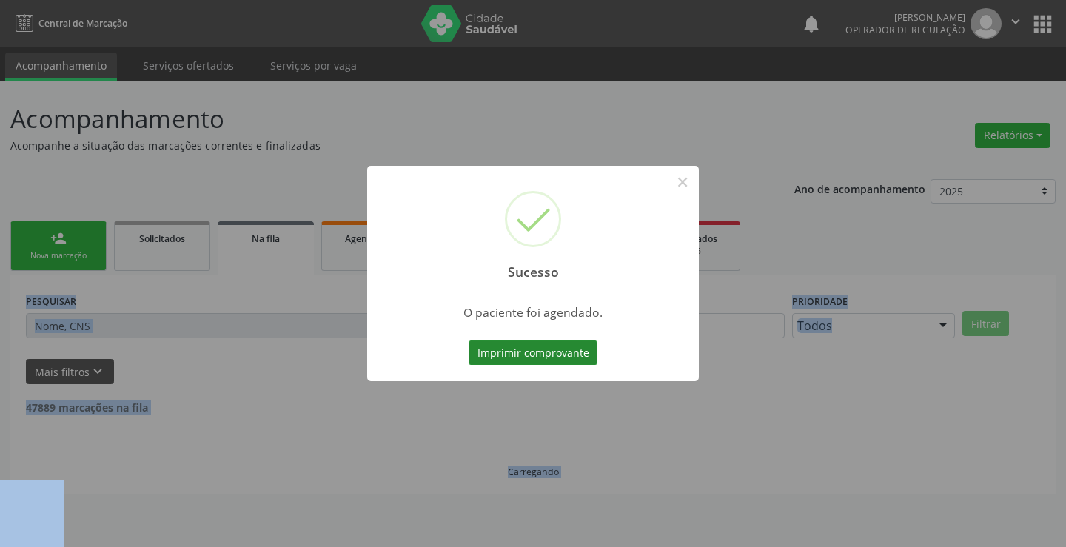
click at [558, 343] on button "Imprimir comprovante" at bounding box center [533, 353] width 129 height 25
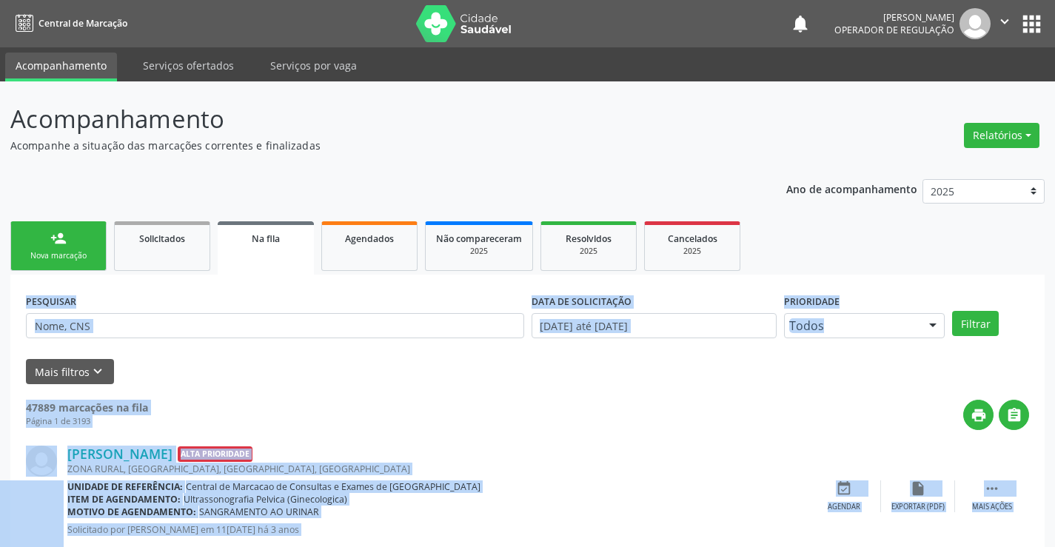
click at [178, 384] on div "Mais filtros keyboard_arrow_down" at bounding box center [527, 372] width 1011 height 26
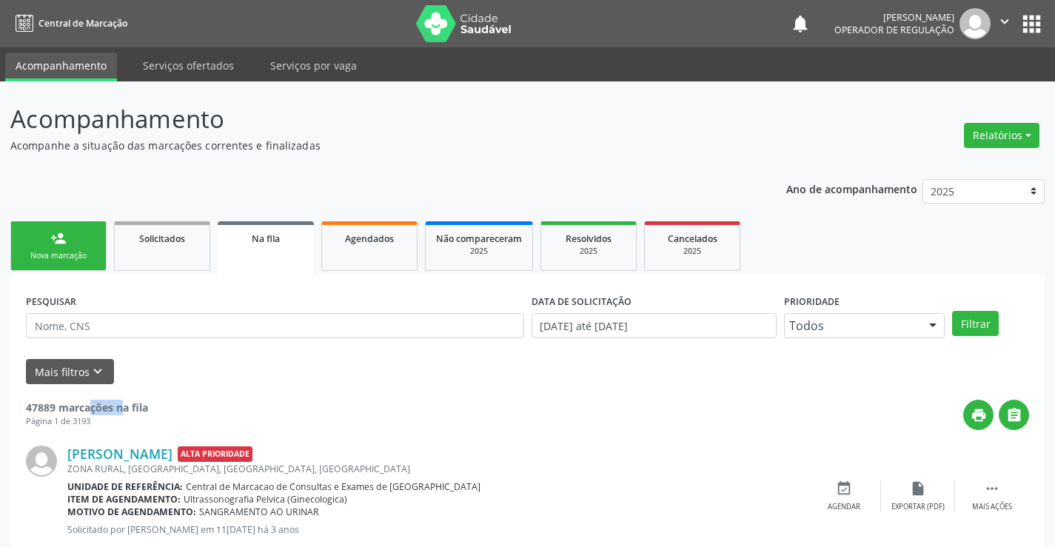
click at [178, 384] on div "Mais filtros keyboard_arrow_down" at bounding box center [527, 372] width 1011 height 26
click at [73, 252] on div "Nova marcação" at bounding box center [58, 255] width 74 height 11
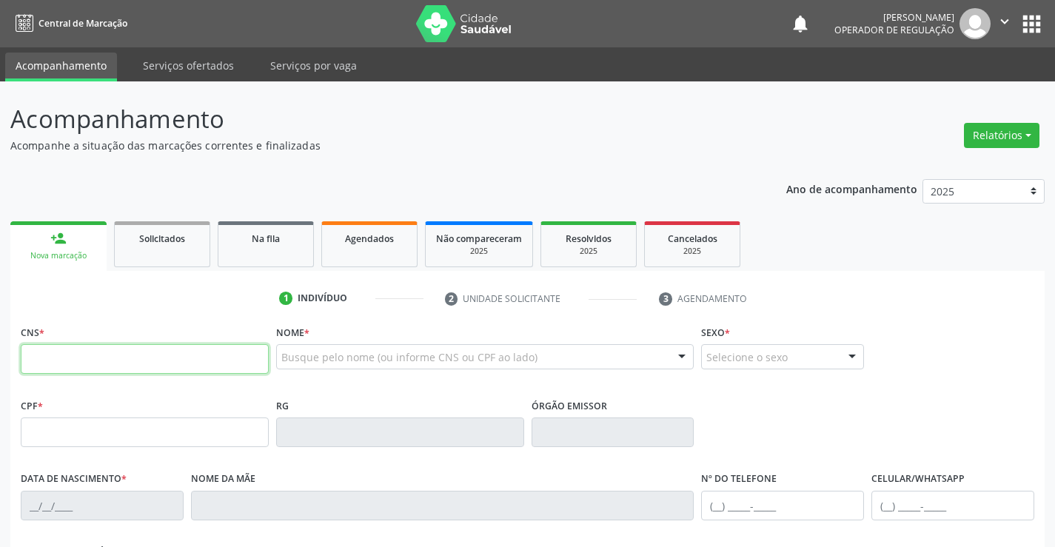
click at [85, 356] on input "text" at bounding box center [145, 359] width 248 height 30
type input "704 6051 5081 5022"
type input "1534944842"
type input "02/04/1990"
type input "(74) 99140-2435"
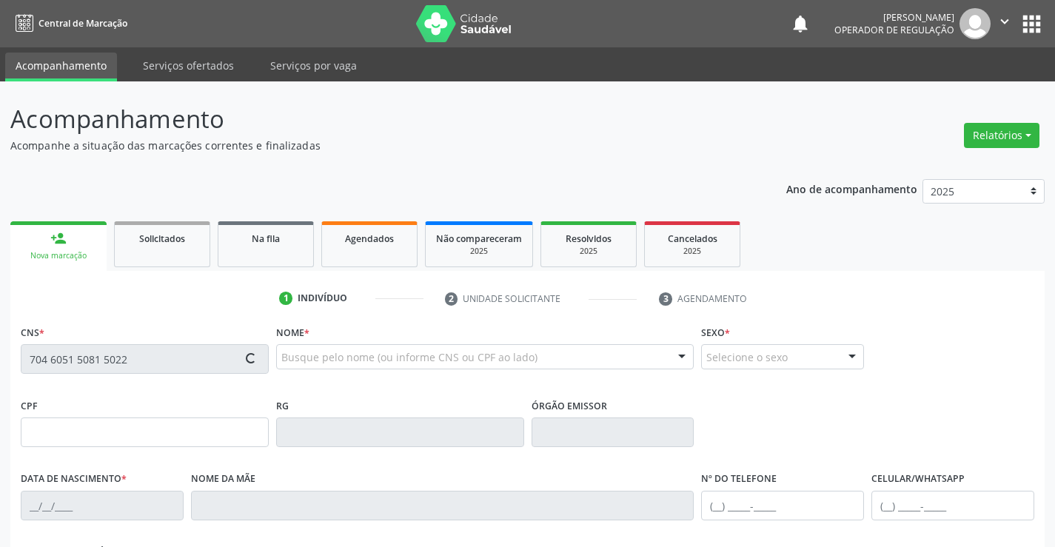
type input "(74) 99140-2435"
type input "076.130.605-60"
type input "S/N"
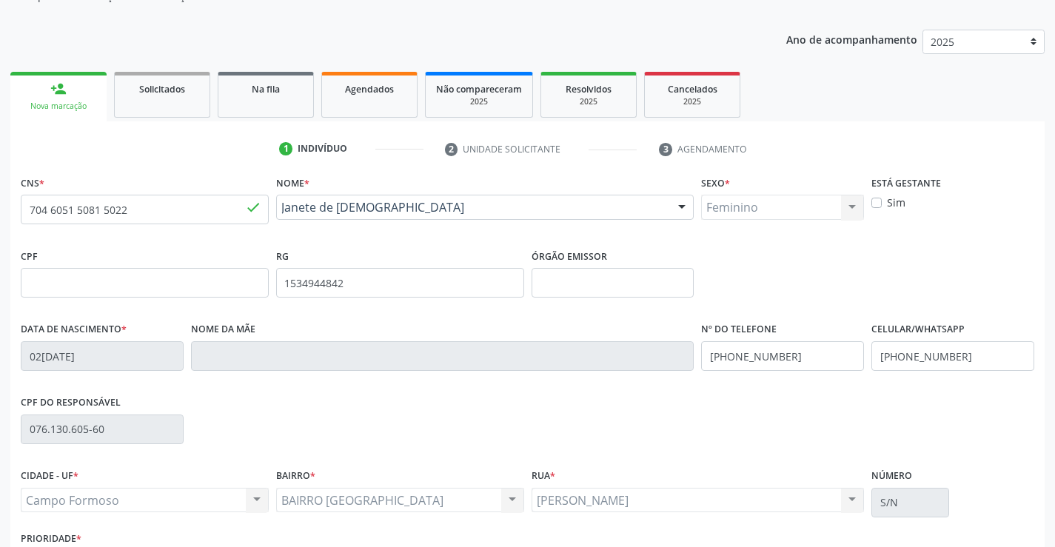
scroll to position [255, 0]
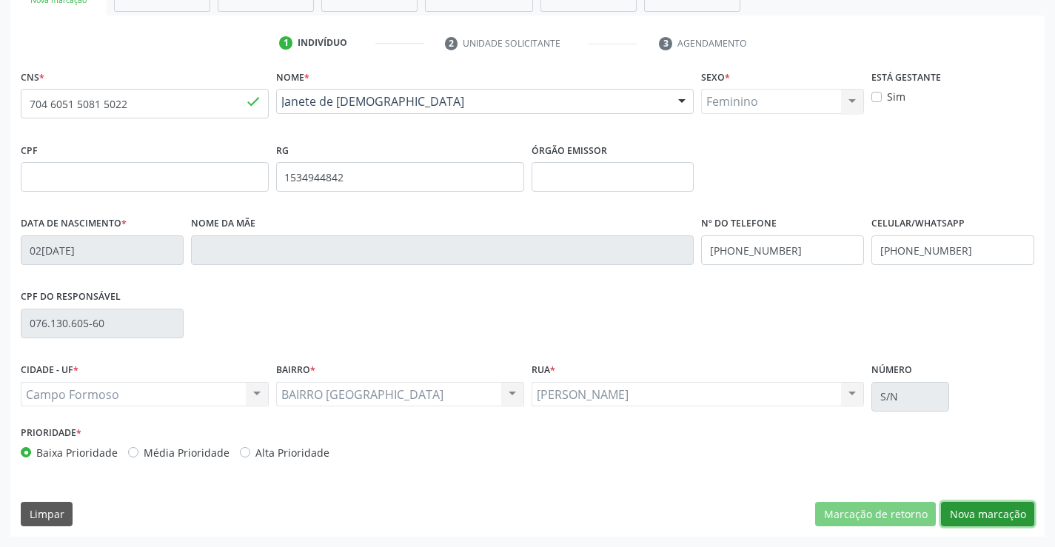
click at [974, 509] on button "Nova marcação" at bounding box center [987, 514] width 93 height 25
click at [0, 0] on button "Próximo" at bounding box center [0, 0] width 0 height 0
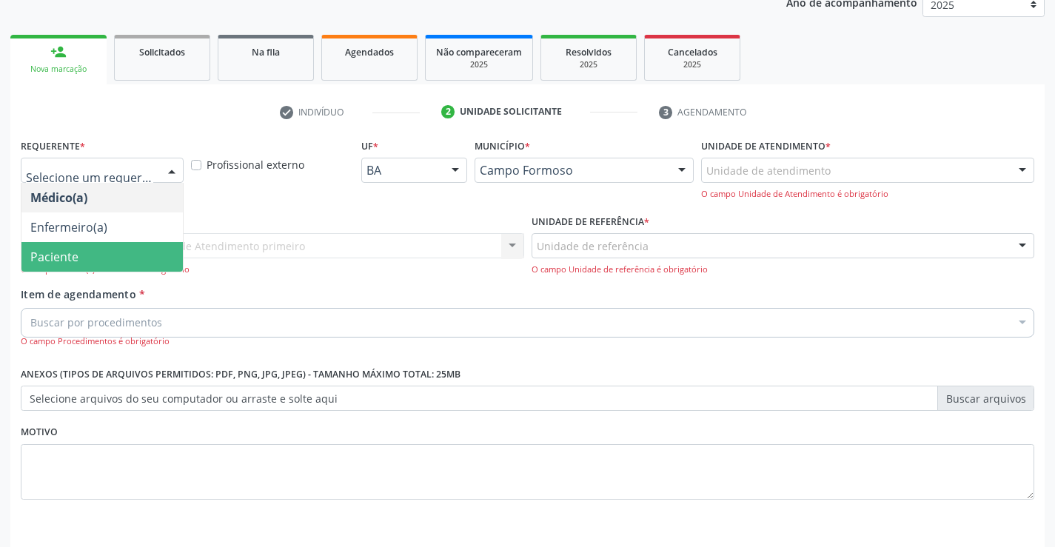
click at [107, 261] on span "Paciente" at bounding box center [101, 257] width 161 height 30
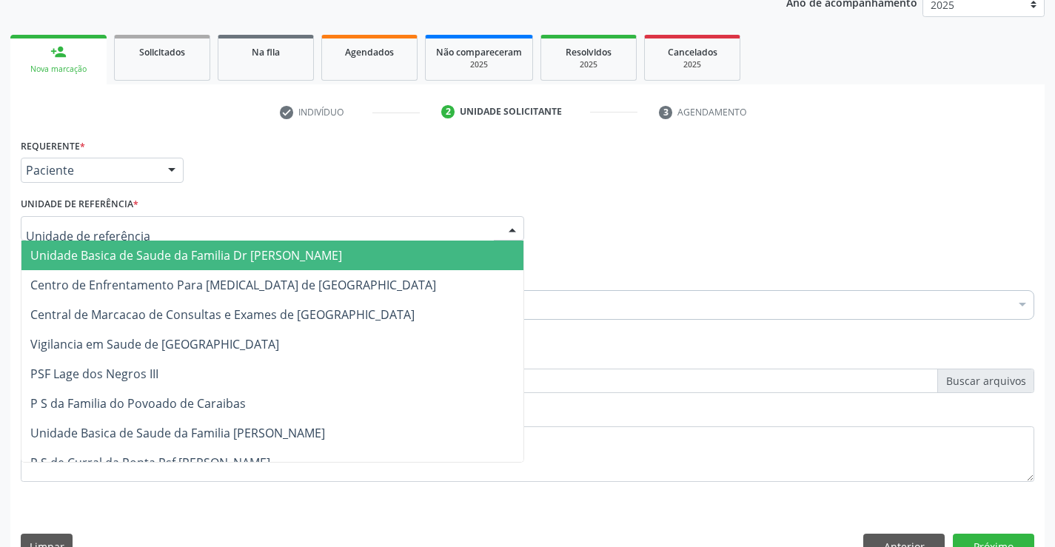
click at [122, 251] on span "Unidade Basica de Saude da Familia Dr [PERSON_NAME]" at bounding box center [186, 255] width 312 height 16
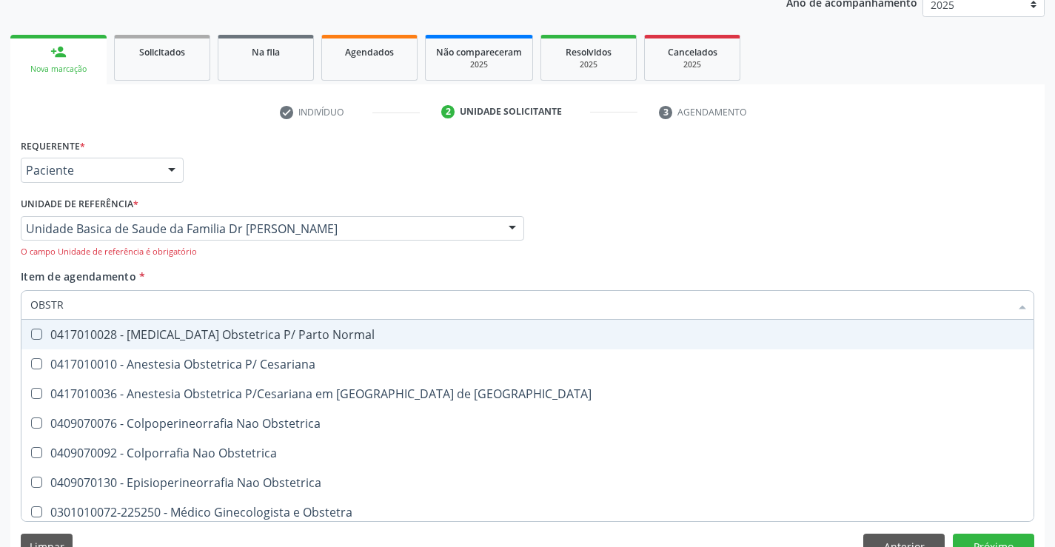
type input "OBST"
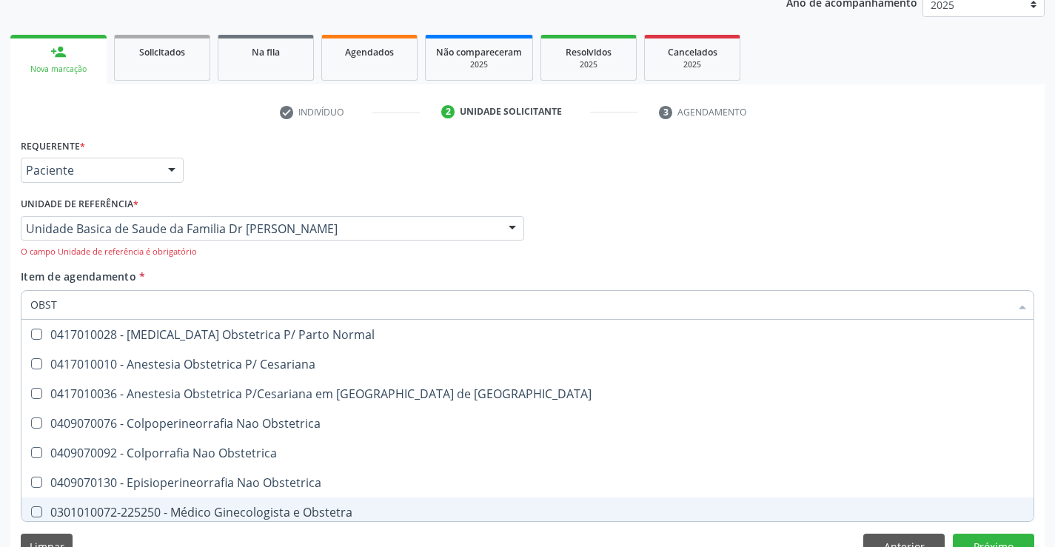
click at [315, 510] on div "0301010072-225250 - Médico Ginecologista e Obstetra" at bounding box center [527, 512] width 994 height 12
checkbox Obstetra "true"
click at [987, 538] on button "Próximo" at bounding box center [993, 546] width 81 height 25
click at [987, 538] on div "Acompanhamento Acompanhe a situação das marcações correntes e finalizadas Relat…" at bounding box center [527, 237] width 1055 height 685
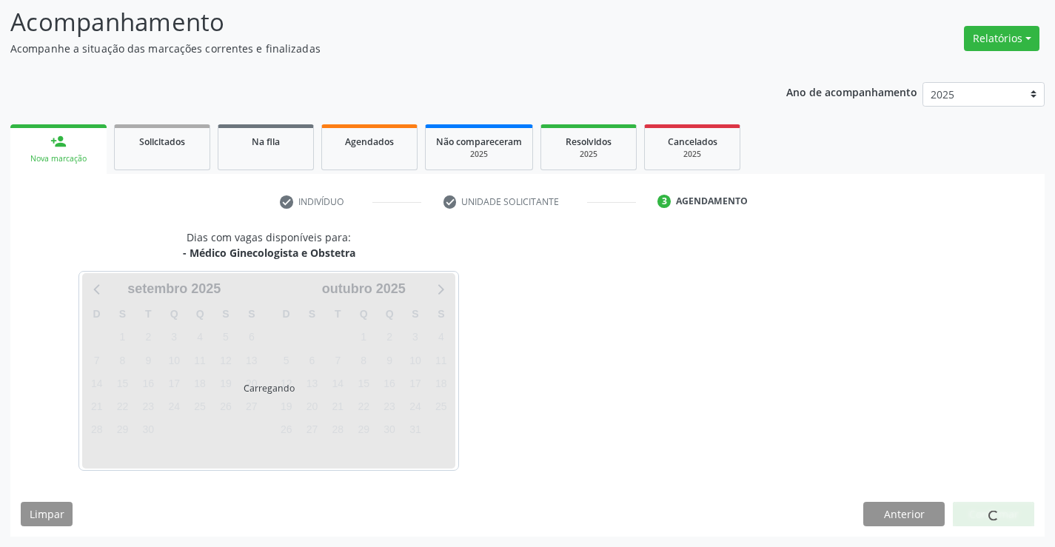
scroll to position [97, 0]
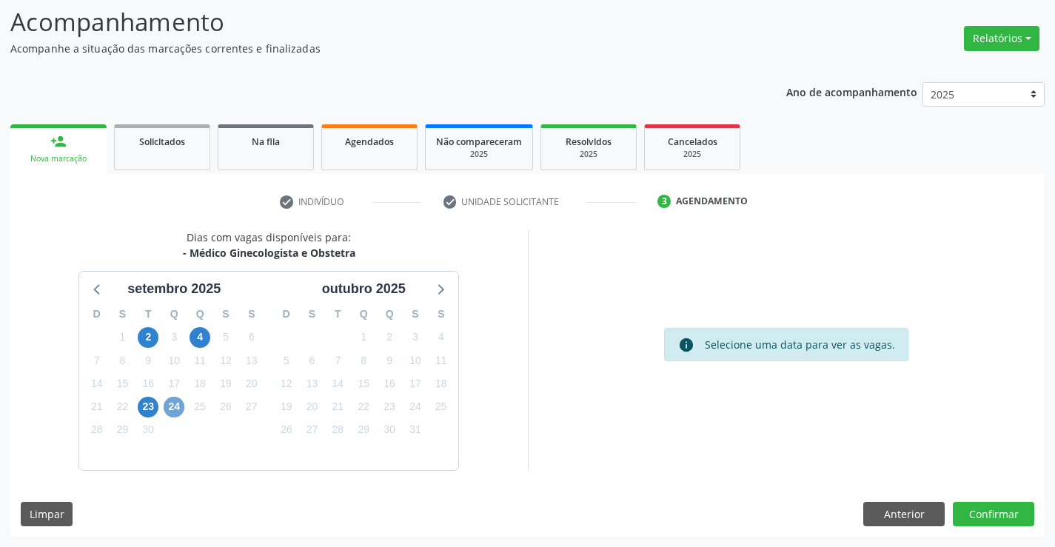
click at [175, 406] on span "24" at bounding box center [174, 407] width 21 height 21
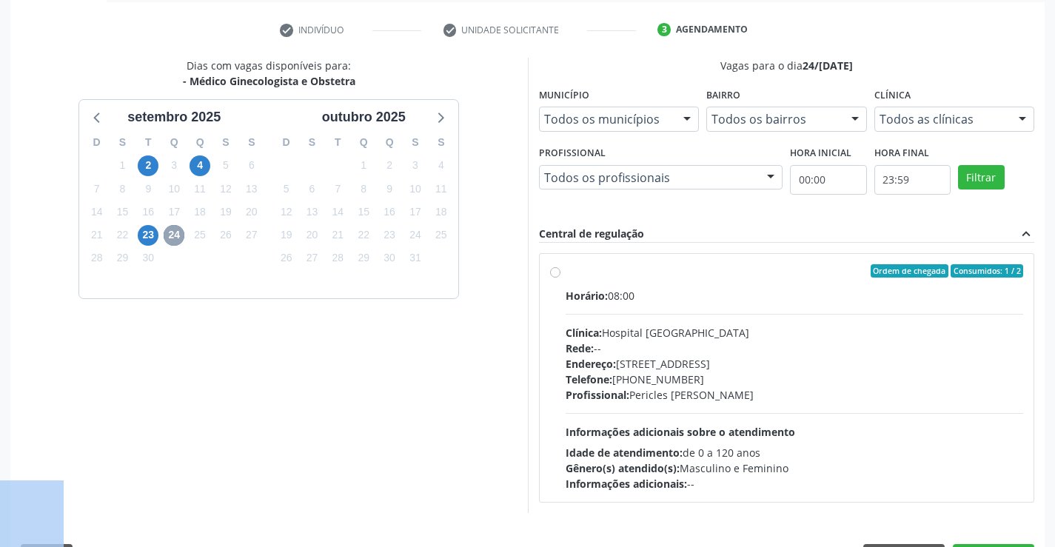
scroll to position [311, 0]
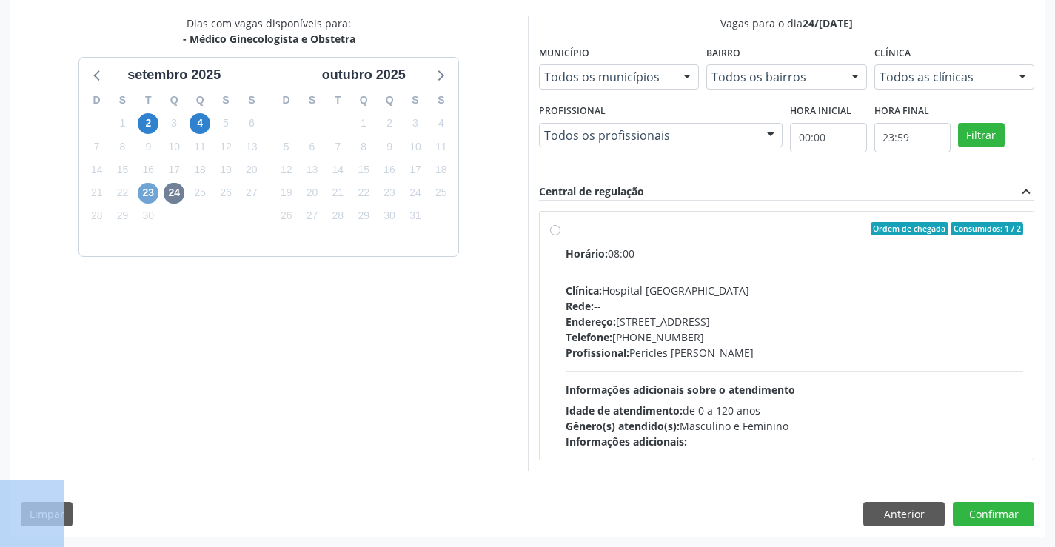
click at [150, 192] on span "23" at bounding box center [148, 193] width 21 height 21
click at [566, 228] on label "Ordem de chegada Consumidos: 0 / 5 Horário: 13:00 Clínica: Hospital Sao Francis…" at bounding box center [795, 335] width 458 height 227
click at [555, 228] on input "Ordem de chegada Consumidos: 0 / 5 Horário: 13:00 Clínica: Hospital Sao Francis…" at bounding box center [555, 228] width 10 height 13
radio input "true"
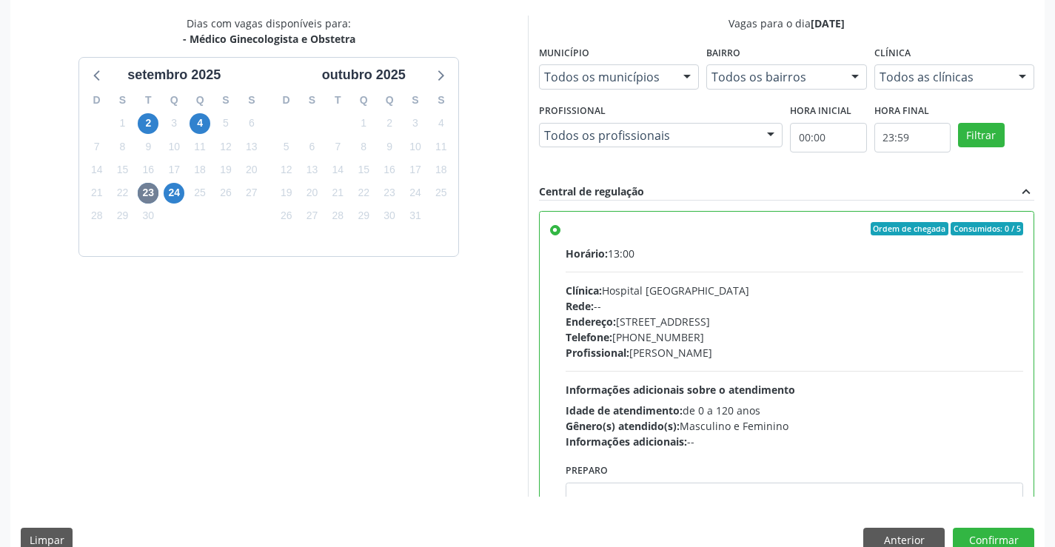
click at [566, 228] on label "Ordem de chegada Consumidos: 0 / 5 Horário: 13:00 Clínica: Hospital Sao Francis…" at bounding box center [795, 335] width 458 height 227
click at [555, 228] on input "Ordem de chegada Consumidos: 0 / 5 Horário: 13:00 Clínica: Hospital Sao Francis…" at bounding box center [555, 228] width 10 height 13
click at [988, 539] on button "Confirmar" at bounding box center [993, 540] width 81 height 25
click at [988, 539] on div at bounding box center [993, 540] width 81 height 25
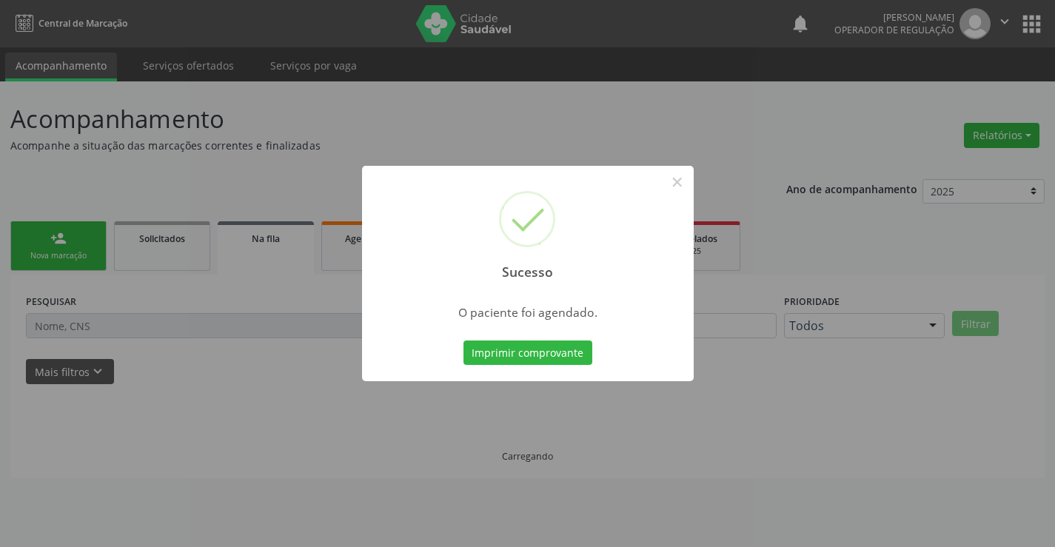
scroll to position [0, 0]
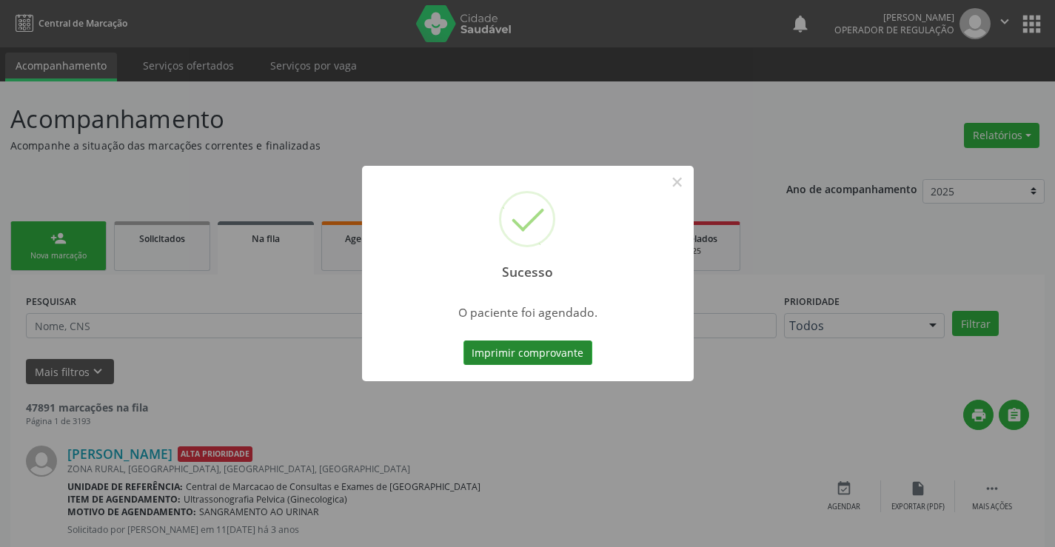
click at [546, 349] on button "Imprimir comprovante" at bounding box center [527, 353] width 129 height 25
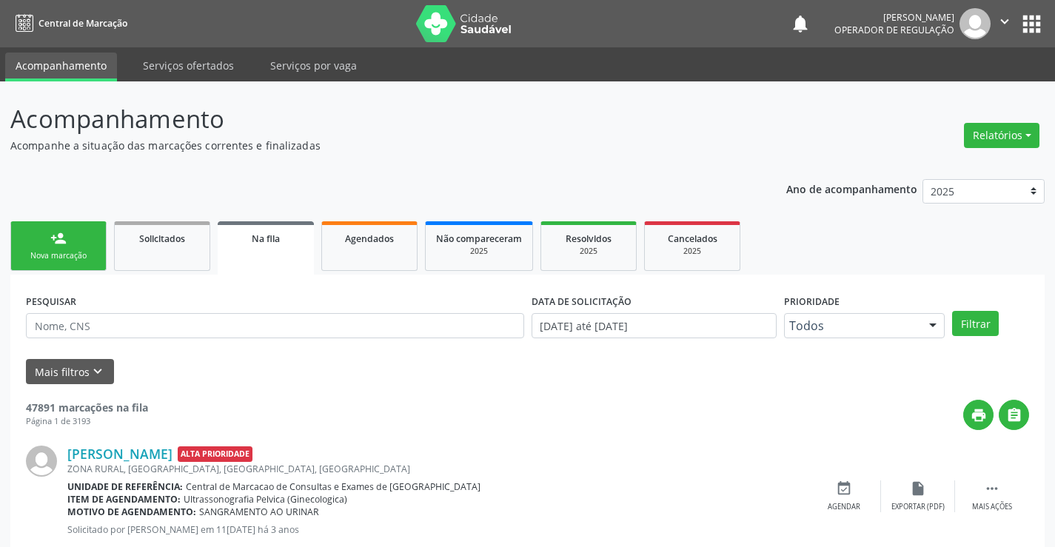
click at [58, 233] on div "person_add" at bounding box center [58, 238] width 16 height 16
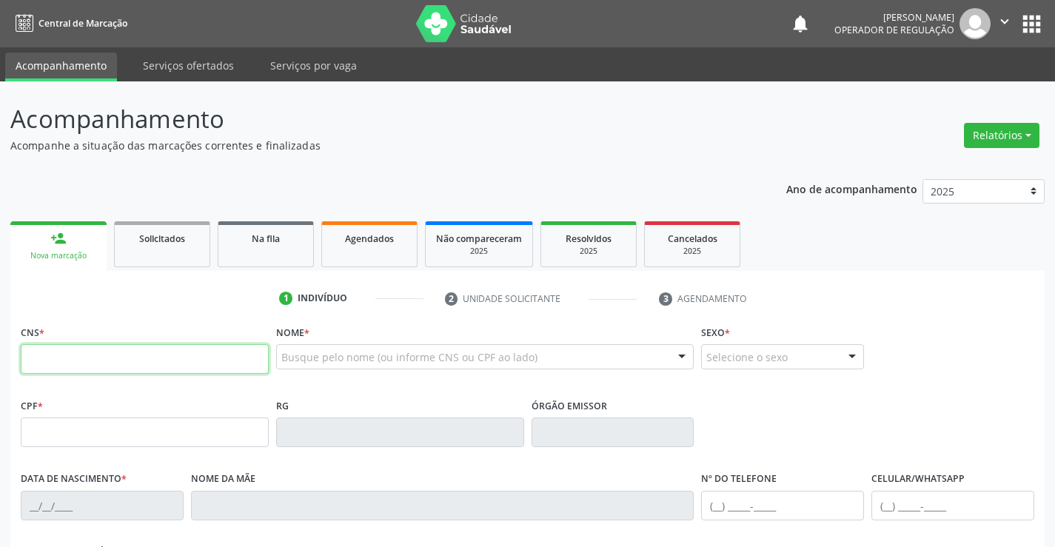
drag, startPoint x: 70, startPoint y: 352, endPoint x: 75, endPoint y: 361, distance: 10.3
click at [75, 361] on input "text" at bounding box center [145, 359] width 248 height 30
type input "706 8022 1422 1022"
type input "19/06/2008"
type input "S/N"
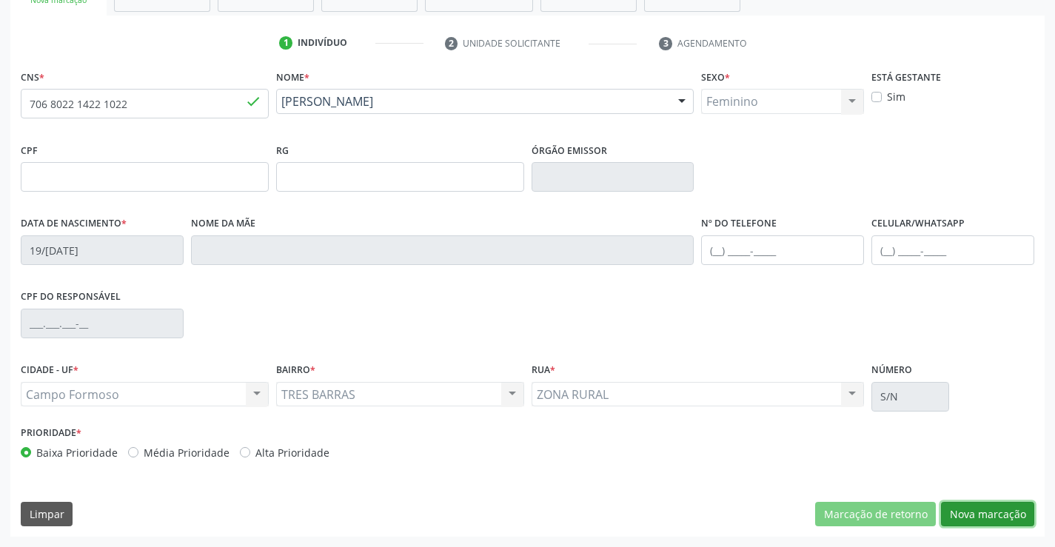
click at [1002, 519] on button "Nova marcação" at bounding box center [987, 514] width 93 height 25
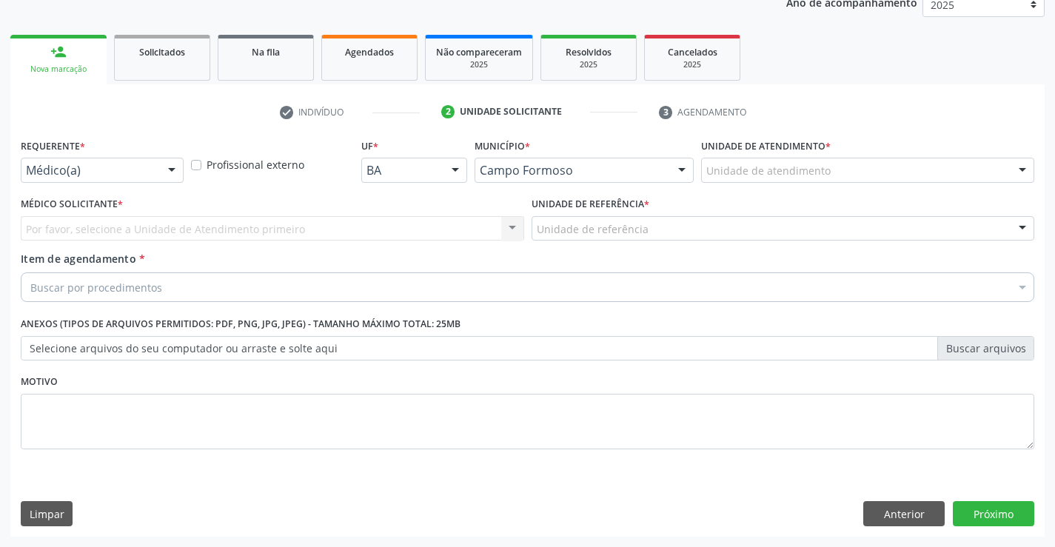
click at [153, 170] on div "Médico(a)" at bounding box center [102, 170] width 163 height 25
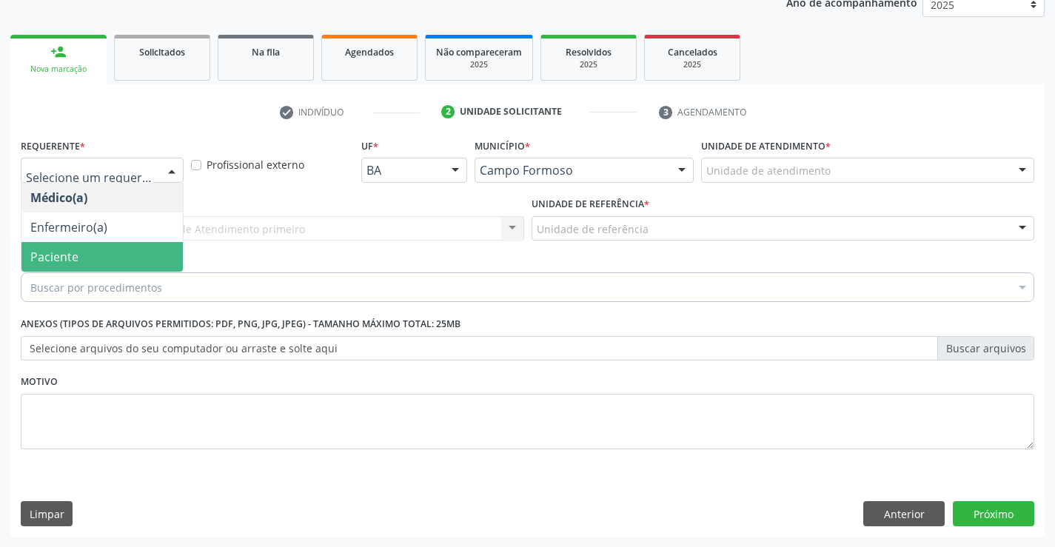
click at [92, 259] on span "Paciente" at bounding box center [101, 257] width 161 height 30
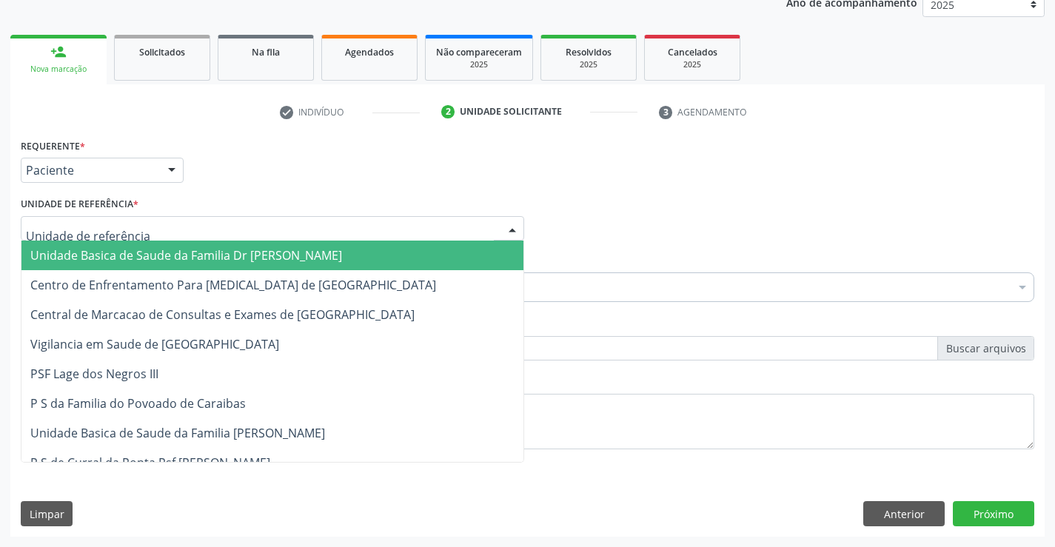
click at [118, 252] on span "Unidade Basica de Saude da Familia Dr [PERSON_NAME]" at bounding box center [186, 255] width 312 height 16
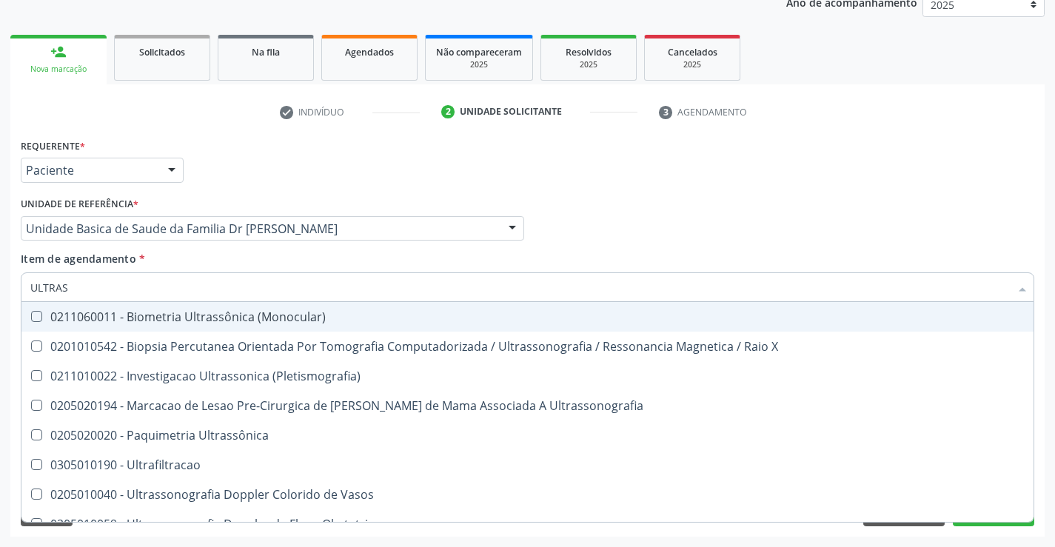
type input "ULTRASS"
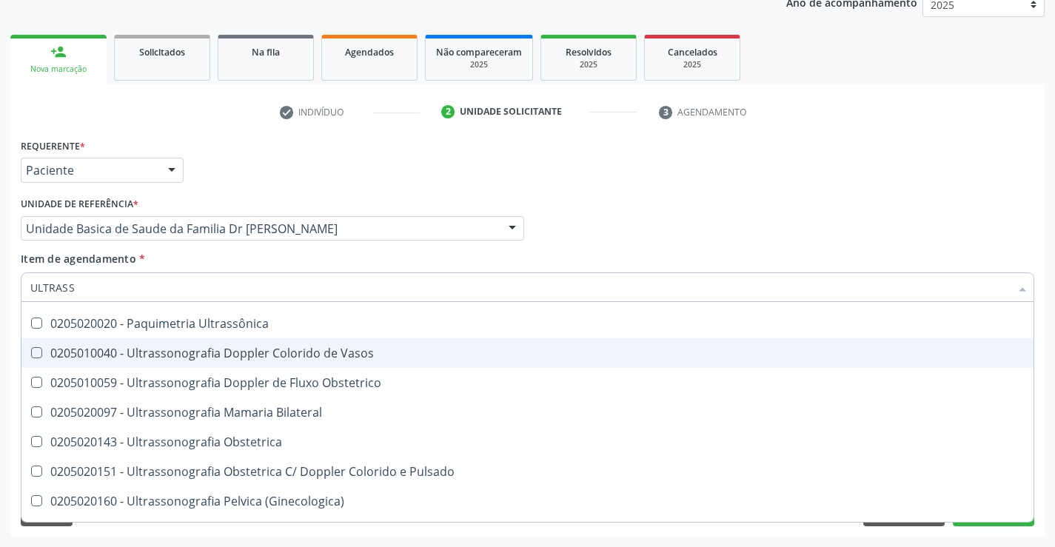
scroll to position [148, 0]
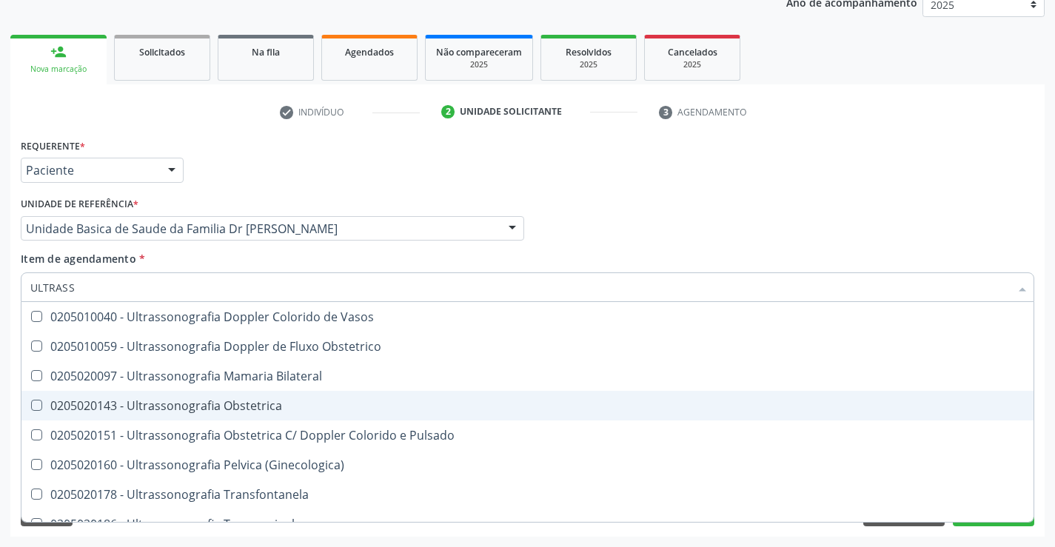
click at [301, 409] on div "0205020143 - Ultrassonografia Obstetrica" at bounding box center [527, 406] width 994 height 12
checkbox Obstetrica "true"
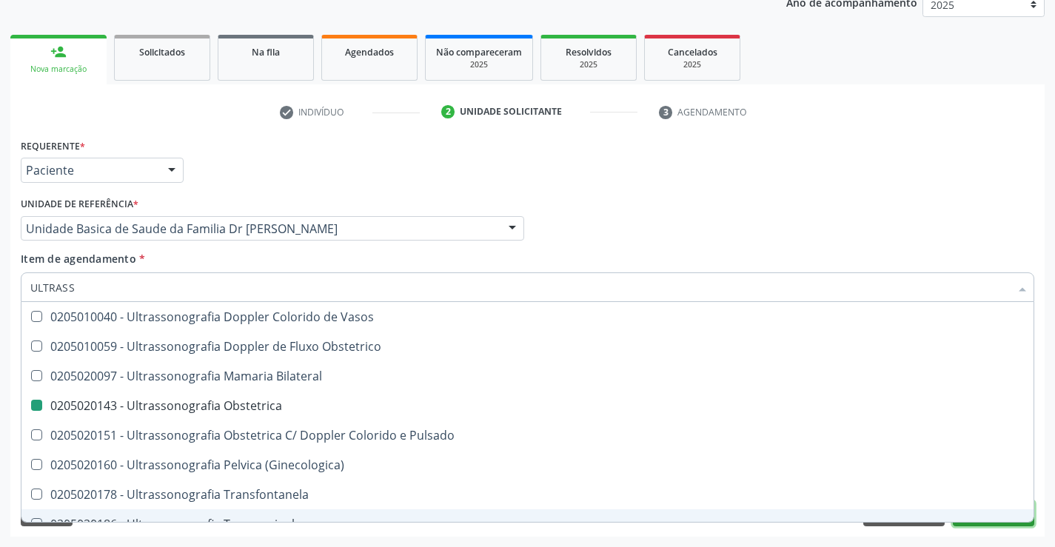
click at [994, 523] on button "Próximo" at bounding box center [993, 513] width 81 height 25
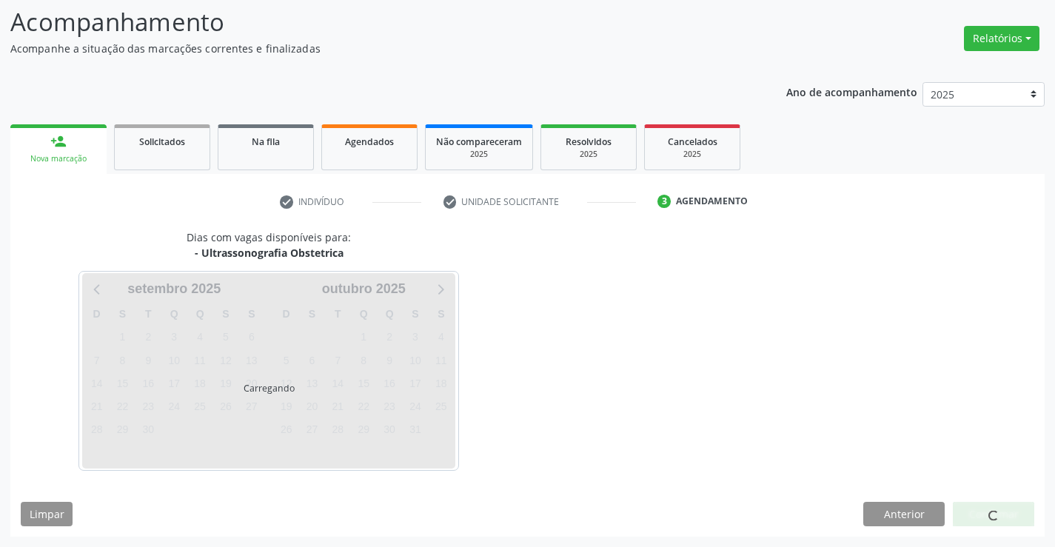
scroll to position [0, 0]
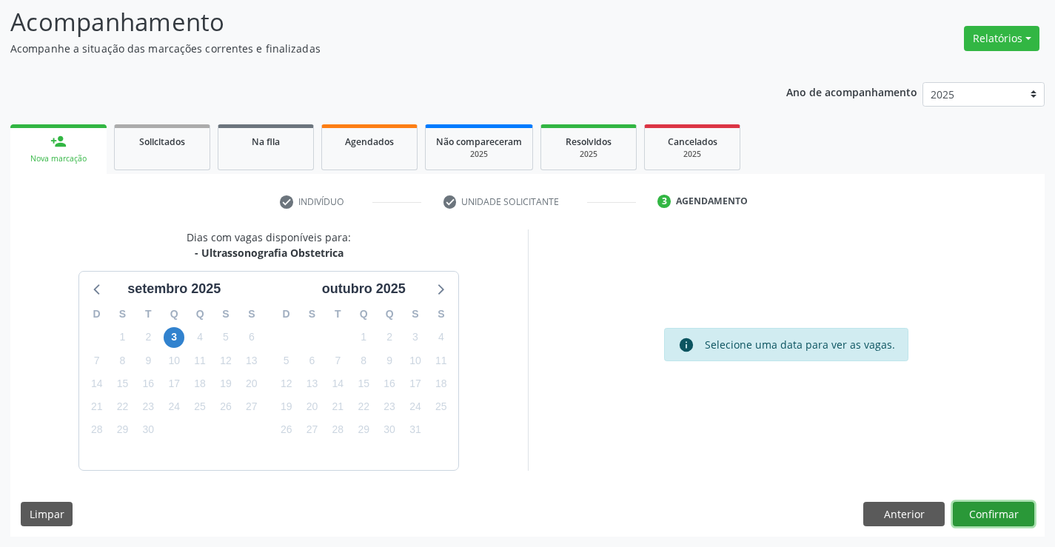
click at [997, 515] on button "Confirmar" at bounding box center [993, 514] width 81 height 25
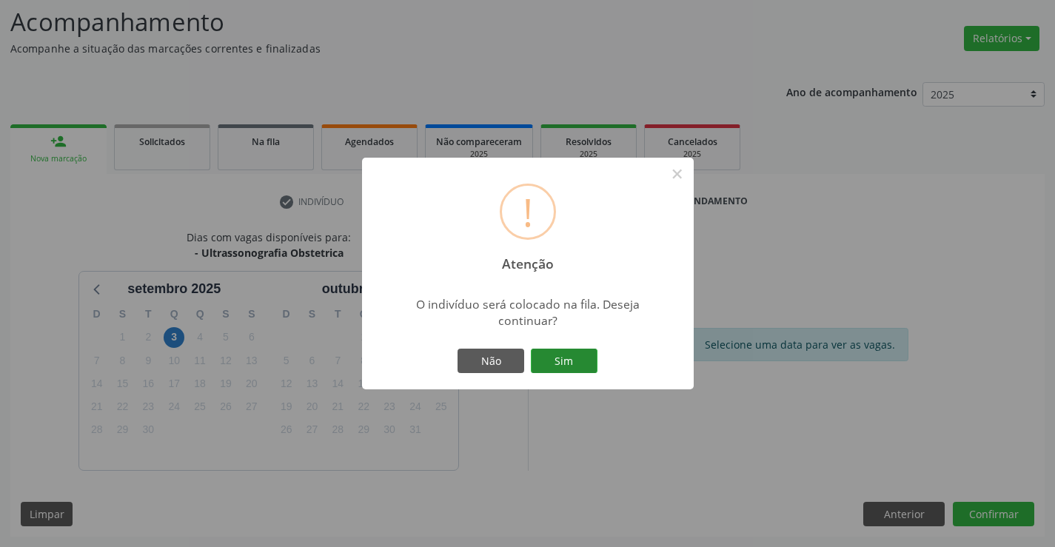
click at [559, 360] on button "Sim" at bounding box center [564, 361] width 67 height 25
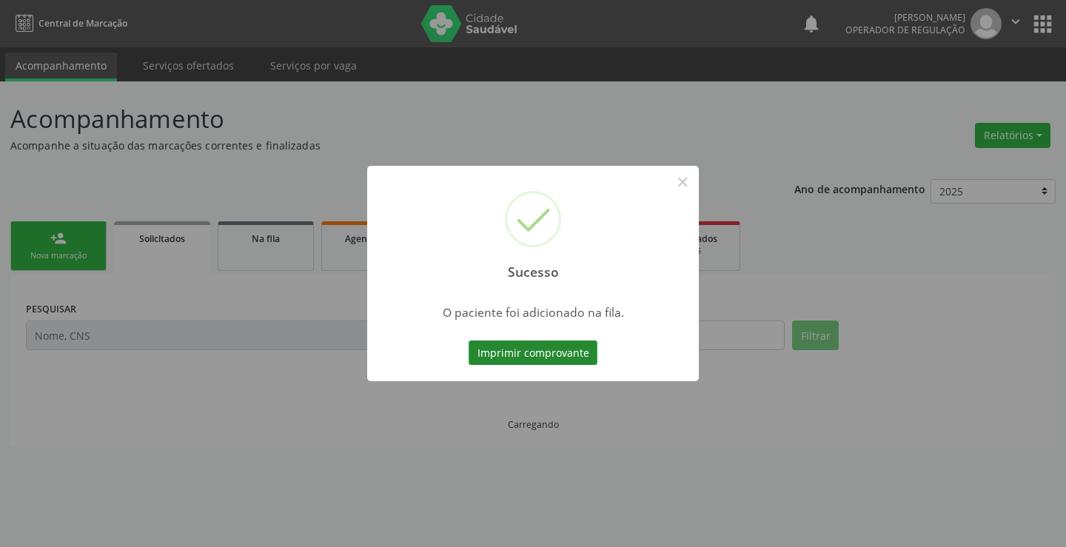
click at [561, 360] on button "Imprimir comprovante" at bounding box center [533, 353] width 129 height 25
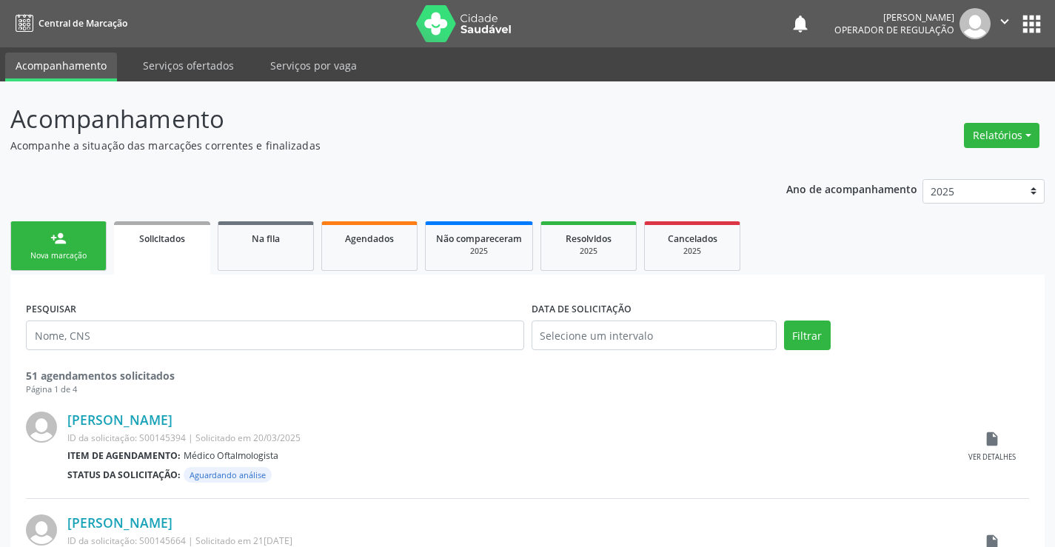
click at [79, 250] on link "person_add Nova marcação" at bounding box center [58, 246] width 96 height 50
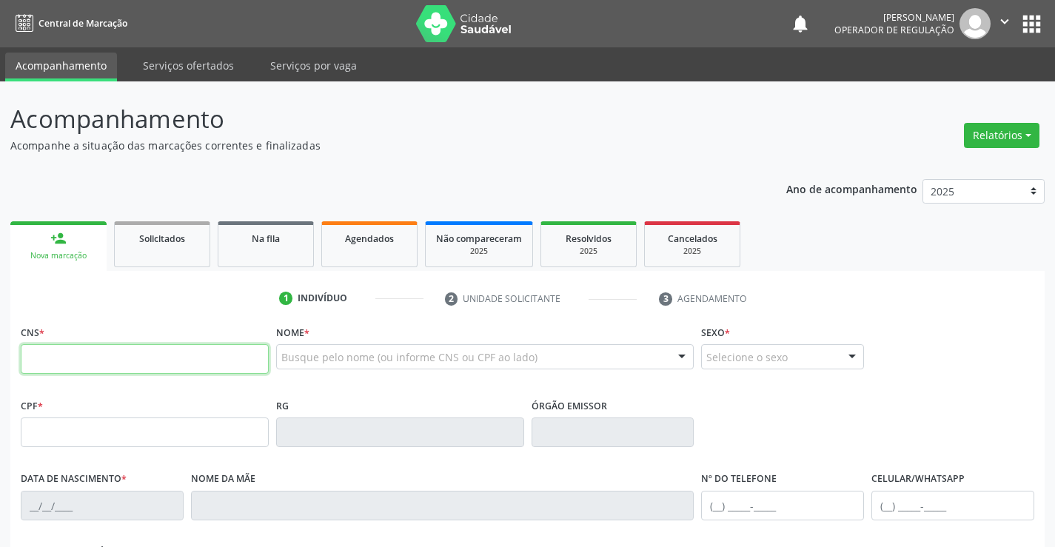
click at [77, 353] on input "text" at bounding box center [145, 359] width 248 height 30
type input "702 0083 1882 0984"
type input "212.483.168-27"
type input "307401650"
type input "05/06/1974"
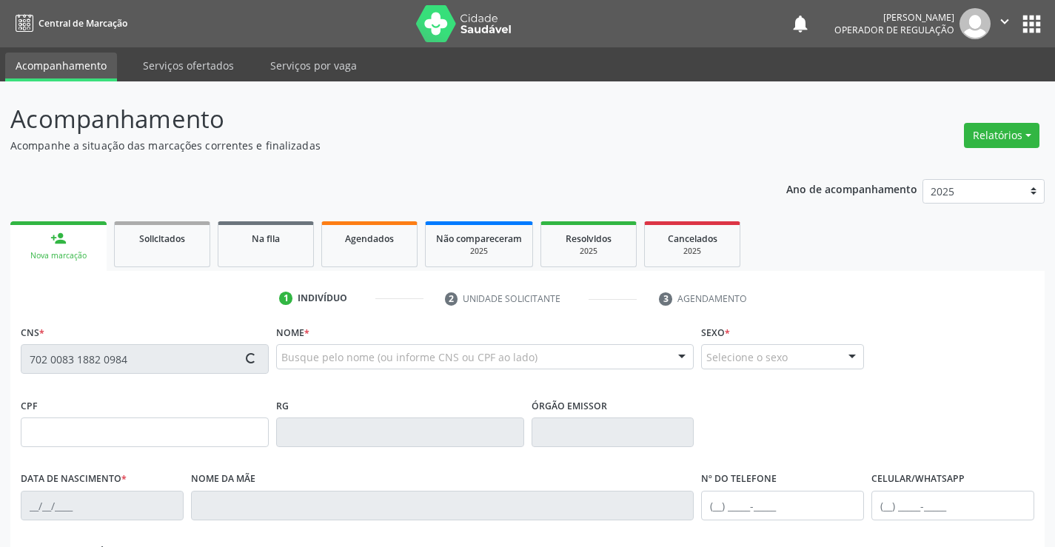
type input "(74) 99904-1607"
type input "(74) 98870-1550"
type input "S/N"
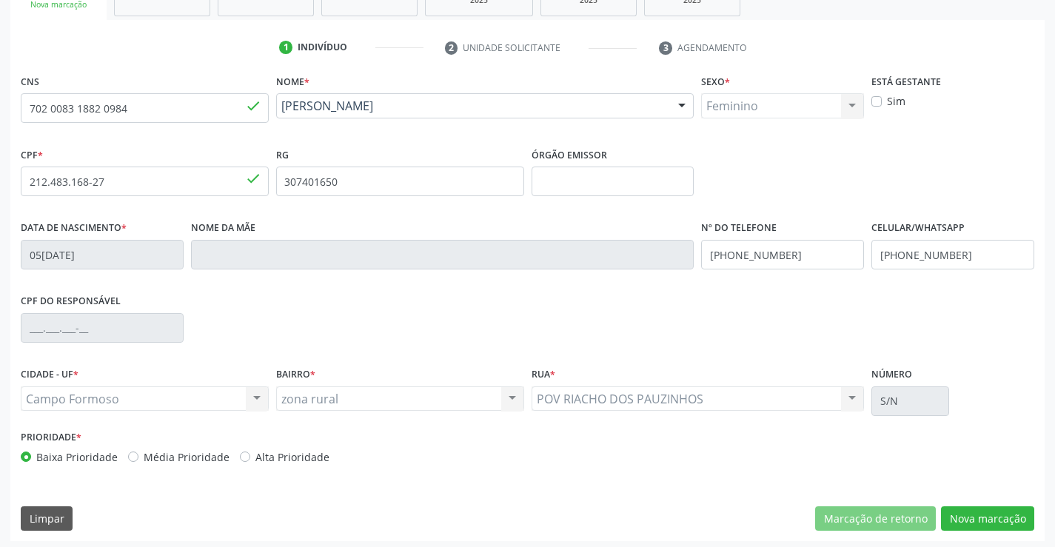
scroll to position [255, 0]
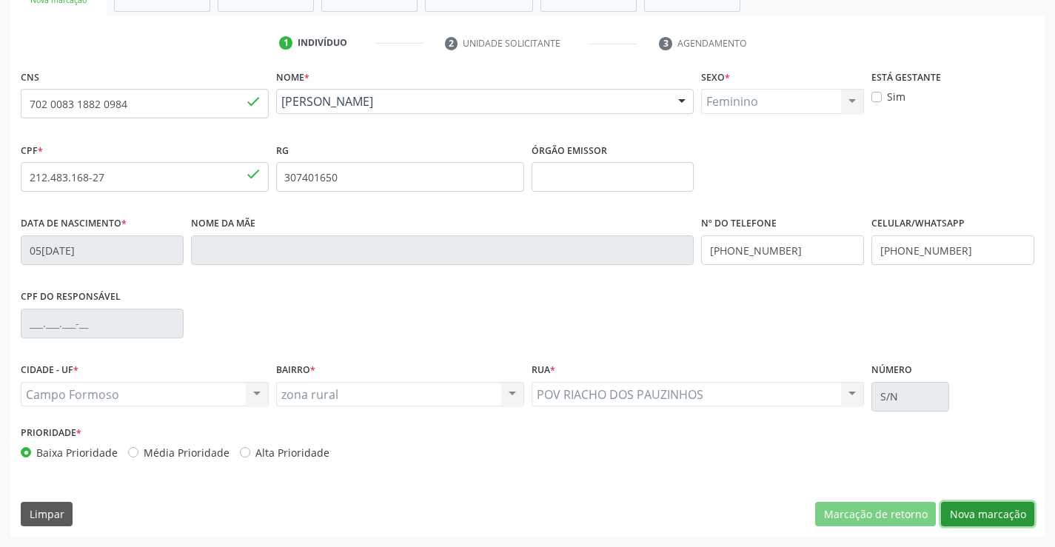
click at [993, 515] on button "Nova marcação" at bounding box center [987, 514] width 93 height 25
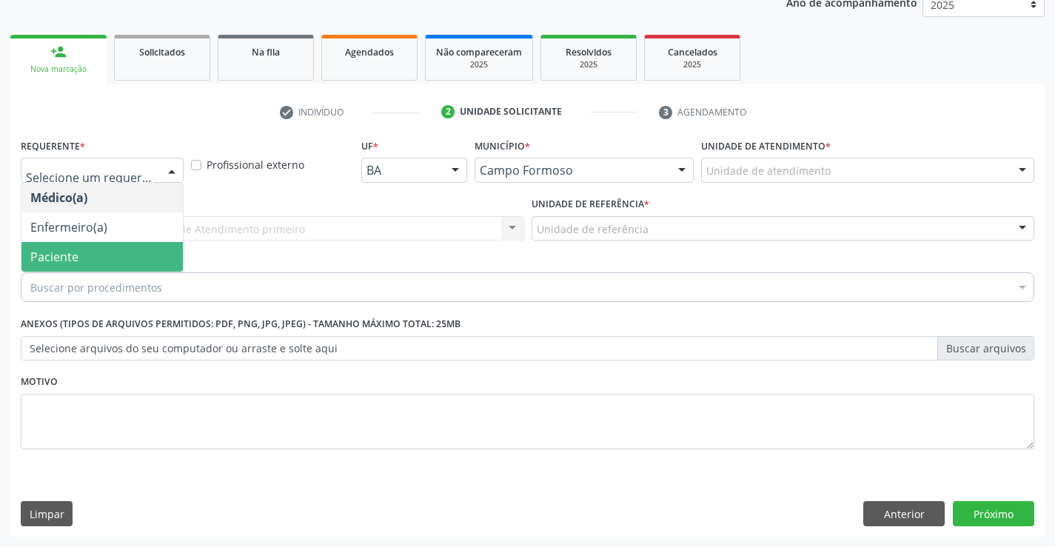
click at [118, 246] on span "Paciente" at bounding box center [101, 257] width 161 height 30
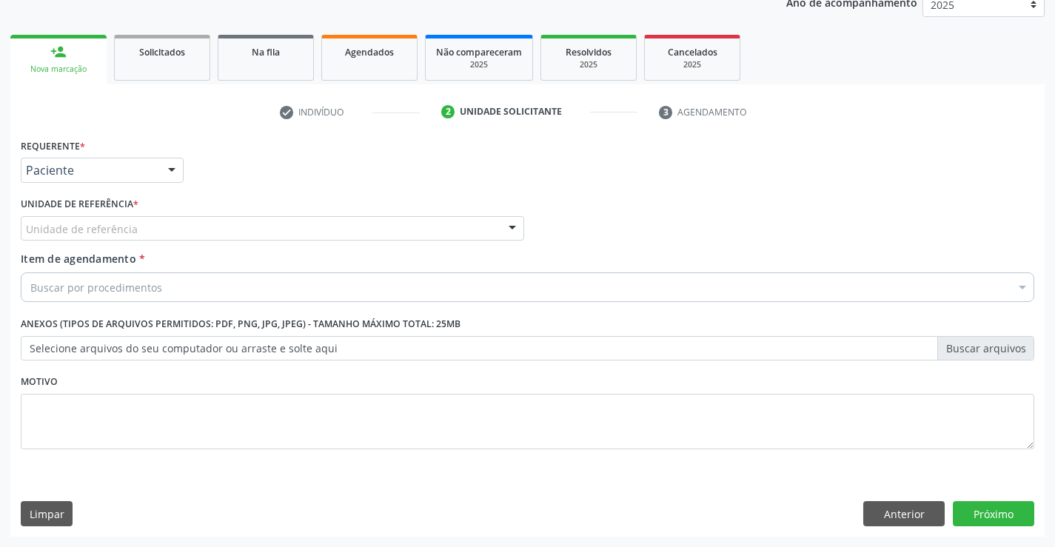
click at [177, 225] on div "Unidade de referência" at bounding box center [272, 228] width 503 height 25
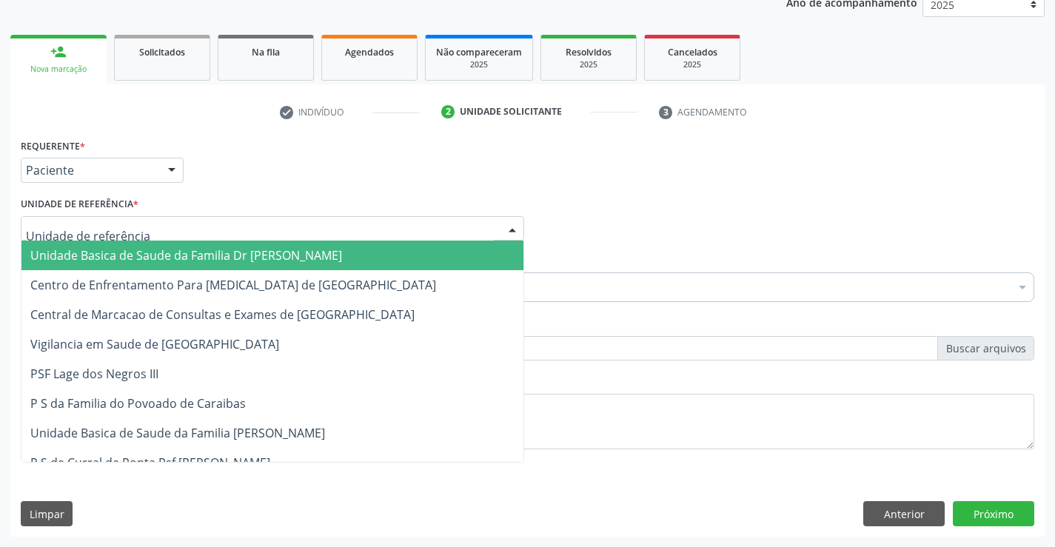
click at [172, 250] on span "Unidade Basica de Saude da Familia Dr [PERSON_NAME]" at bounding box center [186, 255] width 312 height 16
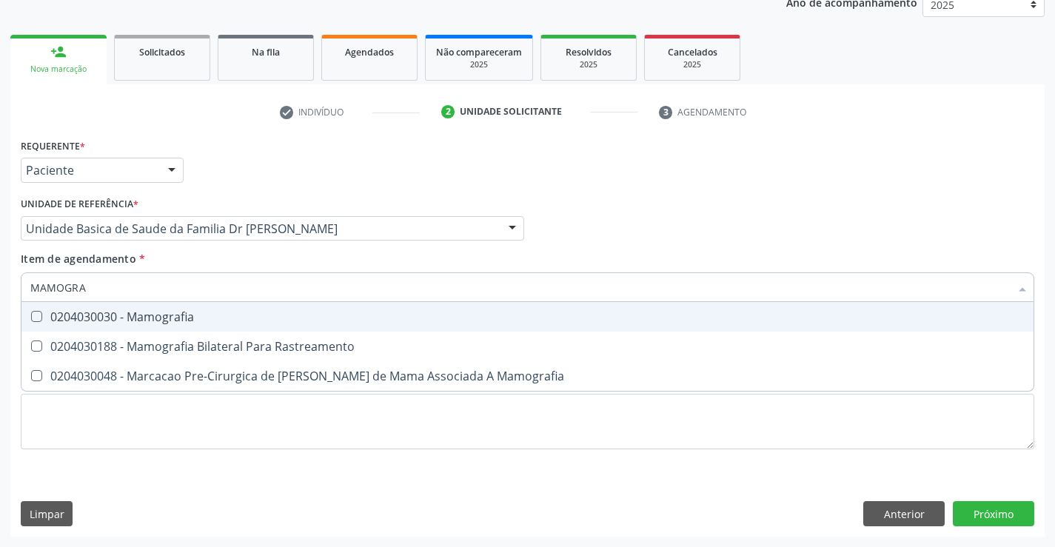
type input "MAMOGRAF"
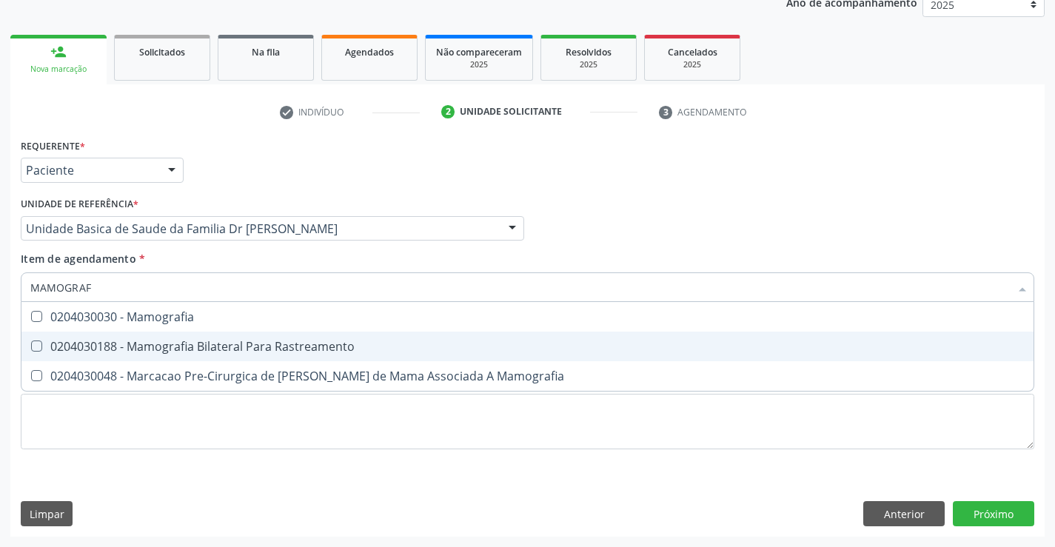
click at [210, 344] on div "0204030188 - Mamografia Bilateral Para Rastreamento" at bounding box center [527, 347] width 994 height 12
checkbox Rastreamento "true"
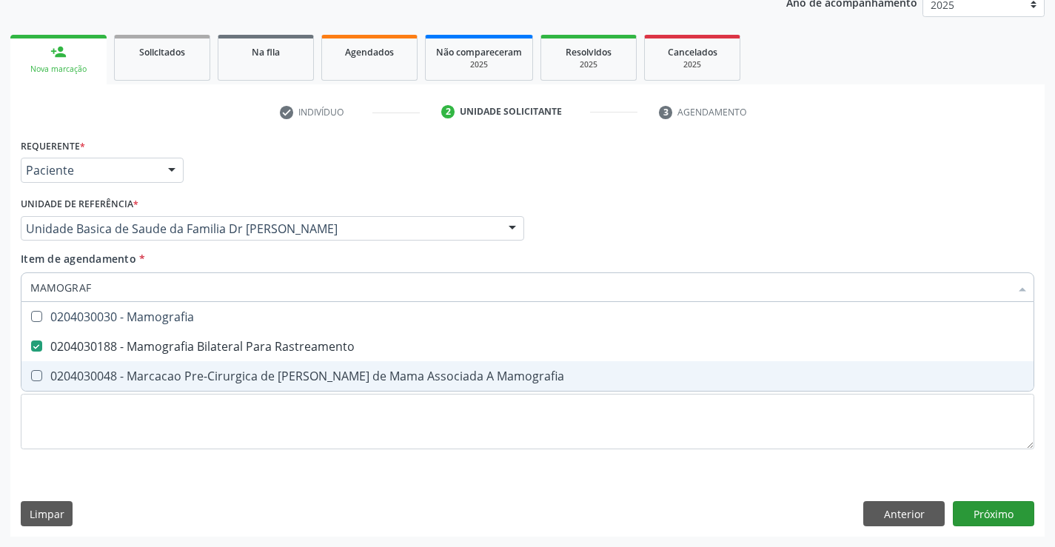
type input "MAMOGRAF"
click at [1000, 509] on div "Requerente * Paciente Médico(a) Enfermeiro(a) Paciente Nenhum resultado encontr…" at bounding box center [527, 336] width 1034 height 402
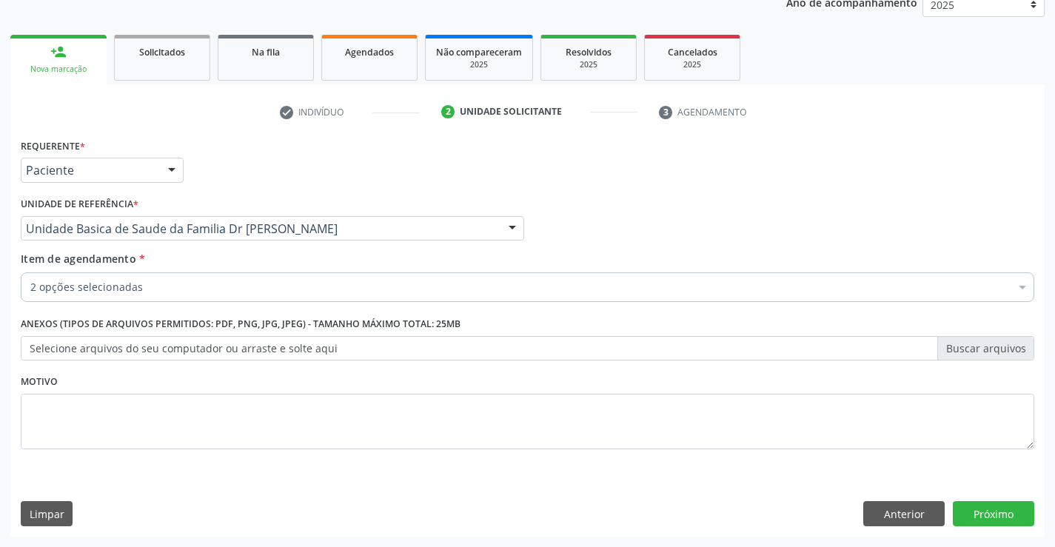
click at [193, 278] on div "2 opções selecionadas" at bounding box center [528, 287] width 1014 height 30
click at [30, 278] on input "Item de agendamento *" at bounding box center [30, 287] width 0 height 30
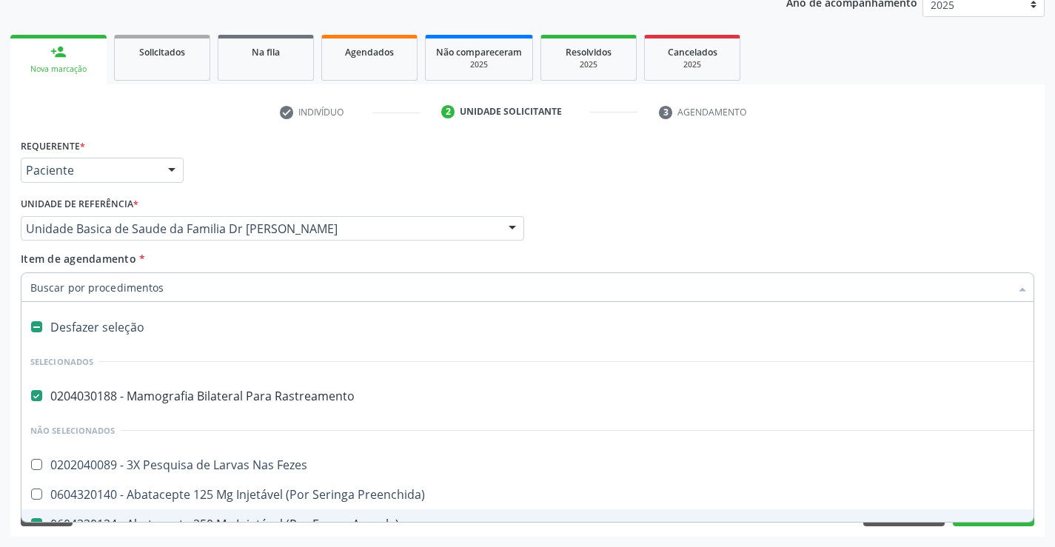
click at [394, 343] on li "Selecionados" at bounding box center [606, 361] width 1171 height 39
click at [71, 535] on div "Requerente * Paciente Médico(a) Enfermeiro(a) Paciente Nenhum resultado encontr…" at bounding box center [527, 336] width 1034 height 402
checkbox Ampola\)\ "false"
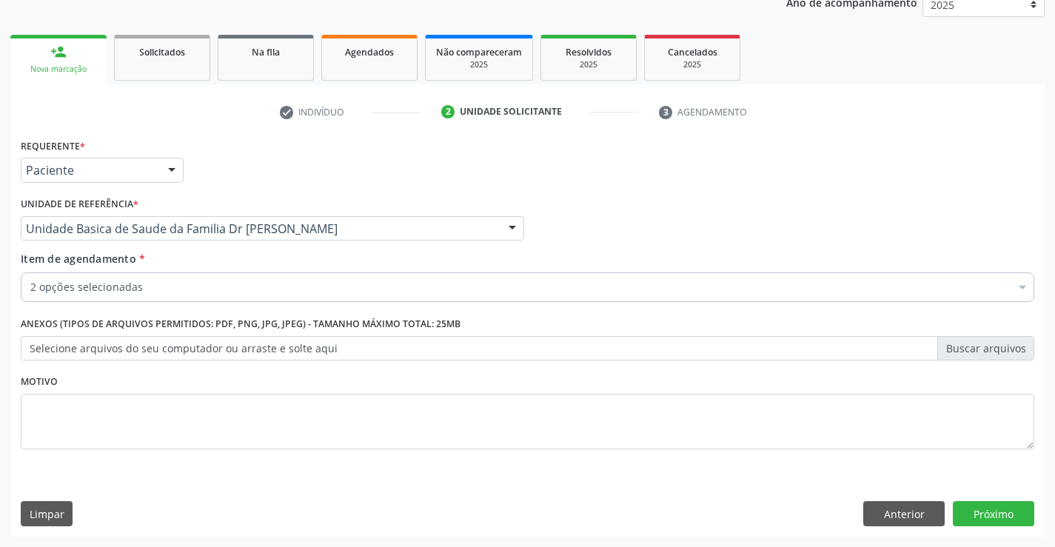
click at [30, 286] on input "Item de agendamento *" at bounding box center [30, 287] width 0 height 30
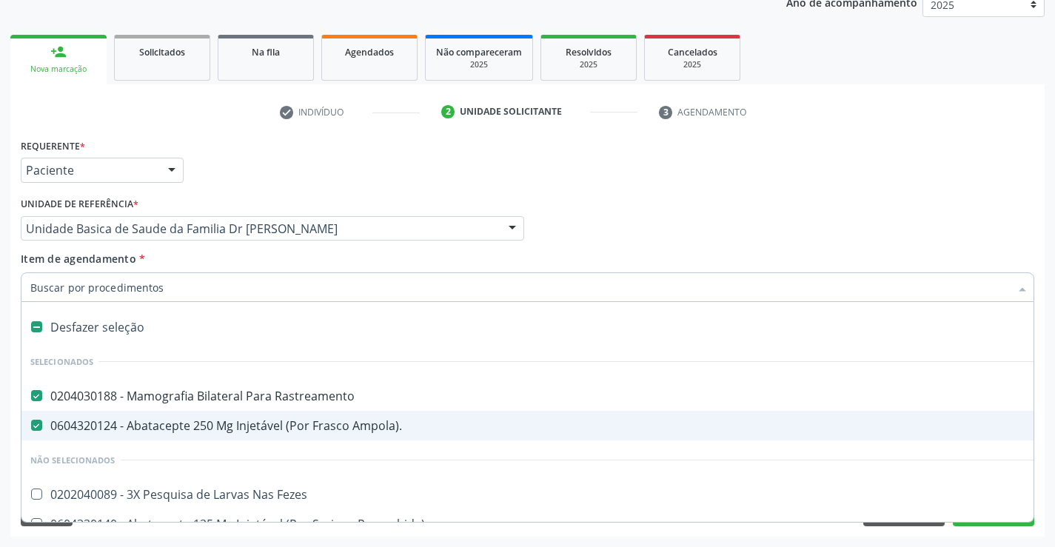
click at [281, 427] on div "0604320124 - Abatacepte 250 Mg Injetável (Por Frasco Ampola)." at bounding box center [606, 426] width 1153 height 12
checkbox Ampola\)\ "false"
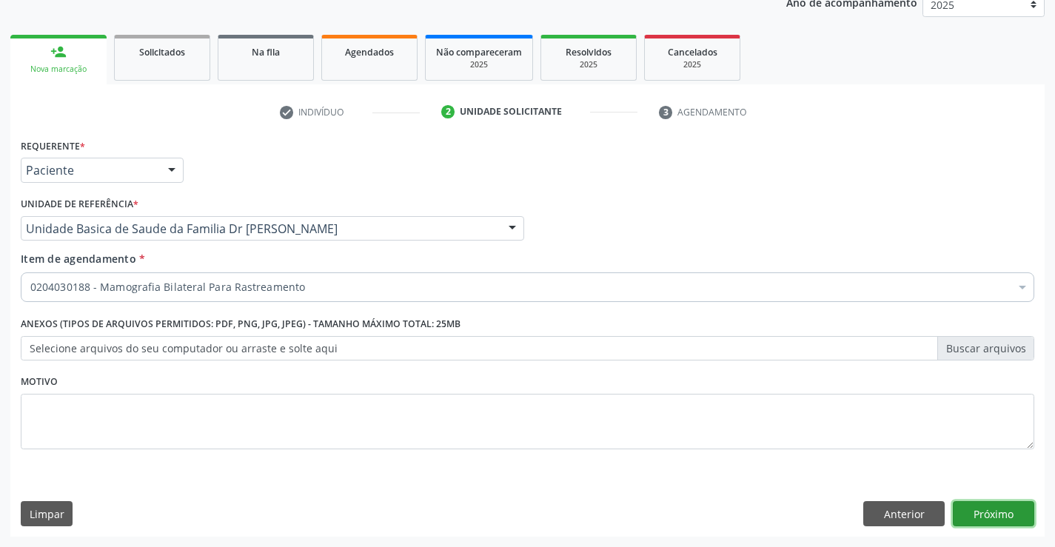
click at [994, 524] on button "Próximo" at bounding box center [993, 513] width 81 height 25
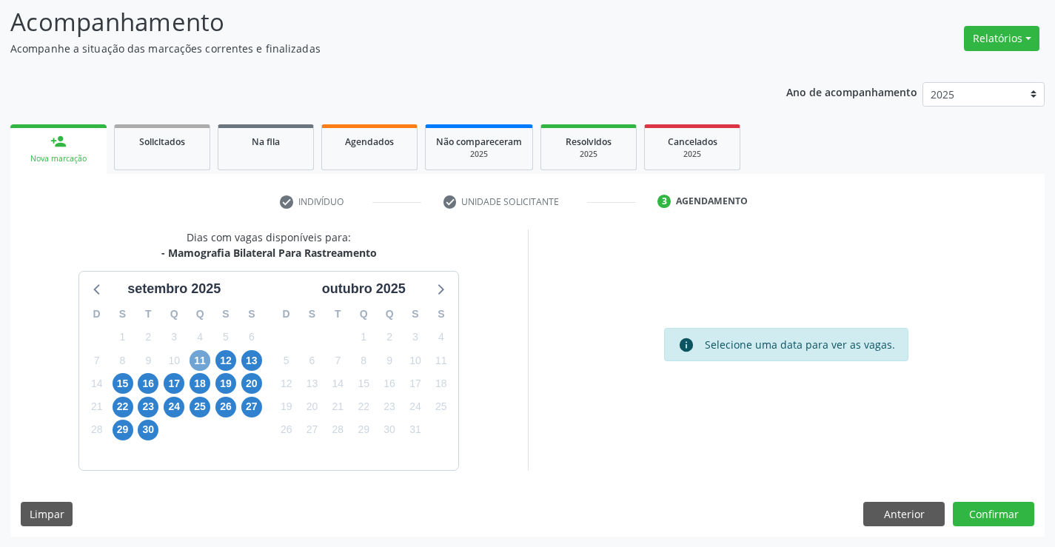
click at [200, 355] on span "11" at bounding box center [200, 360] width 21 height 21
click at [193, 358] on span "11" at bounding box center [200, 360] width 21 height 21
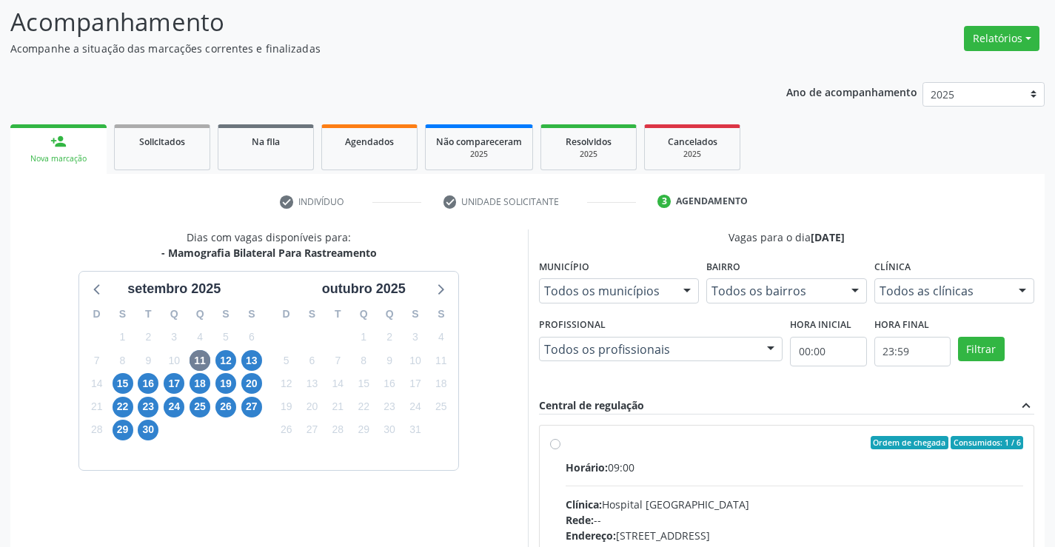
click at [566, 441] on label "Ordem de chegada Consumidos: 1 / 6 Horário: 09:00 Clínica: Hospital Sao Francis…" at bounding box center [795, 549] width 458 height 227
click at [557, 441] on input "Ordem de chegada Consumidos: 1 / 6 Horário: 09:00 Clínica: Hospital Sao Francis…" at bounding box center [555, 442] width 10 height 13
radio input "true"
click at [566, 441] on label "Ordem de chegada Consumidos: 1 / 6 Horário: 09:00 Clínica: Hospital Sao Francis…" at bounding box center [795, 549] width 458 height 227
click at [557, 441] on input "Ordem de chegada Consumidos: 1 / 6 Horário: 09:00 Clínica: Hospital Sao Francis…" at bounding box center [555, 442] width 10 height 13
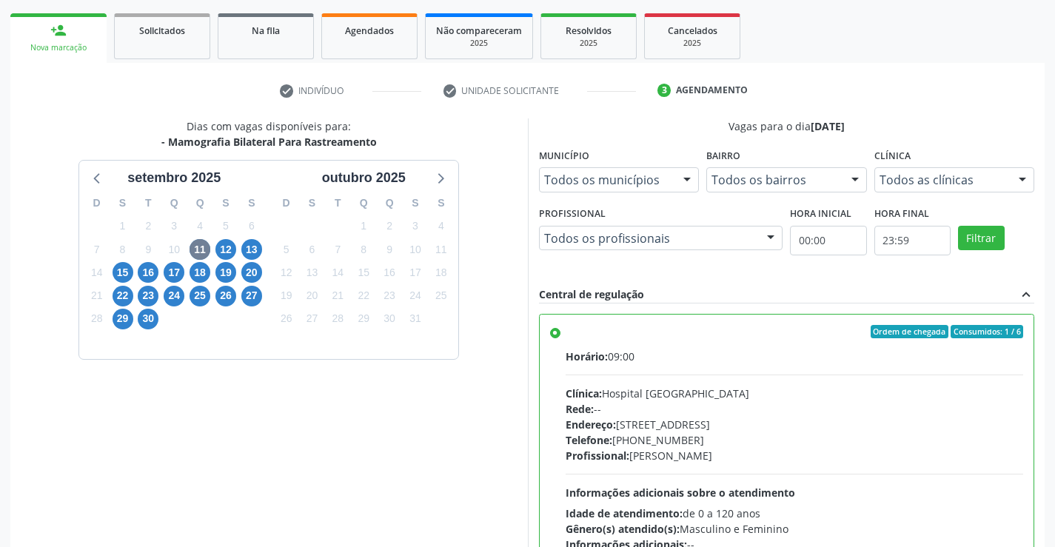
scroll to position [338, 0]
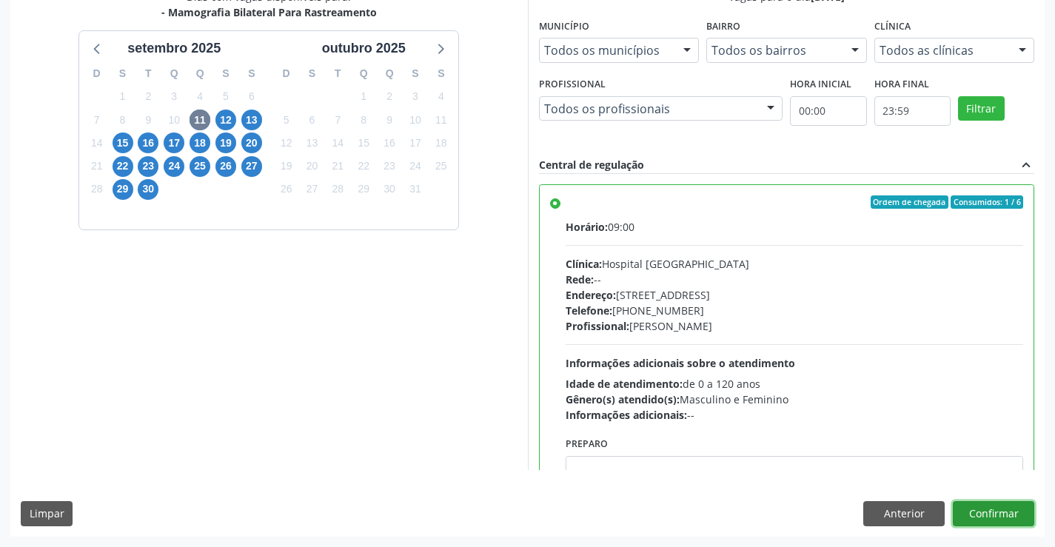
click at [1000, 518] on button "Confirmar" at bounding box center [993, 513] width 81 height 25
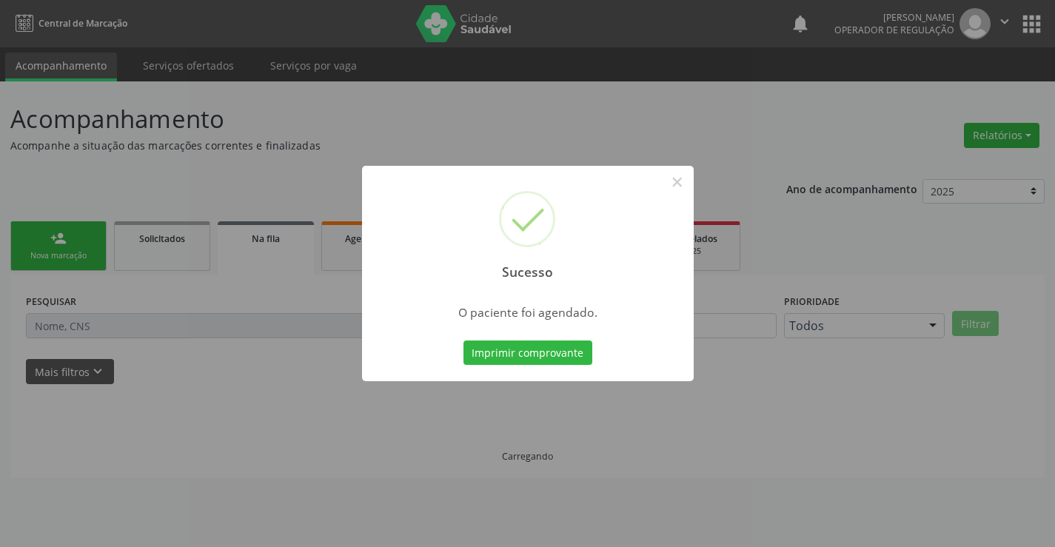
scroll to position [0, 0]
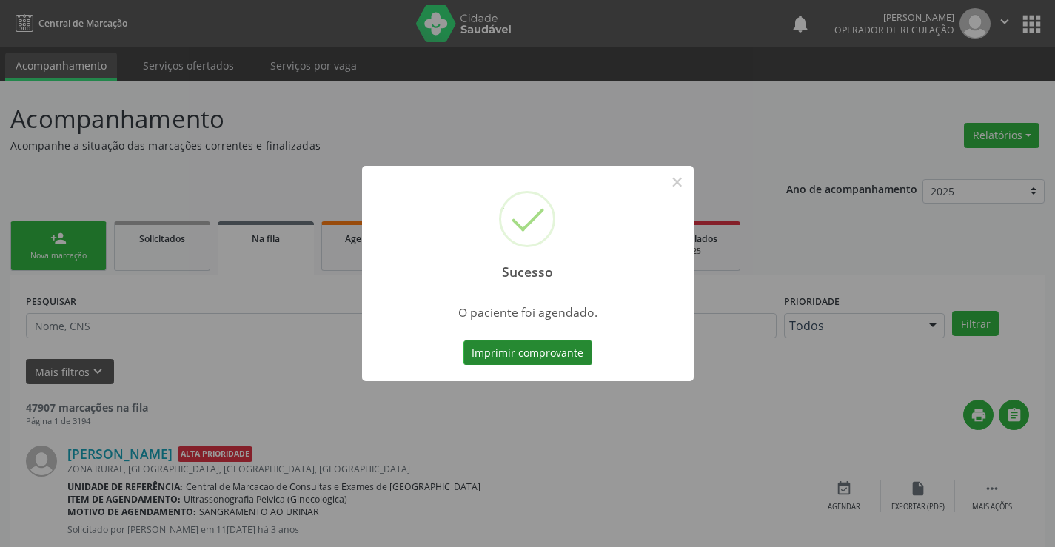
click at [535, 351] on button "Imprimir comprovante" at bounding box center [527, 353] width 129 height 25
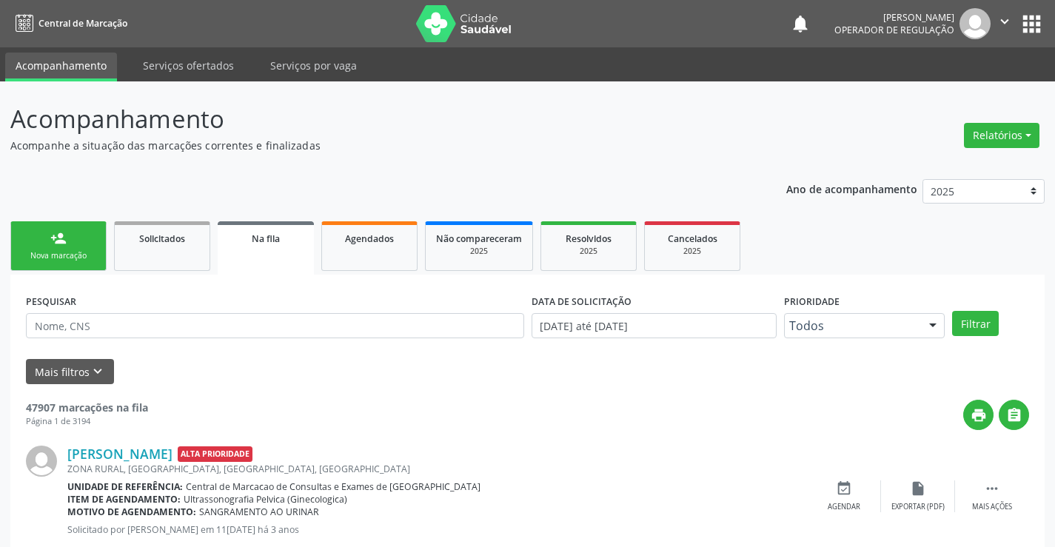
drag, startPoint x: 66, startPoint y: 255, endPoint x: 95, endPoint y: 250, distance: 29.5
click at [68, 255] on div "Nova marcação" at bounding box center [58, 255] width 74 height 11
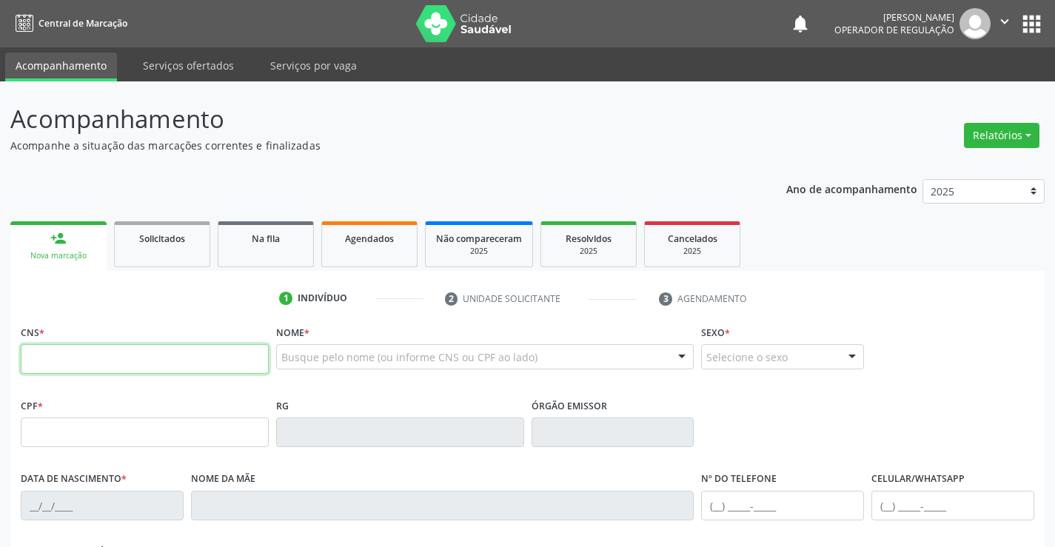
click at [92, 358] on input "text" at bounding box center [145, 359] width 248 height 30
type input "702 8056 4004 5861"
type input "0604463154"
type input "23/12/1960"
type input "(74) 99121-3530"
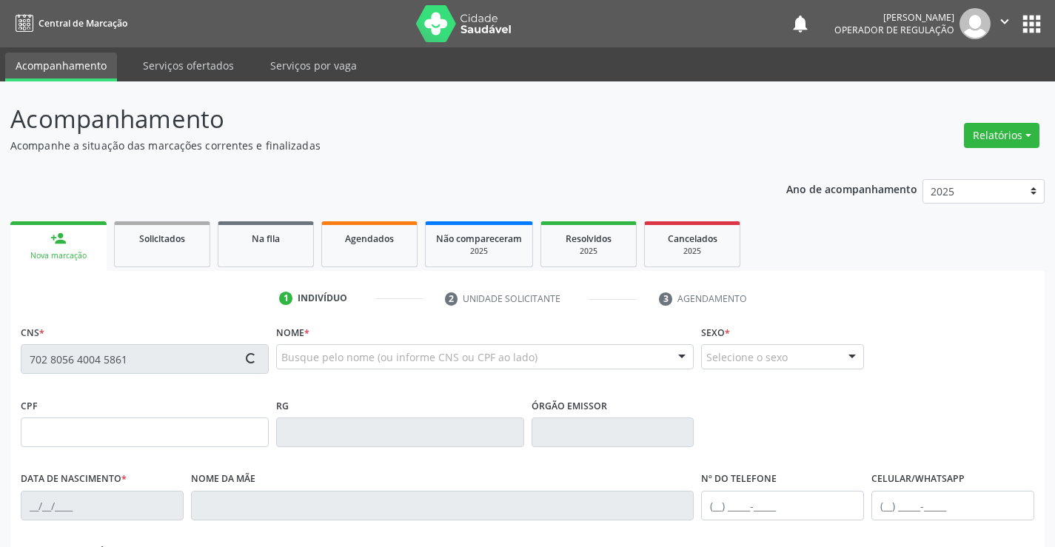
type input "(74) 98859-3363"
type input "SN"
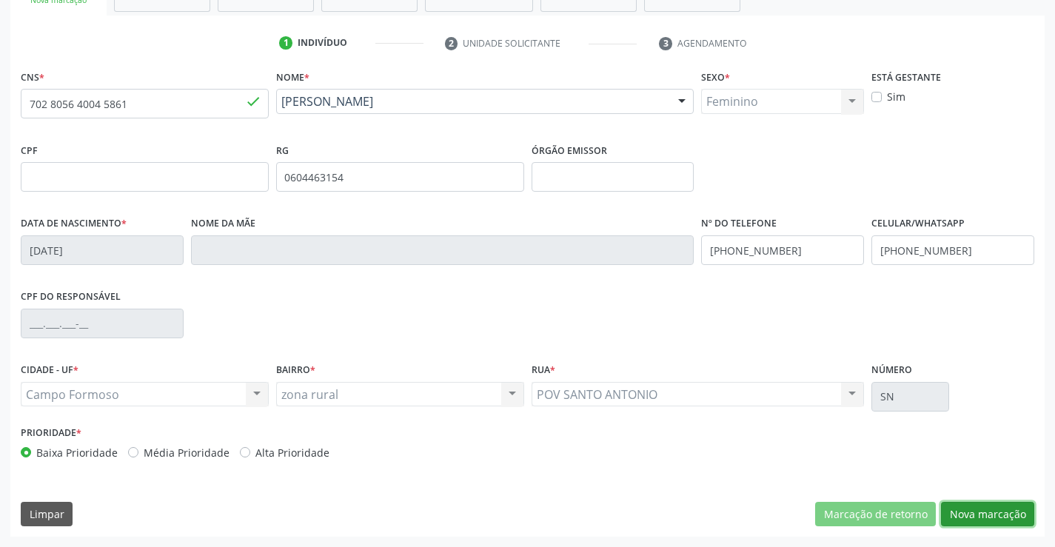
click at [989, 503] on button "Nova marcação" at bounding box center [987, 514] width 93 height 25
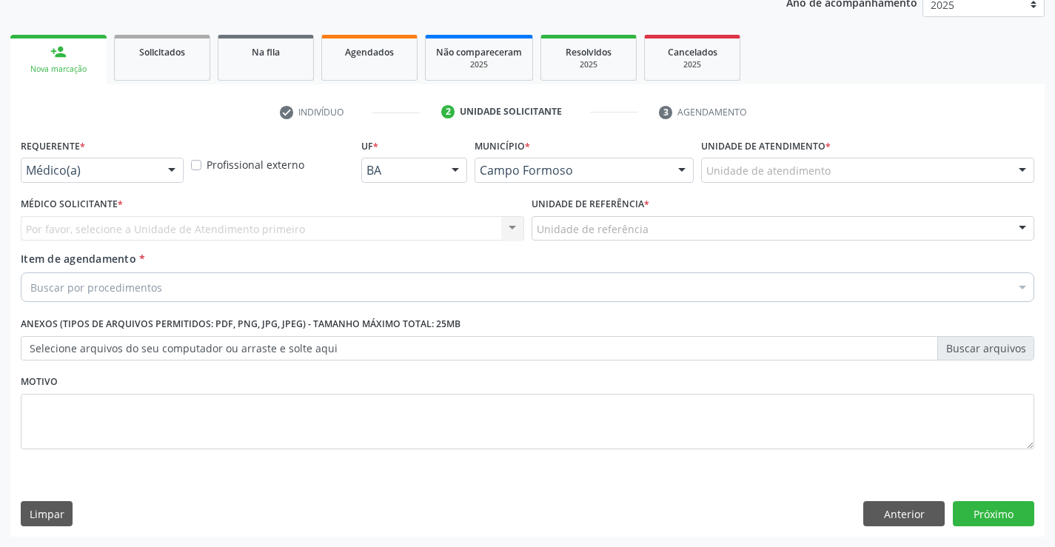
scroll to position [187, 0]
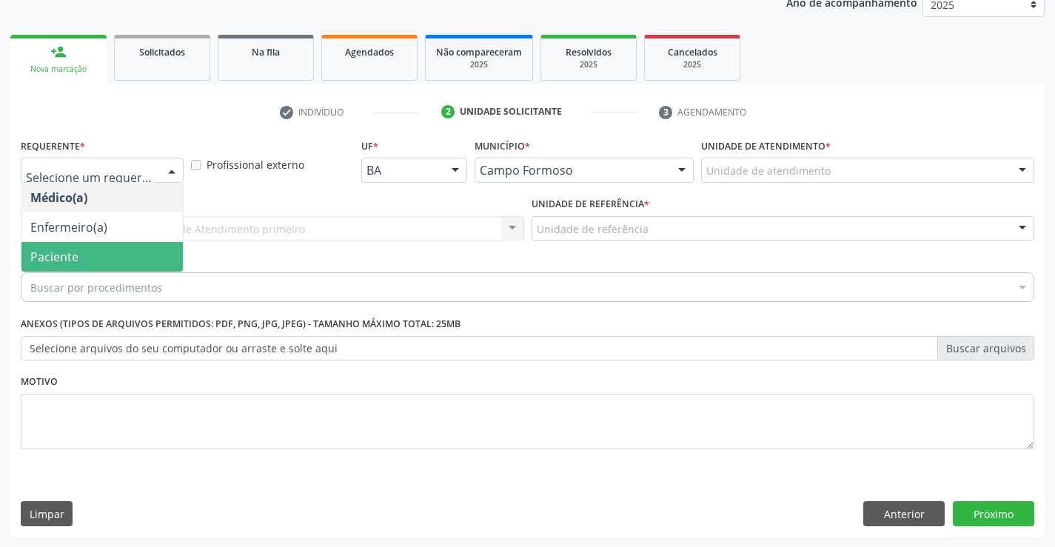
click at [94, 261] on span "Paciente" at bounding box center [101, 257] width 161 height 30
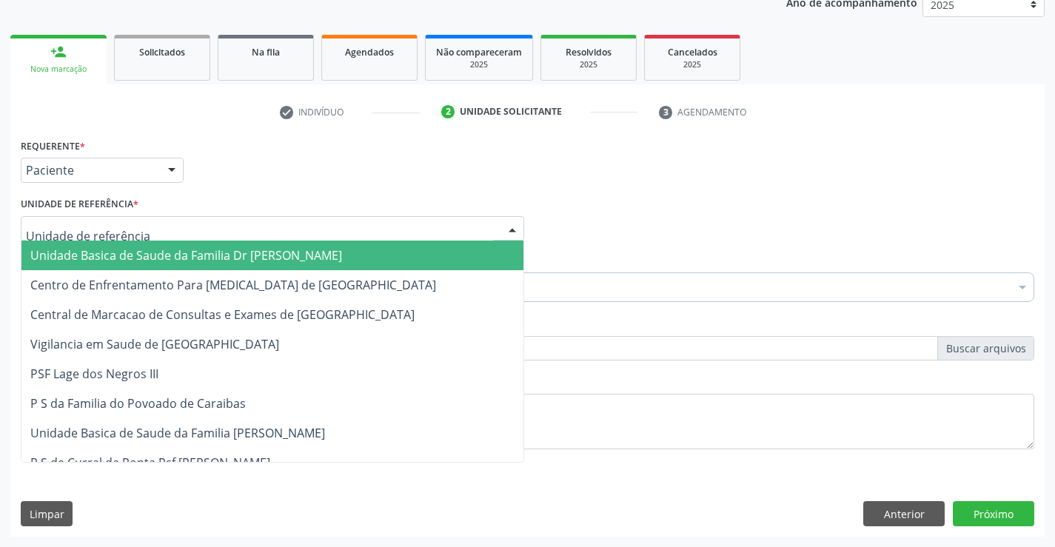
drag, startPoint x: 120, startPoint y: 250, endPoint x: 117, endPoint y: 282, distance: 32.0
click at [120, 251] on span "Unidade Basica de Saude da Familia Dr [PERSON_NAME]" at bounding box center [186, 255] width 312 height 16
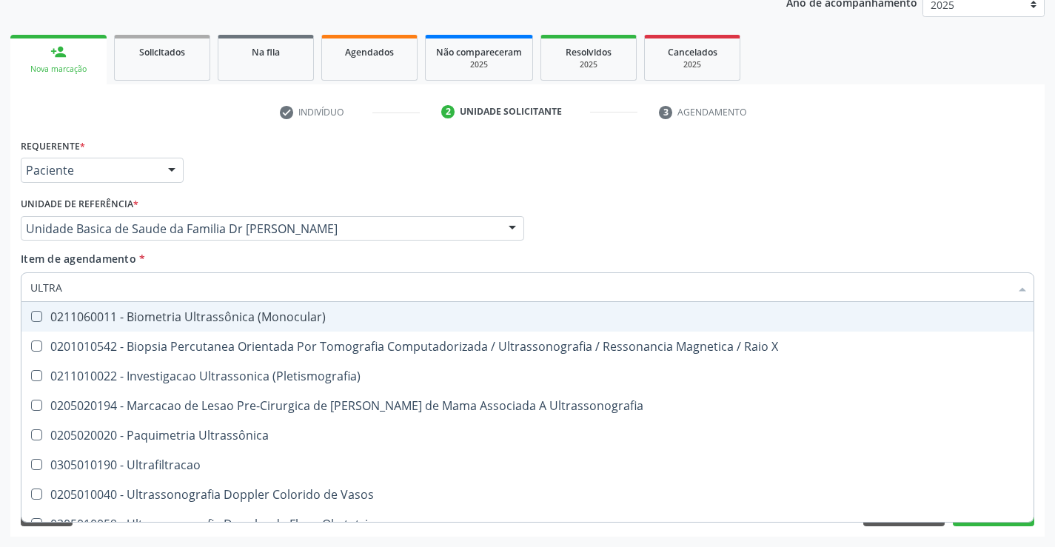
type input "ULTRAS"
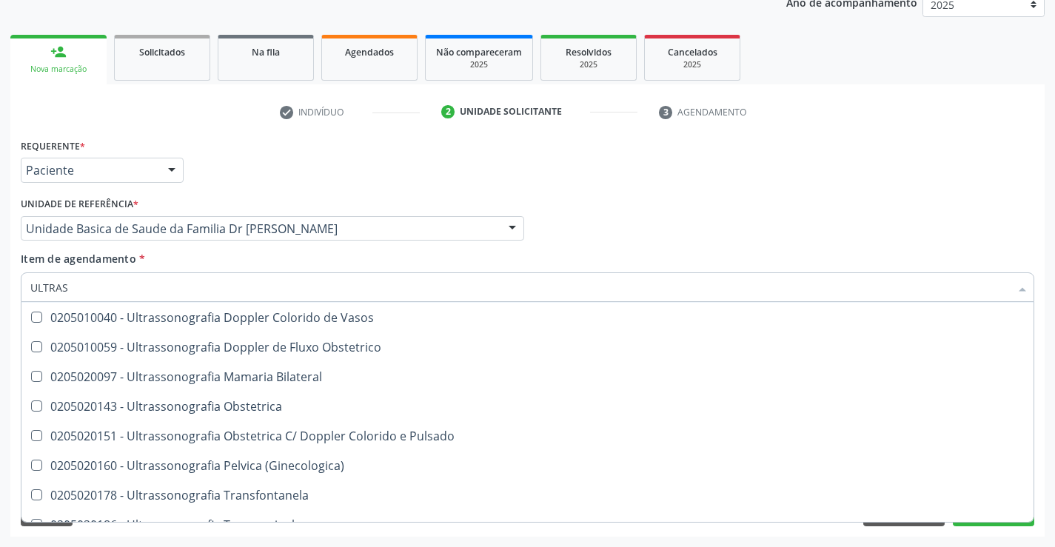
scroll to position [148, 0]
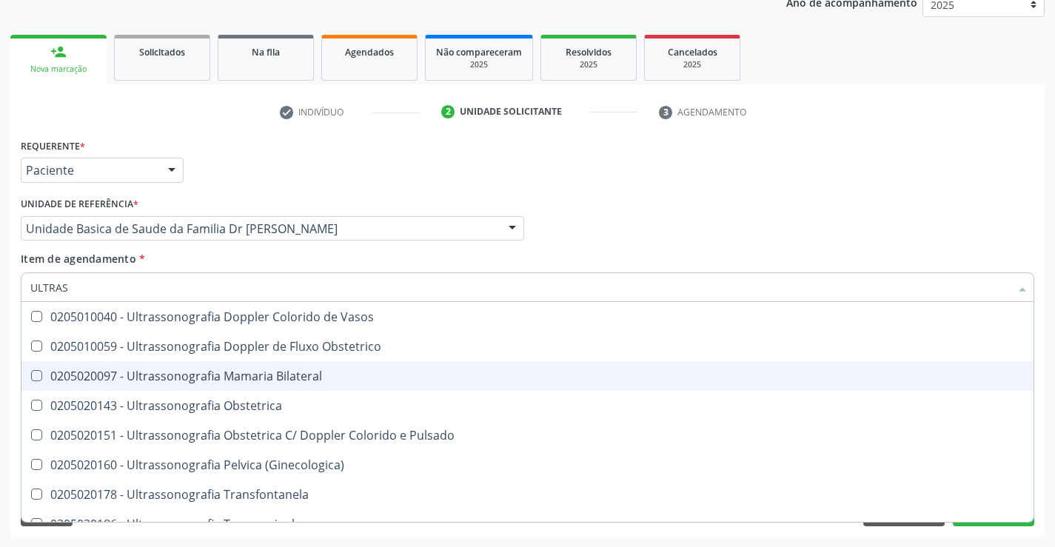
click at [319, 382] on div "0205020097 - Ultrassonografia Mamaria Bilateral" at bounding box center [527, 376] width 994 height 12
checkbox Bilateral "true"
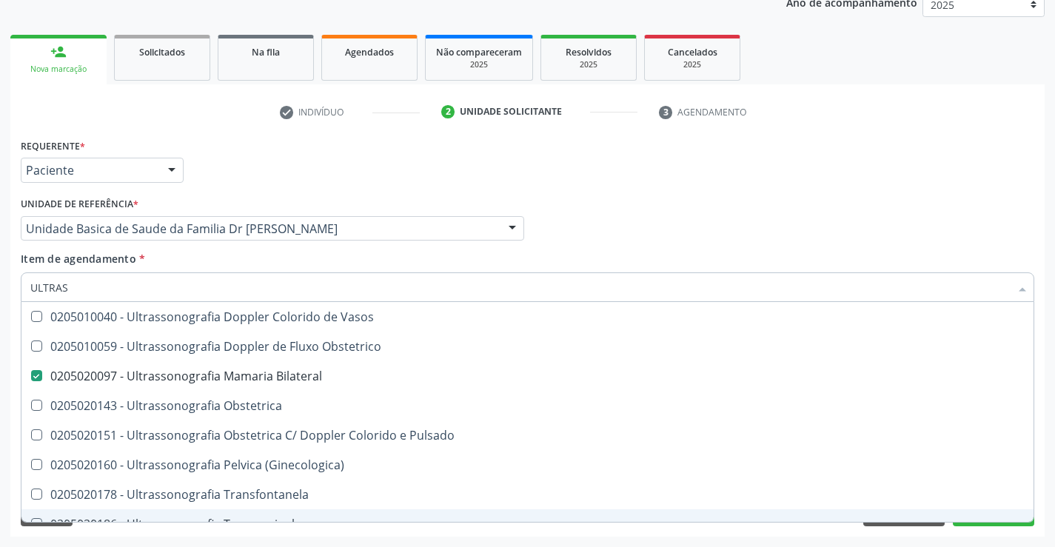
click at [982, 520] on div "0205020186 - Ultrassonografia Transvaginal" at bounding box center [527, 524] width 994 height 12
checkbox Transvaginal "true"
click at [984, 525] on button "Próximo" at bounding box center [993, 513] width 81 height 25
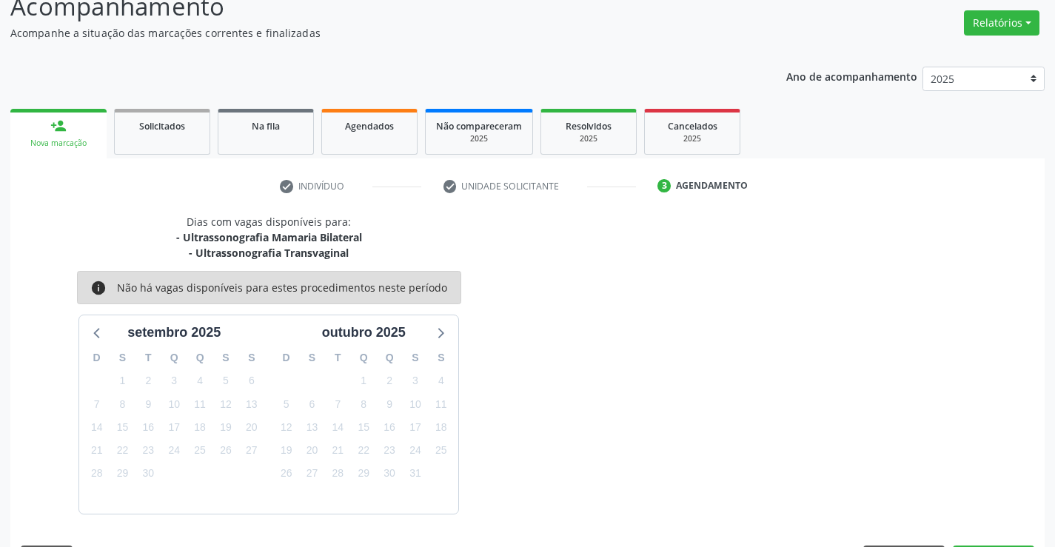
scroll to position [156, 0]
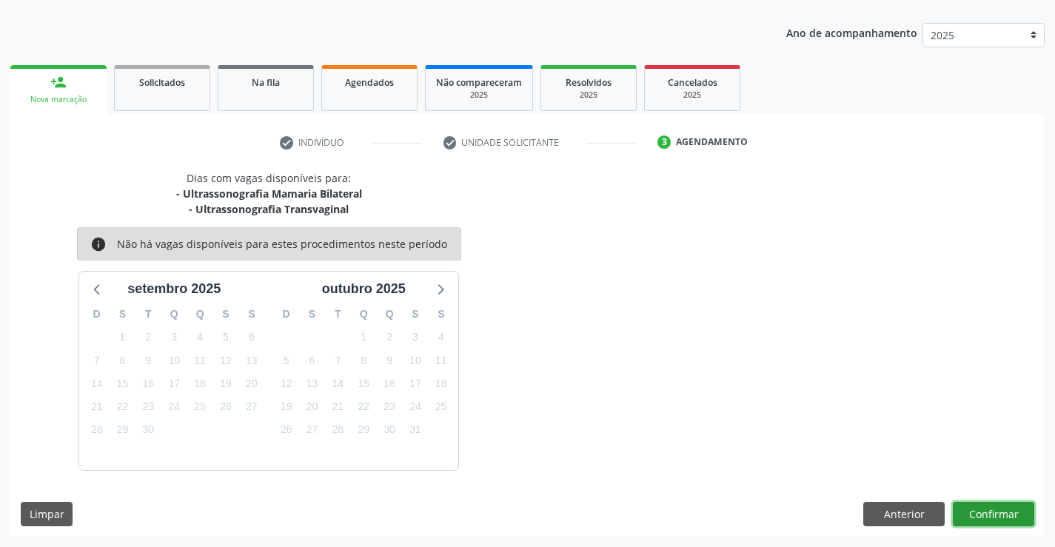
click at [995, 518] on button "Confirmar" at bounding box center [993, 514] width 81 height 25
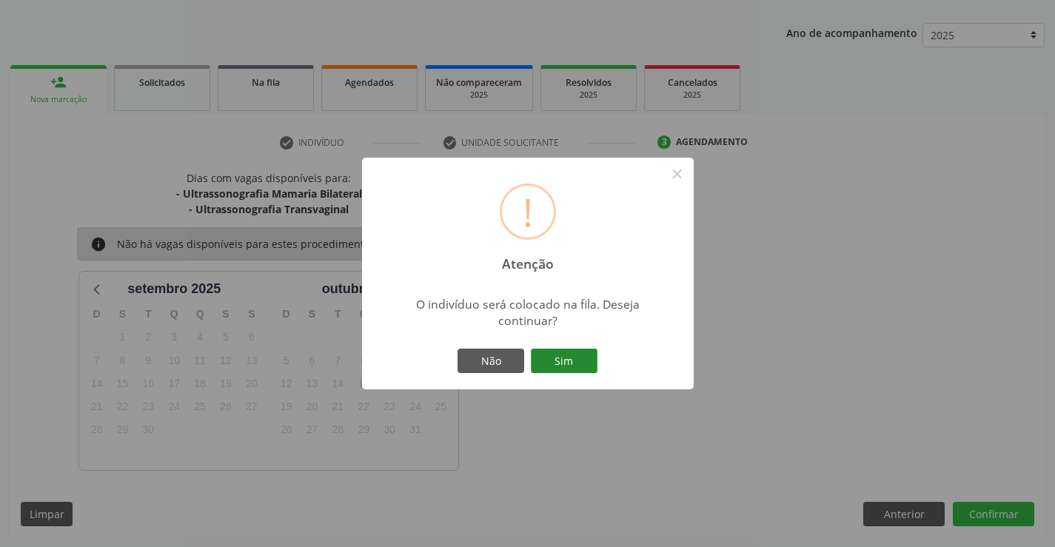
click at [568, 359] on button "Sim" at bounding box center [564, 361] width 67 height 25
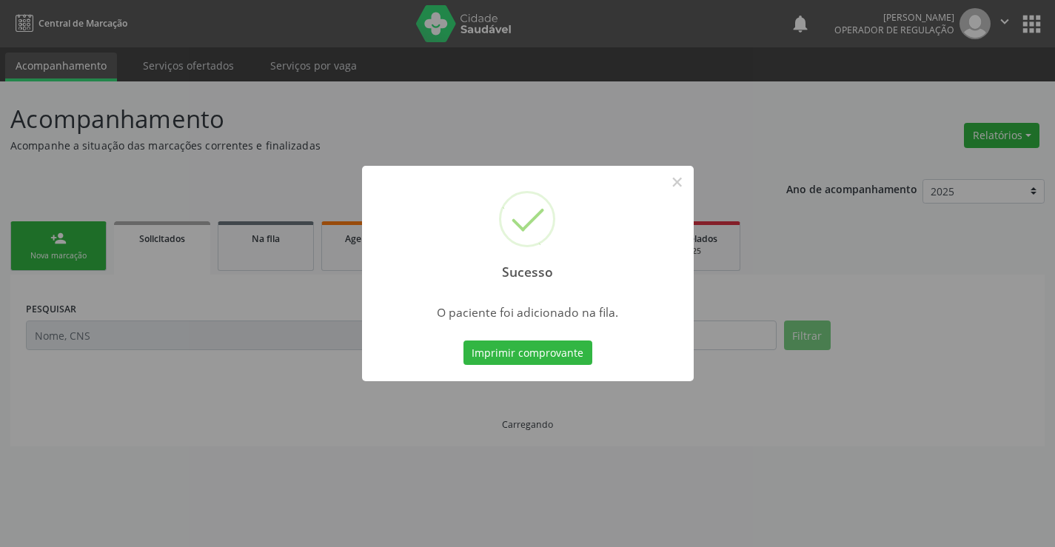
scroll to position [0, 0]
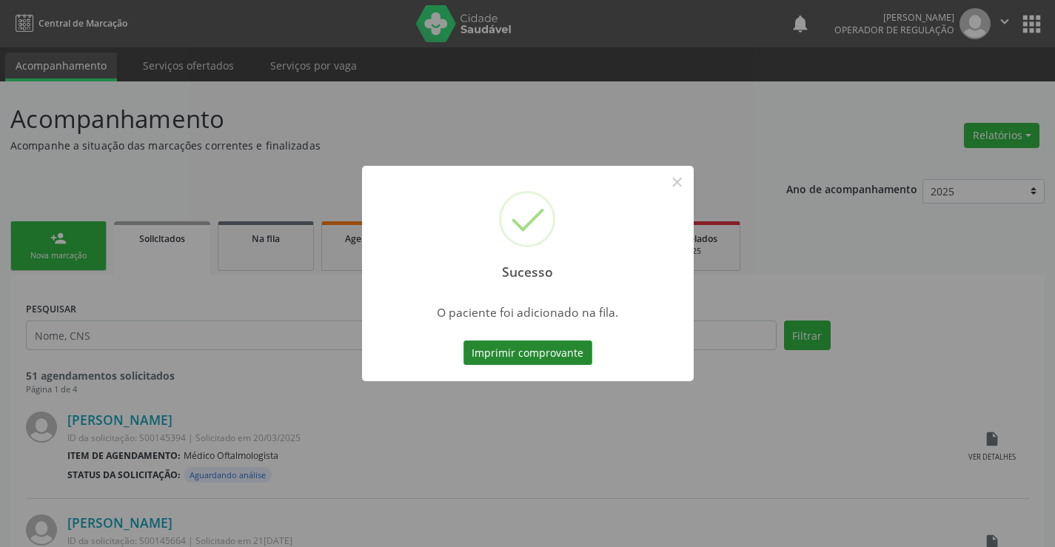
click at [556, 345] on button "Imprimir comprovante" at bounding box center [527, 353] width 129 height 25
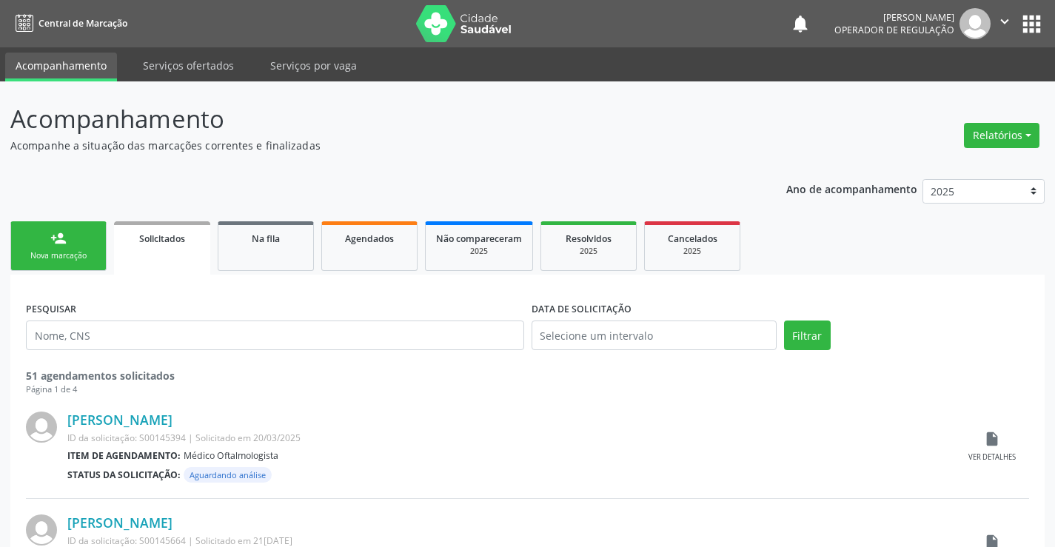
click at [37, 229] on link "person_add Nova marcação" at bounding box center [58, 246] width 96 height 50
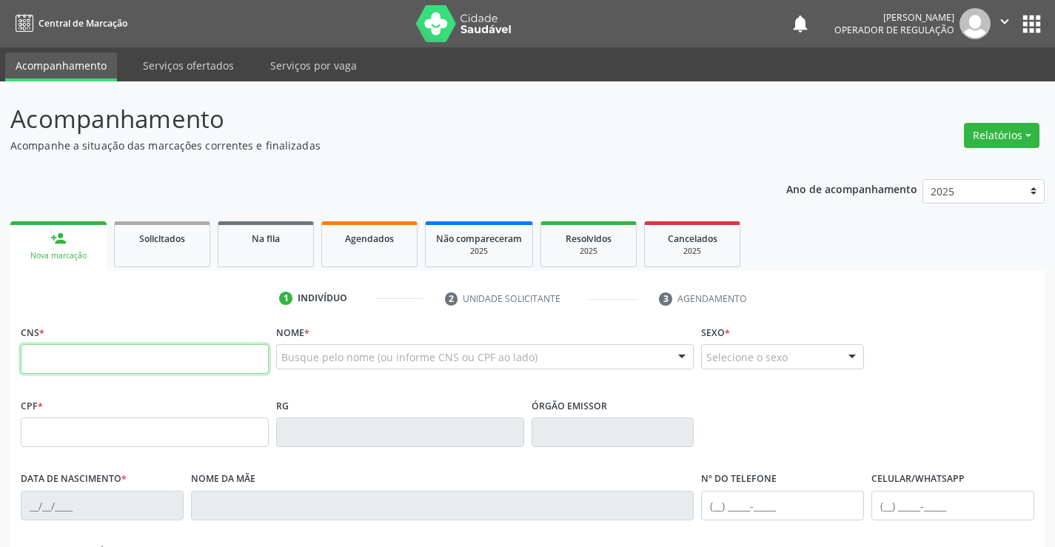
click at [70, 359] on input "text" at bounding box center [145, 359] width 248 height 30
type input "704 2092 0270 7982"
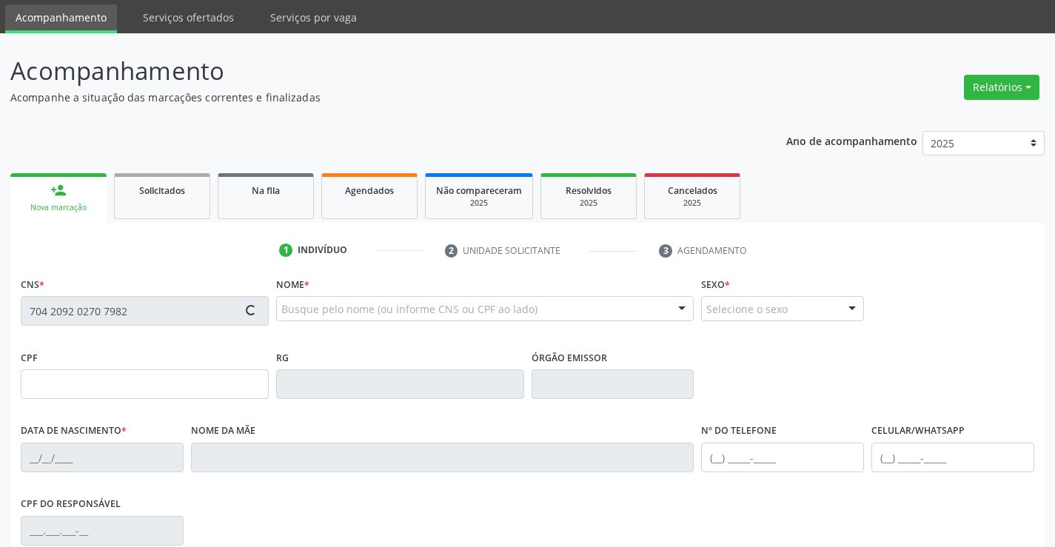
scroll to position [74, 0]
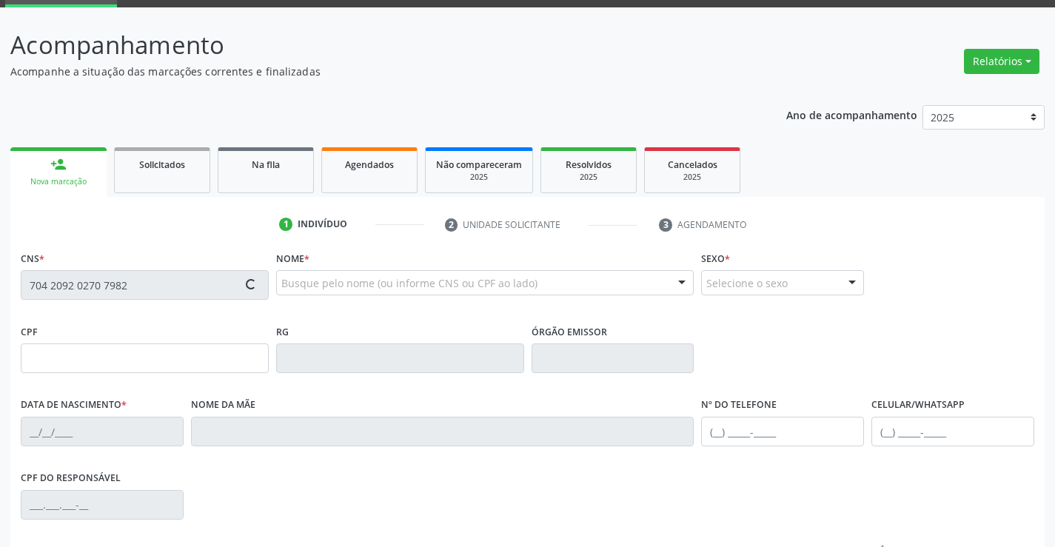
type input "22/01/2020"
type input "(74) 99159-5258"
type input "61"
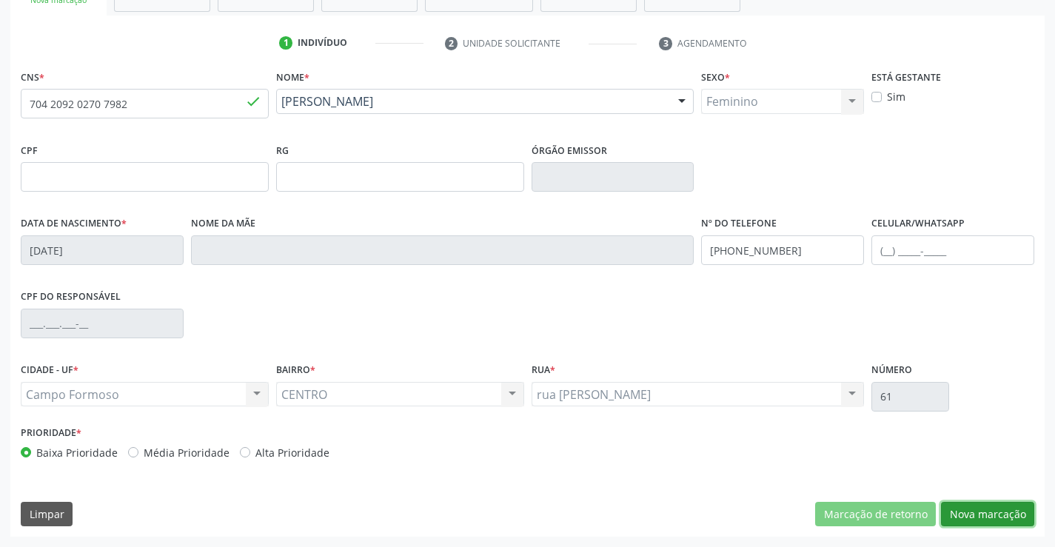
click at [968, 511] on button "Nova marcação" at bounding box center [987, 514] width 93 height 25
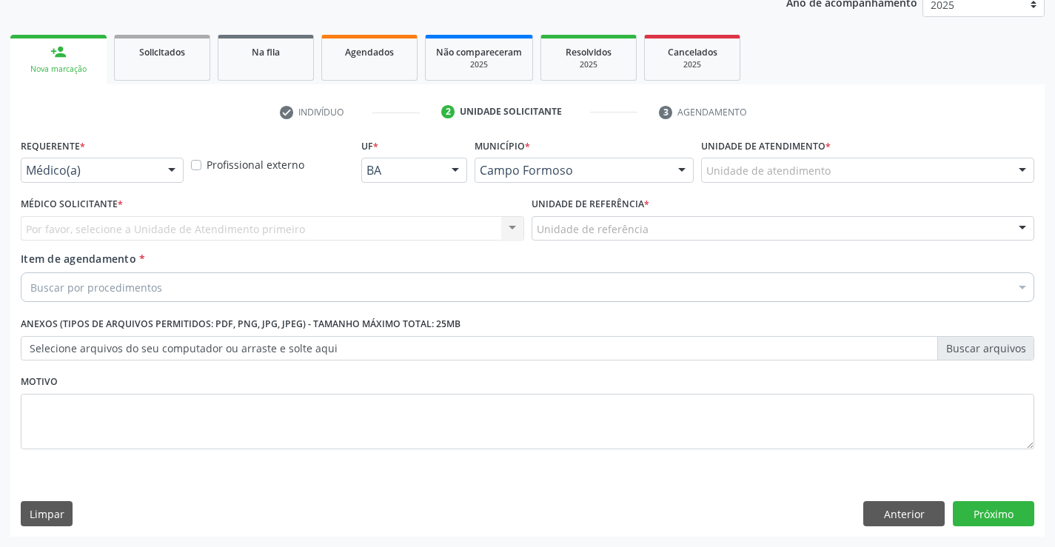
scroll to position [187, 0]
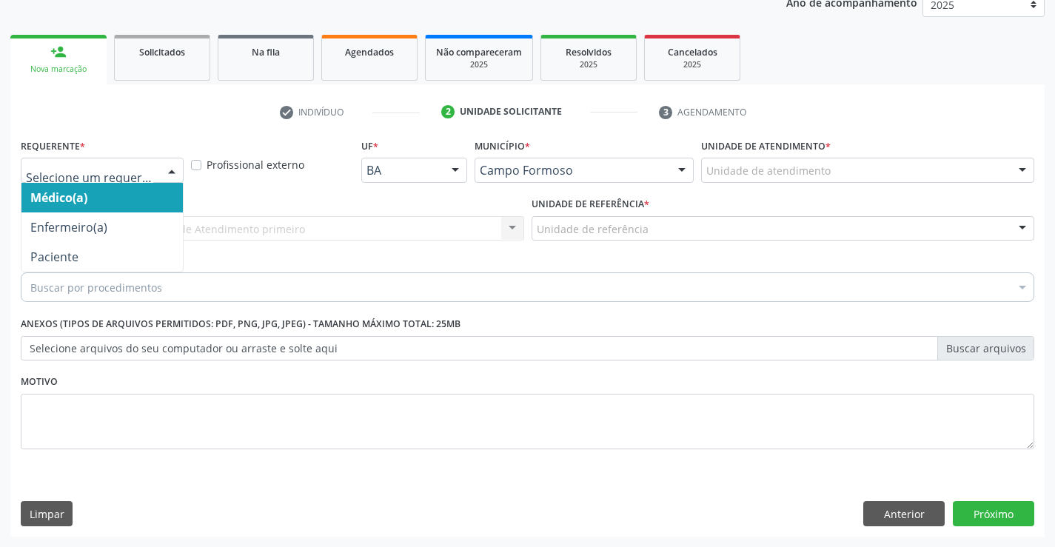
drag, startPoint x: 144, startPoint y: 168, endPoint x: 94, endPoint y: 239, distance: 86.7
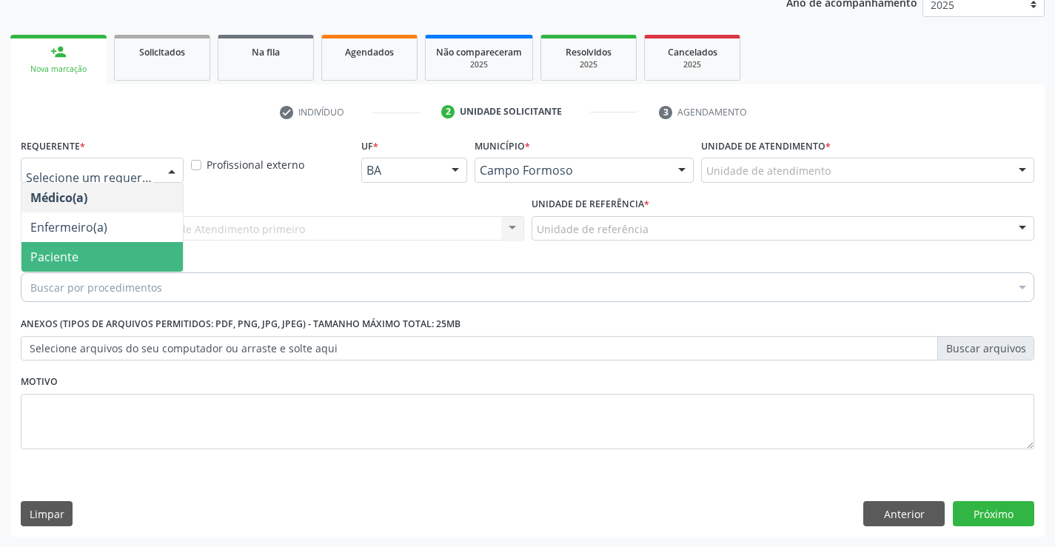
click at [96, 258] on span "Paciente" at bounding box center [101, 257] width 161 height 30
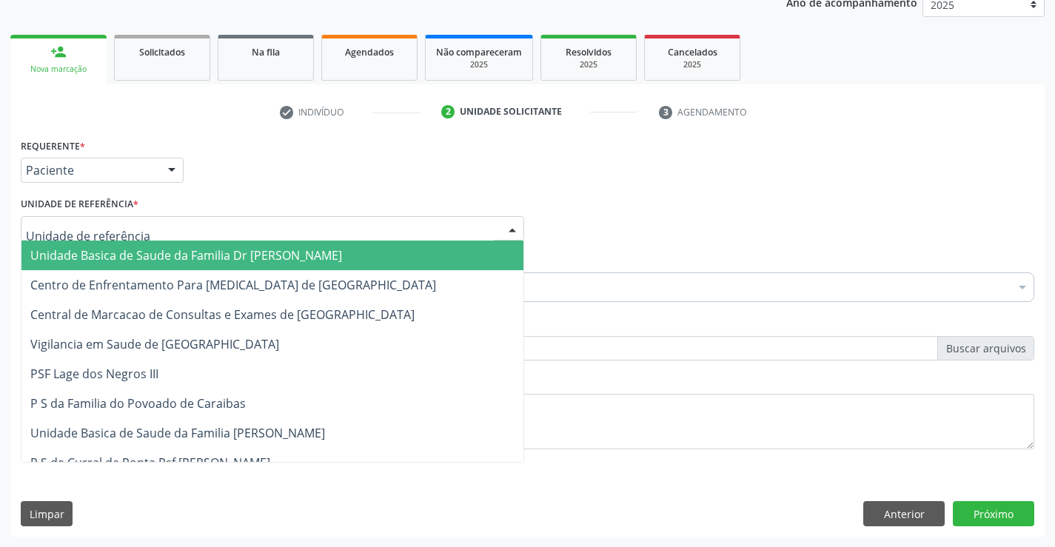
click at [116, 252] on span "Unidade Basica de Saude da Familia Dr [PERSON_NAME]" at bounding box center [186, 255] width 312 height 16
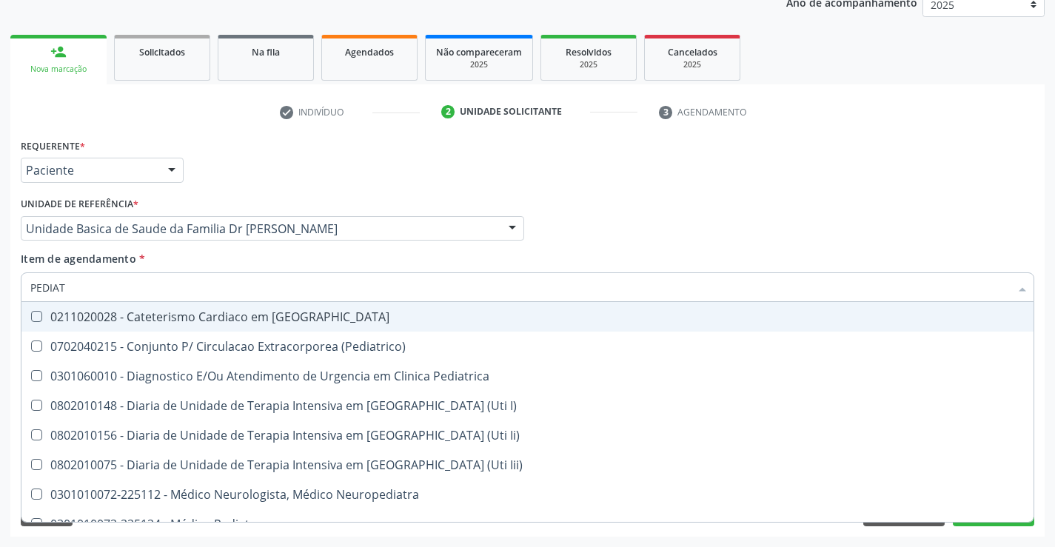
type input "PEDIATR"
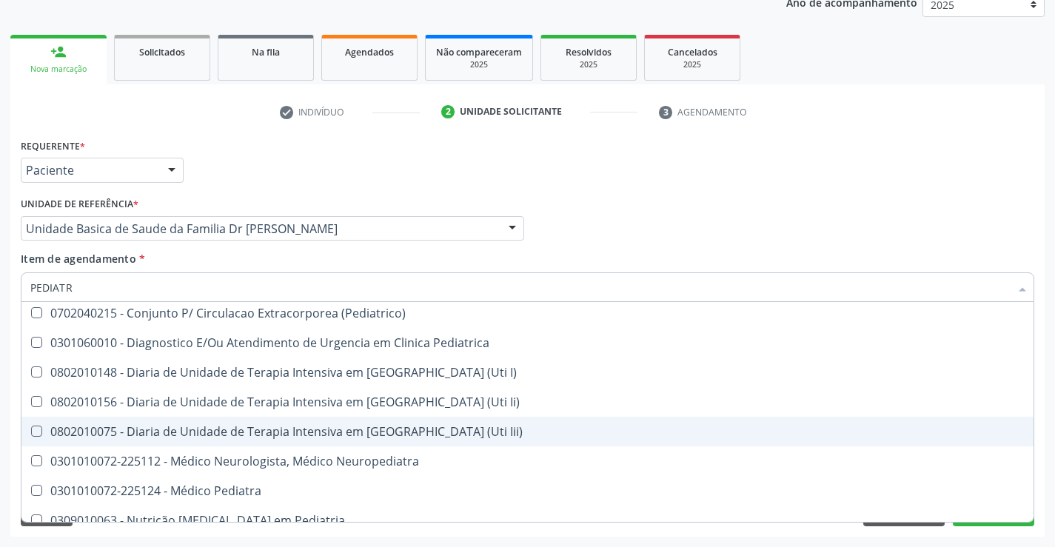
scroll to position [106, 0]
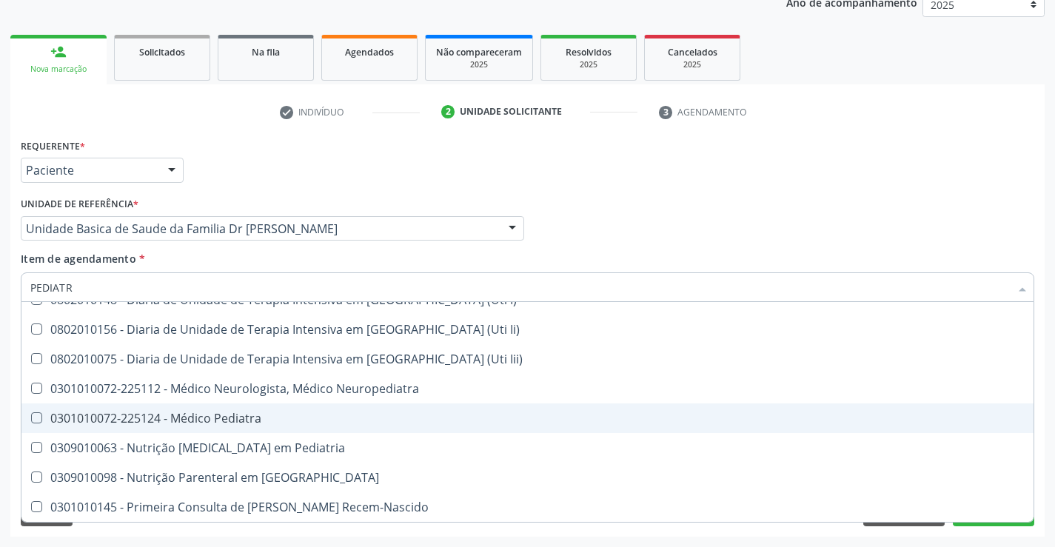
click at [261, 424] on div "0301010072-225124 - Médico Pediatra" at bounding box center [527, 418] width 994 height 12
checkbox Pediatra "true"
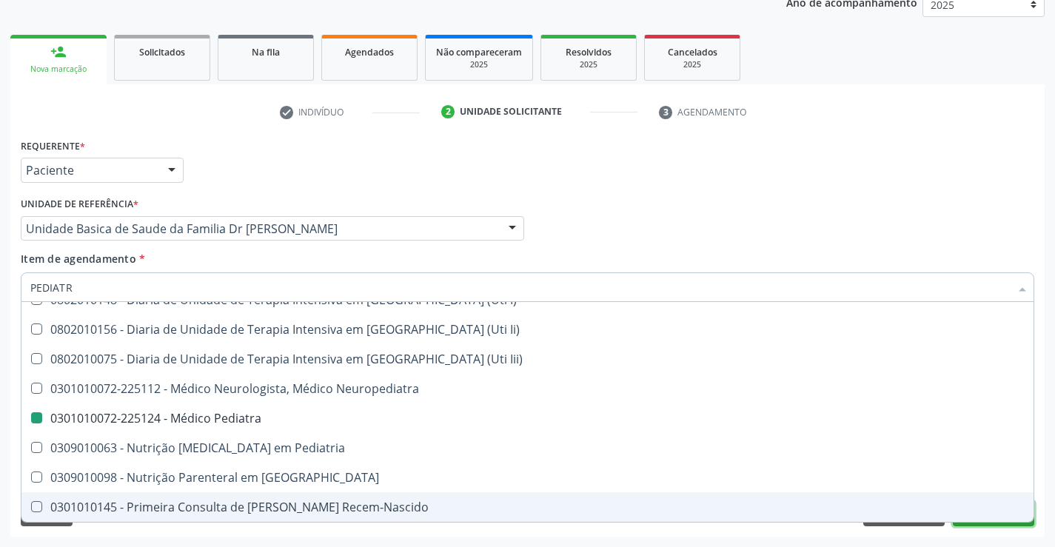
click at [999, 523] on button "Próximo" at bounding box center [993, 513] width 81 height 25
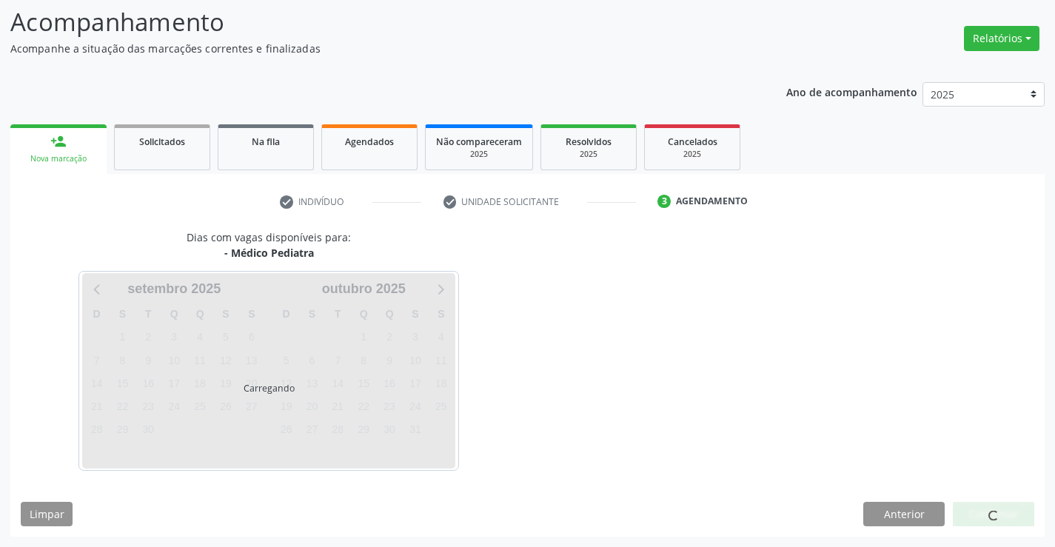
scroll to position [0, 0]
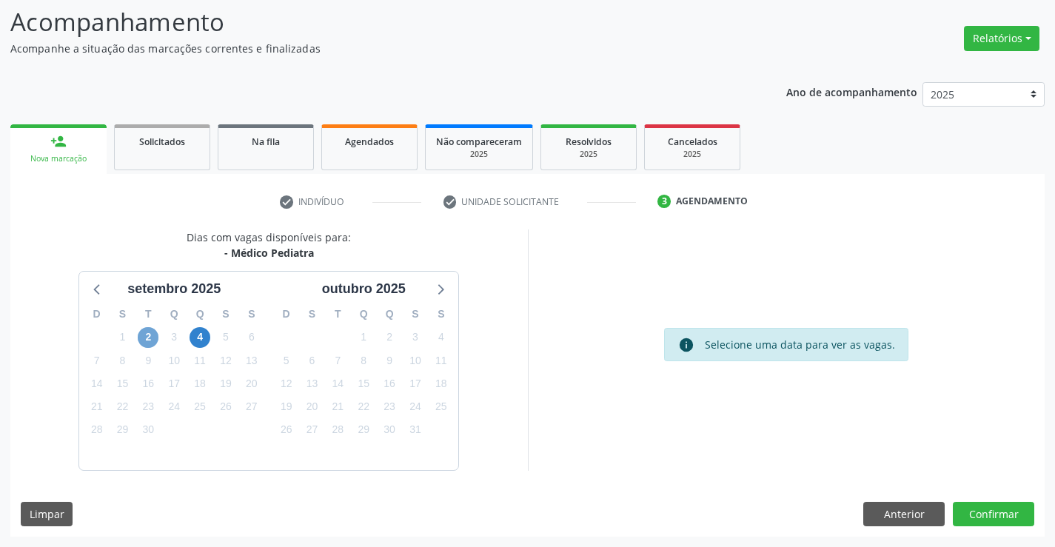
click at [150, 340] on span "2" at bounding box center [148, 337] width 21 height 21
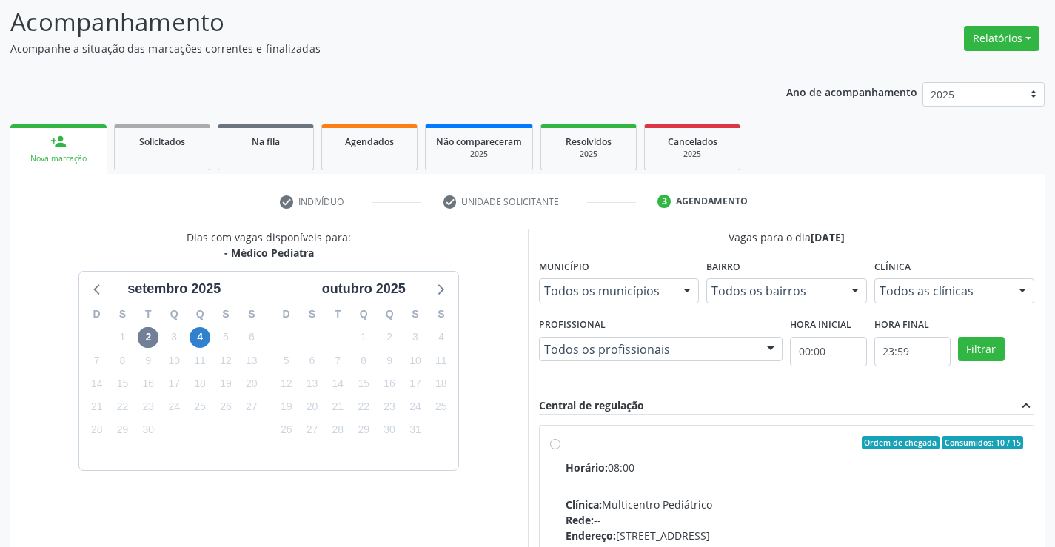
click at [566, 444] on label "Ordem de chegada Consumidos: 10 / 15 Horário: 08:00 Clínica: Multicentro Pediát…" at bounding box center [795, 549] width 458 height 227
click at [557, 444] on input "Ordem de chegada Consumidos: 10 / 15 Horário: 08:00 Clínica: Multicentro Pediát…" at bounding box center [555, 442] width 10 height 13
radio input "true"
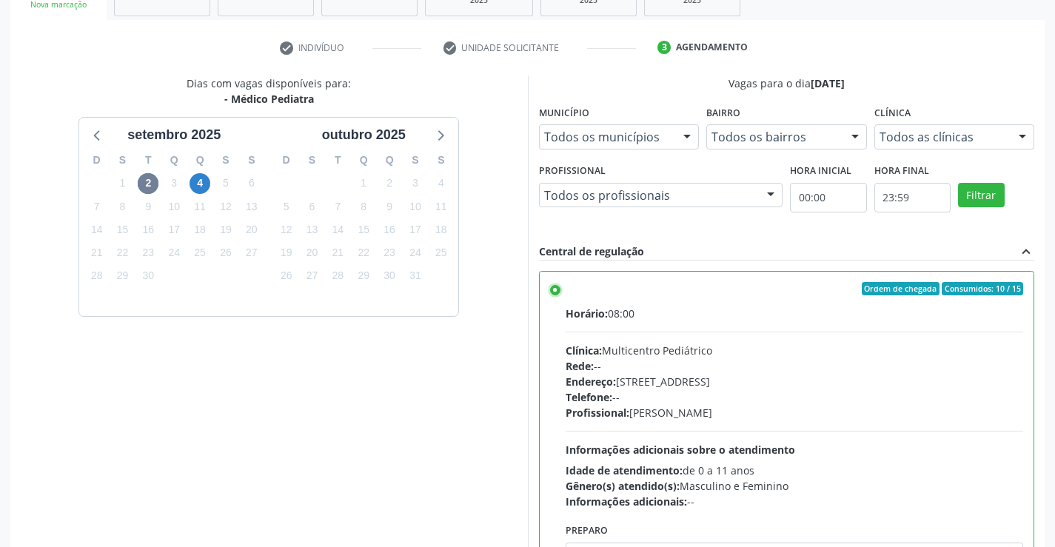
scroll to position [338, 0]
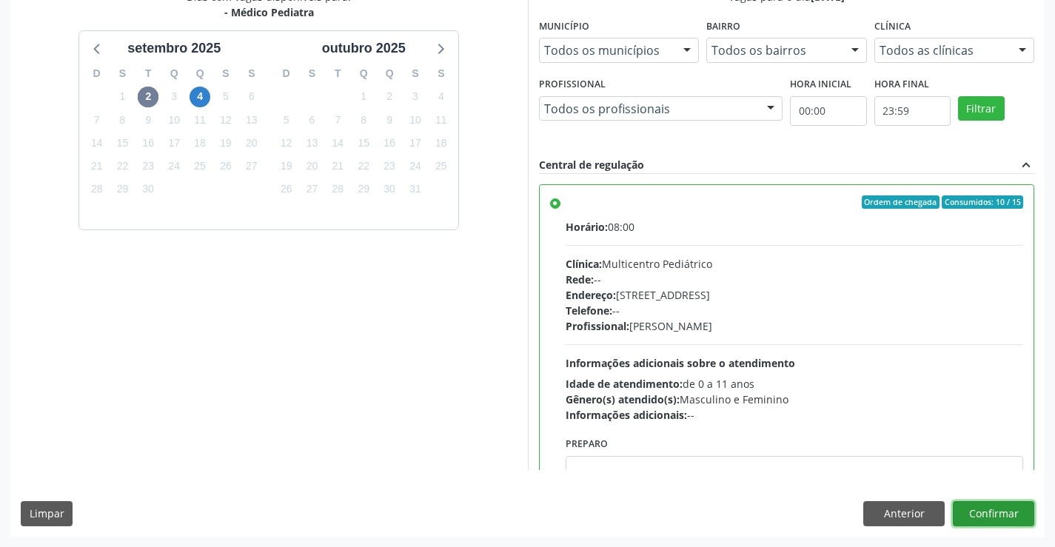
click at [1014, 512] on button "Confirmar" at bounding box center [993, 513] width 81 height 25
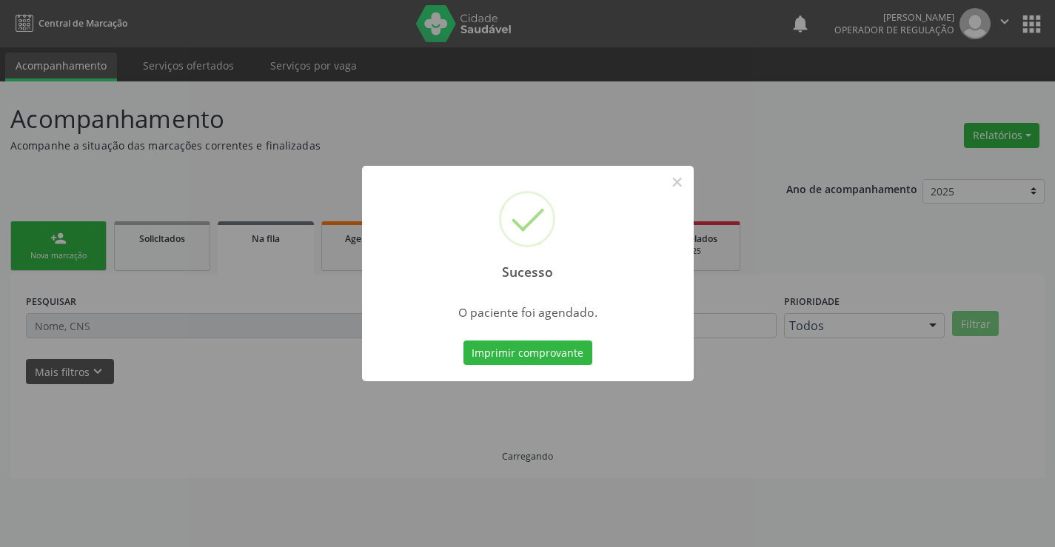
scroll to position [0, 0]
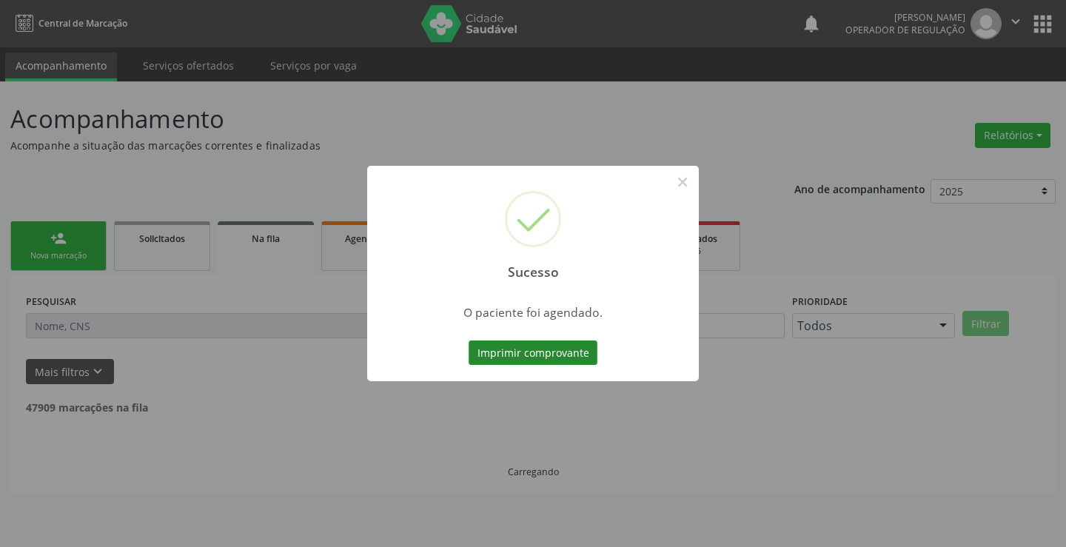
click at [549, 349] on button "Imprimir comprovante" at bounding box center [533, 353] width 129 height 25
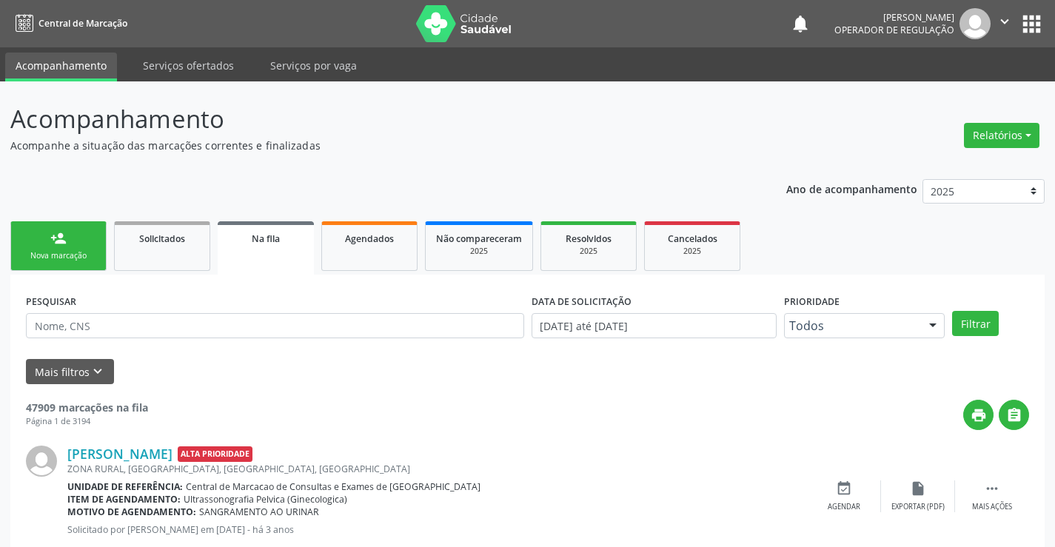
click at [998, 18] on icon "" at bounding box center [1005, 21] width 16 height 16
click at [953, 93] on link "Sair" at bounding box center [967, 90] width 102 height 21
